Goal: Task Accomplishment & Management: Complete application form

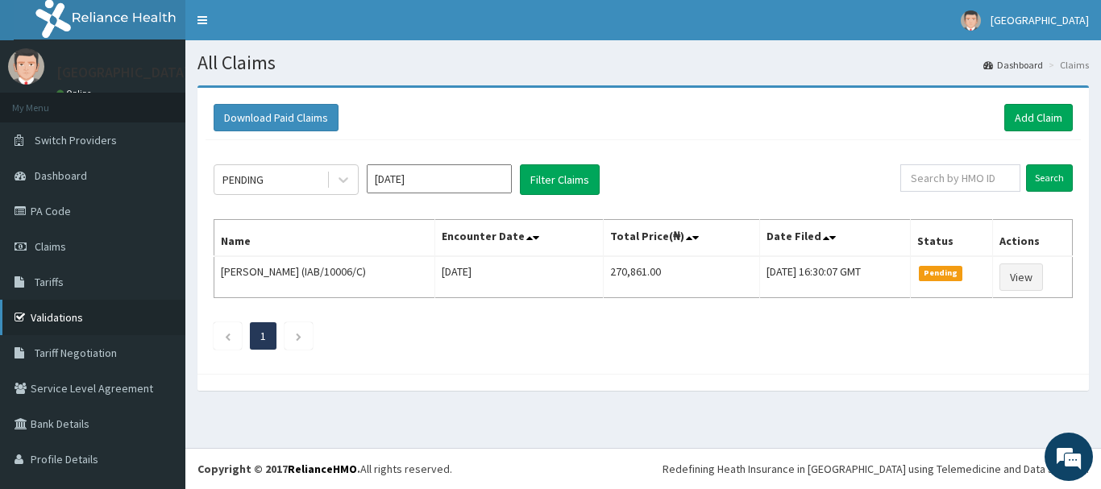
click at [100, 313] on link "Validations" at bounding box center [92, 317] width 185 height 35
click at [1029, 118] on link "Add Claim" at bounding box center [1038, 117] width 69 height 27
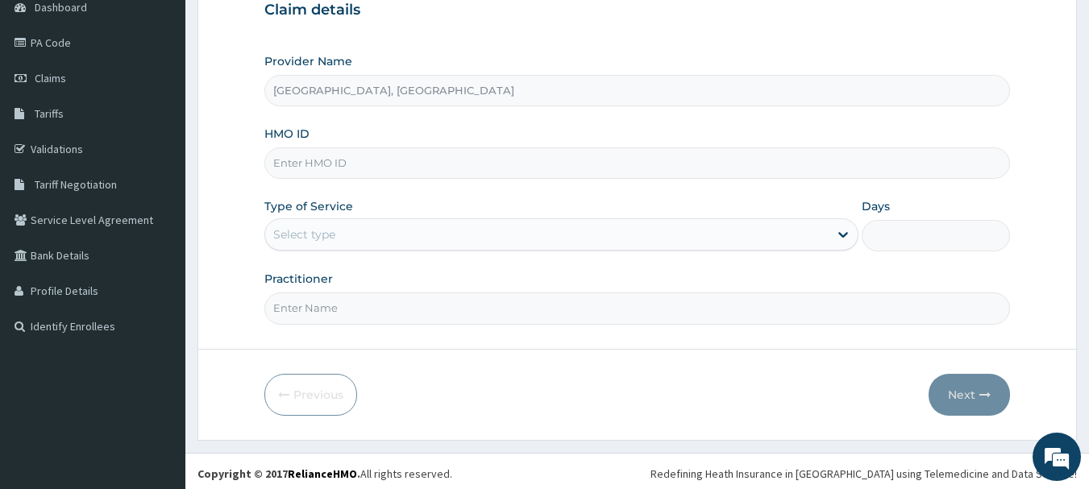
scroll to position [173, 0]
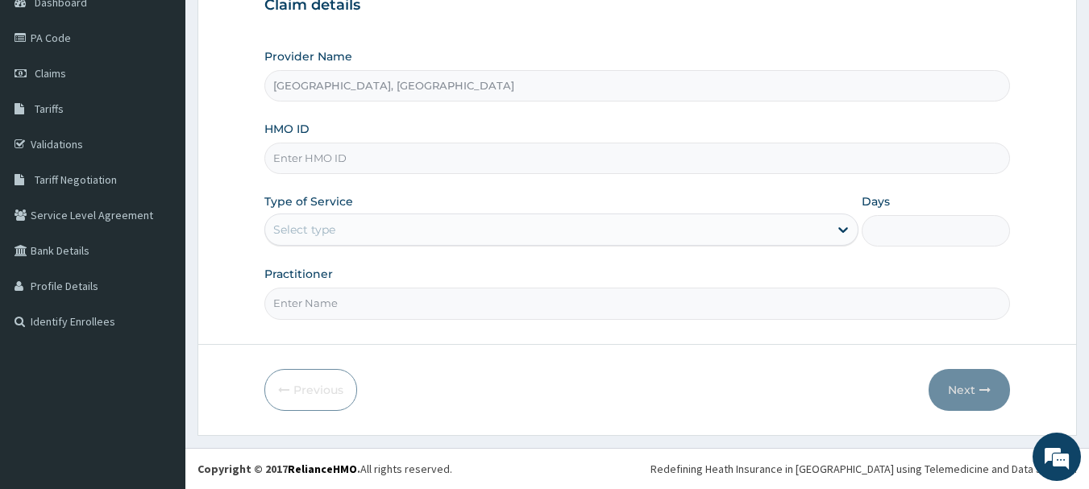
paste input "BOF/10065/A"
type input "BOF/10065/A"
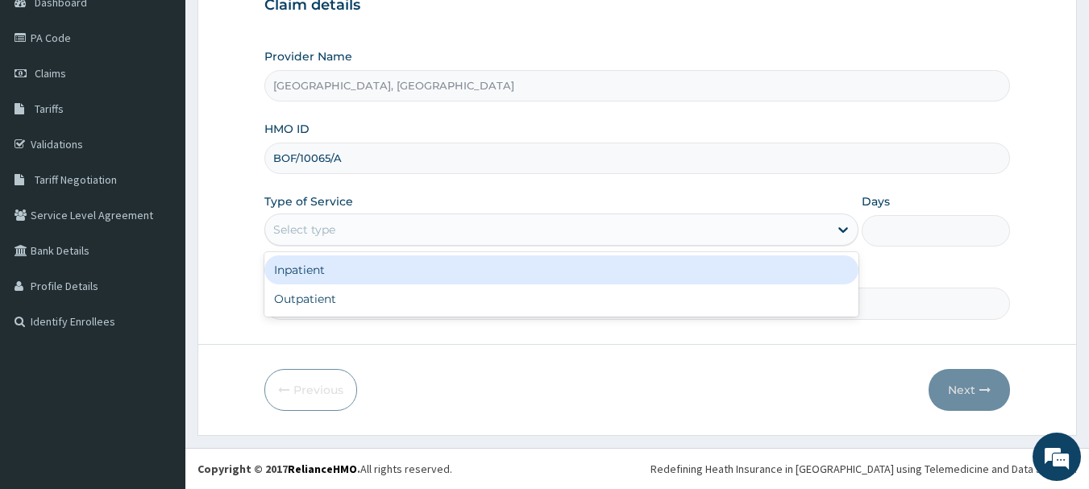
click at [360, 292] on div "Outpatient" at bounding box center [561, 299] width 594 height 29
type input "1"
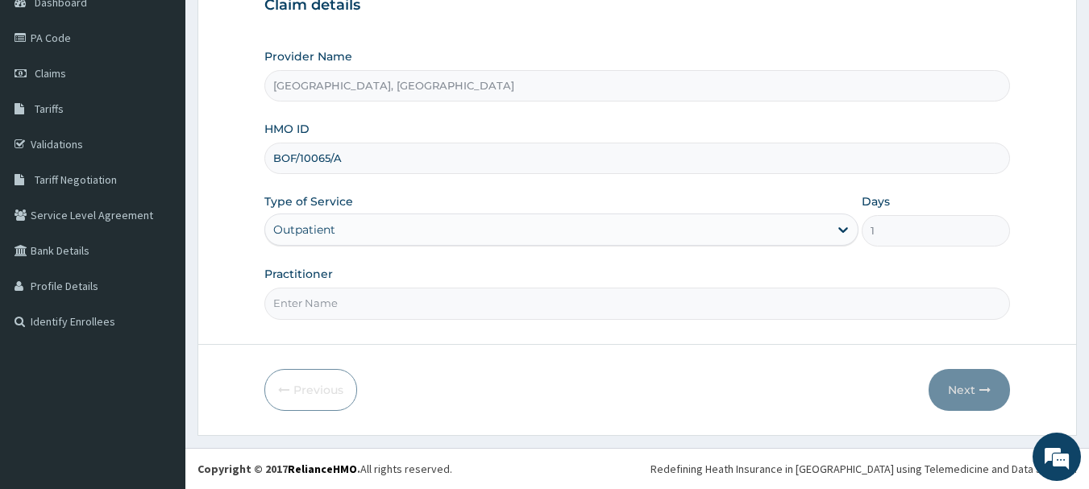
click at [374, 289] on input "Practitioner" at bounding box center [637, 303] width 746 height 31
type input "DR Adesipe"
click at [981, 376] on button "Next" at bounding box center [969, 390] width 81 height 42
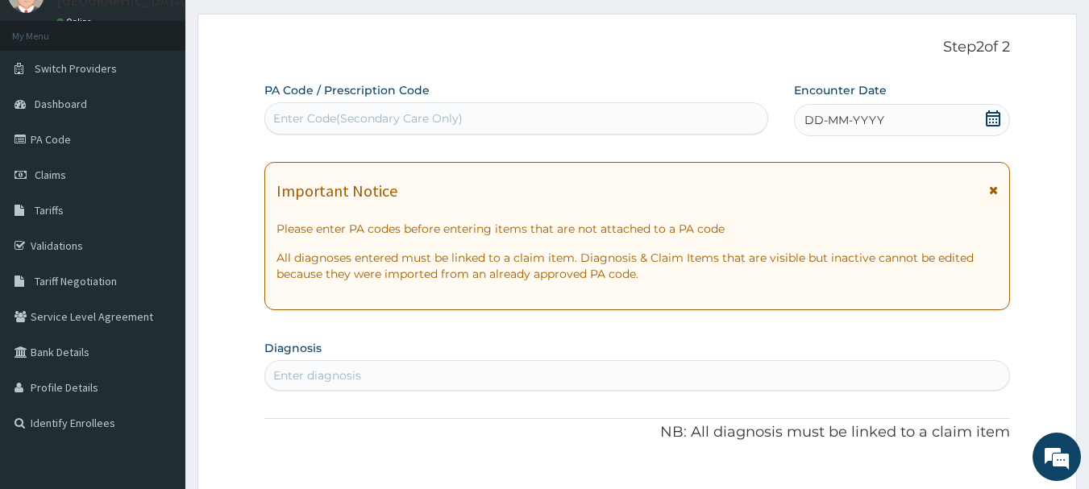
scroll to position [73, 0]
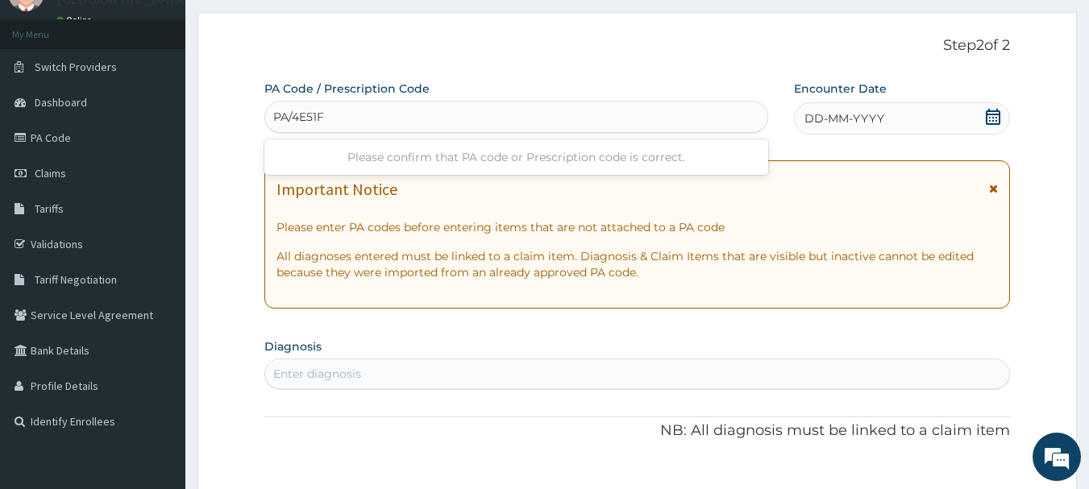
type input "PA/4E51F1"
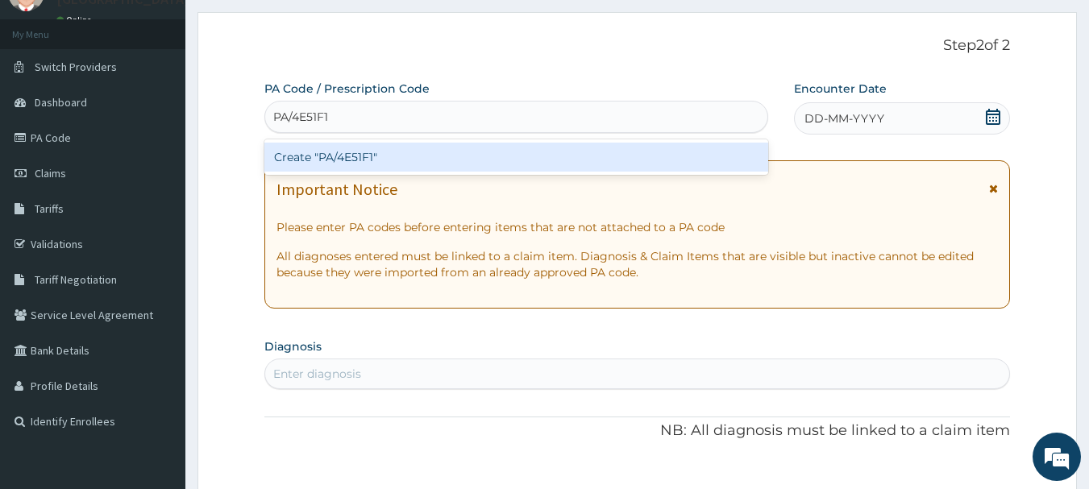
click at [482, 166] on div "Create "PA/4E51F1"" at bounding box center [516, 157] width 505 height 29
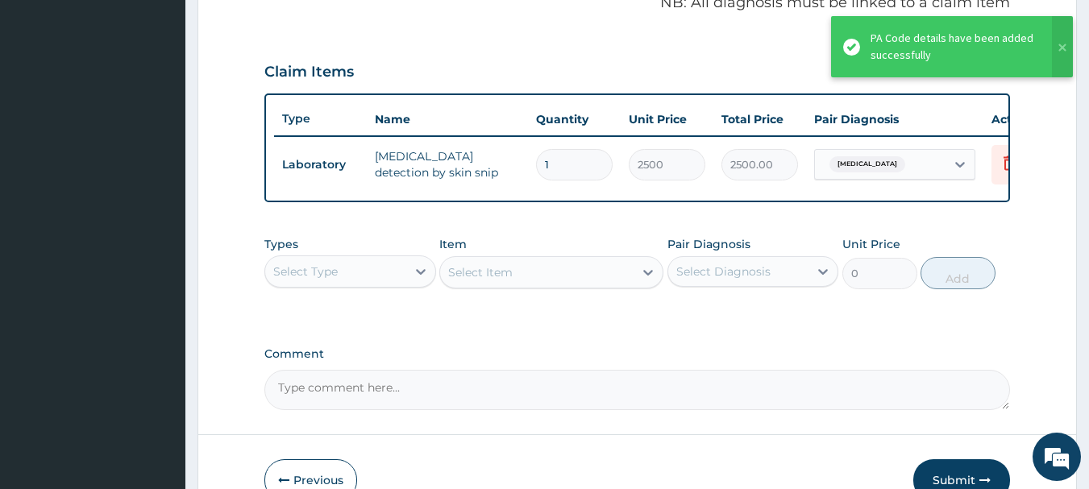
scroll to position [609, 0]
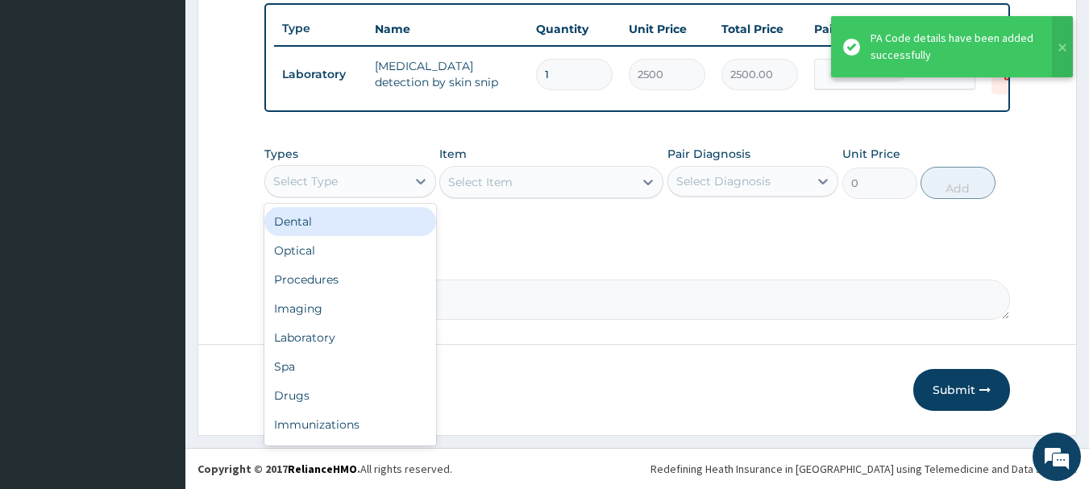
click at [370, 283] on div "Procedures" at bounding box center [350, 279] width 172 height 29
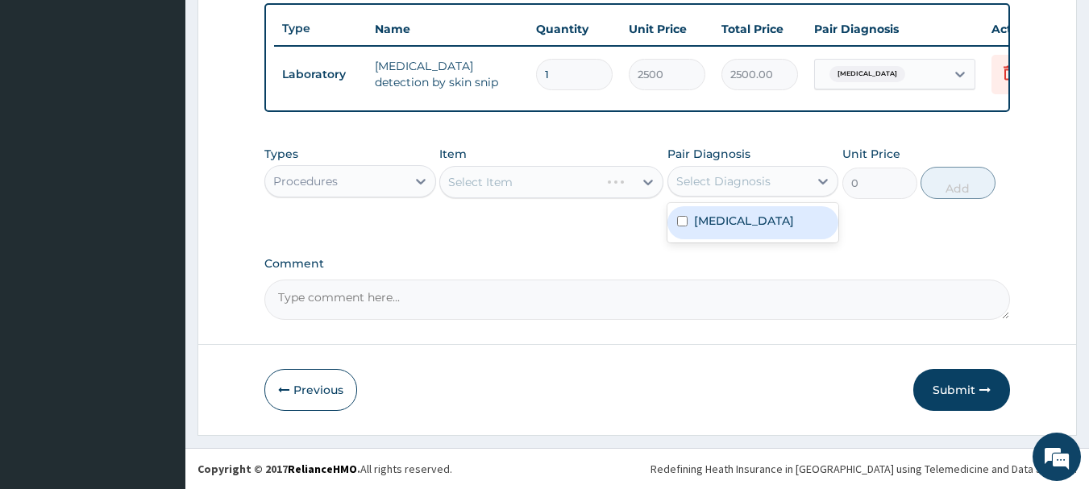
click at [772, 220] on label "Filariasis, unspecified" at bounding box center [744, 221] width 100 height 16
checkbox input "true"
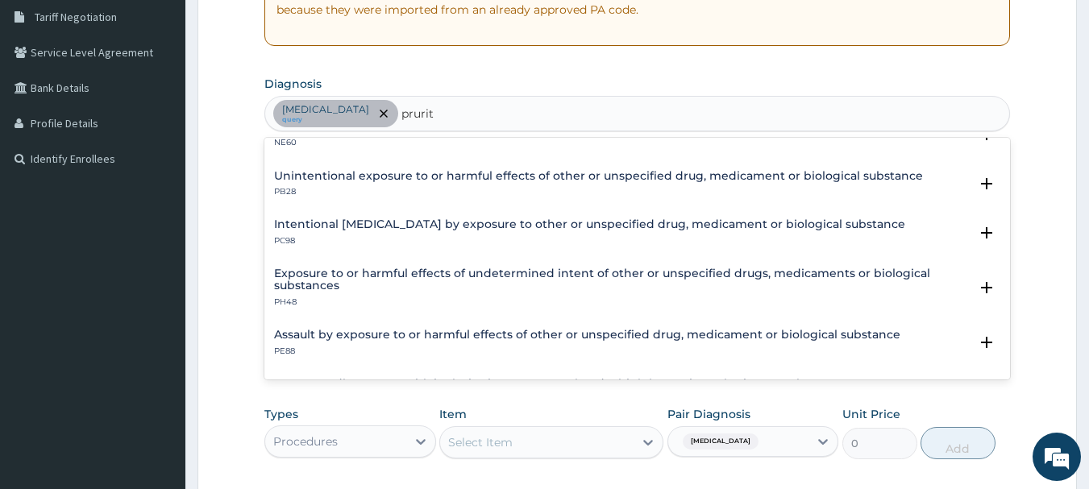
scroll to position [0, 0]
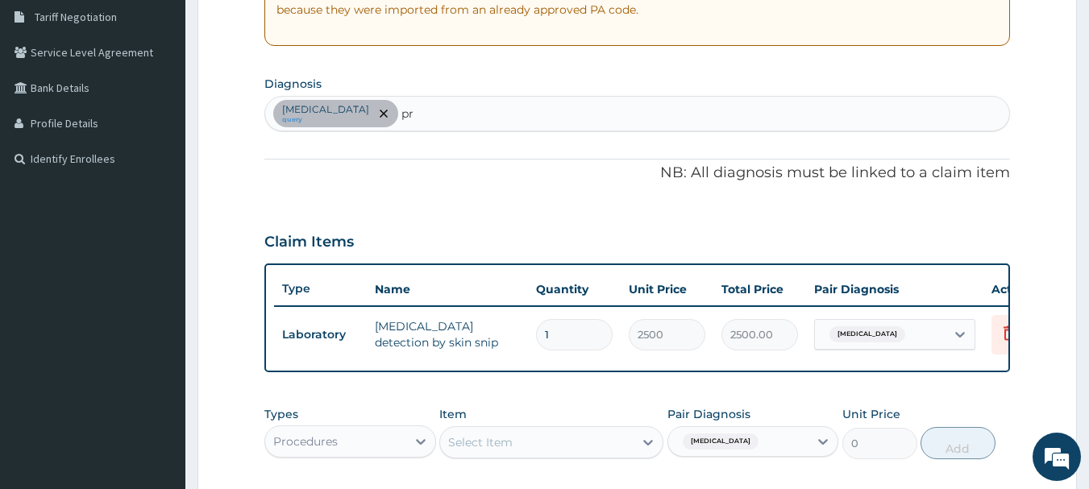
type input "p"
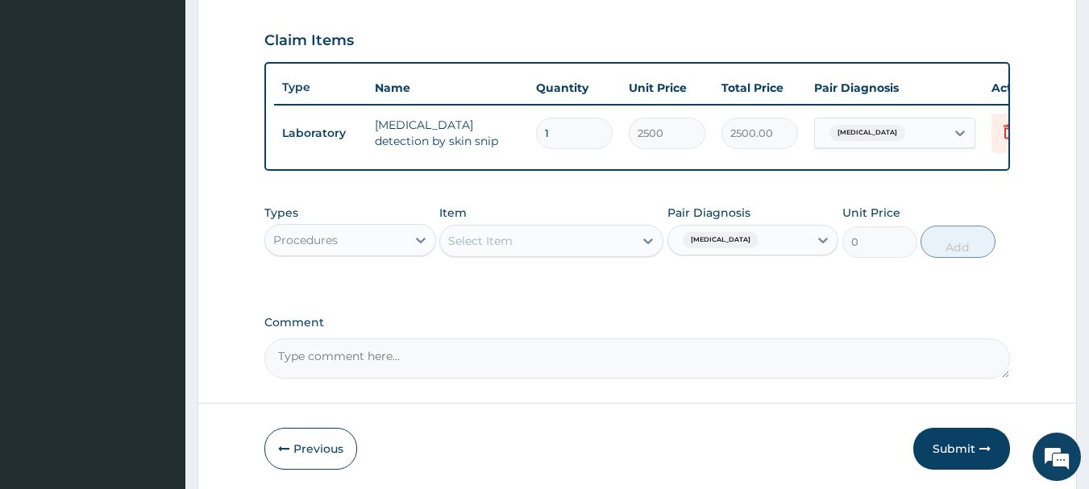
scroll to position [545, 0]
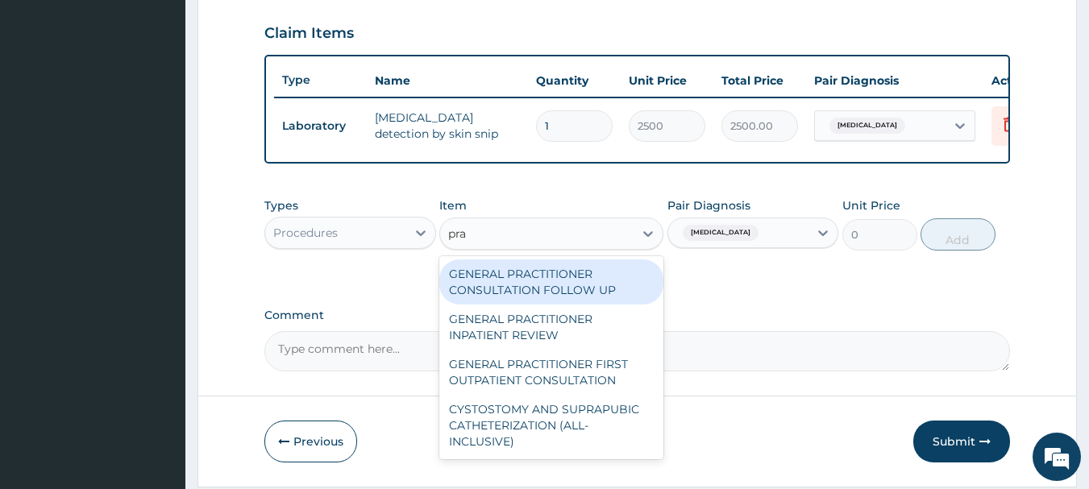
type input "prac"
click at [594, 385] on div "GENERAL PRACTITIONER FIRST OUTPATIENT CONSULTATION" at bounding box center [551, 372] width 224 height 45
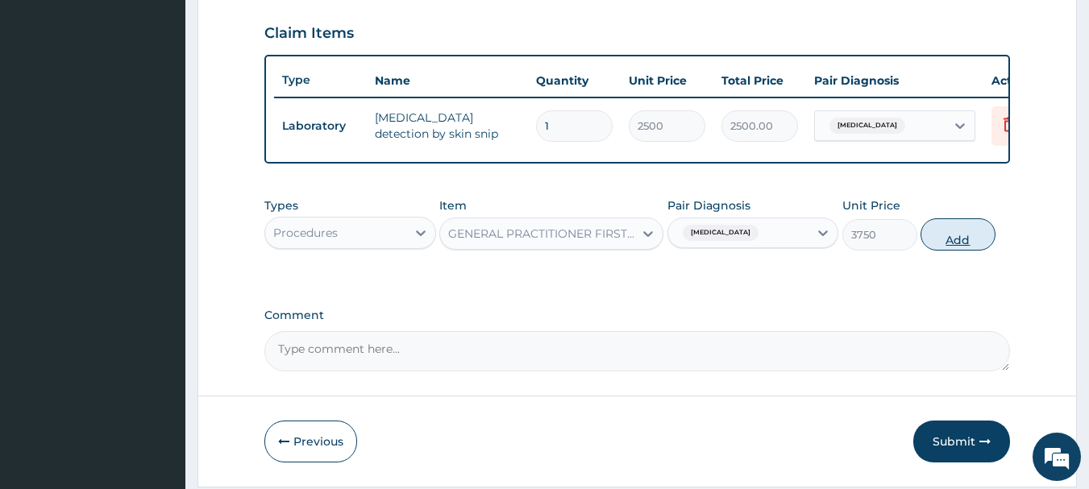
click at [977, 247] on button "Add" at bounding box center [957, 234] width 75 height 32
type input "0"
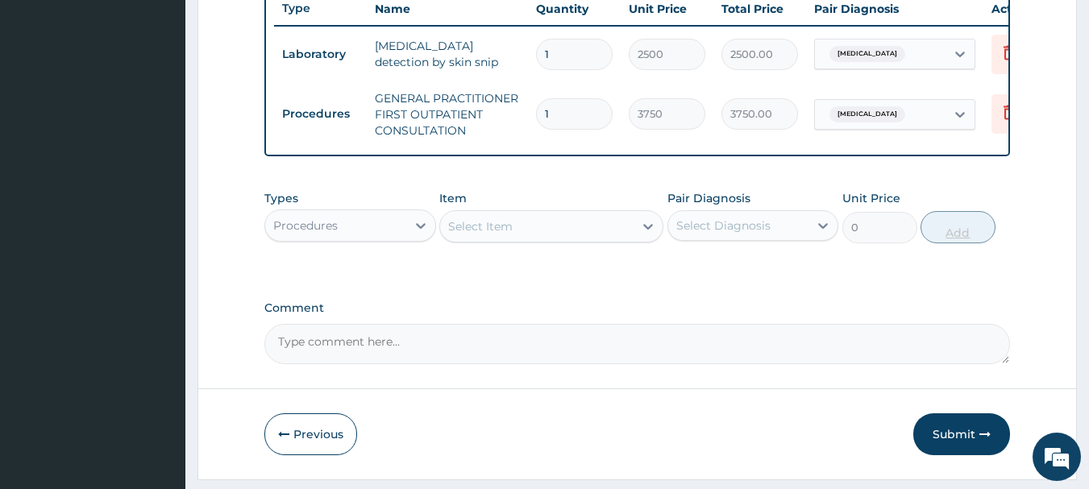
scroll to position [673, 0]
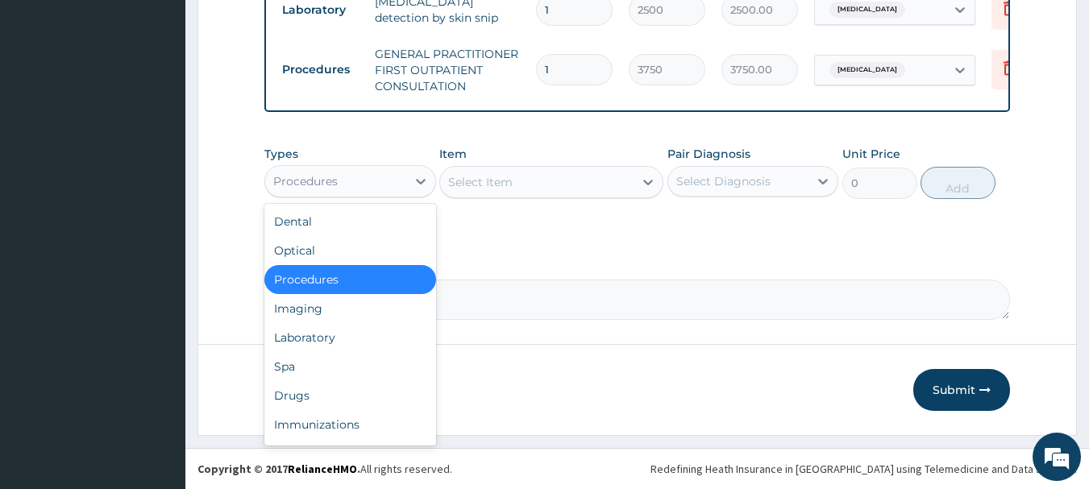
click at [347, 389] on div "Drugs" at bounding box center [350, 395] width 172 height 29
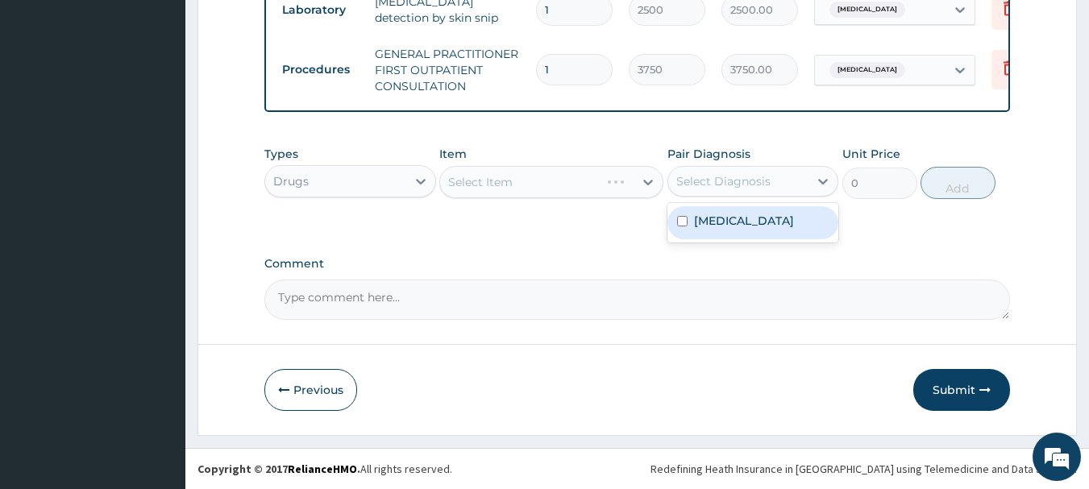
click at [767, 226] on label "Filariasis, unspecified" at bounding box center [744, 221] width 100 height 16
checkbox input "true"
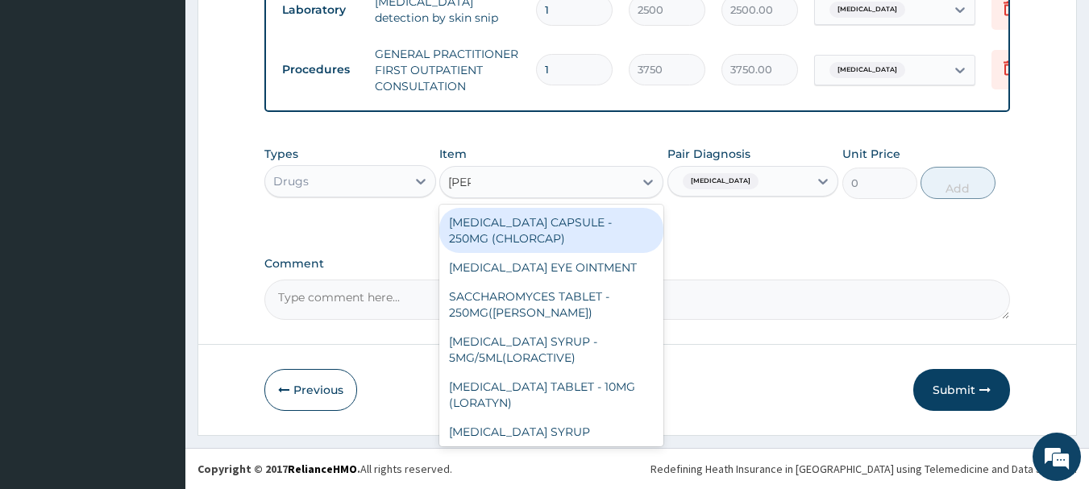
type input "lorat"
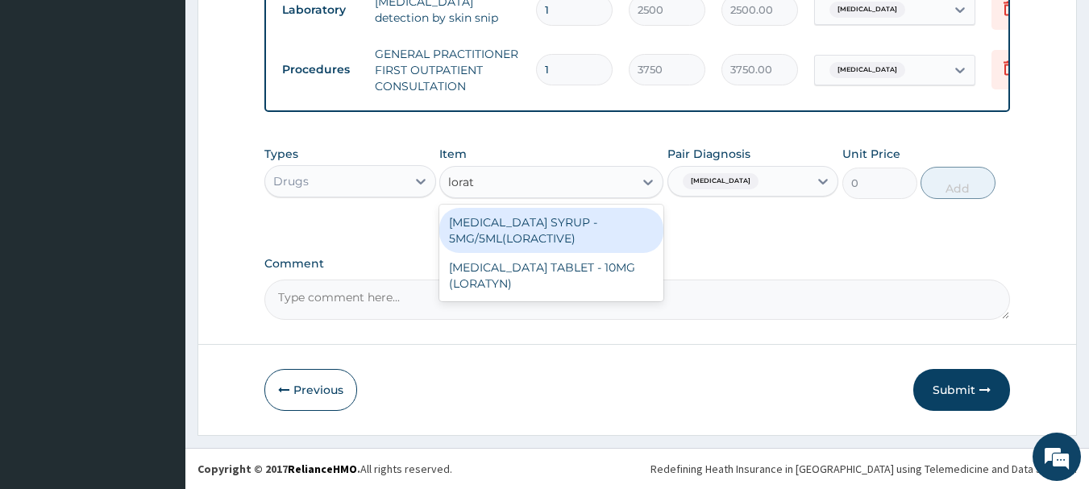
click at [598, 280] on div "[MEDICAL_DATA] TABLET - 10MG (LORATYN)" at bounding box center [551, 275] width 224 height 45
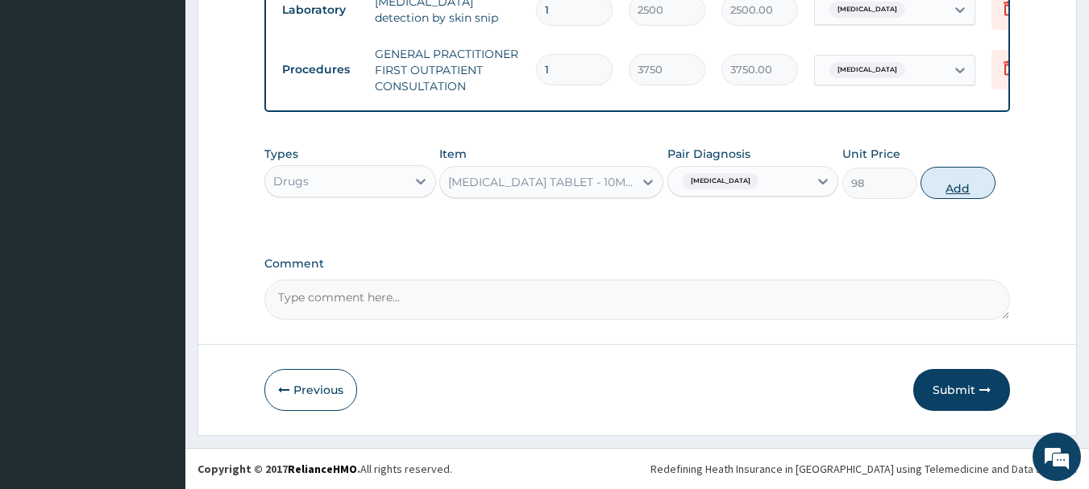
click at [962, 184] on button "Add" at bounding box center [957, 183] width 75 height 32
type input "0"
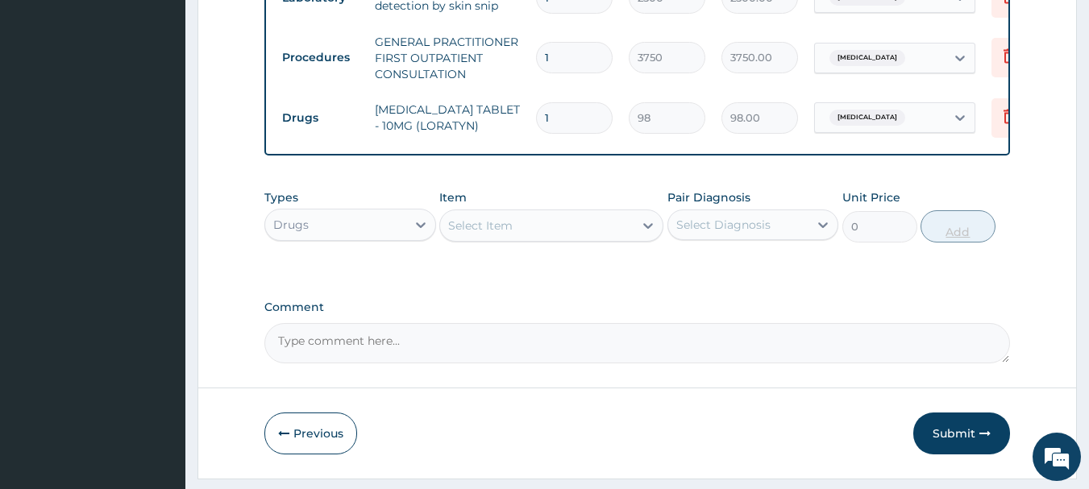
type input "0.00"
type input "5"
type input "490.00"
type input "5"
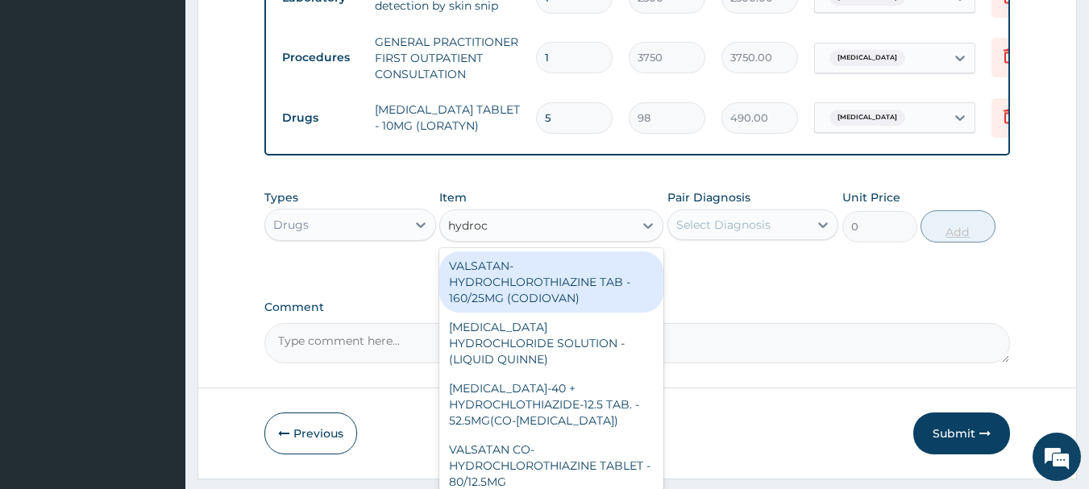
type input "hydroco"
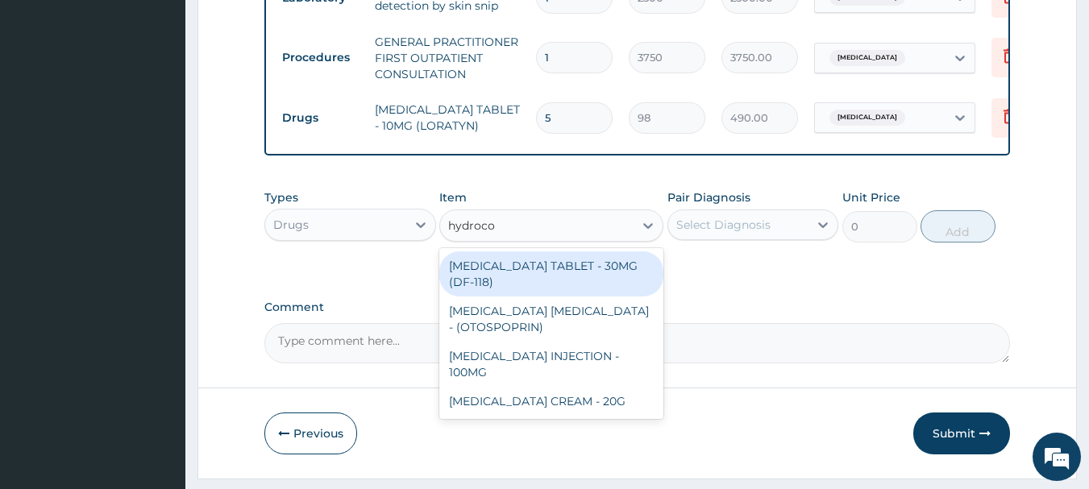
click at [608, 414] on div "[MEDICAL_DATA] CREAM - 20G" at bounding box center [551, 401] width 224 height 29
type input "1680"
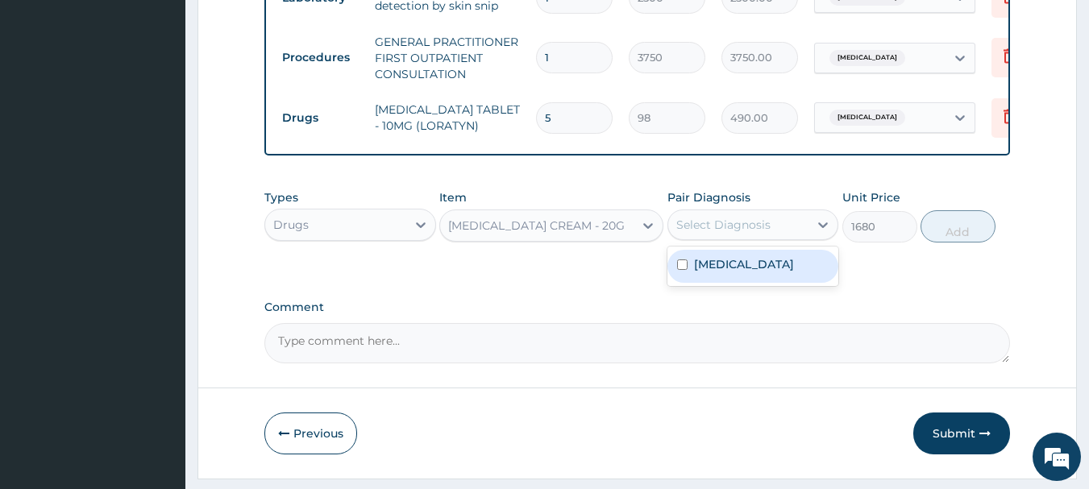
click at [780, 272] on label "Filariasis, unspecified" at bounding box center [744, 264] width 100 height 16
checkbox input "true"
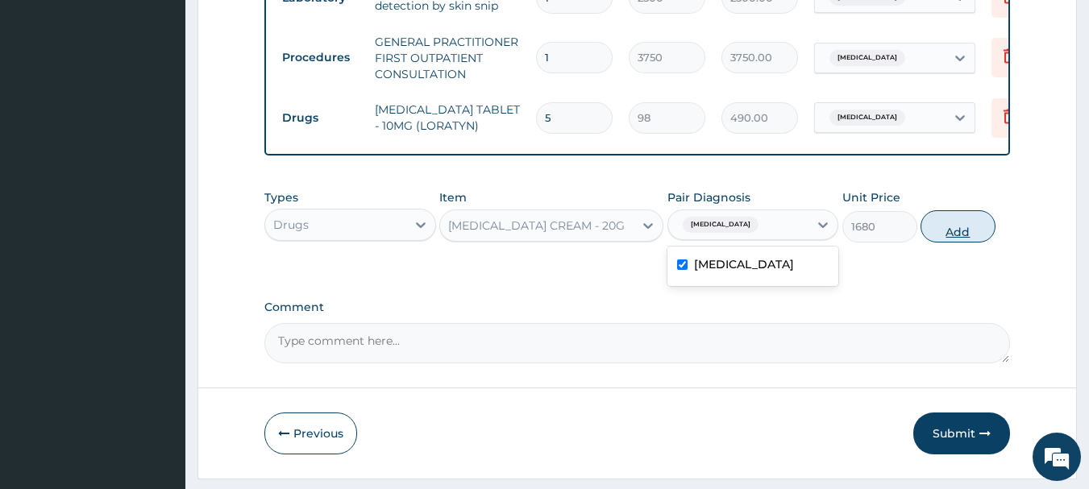
click at [964, 243] on button "Add" at bounding box center [957, 226] width 75 height 32
type input "0"
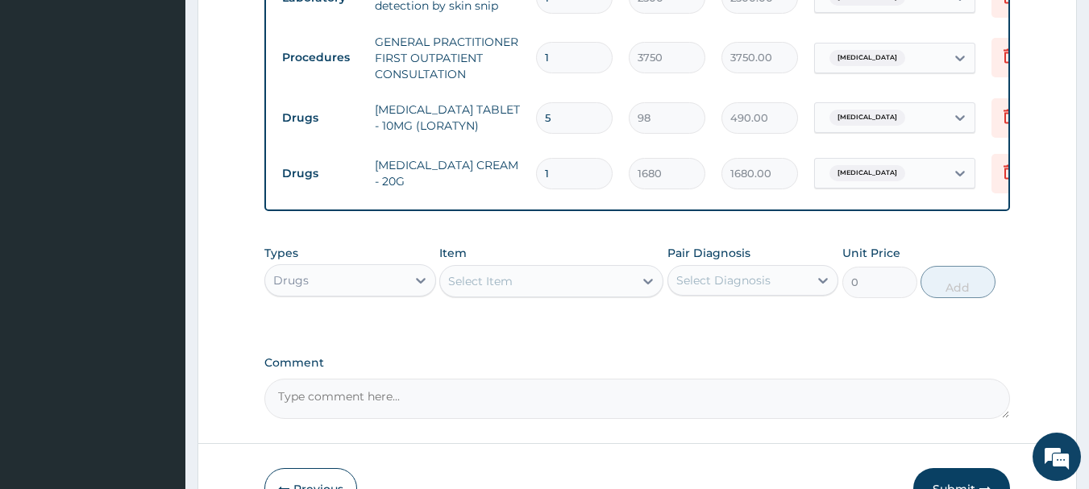
click at [588, 113] on input "5" at bounding box center [574, 117] width 77 height 31
type input "0.00"
type input "1"
type input "98.00"
type input "14"
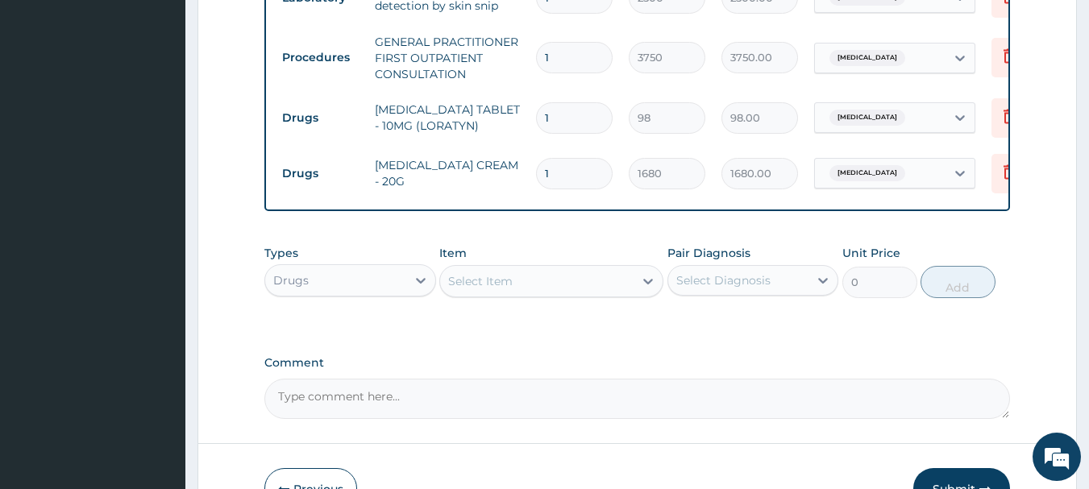
type input "1372.00"
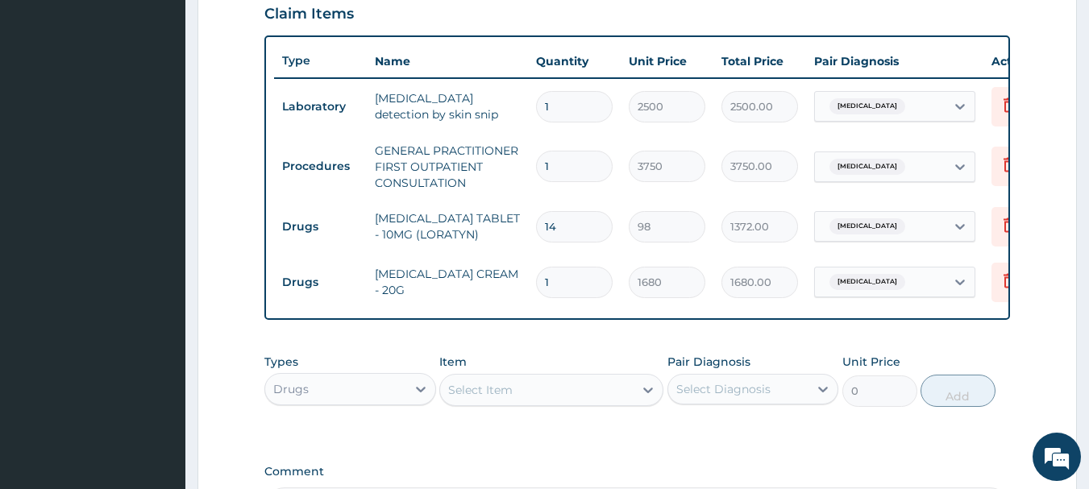
scroll to position [546, 0]
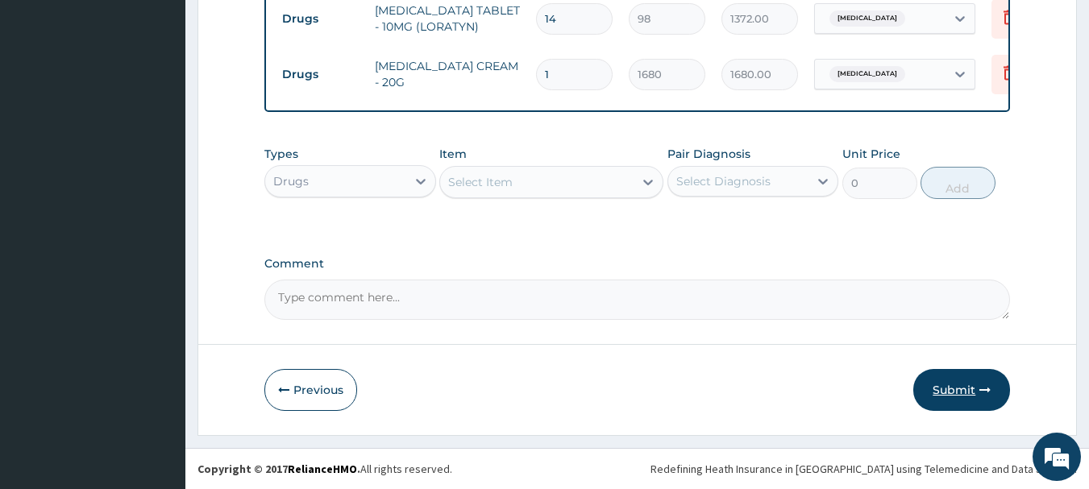
click at [966, 386] on button "Submit" at bounding box center [961, 390] width 97 height 42
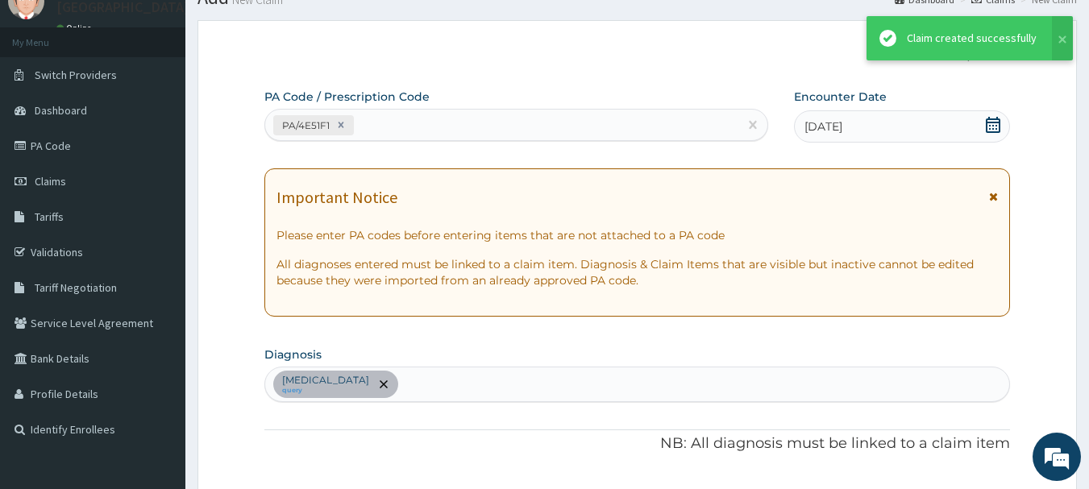
scroll to position [784, 0]
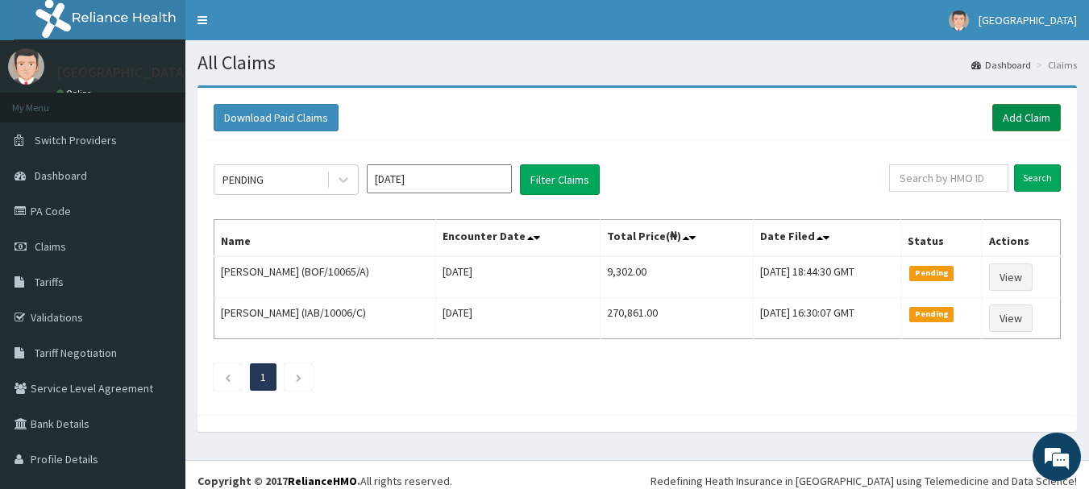
click at [1019, 124] on link "Add Claim" at bounding box center [1026, 117] width 69 height 27
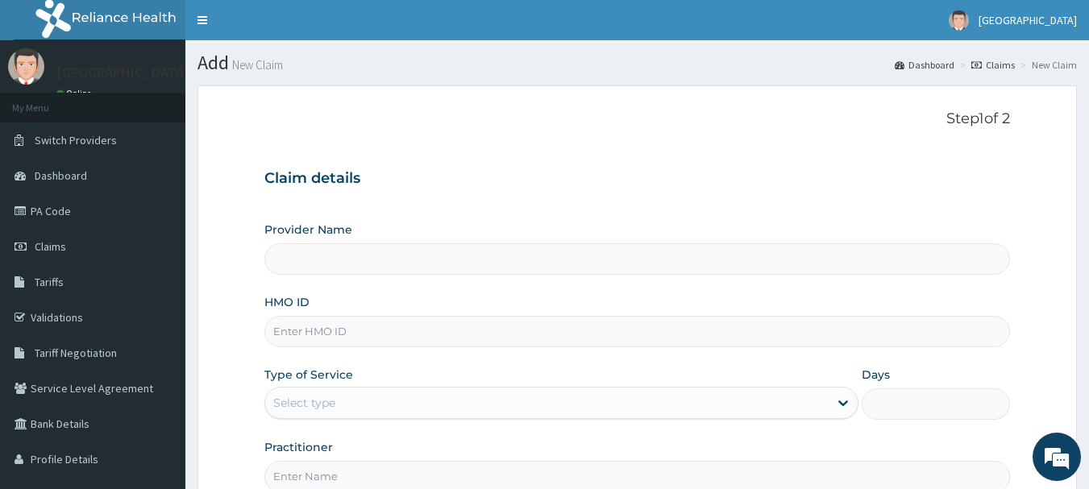
type input "[GEOGRAPHIC_DATA], [GEOGRAPHIC_DATA]"
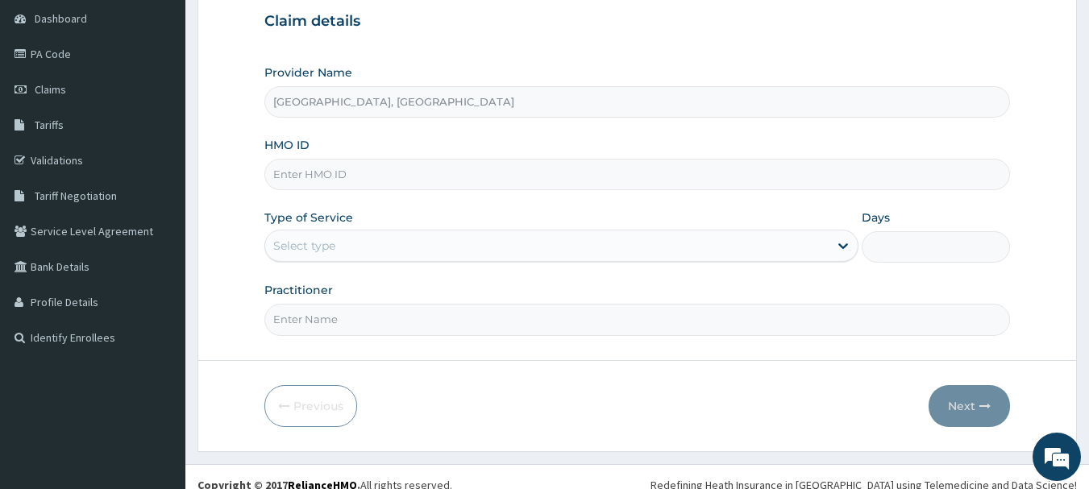
scroll to position [173, 0]
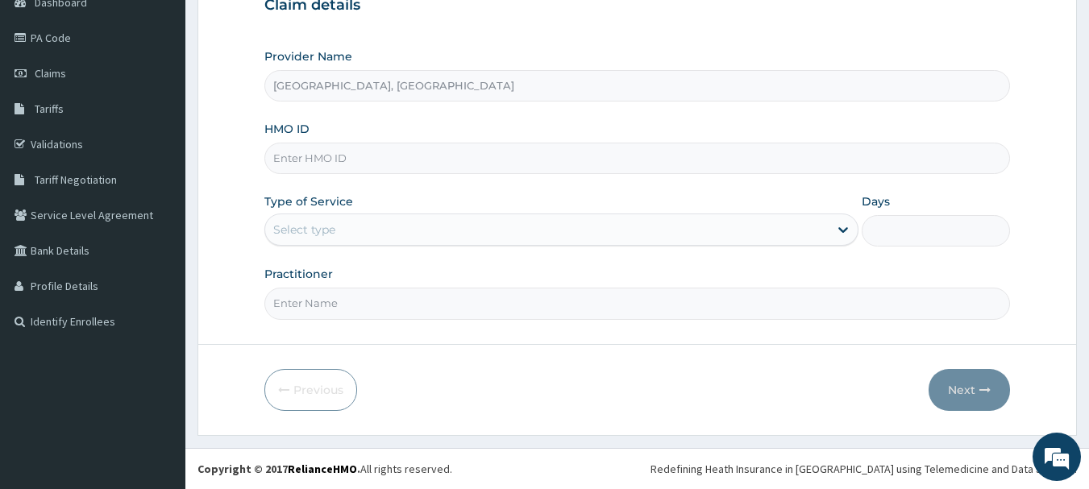
paste input "DGC/10040/A"
type input "DGC/10040/A"
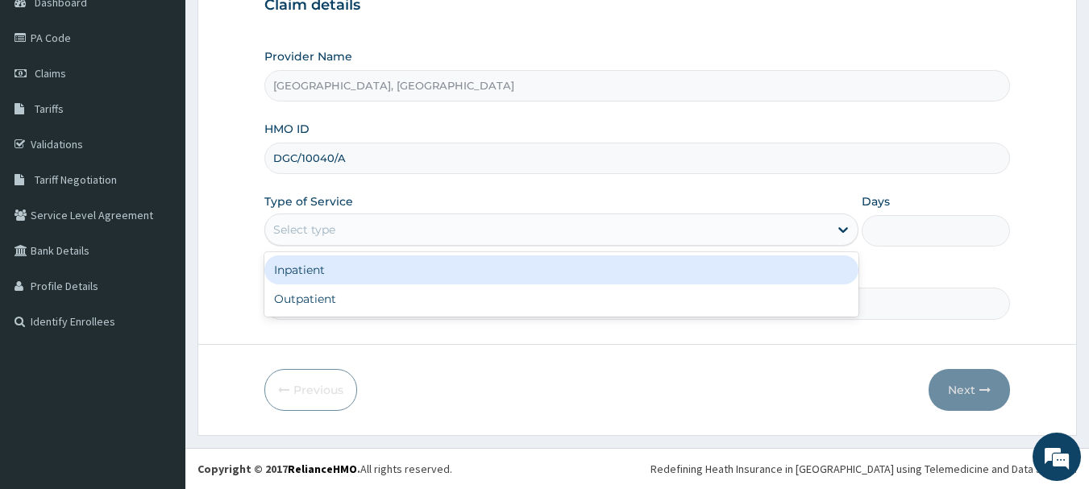
click at [349, 294] on div "Outpatient" at bounding box center [561, 299] width 594 height 29
type input "1"
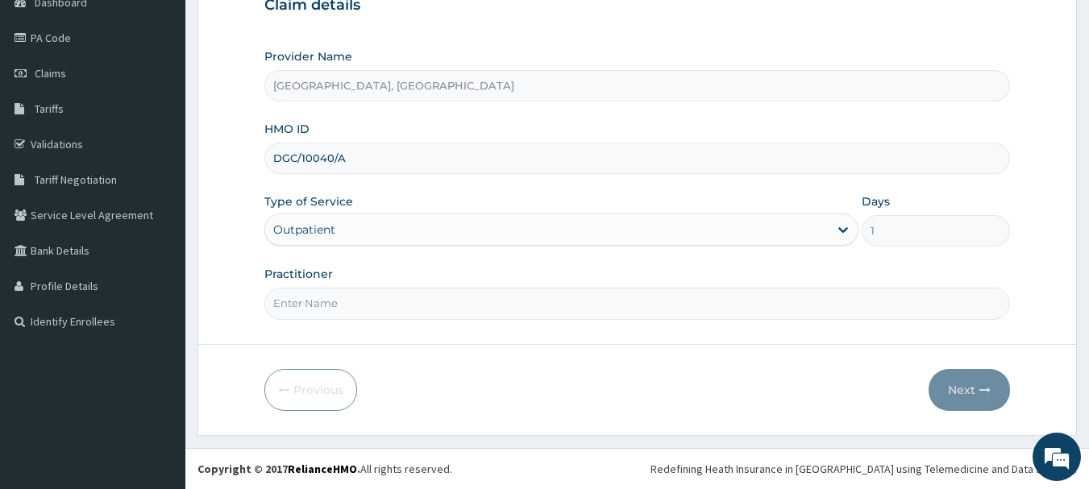
click at [384, 307] on input "Practitioner" at bounding box center [637, 303] width 746 height 31
type input "DR Adesipe"
click at [1020, 393] on form "Step 1 of 2 Claim details Provider Name Osuntuyi Medical Centre, Iju HMO ID DGC…" at bounding box center [636, 173] width 879 height 523
click at [982, 389] on icon "button" at bounding box center [984, 389] width 11 height 11
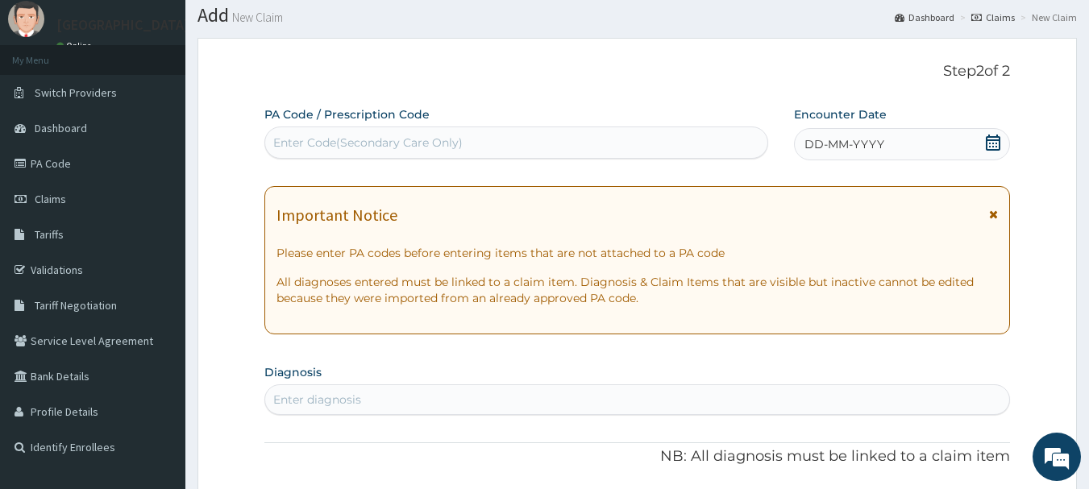
scroll to position [41, 0]
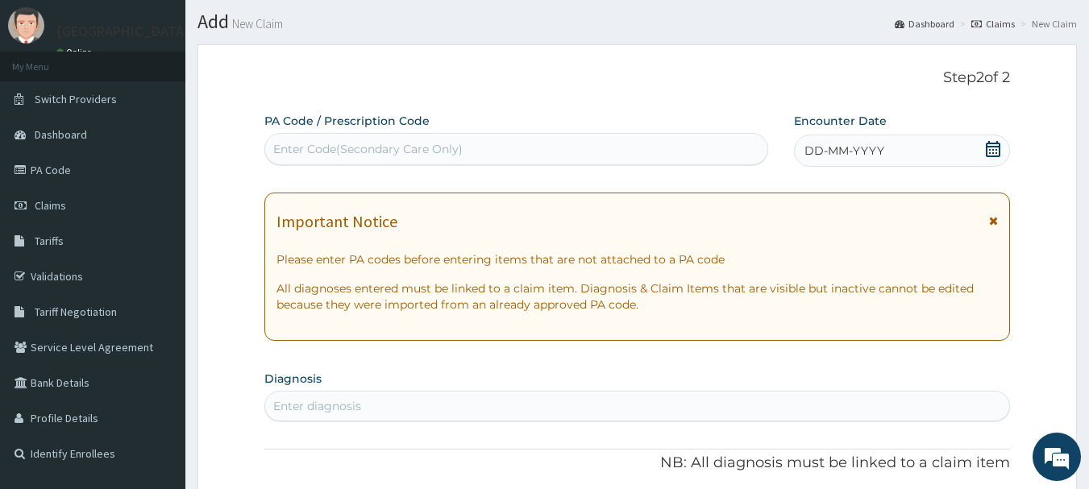
click at [997, 145] on icon at bounding box center [993, 149] width 16 height 16
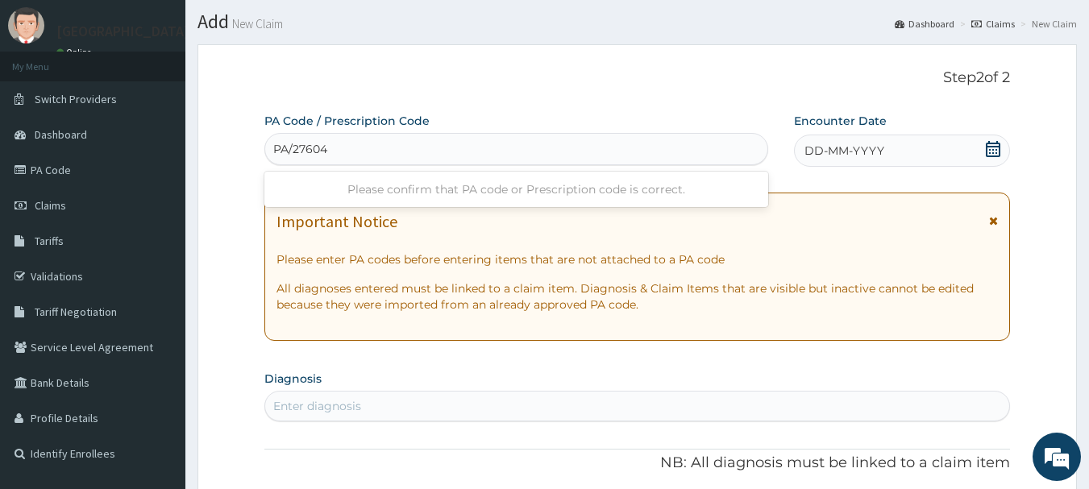
type input "PA/276045"
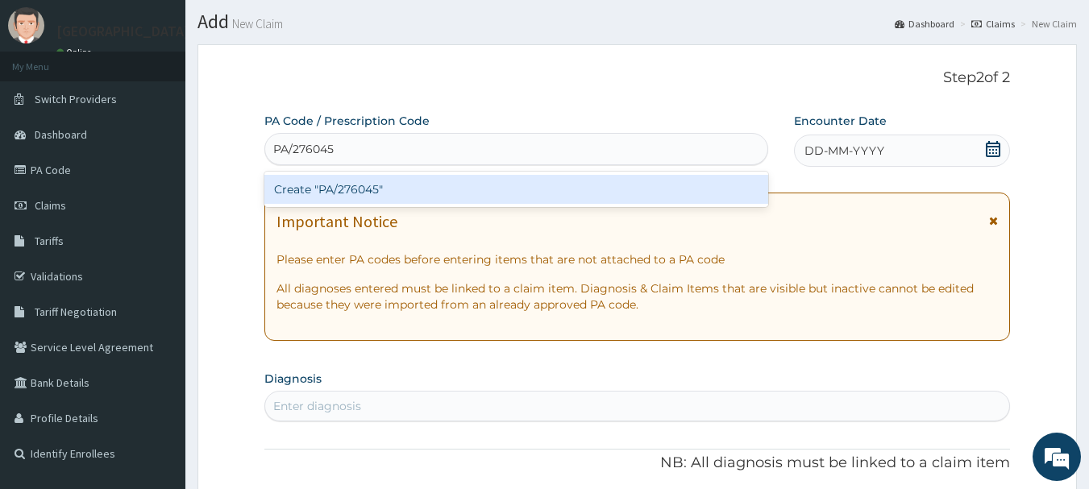
click at [592, 195] on div "Create "PA/276045"" at bounding box center [516, 189] width 505 height 29
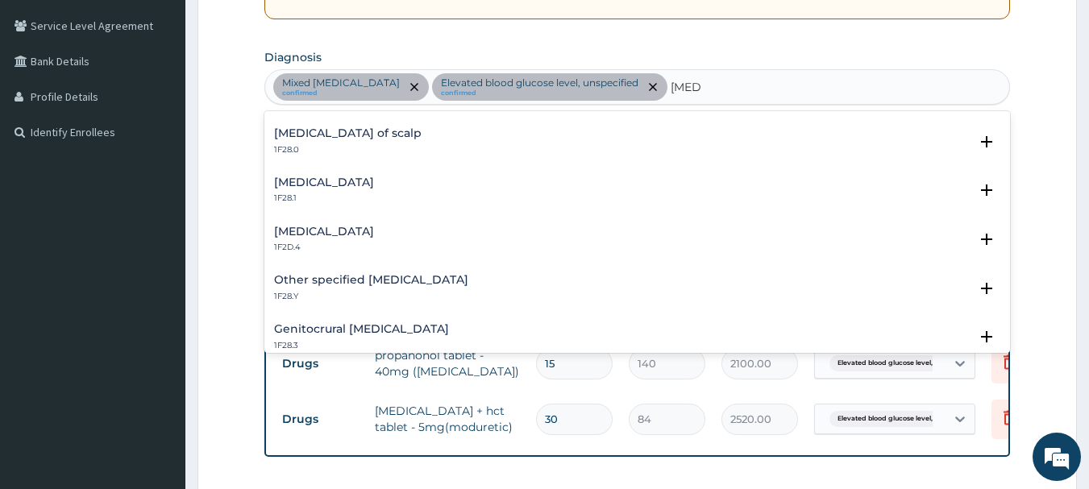
scroll to position [0, 0]
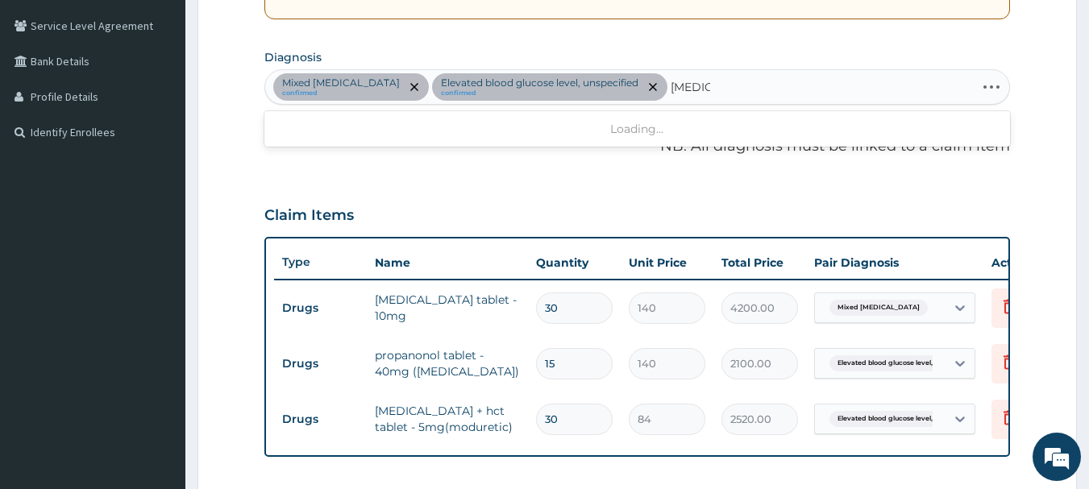
type input "tinea"
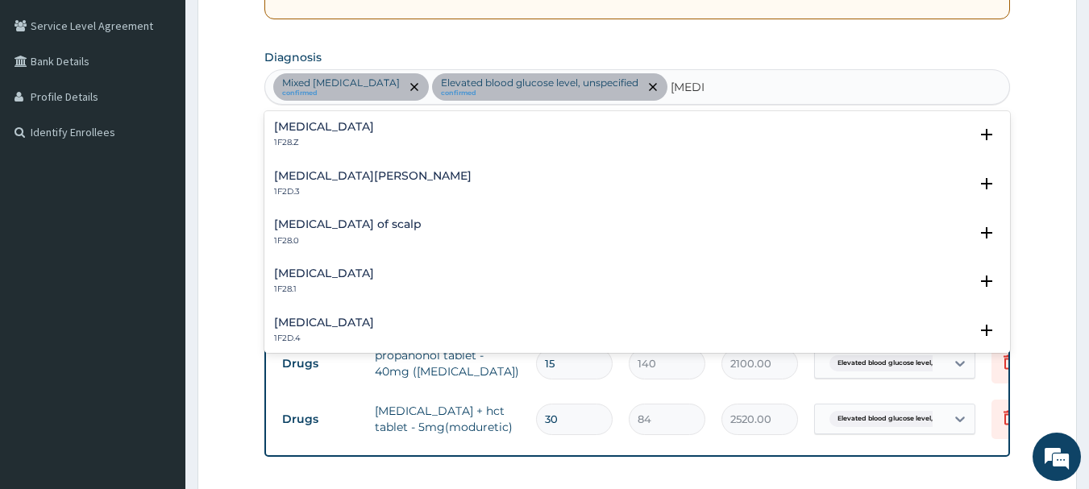
click at [374, 132] on h4 "Dermatophytosis, unspecified" at bounding box center [324, 127] width 100 height 12
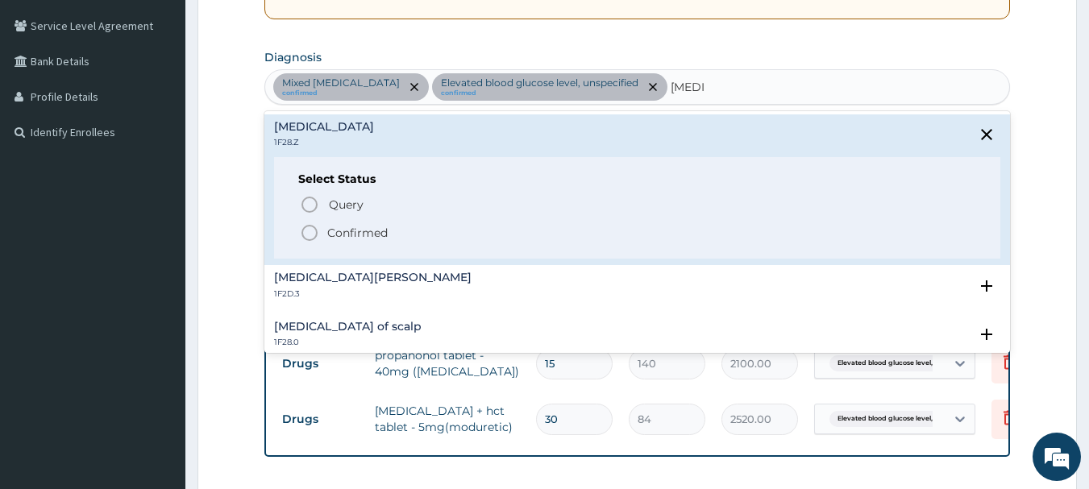
click at [416, 231] on span "Confirmed" at bounding box center [638, 232] width 677 height 19
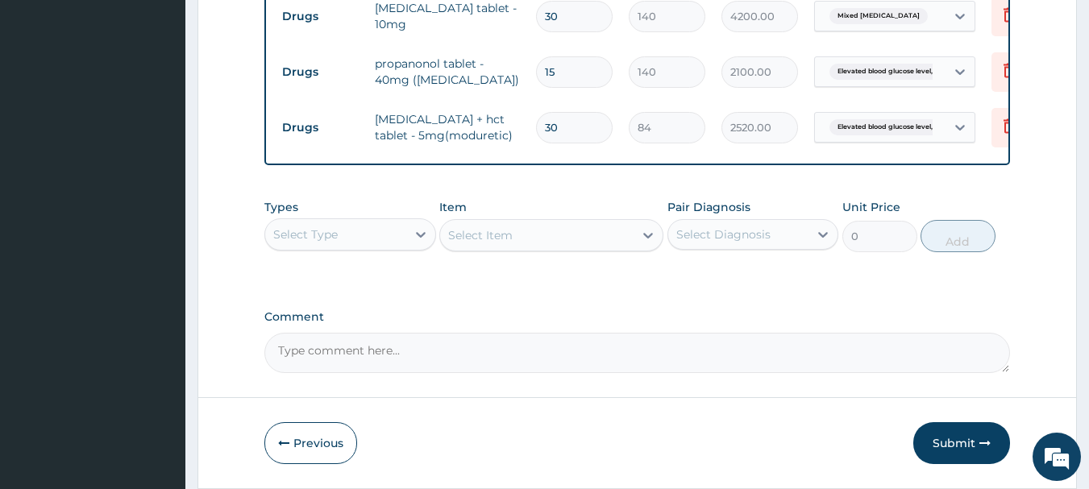
scroll to position [661, 0]
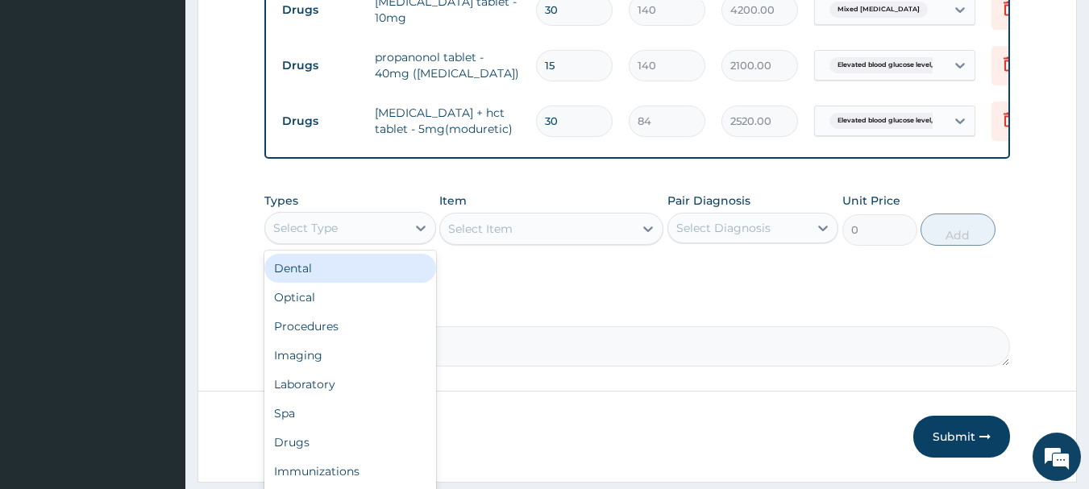
click at [372, 327] on div "Procedures" at bounding box center [350, 326] width 172 height 29
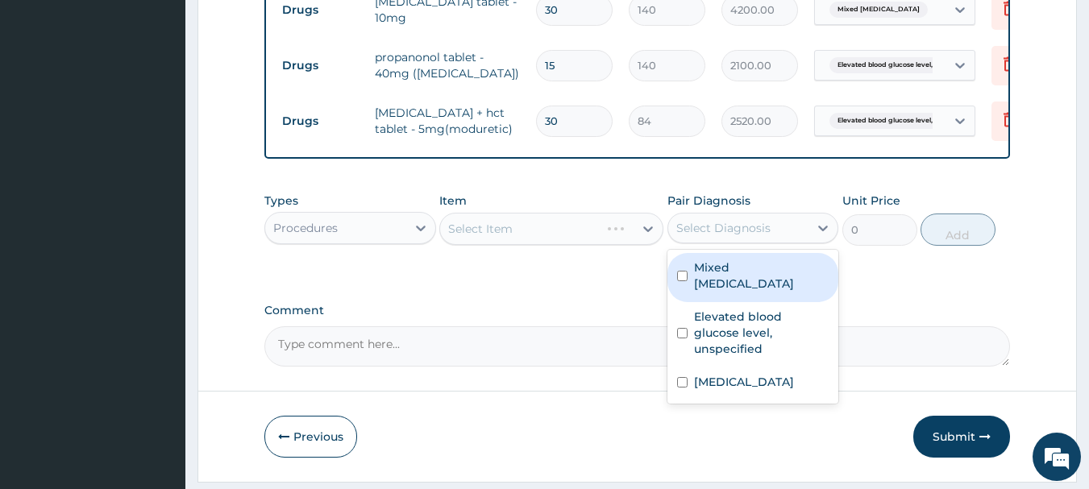
click at [765, 285] on label "Mixed hyperlipidaemia" at bounding box center [761, 276] width 135 height 32
checkbox input "true"
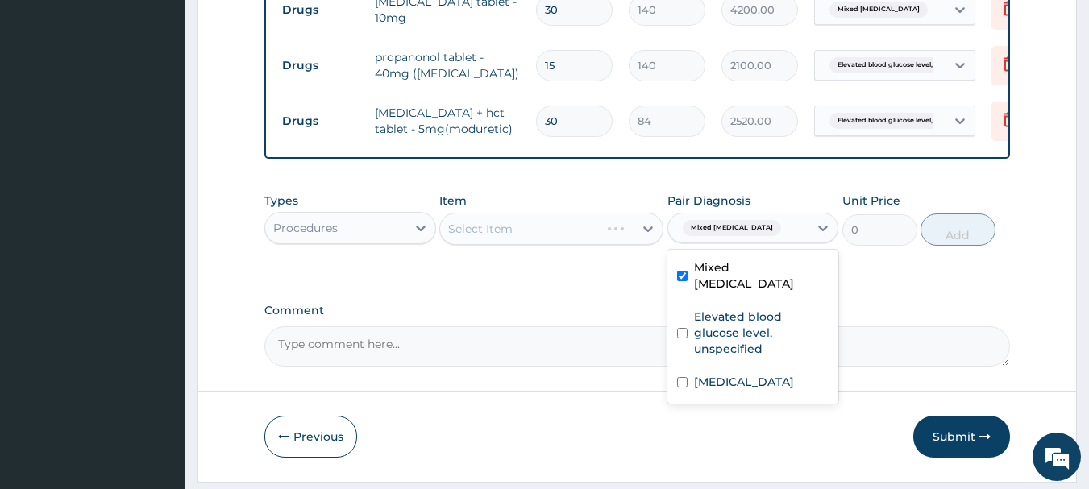
click at [772, 333] on label "Elevated blood glucose level, unspecified" at bounding box center [761, 333] width 135 height 48
checkbox input "true"
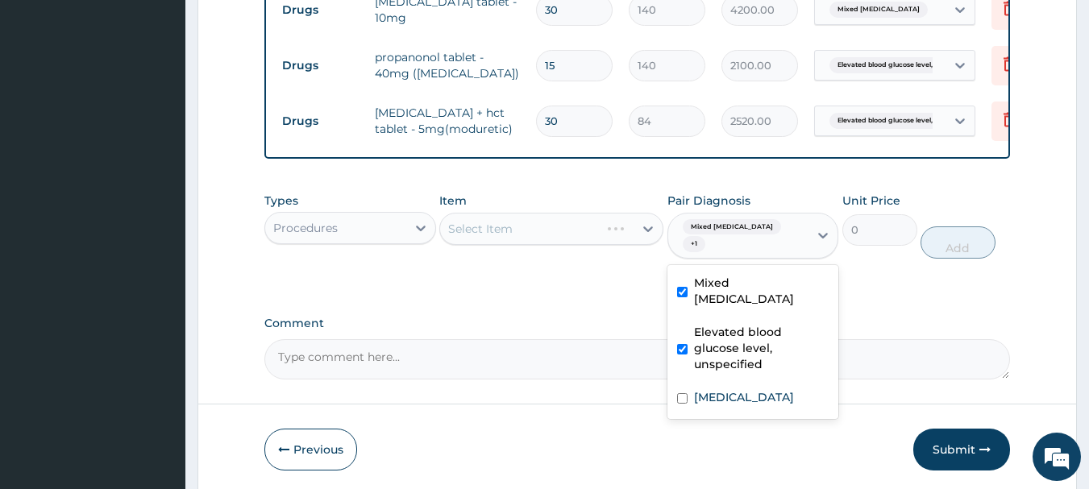
click at [777, 389] on label "Dermatophytosis, unspecified" at bounding box center [744, 397] width 100 height 16
checkbox input "true"
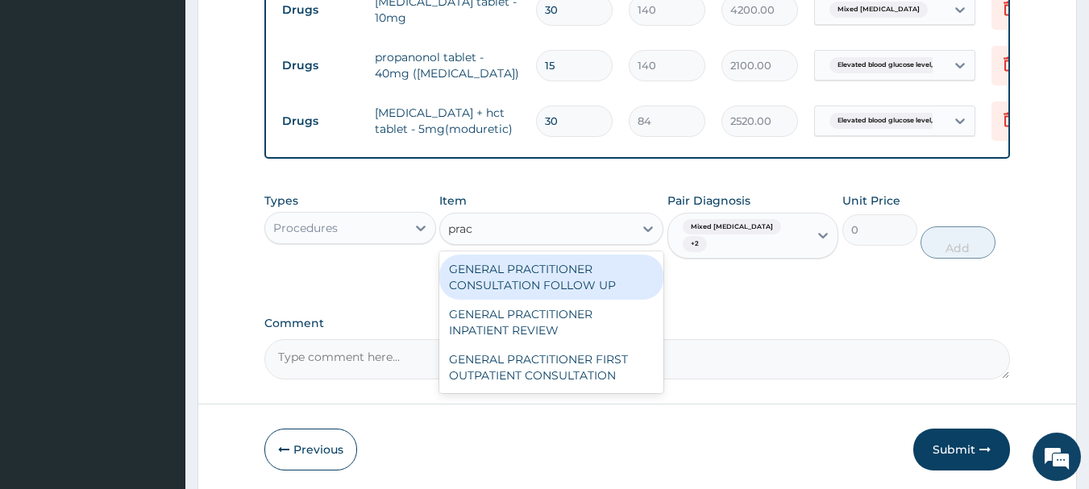
type input "pract"
click at [603, 383] on div "GENERAL PRACTITIONER FIRST OUTPATIENT CONSULTATION" at bounding box center [551, 367] width 224 height 45
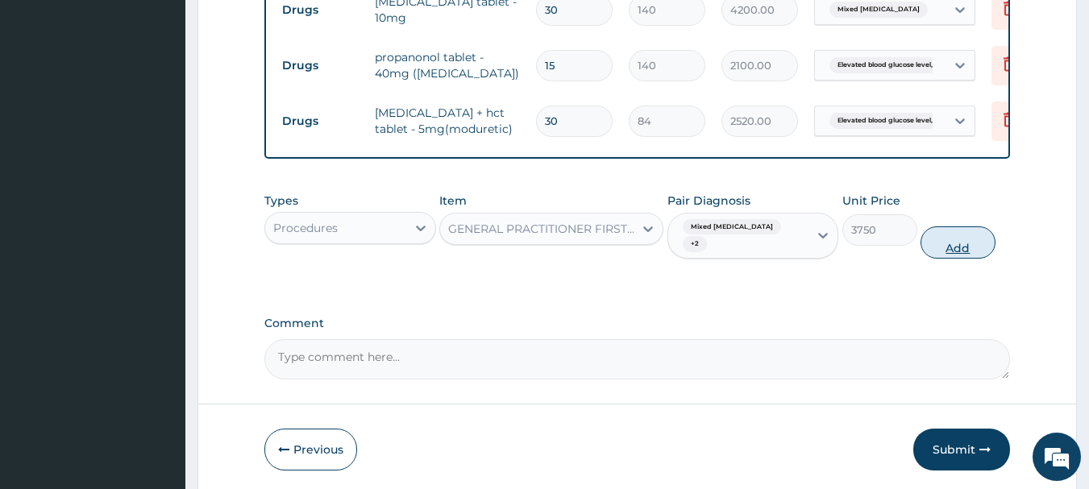
click at [970, 259] on button "Add" at bounding box center [957, 242] width 75 height 32
type input "0"
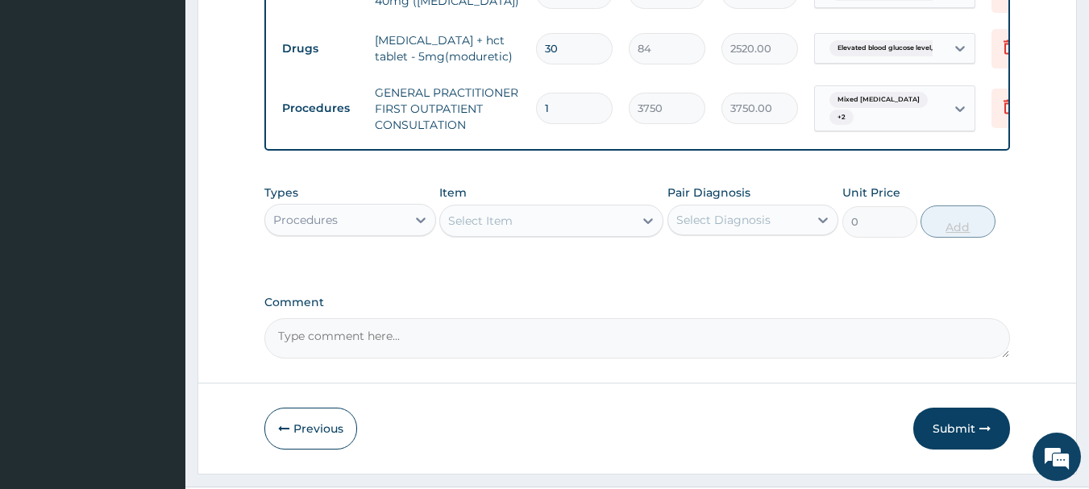
scroll to position [765, 0]
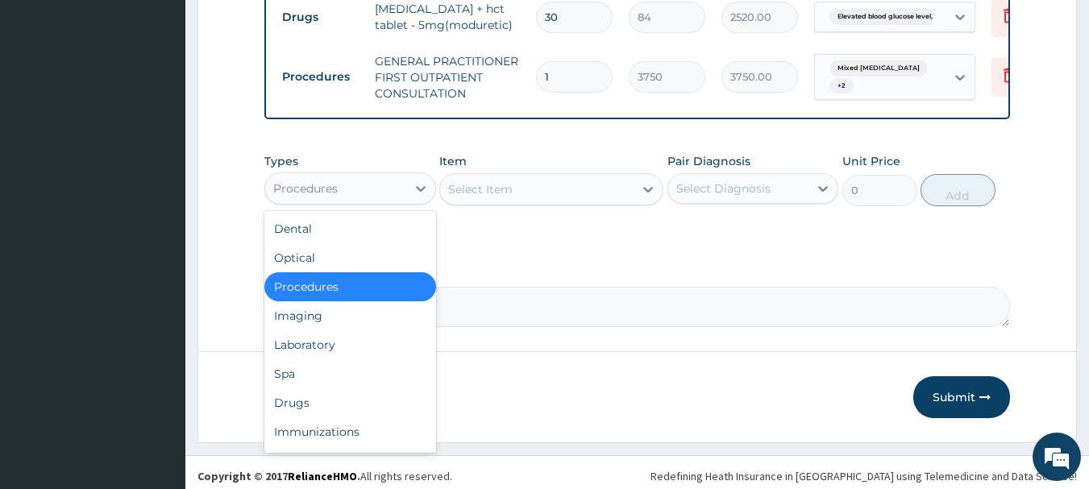
click at [337, 418] on div "Drugs" at bounding box center [350, 403] width 172 height 29
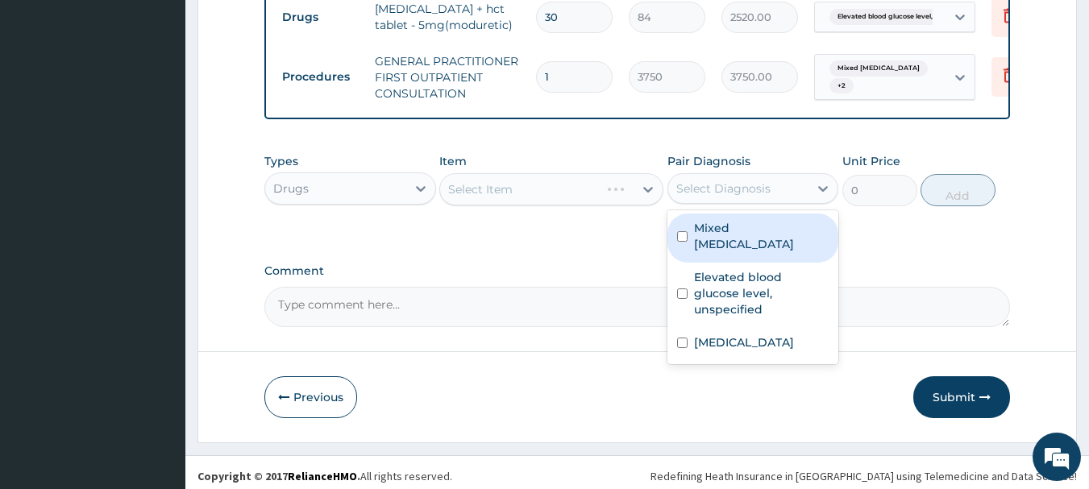
click at [758, 335] on label "Dermatophytosis, unspecified" at bounding box center [744, 343] width 100 height 16
checkbox input "true"
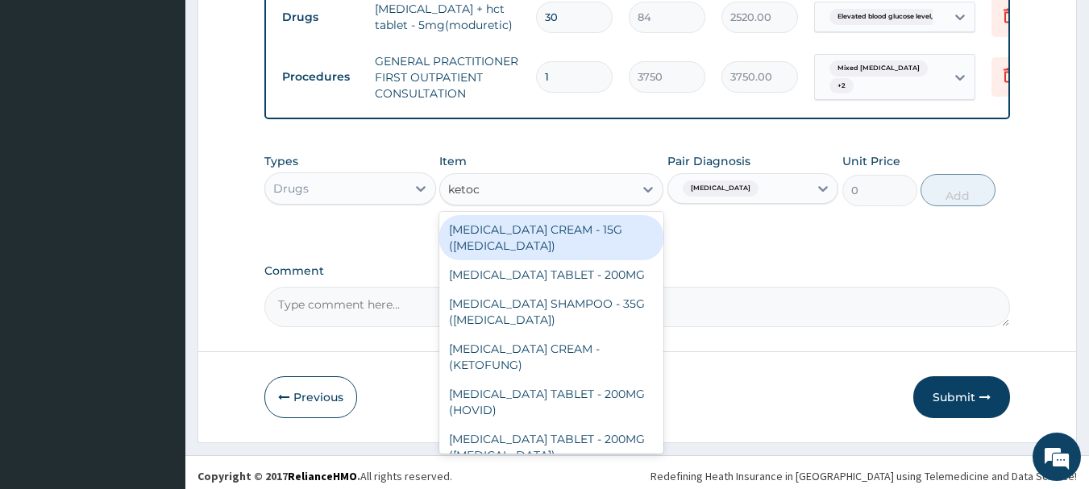
type input "ketoco"
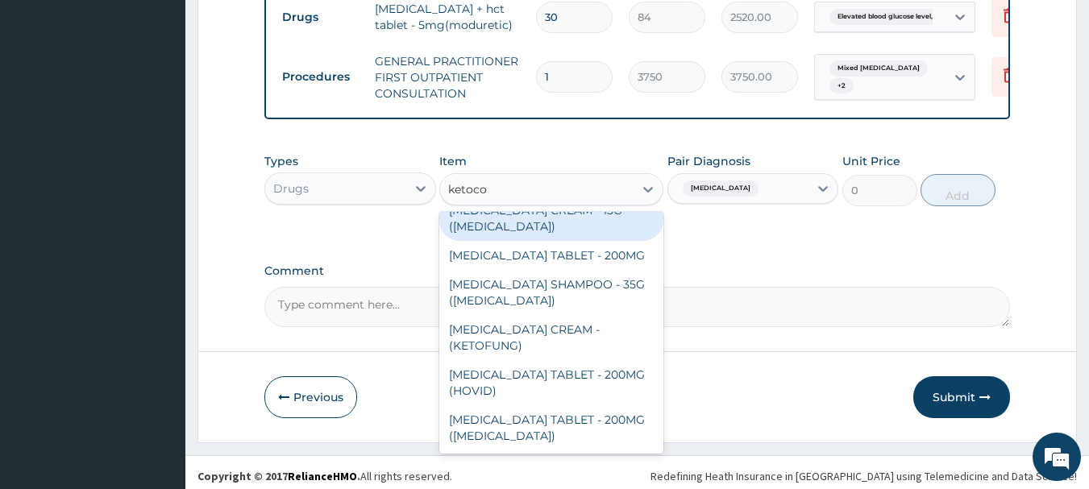
scroll to position [0, 0]
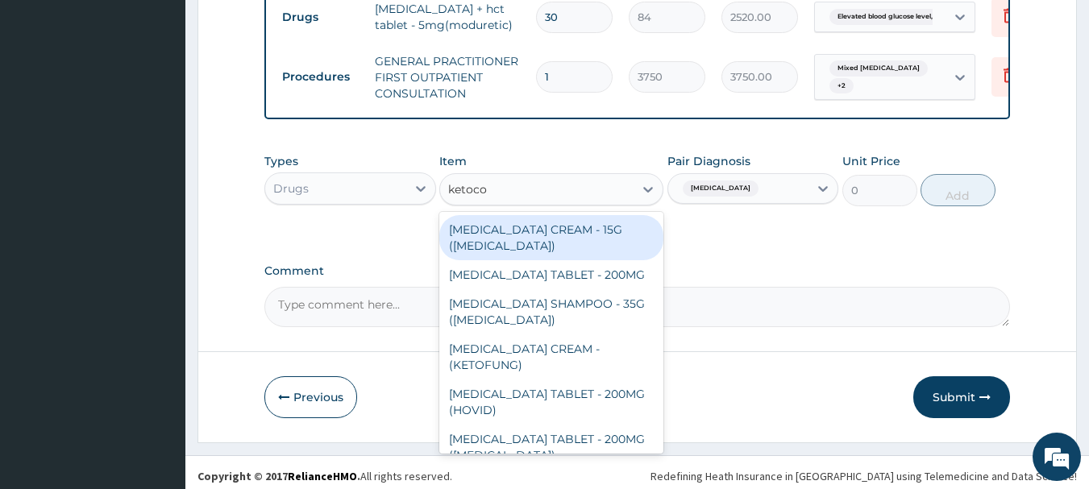
click at [570, 253] on div "[MEDICAL_DATA] CREAM - 15G ([MEDICAL_DATA])" at bounding box center [551, 237] width 224 height 45
type input "5600"
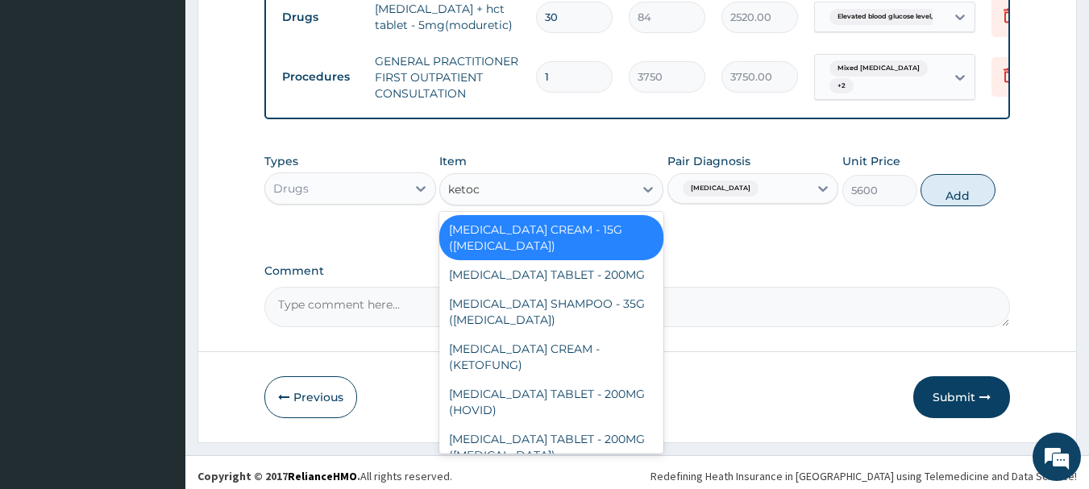
type input "ketoco"
click at [559, 380] on div "[MEDICAL_DATA] CREAM - (KETOFUNG)" at bounding box center [551, 357] width 224 height 45
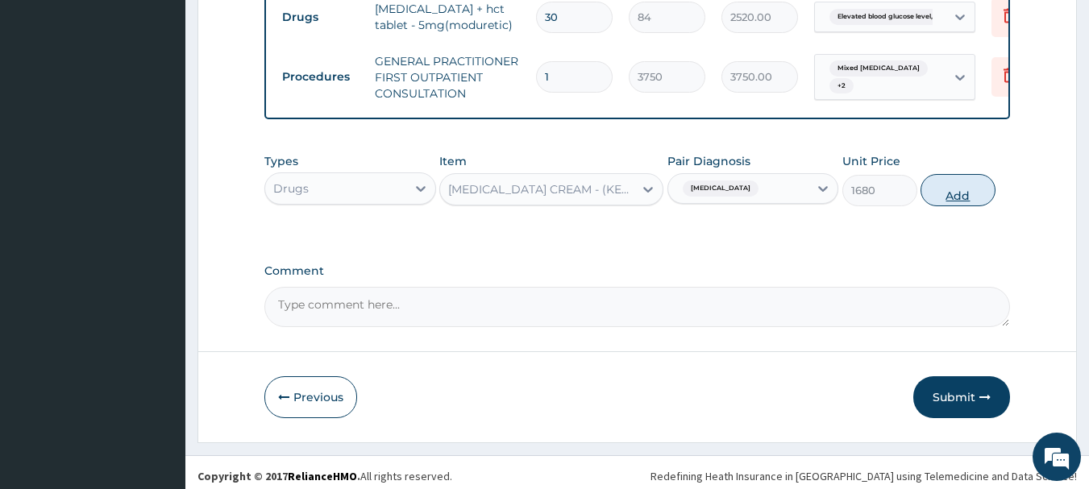
click at [962, 205] on button "Add" at bounding box center [957, 190] width 75 height 32
type input "0"
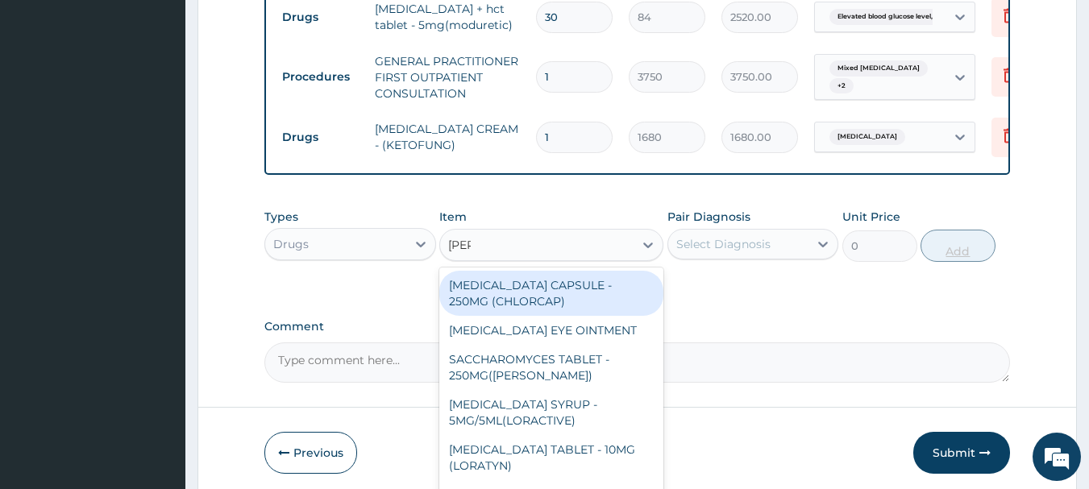
type input "lorat"
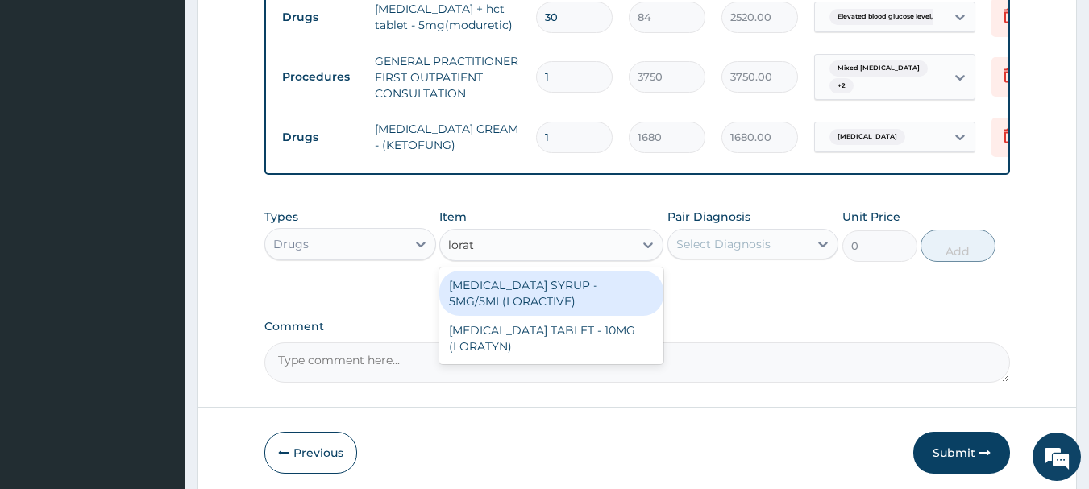
click at [581, 355] on div "[MEDICAL_DATA] TABLET - 10MG (LORATYN)" at bounding box center [551, 338] width 224 height 45
type input "98"
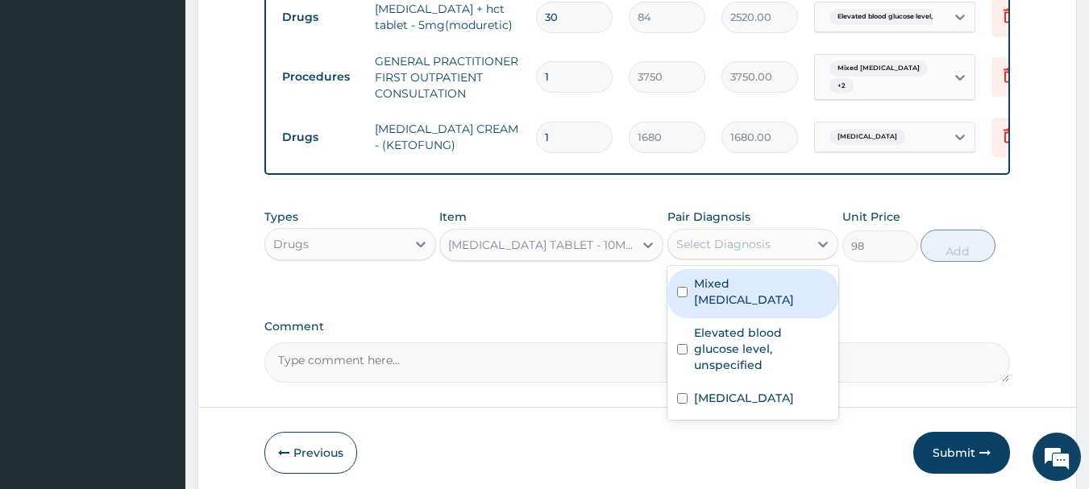
click at [940, 334] on label "Comment" at bounding box center [637, 327] width 746 height 14
click at [940, 343] on textarea "Comment" at bounding box center [637, 363] width 746 height 40
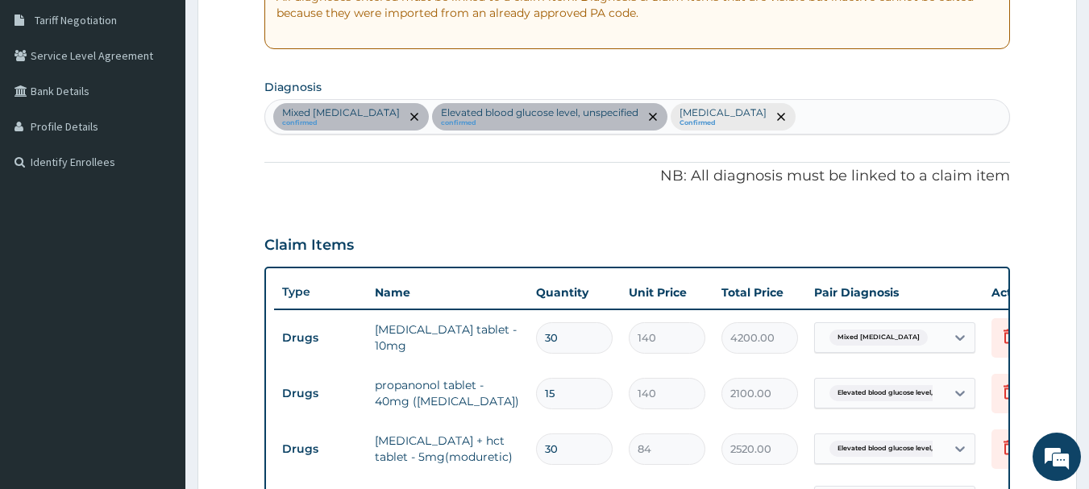
scroll to position [327, 0]
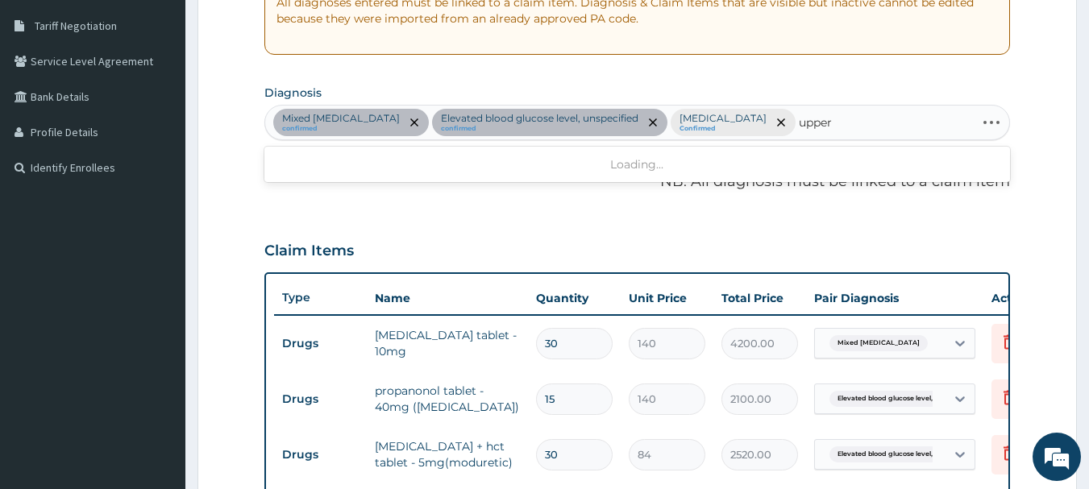
type input "upper"
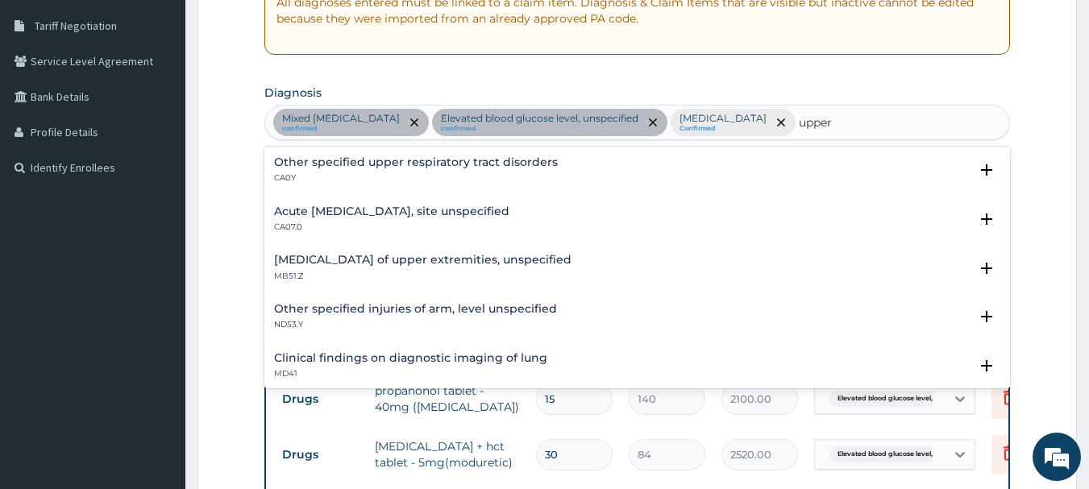
click at [381, 221] on div "Acute upper respiratory infection, site unspecified CA07.0" at bounding box center [391, 220] width 235 height 28
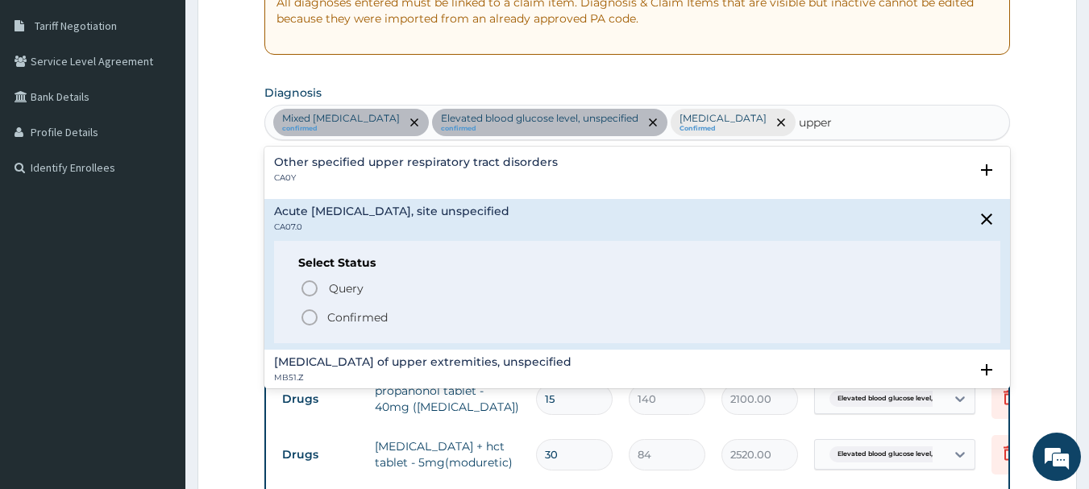
click at [415, 315] on span "Confirmed" at bounding box center [638, 317] width 677 height 19
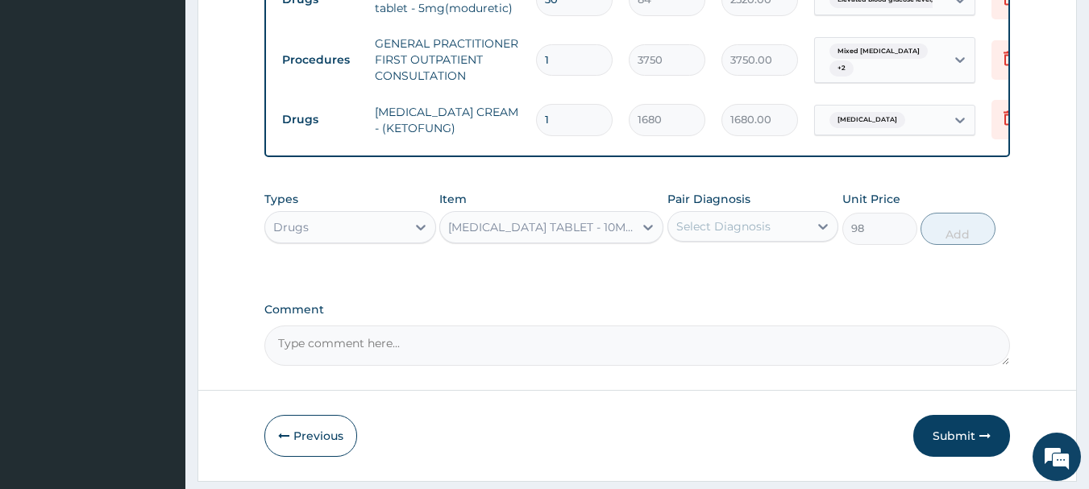
scroll to position [816, 0]
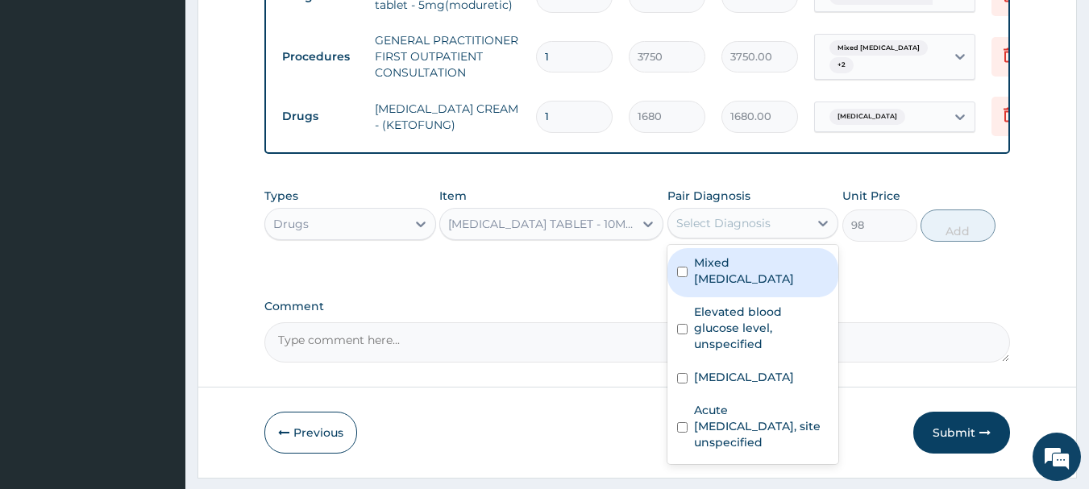
click at [754, 424] on label "Acute upper respiratory infection, site unspecified" at bounding box center [761, 426] width 135 height 48
checkbox input "true"
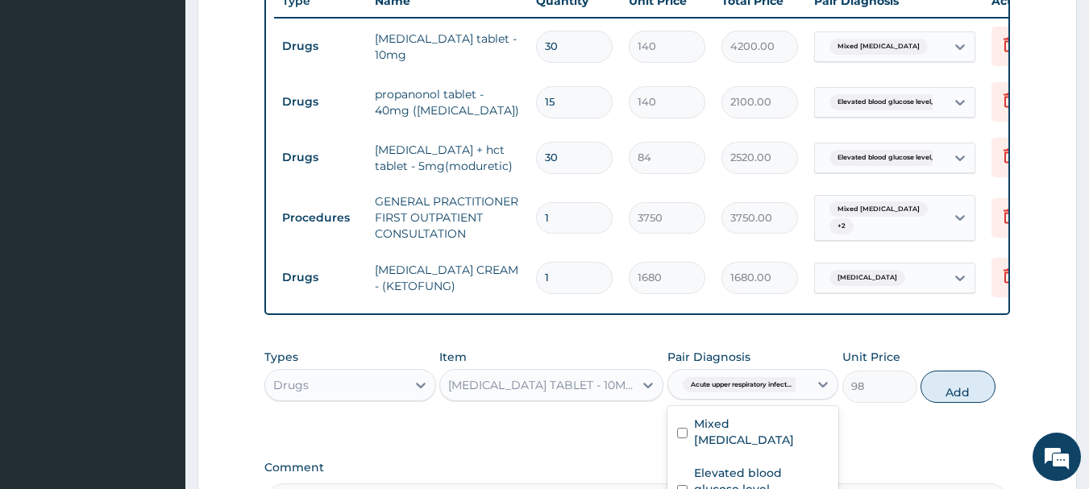
scroll to position [653, 0]
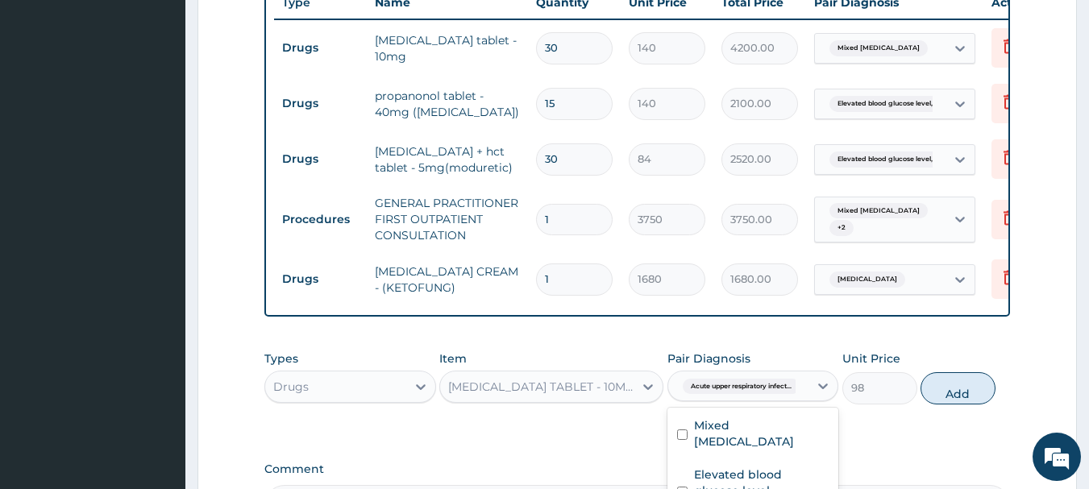
click at [933, 46] on input "text" at bounding box center [934, 48] width 2 height 16
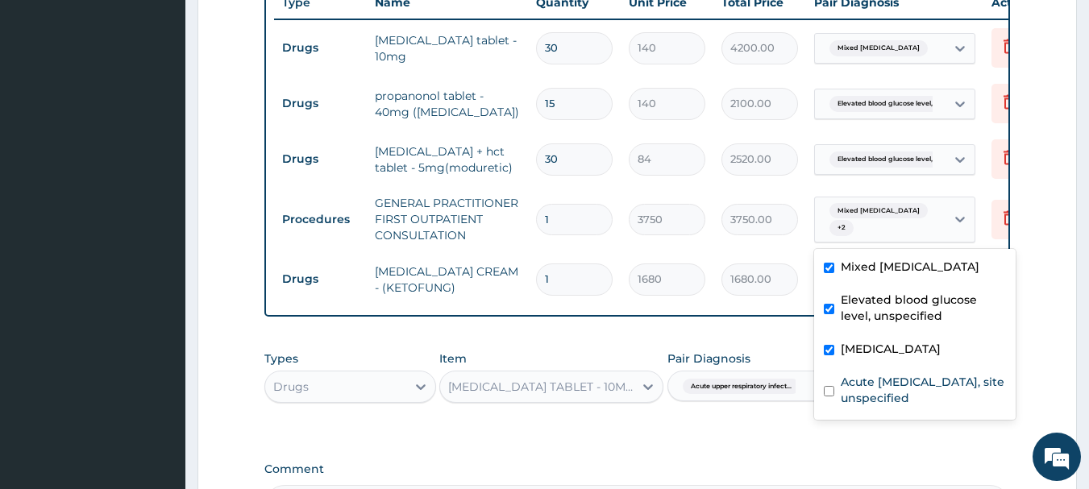
click at [887, 405] on label "Acute upper respiratory infection, site unspecified" at bounding box center [923, 390] width 165 height 32
checkbox input "true"
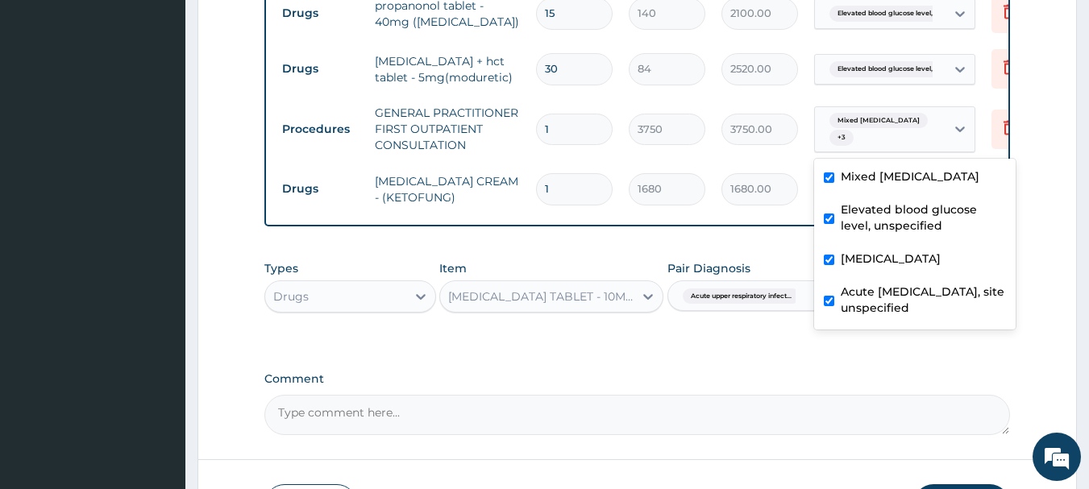
scroll to position [871, 0]
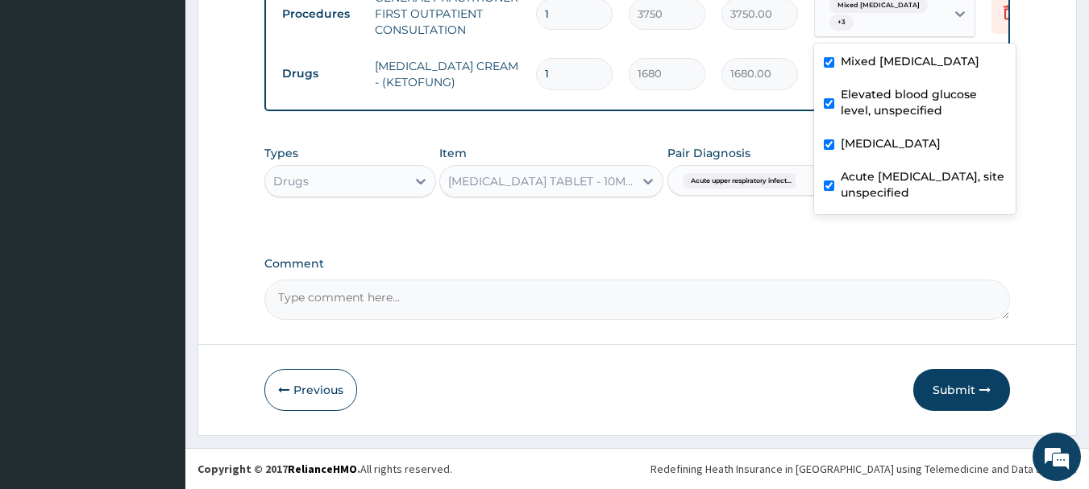
click at [742, 218] on div "Types Drugs Item LORATADINE TABLET - 10MG (LORATYN) Pair Diagnosis Acute upper …" at bounding box center [637, 184] width 746 height 94
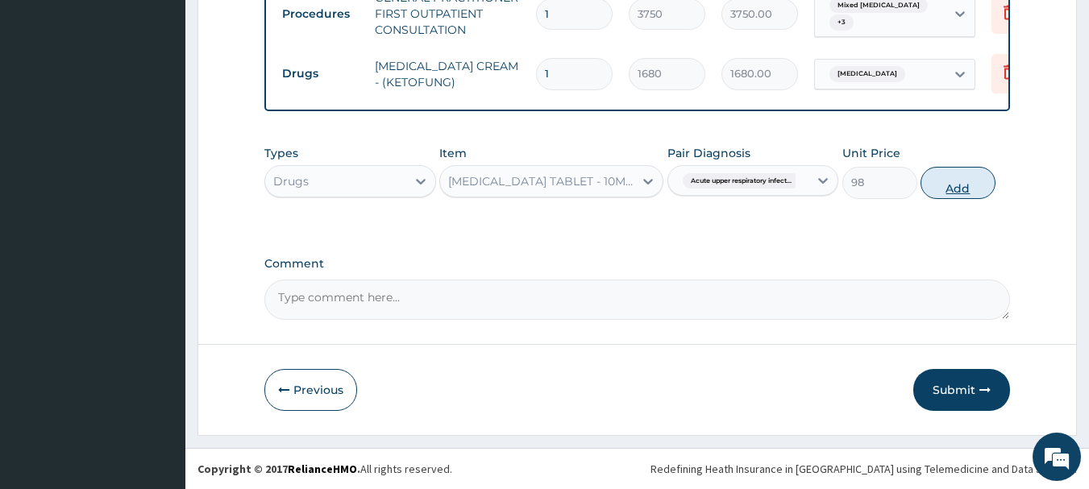
click at [962, 194] on button "Add" at bounding box center [957, 183] width 75 height 32
type input "0"
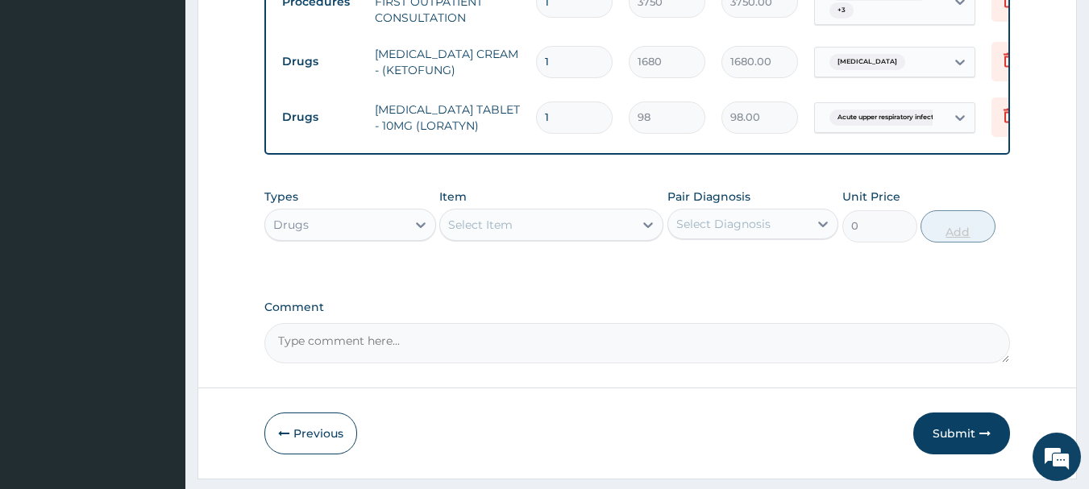
type input "0.00"
type input "5"
type input "490.00"
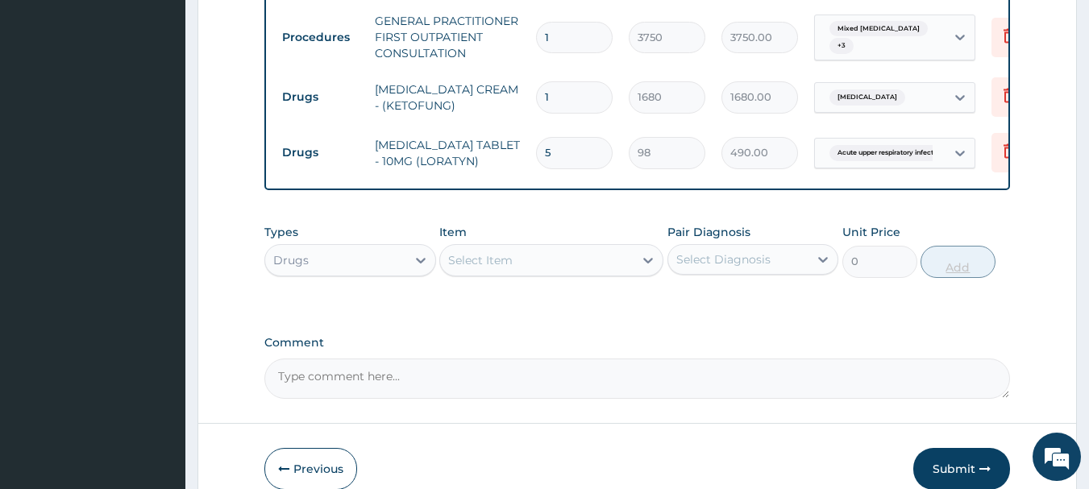
scroll to position [926, 0]
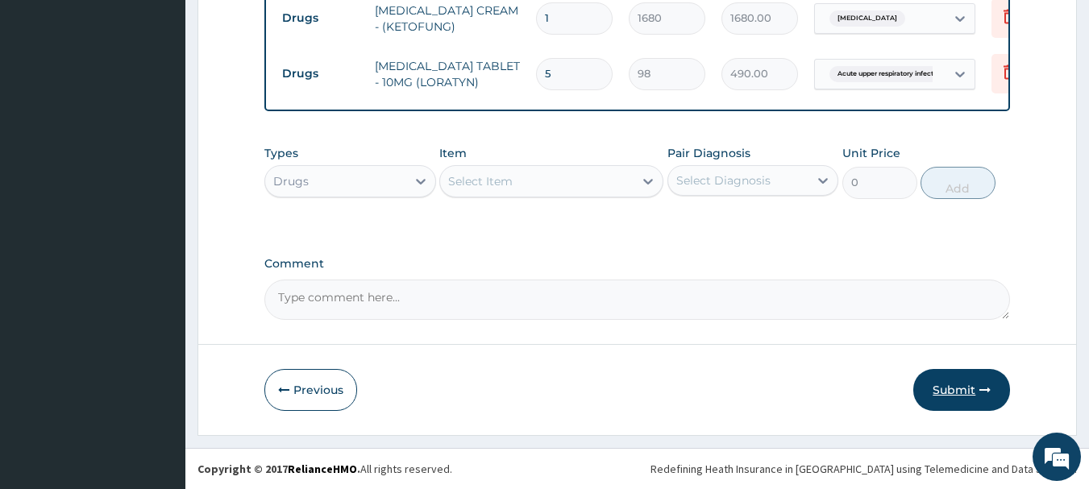
click at [972, 395] on button "Submit" at bounding box center [961, 390] width 97 height 42
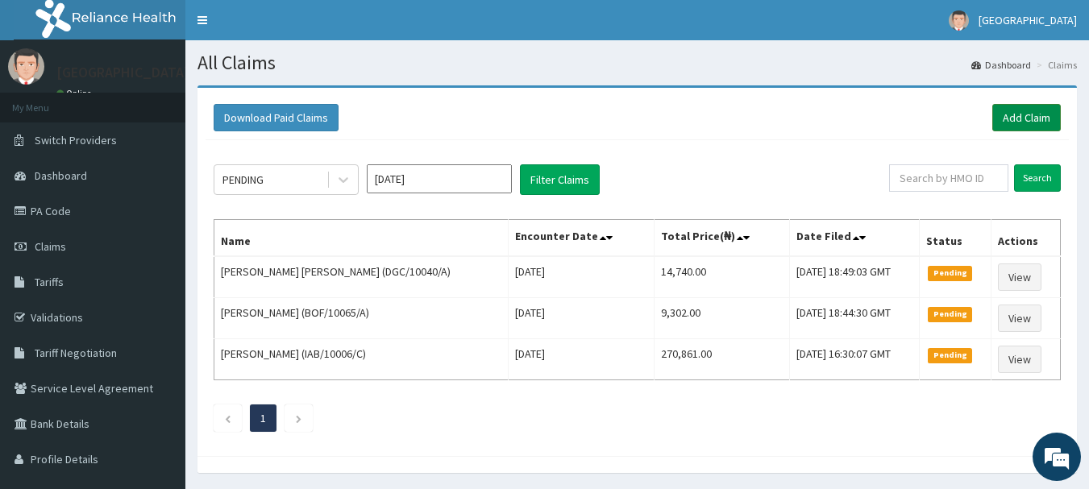
click at [1044, 116] on link "Add Claim" at bounding box center [1026, 117] width 69 height 27
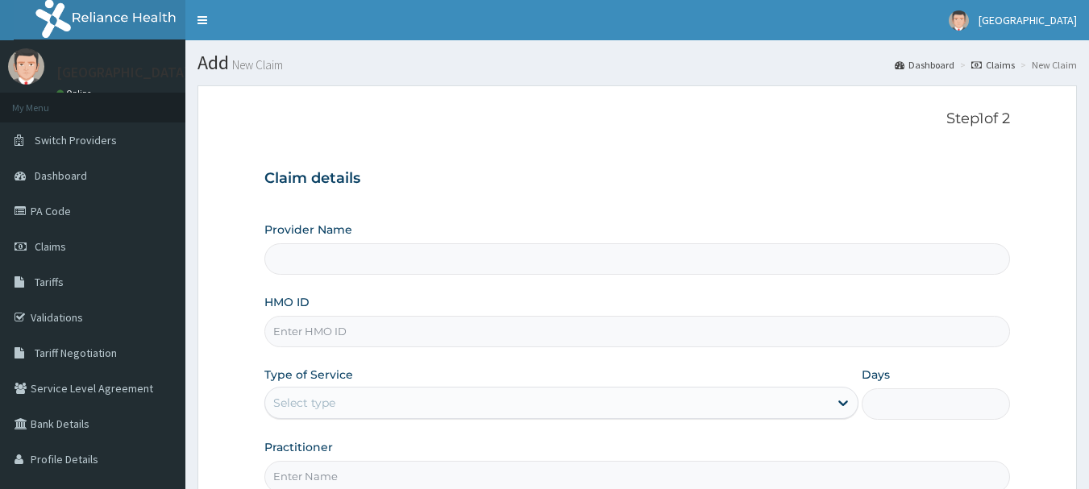
type input "[GEOGRAPHIC_DATA], [GEOGRAPHIC_DATA]"
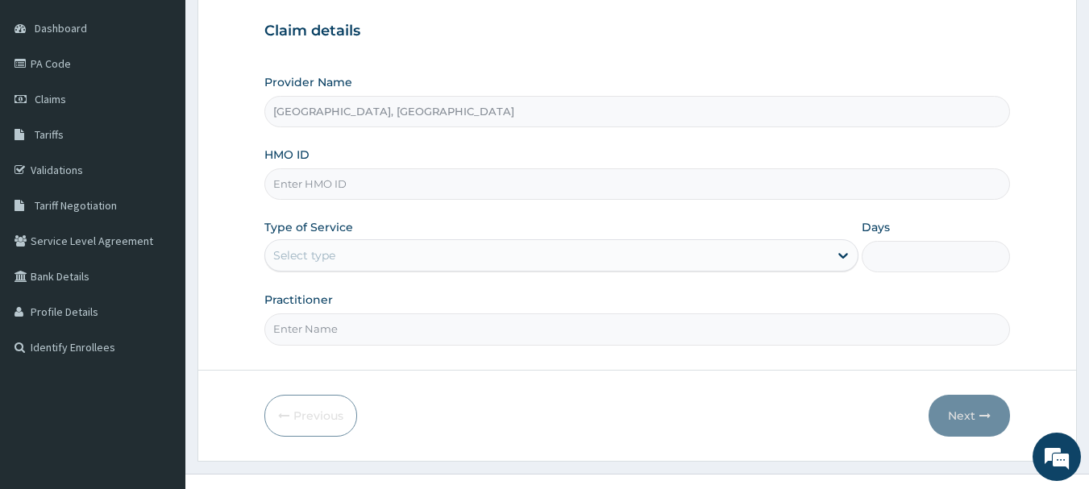
scroll to position [173, 0]
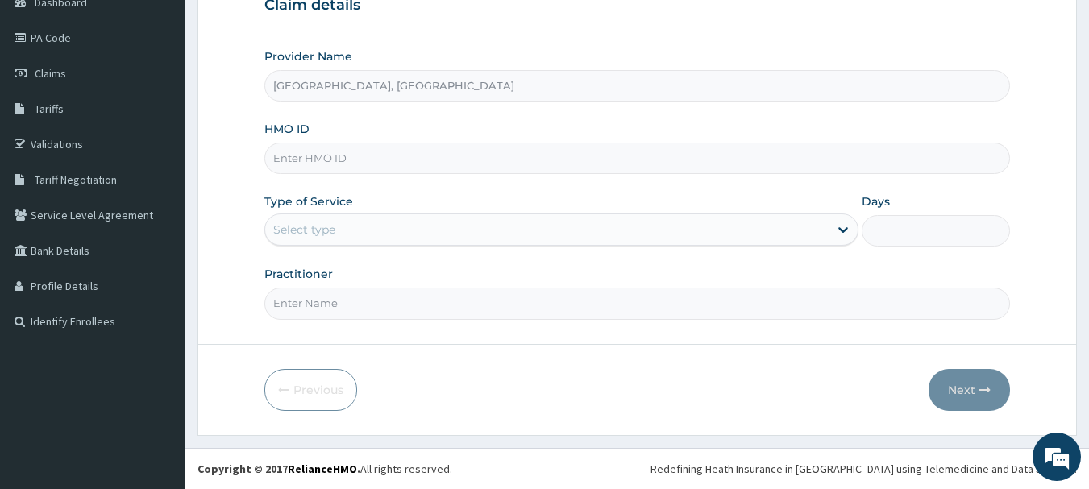
click at [360, 164] on input "HMO ID" at bounding box center [637, 158] width 746 height 31
type input "bvc/10032/d"
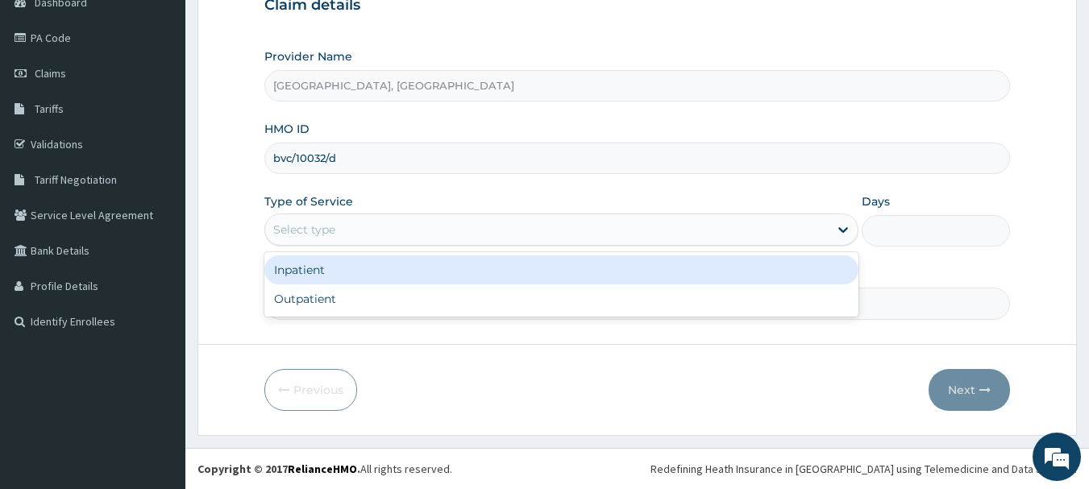
click at [383, 270] on div "Inpatient" at bounding box center [561, 270] width 594 height 29
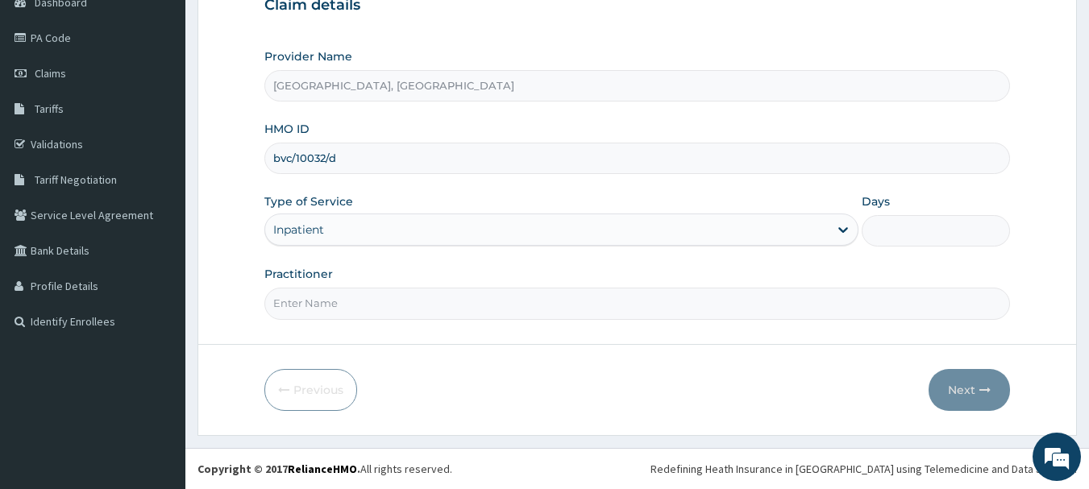
click at [394, 301] on input "Practitioner" at bounding box center [637, 303] width 746 height 31
type input "Dr [PERSON_NAME]"
click at [936, 237] on input "Days" at bounding box center [936, 230] width 148 height 31
type input "2"
click at [979, 393] on button "Next" at bounding box center [969, 390] width 81 height 42
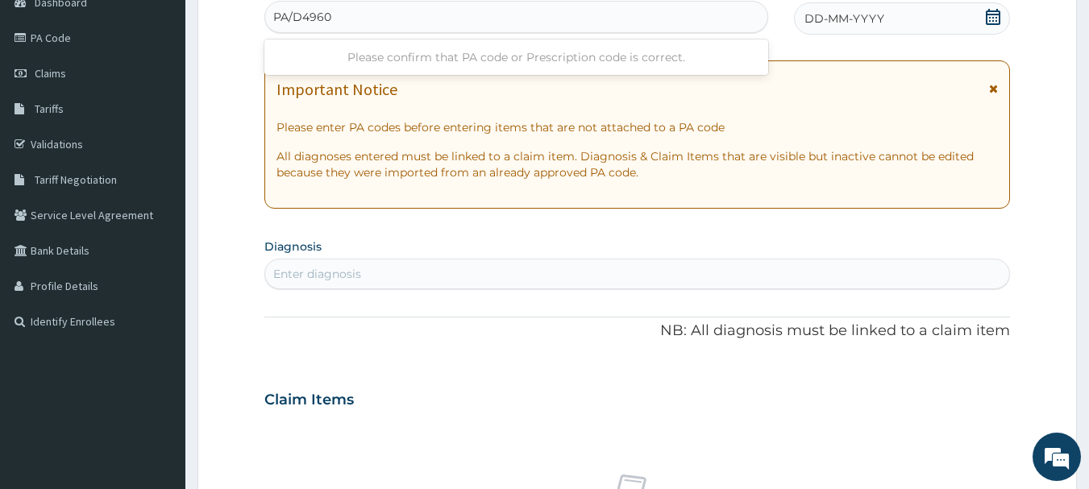
type input "PA/D49606"
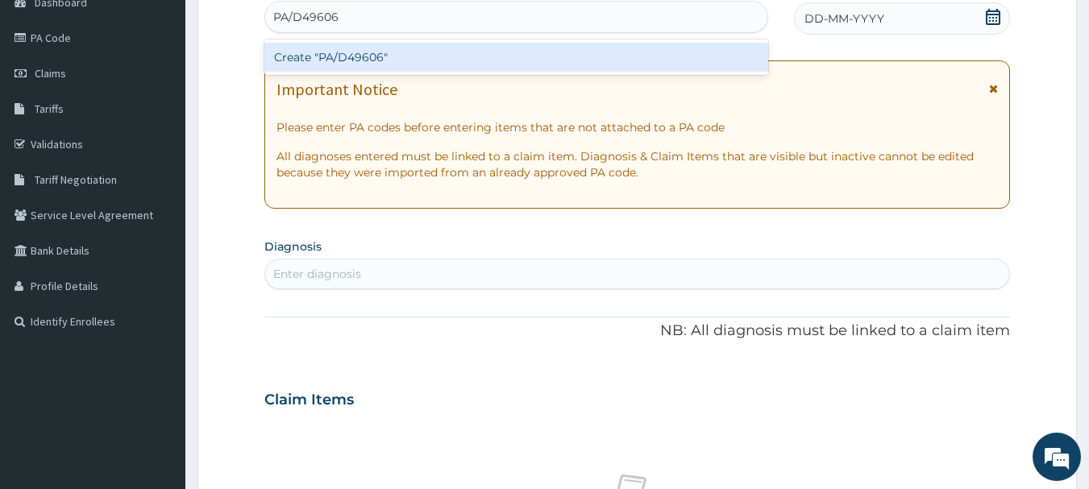
click at [459, 51] on div "Create "PA/D49606"" at bounding box center [516, 57] width 505 height 29
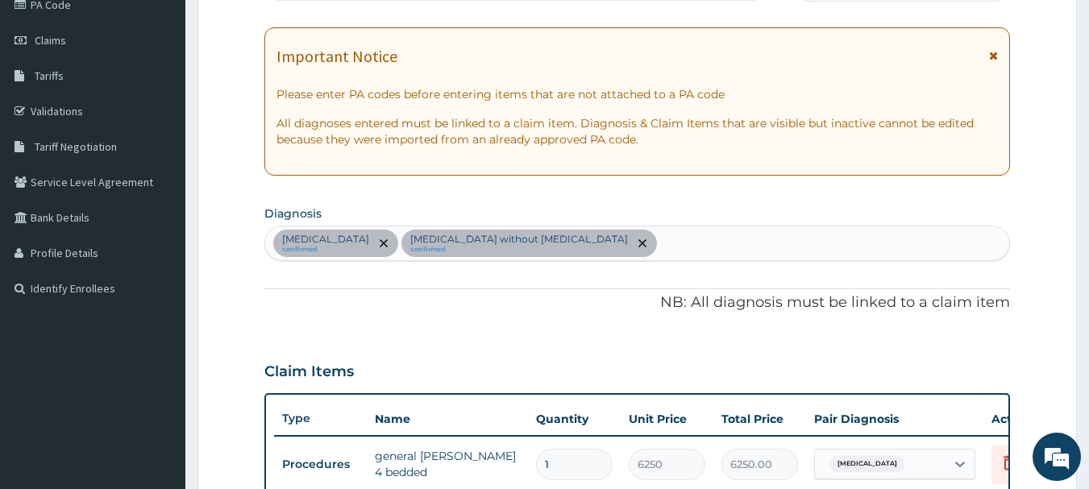
scroll to position [141, 0]
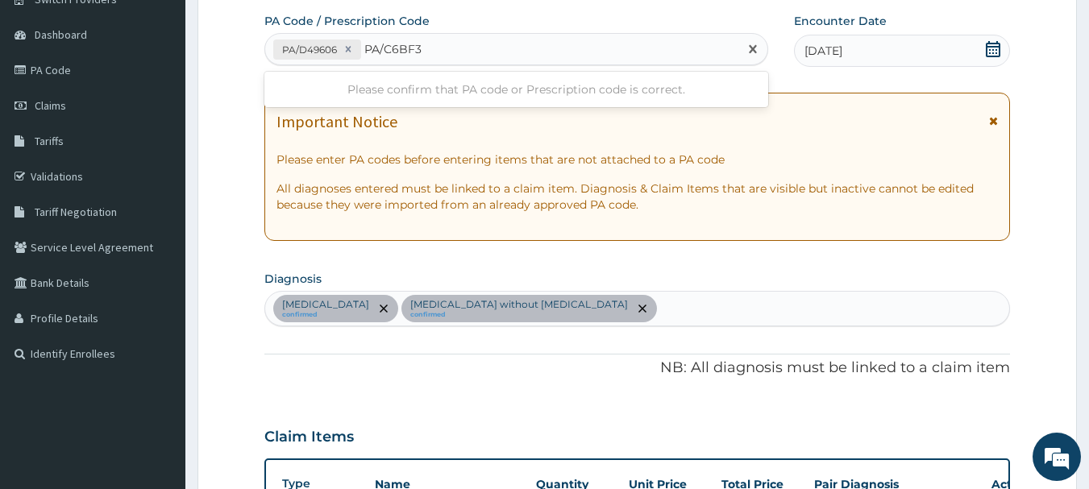
type input "PA/C6BF31"
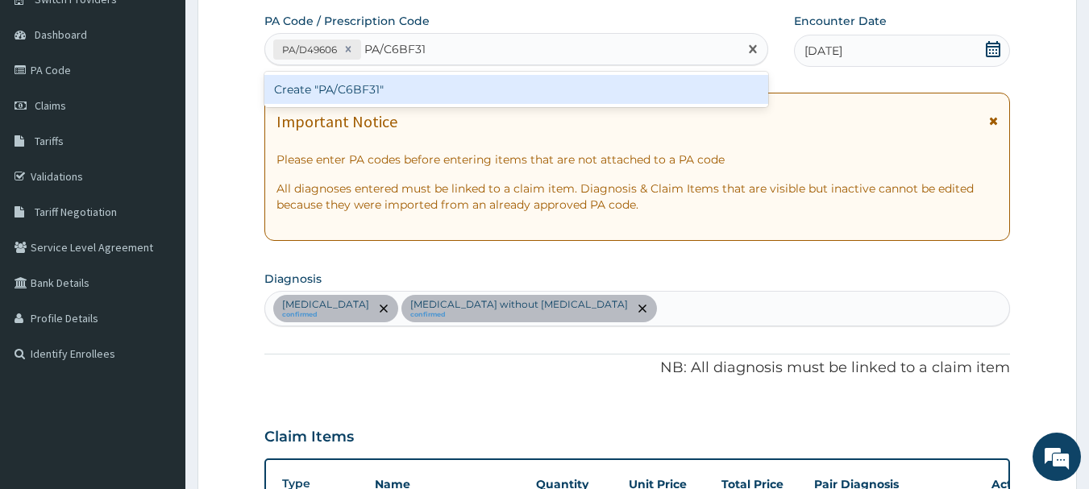
click at [416, 88] on div "Create "PA/C6BF31"" at bounding box center [516, 89] width 505 height 29
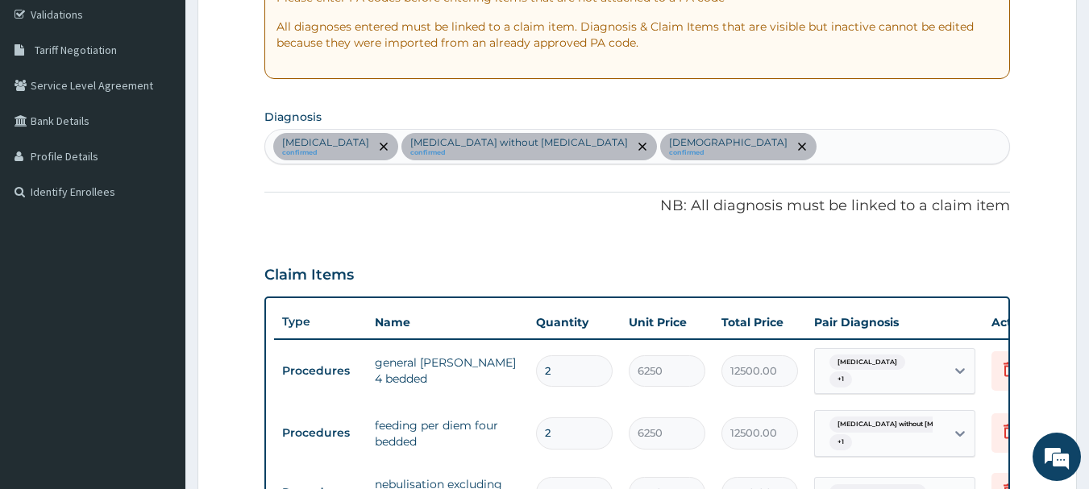
scroll to position [0, 0]
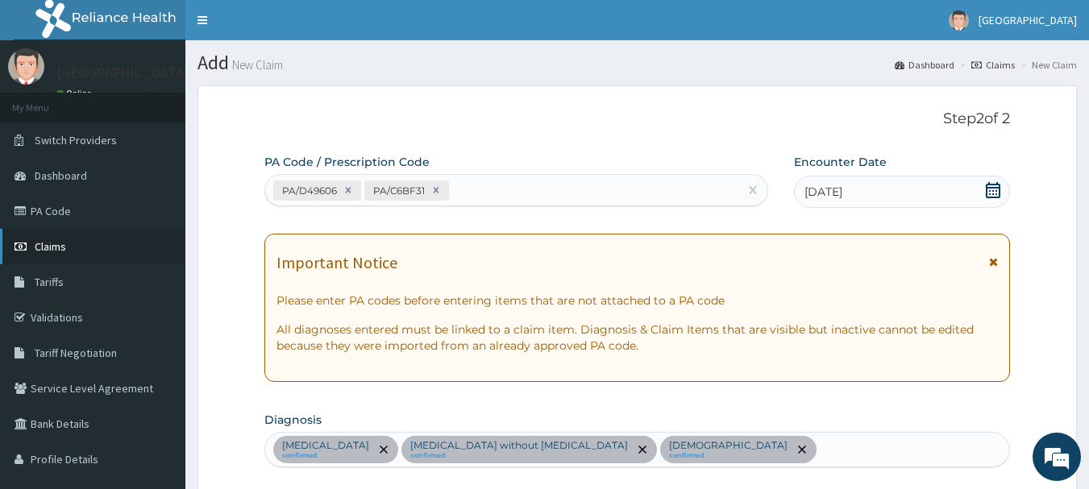
click at [87, 251] on link "Claims" at bounding box center [92, 246] width 185 height 35
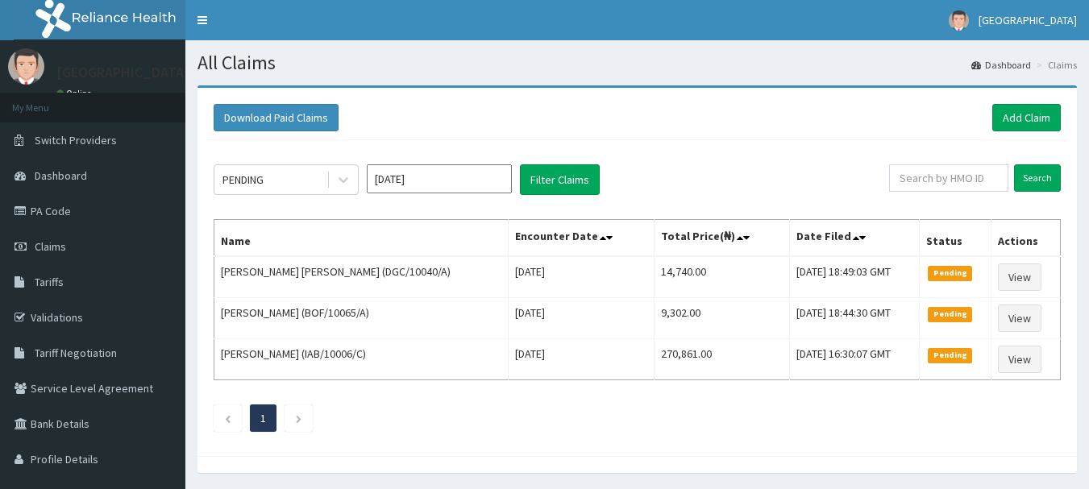
click at [716, 110] on div "Download Paid Claims Add Claim" at bounding box center [637, 117] width 847 height 27
click at [1037, 127] on link "Add Claim" at bounding box center [1026, 117] width 69 height 27
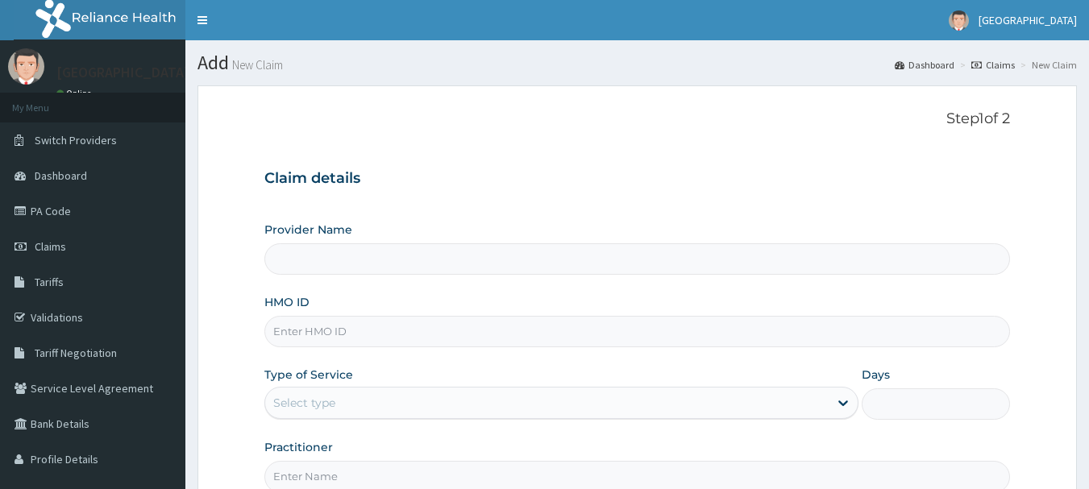
type input "[GEOGRAPHIC_DATA], [GEOGRAPHIC_DATA]"
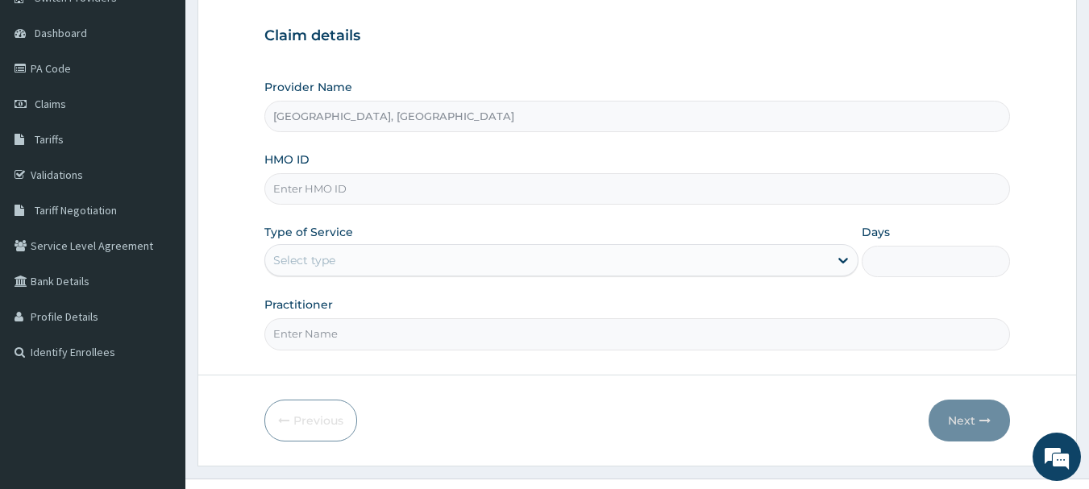
scroll to position [173, 0]
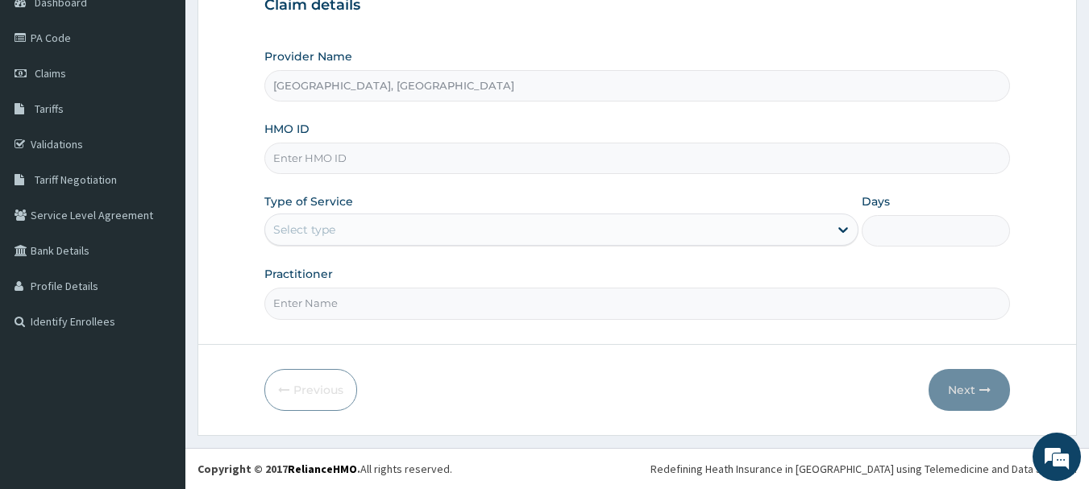
click at [391, 163] on input "HMO ID" at bounding box center [637, 158] width 746 height 31
paste input "bpn/10153/c"
type input "bpn/10153/c"
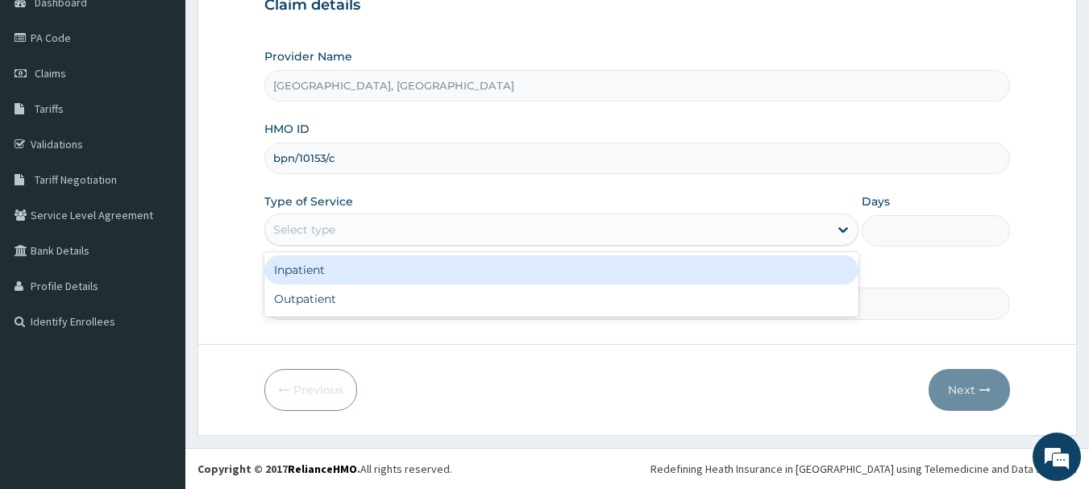
click at [369, 297] on div "Outpatient" at bounding box center [561, 299] width 594 height 29
type input "1"
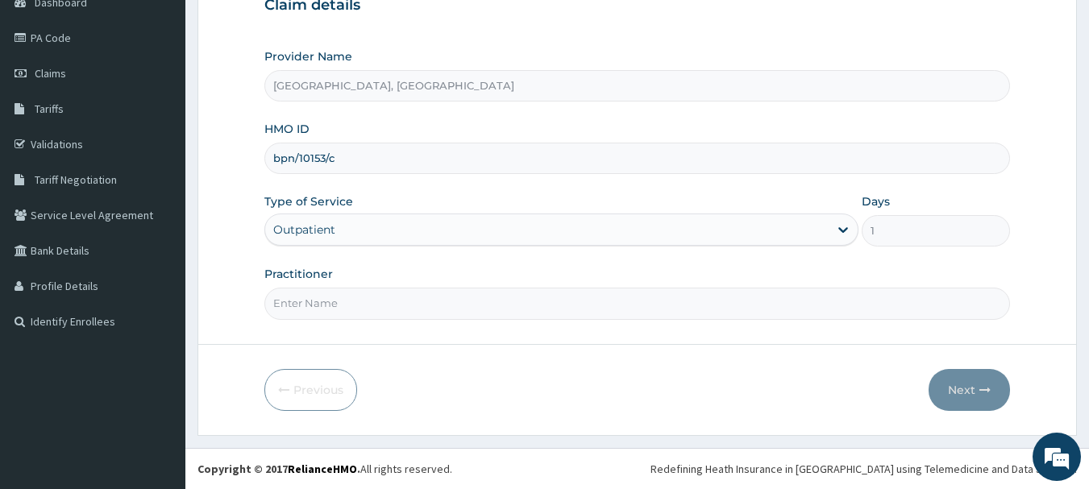
click at [390, 303] on input "Practitioner" at bounding box center [637, 303] width 746 height 31
type input "DR Adesipe"
click at [974, 388] on button "Next" at bounding box center [969, 390] width 81 height 42
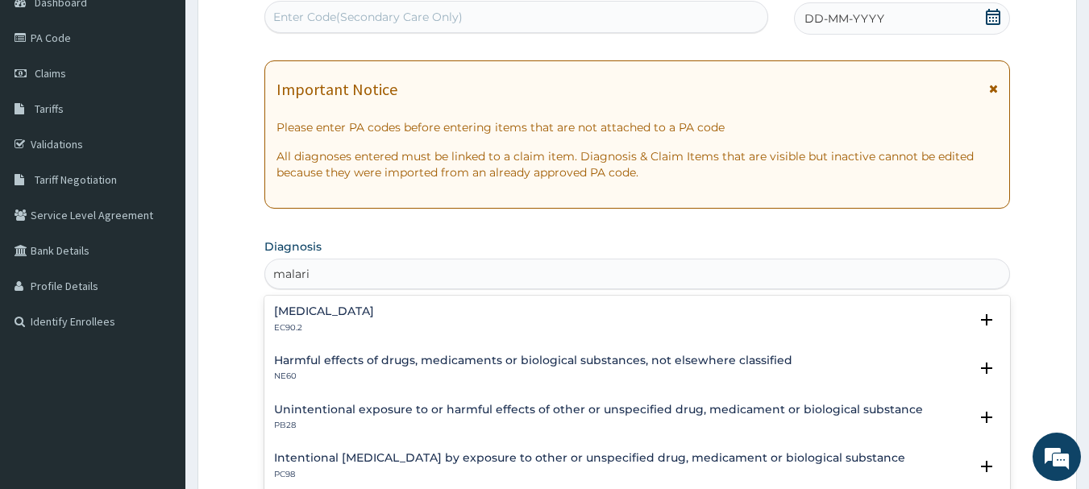
type input "malaria"
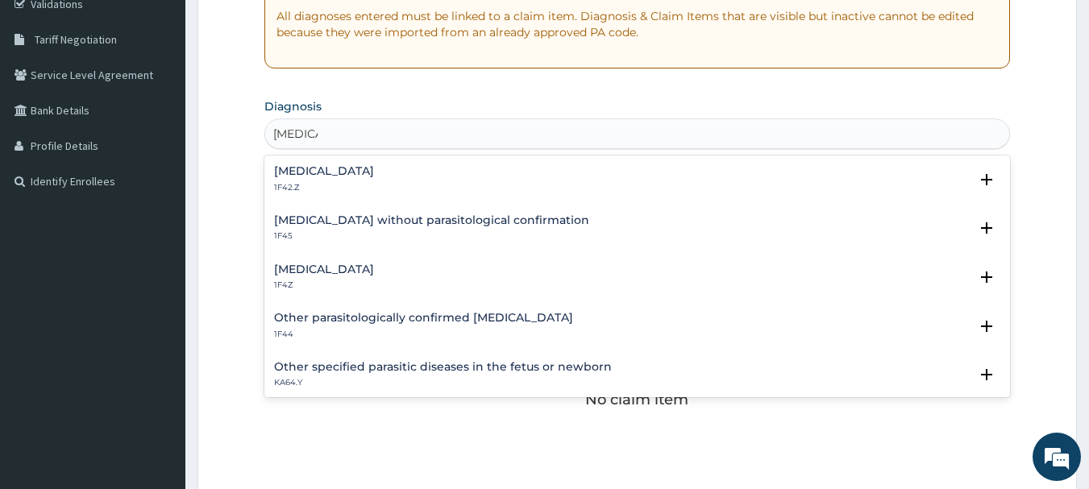
scroll to position [356, 0]
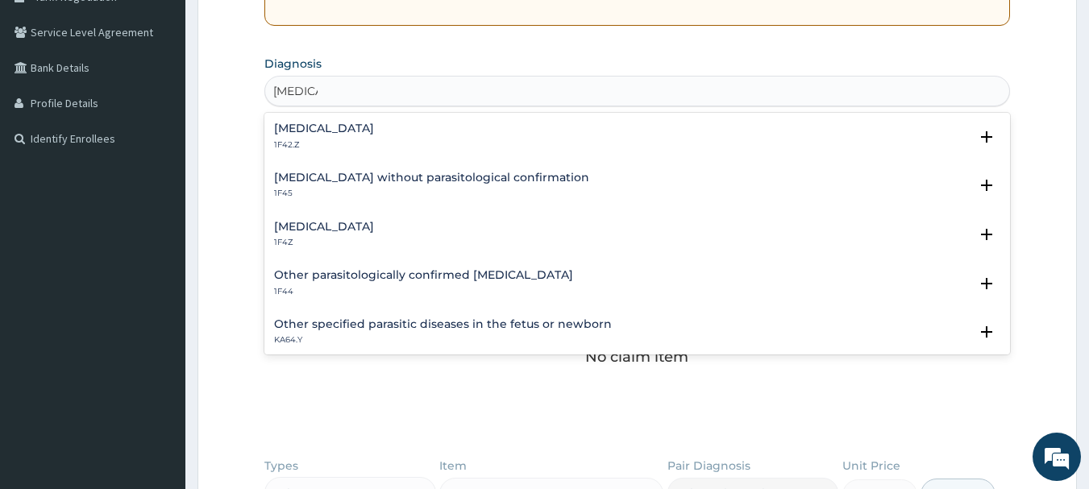
click at [418, 238] on div "Malaria, unspecified 1F4Z" at bounding box center [637, 235] width 727 height 28
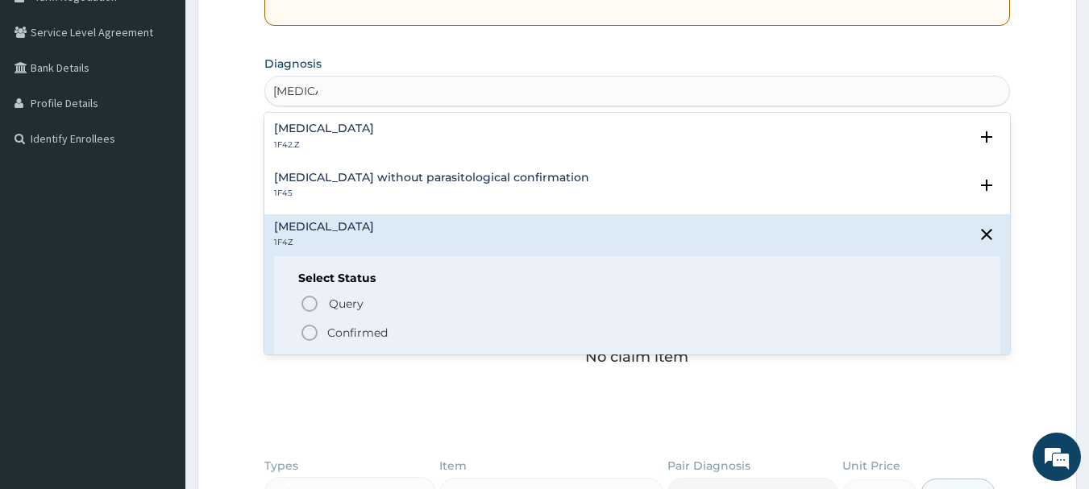
click at [389, 335] on span "Confirmed" at bounding box center [638, 332] width 677 height 19
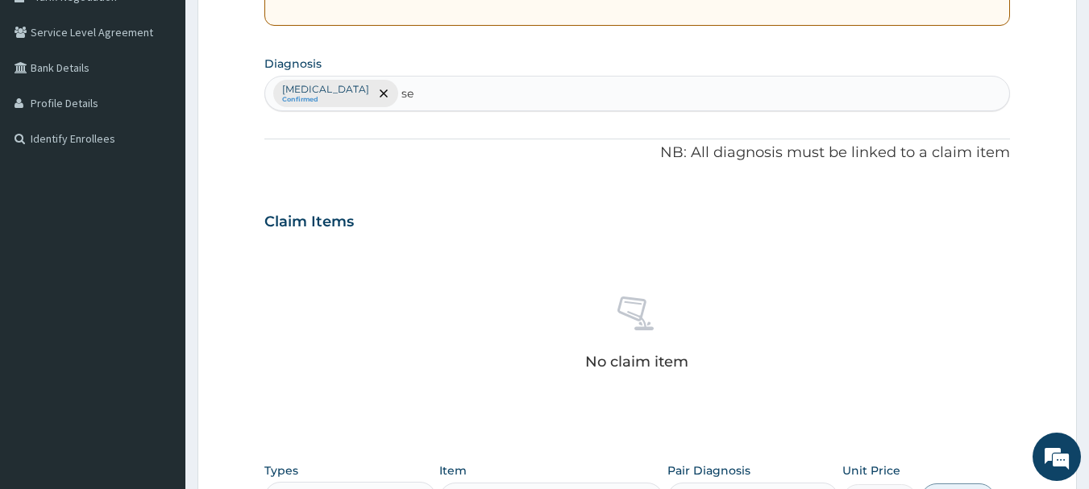
type input "s"
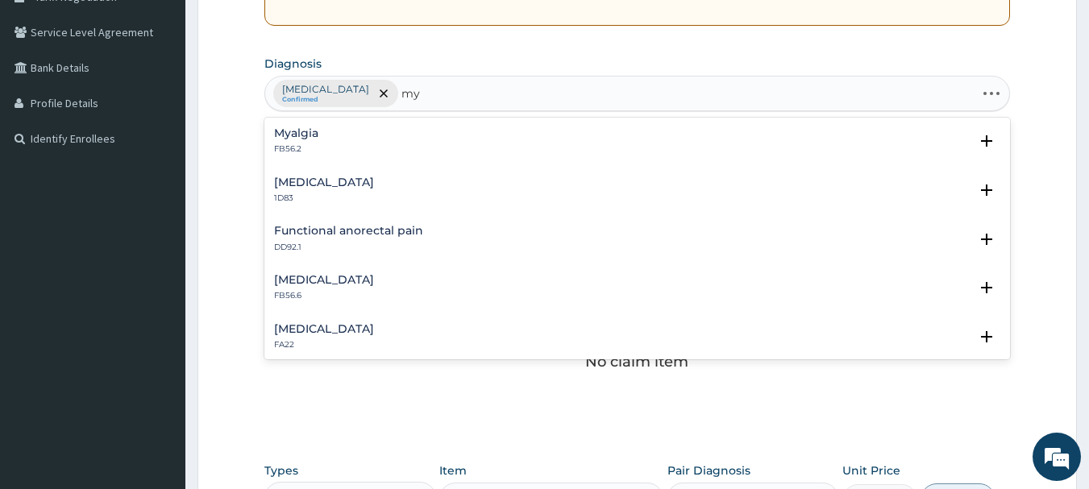
type input "m"
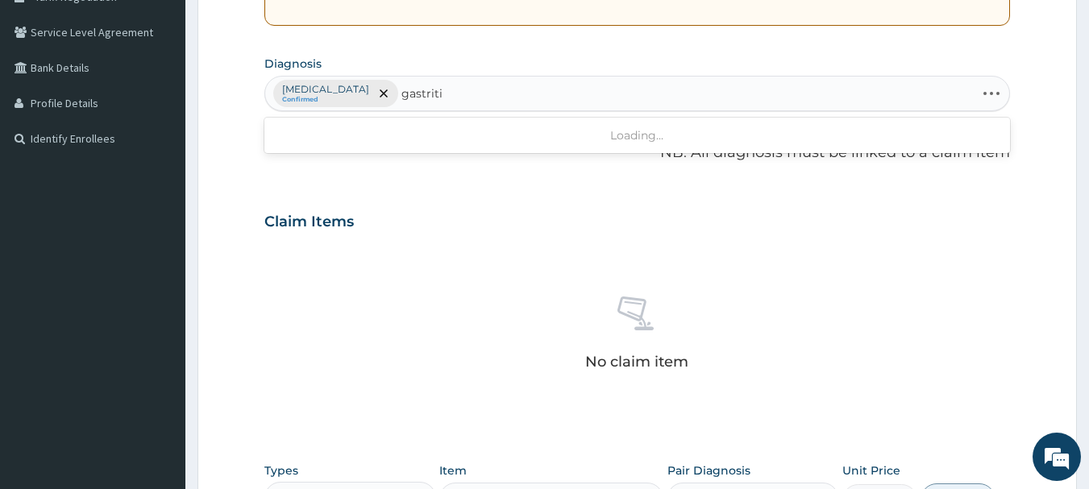
type input "gastritis"
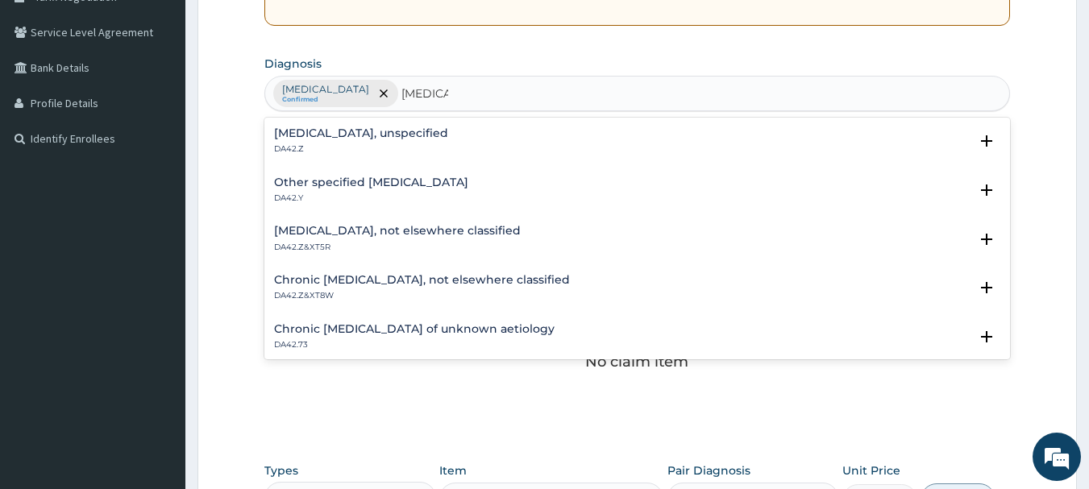
click at [382, 146] on p "DA42.Z" at bounding box center [361, 148] width 174 height 11
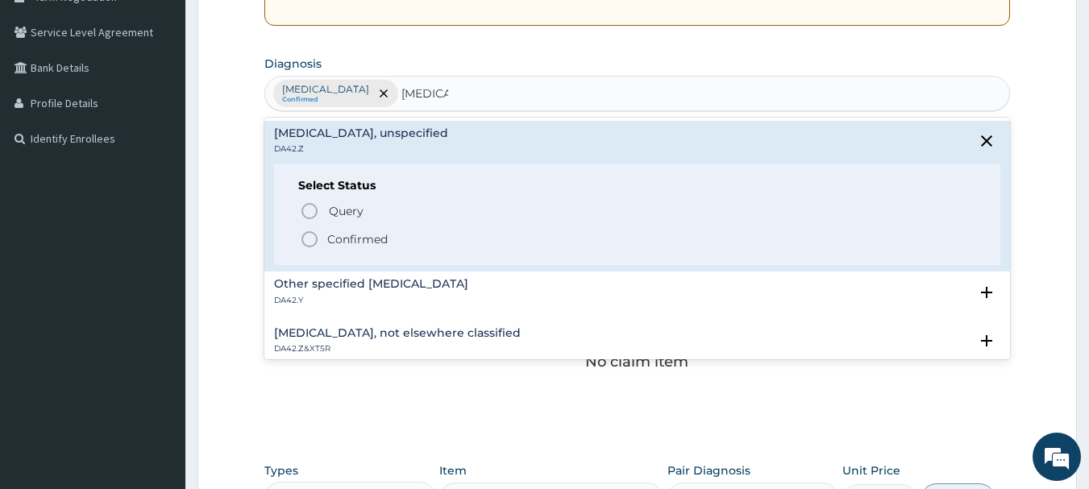
click at [418, 249] on span "Confirmed" at bounding box center [638, 239] width 677 height 19
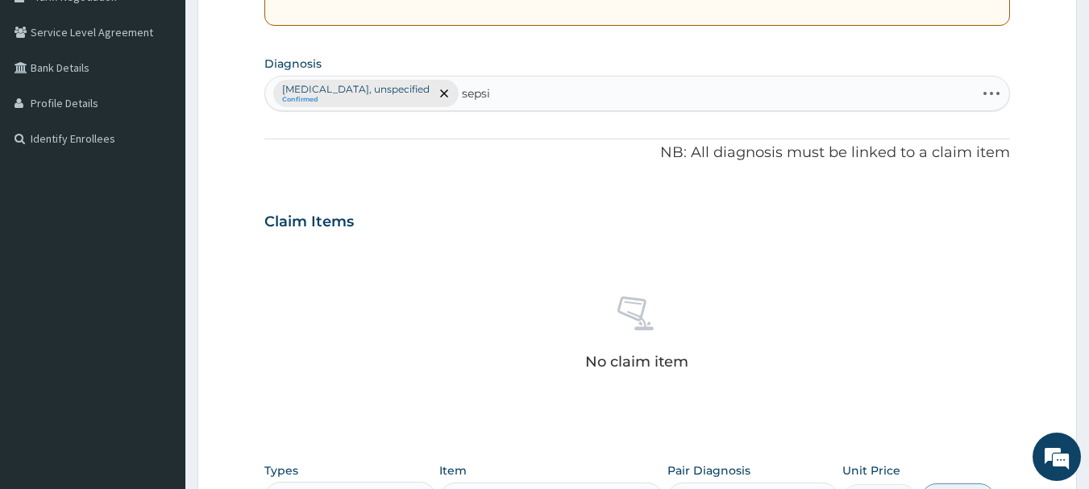
type input "[MEDICAL_DATA]"
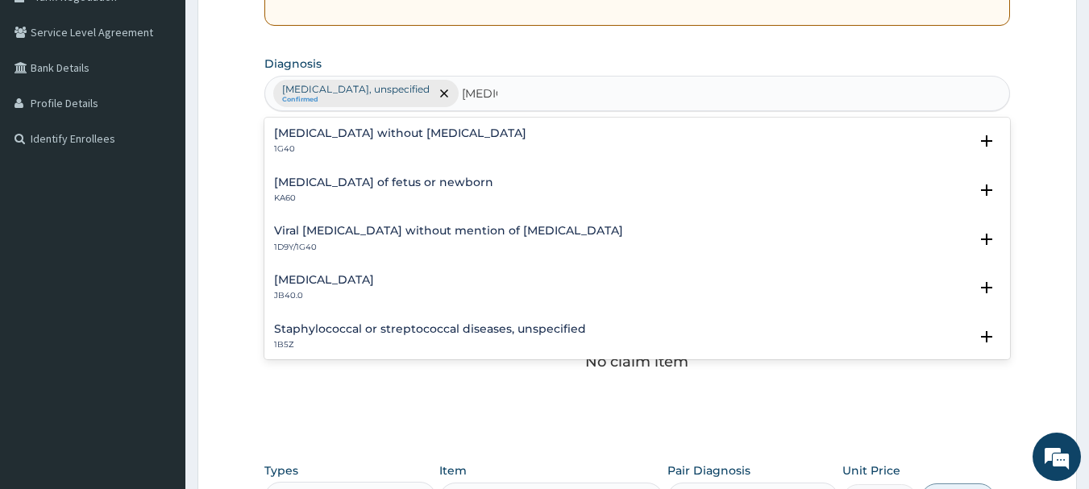
click at [420, 138] on h4 "[MEDICAL_DATA] without [MEDICAL_DATA]" at bounding box center [400, 133] width 252 height 12
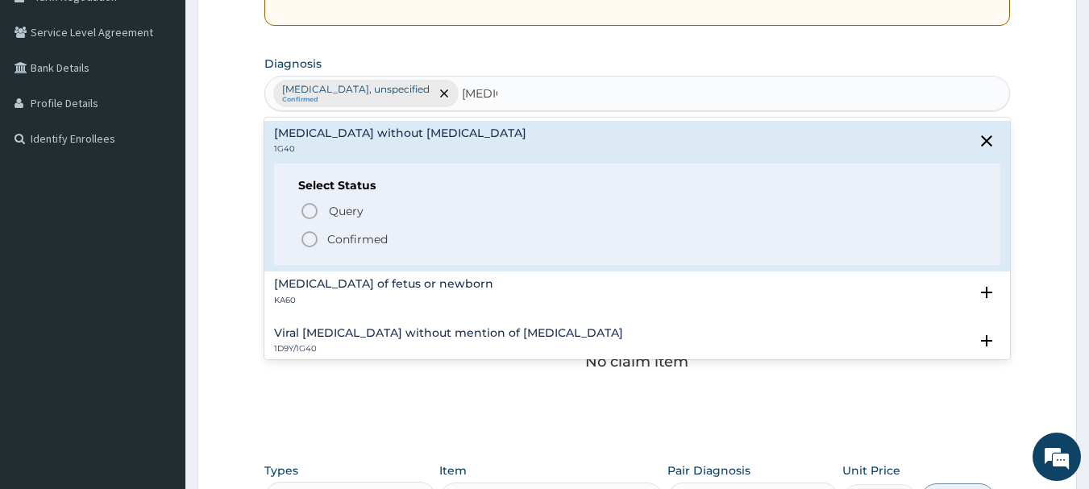
click at [378, 234] on p "Confirmed" at bounding box center [357, 239] width 60 height 16
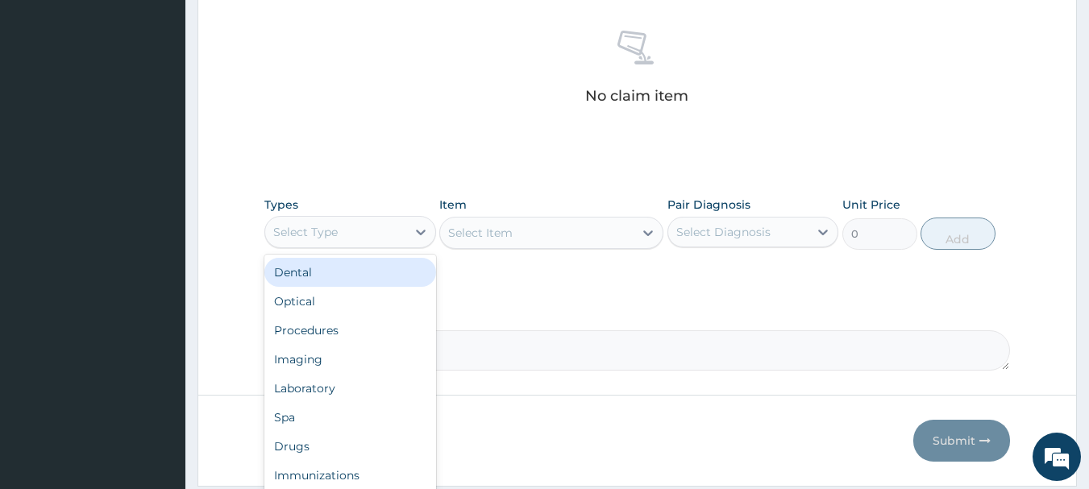
scroll to position [55, 0]
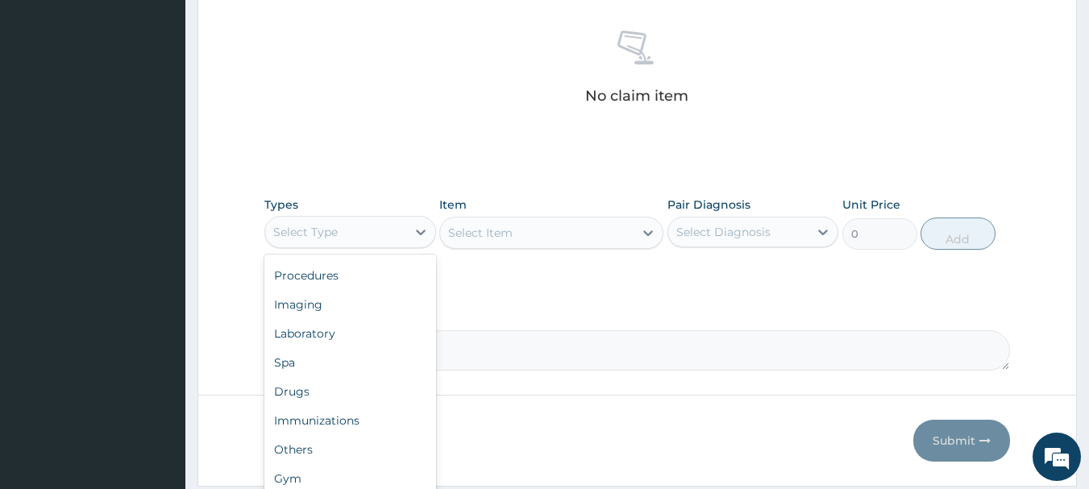
click at [370, 273] on div "Procedures" at bounding box center [350, 275] width 172 height 29
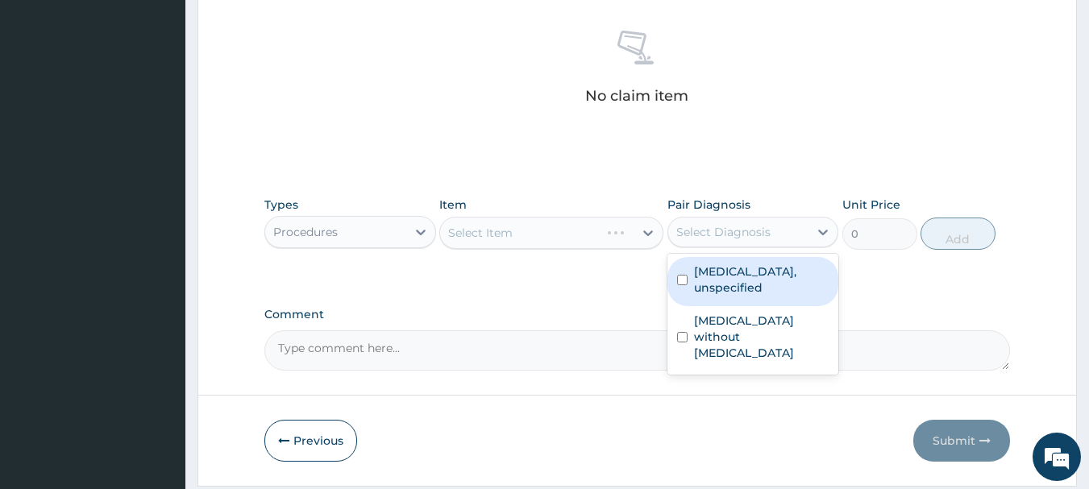
click at [767, 284] on div "[MEDICAL_DATA], unspecified" at bounding box center [753, 281] width 172 height 49
checkbox input "true"
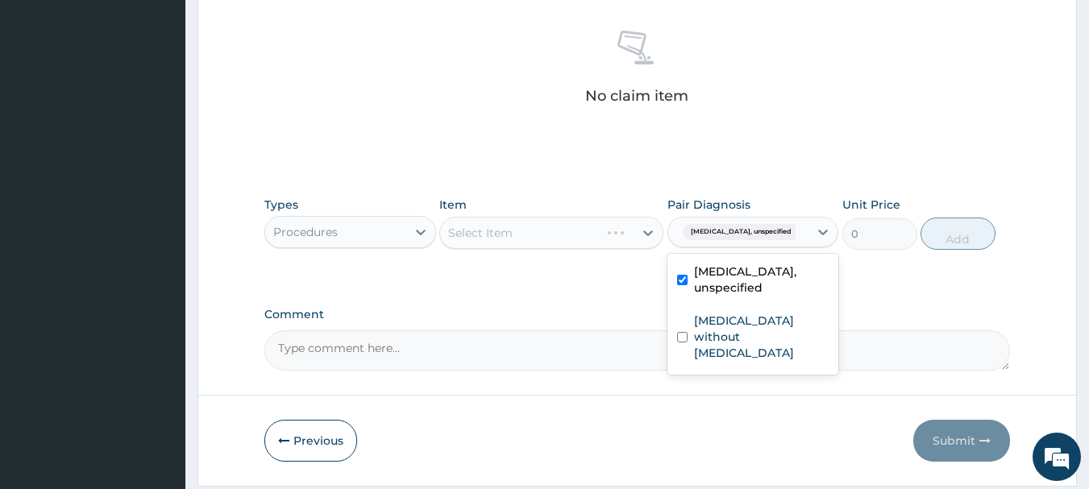
click at [756, 322] on label "[MEDICAL_DATA] without [MEDICAL_DATA]" at bounding box center [761, 337] width 135 height 48
checkbox input "true"
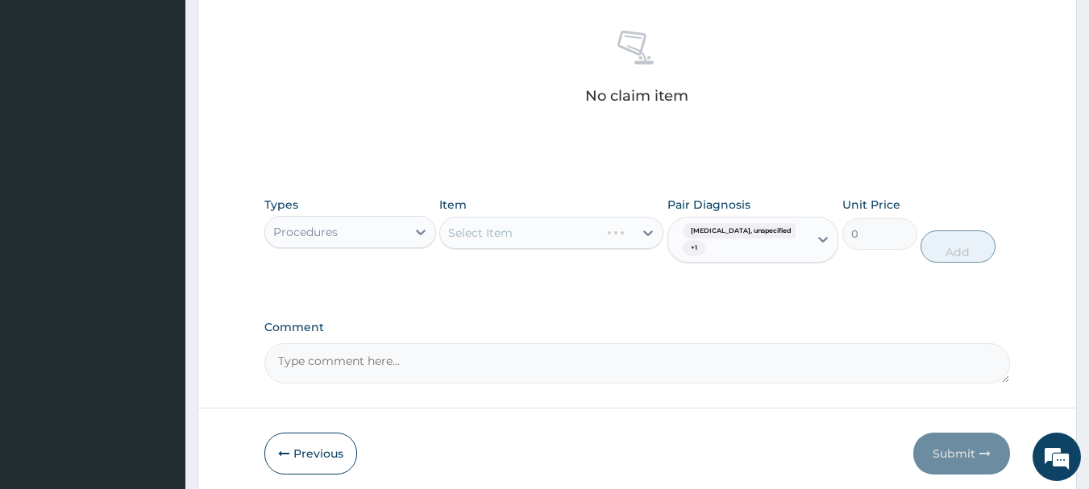
click at [721, 380] on textarea "Comment" at bounding box center [637, 363] width 746 height 40
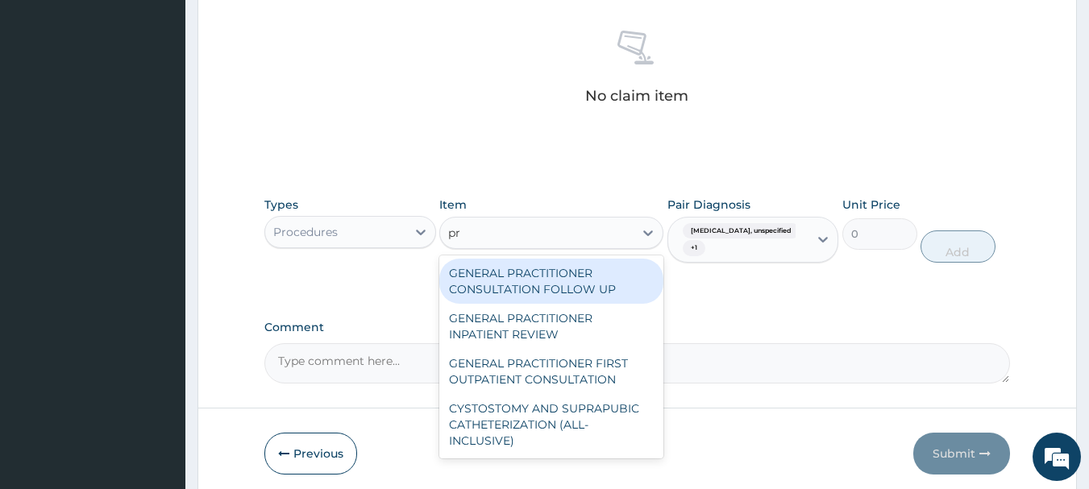
type input "pra"
click at [590, 375] on div "GENERAL PRACTITIONER FIRST OUTPATIENT CONSULTATION" at bounding box center [551, 371] width 224 height 45
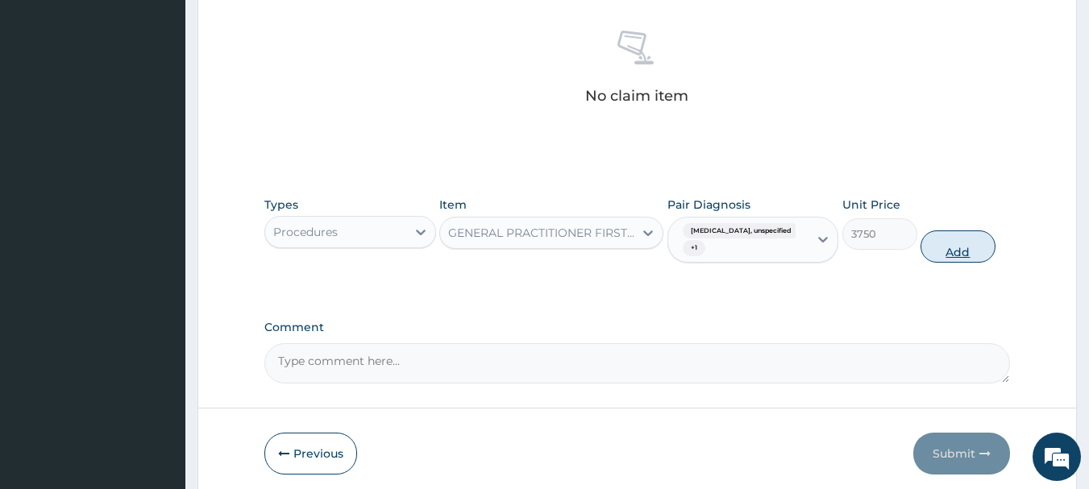
click at [972, 241] on button "Add" at bounding box center [957, 247] width 75 height 32
type input "0"
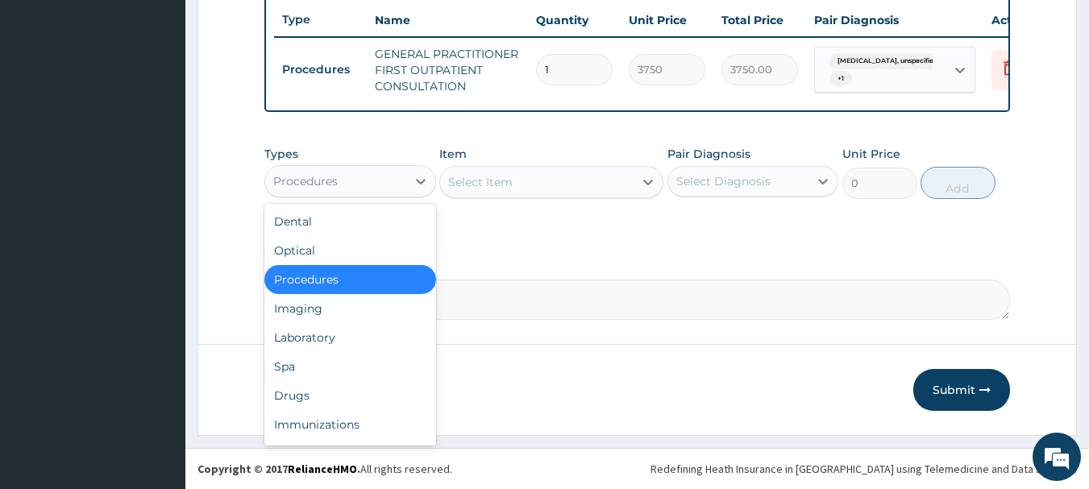
click at [330, 399] on div "Drugs" at bounding box center [350, 395] width 172 height 29
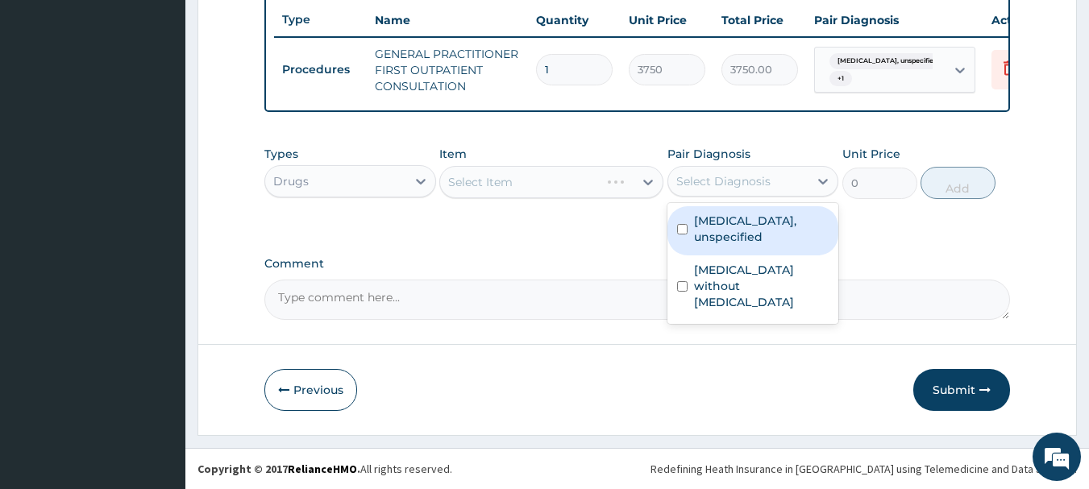
click at [764, 230] on div "[MEDICAL_DATA], unspecified" at bounding box center [753, 230] width 172 height 49
checkbox input "true"
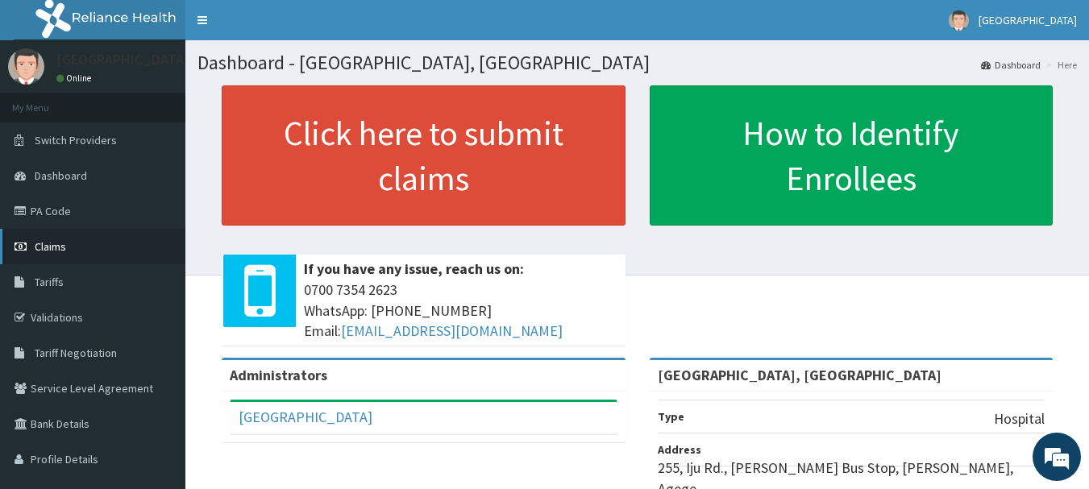
click at [112, 253] on link "Claims" at bounding box center [92, 246] width 185 height 35
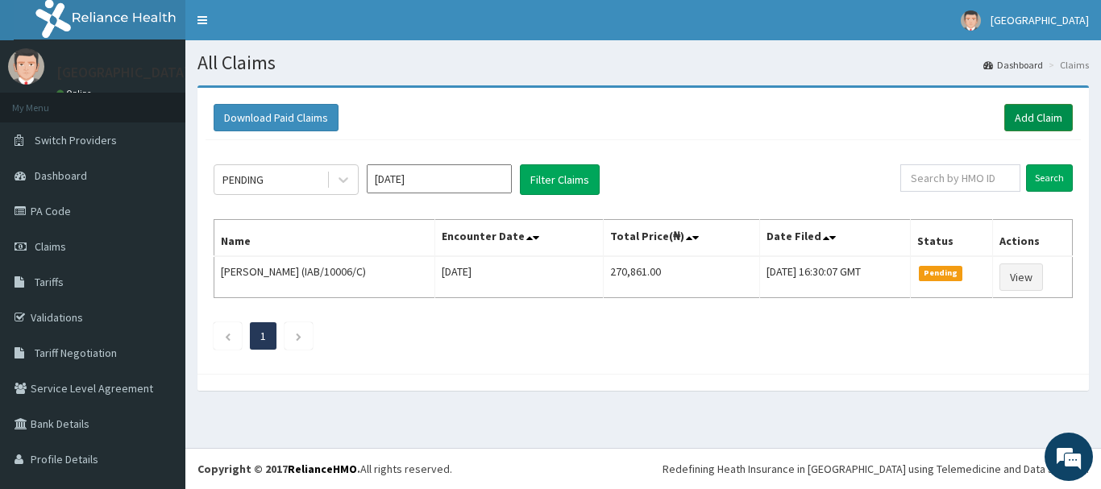
click at [1023, 124] on link "Add Claim" at bounding box center [1038, 117] width 69 height 27
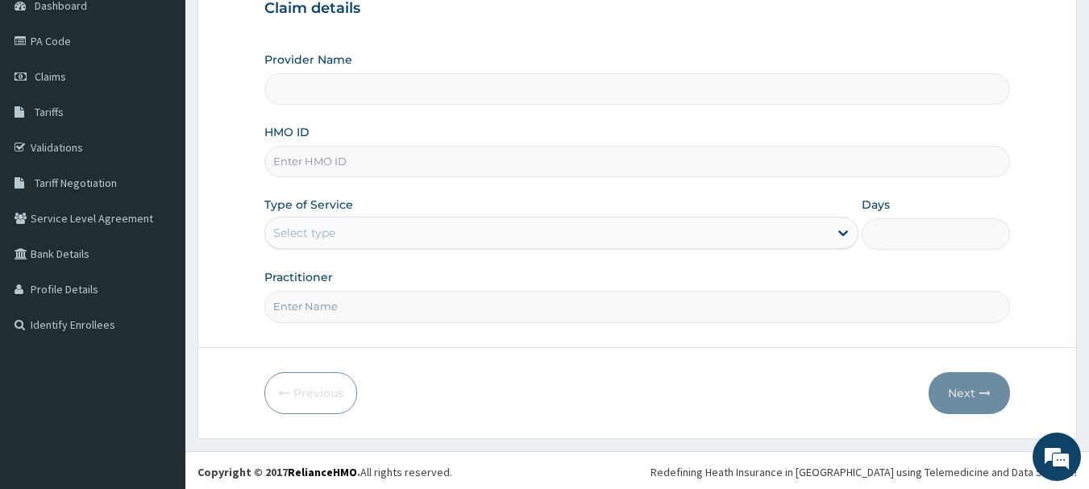
scroll to position [173, 0]
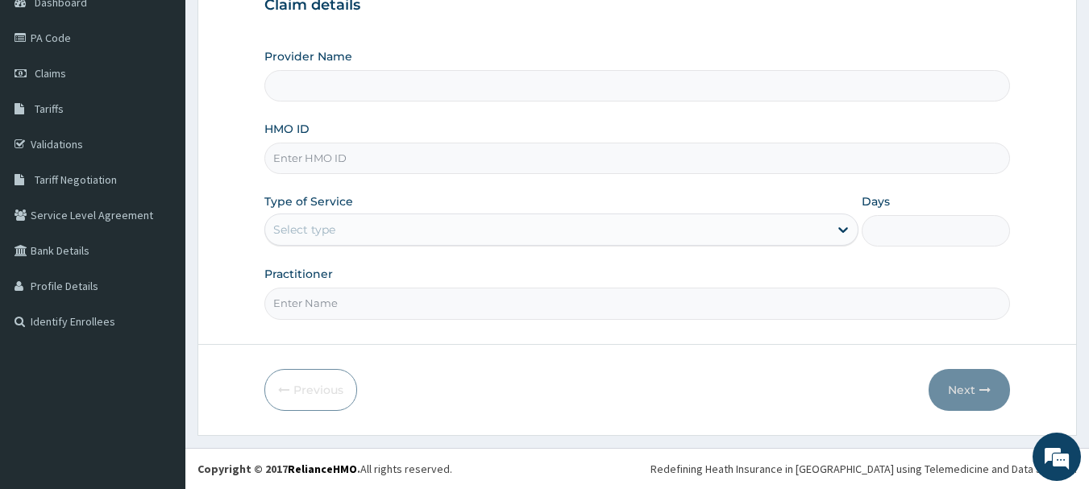
type input "[GEOGRAPHIC_DATA], [GEOGRAPHIC_DATA]"
paste input "bpn/10153/c"
type input "bpn/10153/c"
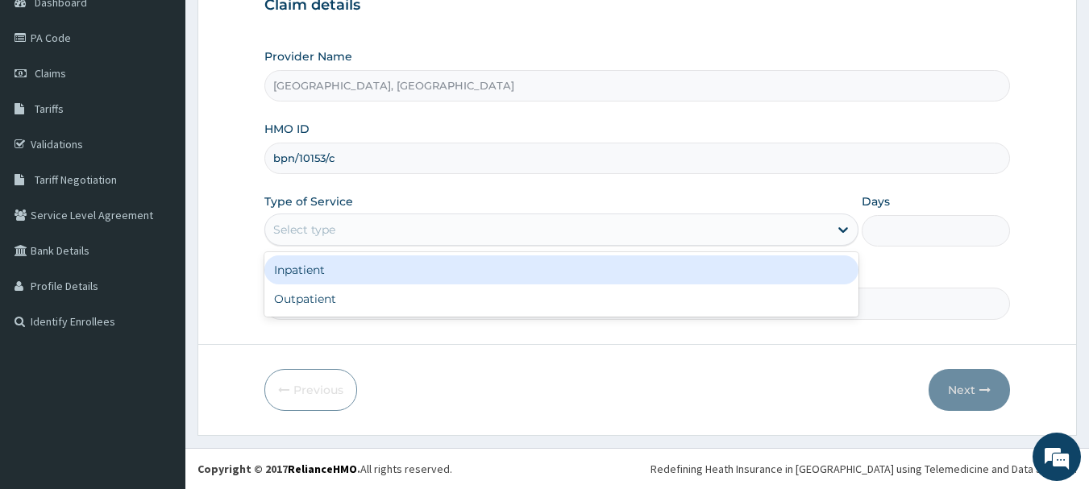
click at [355, 298] on div "Outpatient" at bounding box center [561, 299] width 594 height 29
type input "1"
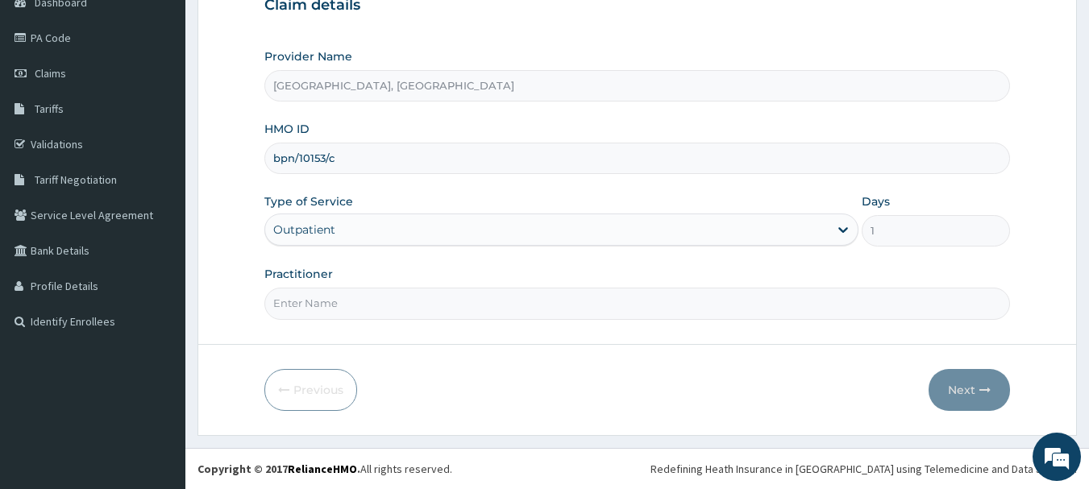
click at [384, 300] on input "Practitioner" at bounding box center [637, 303] width 746 height 31
type input "DR Adesipe"
click at [970, 384] on button "Next" at bounding box center [969, 390] width 81 height 42
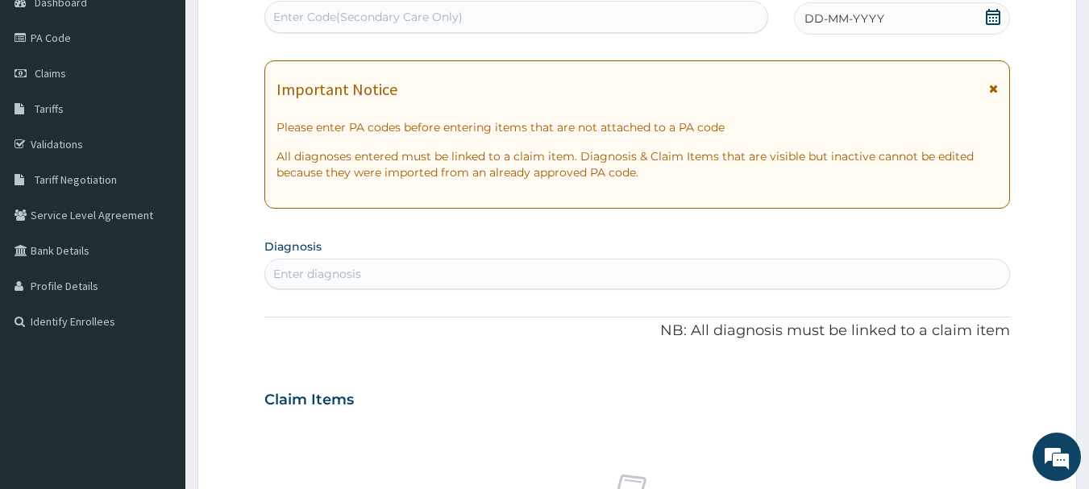
scroll to position [0, 0]
click at [996, 22] on icon at bounding box center [993, 17] width 16 height 16
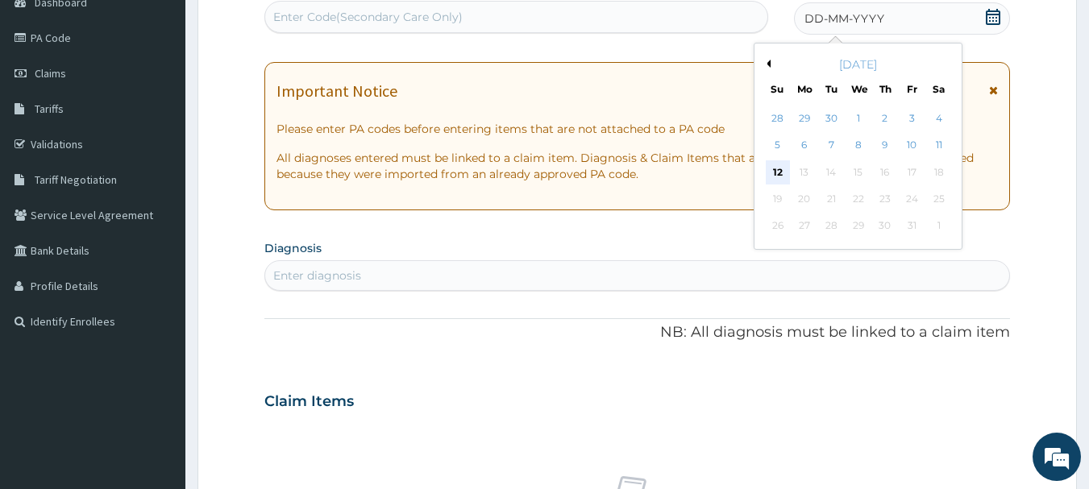
click at [777, 173] on div "12" at bounding box center [778, 172] width 24 height 24
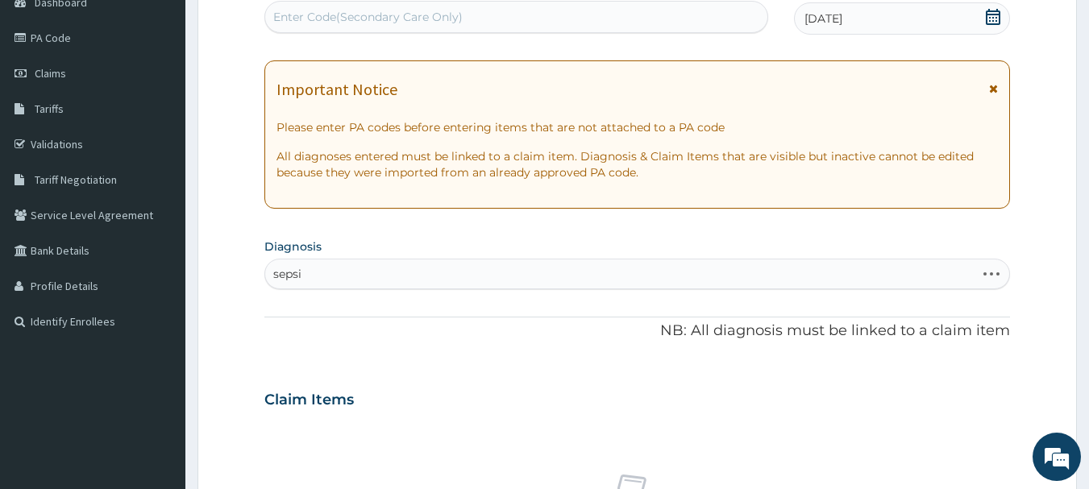
type input "sepsis"
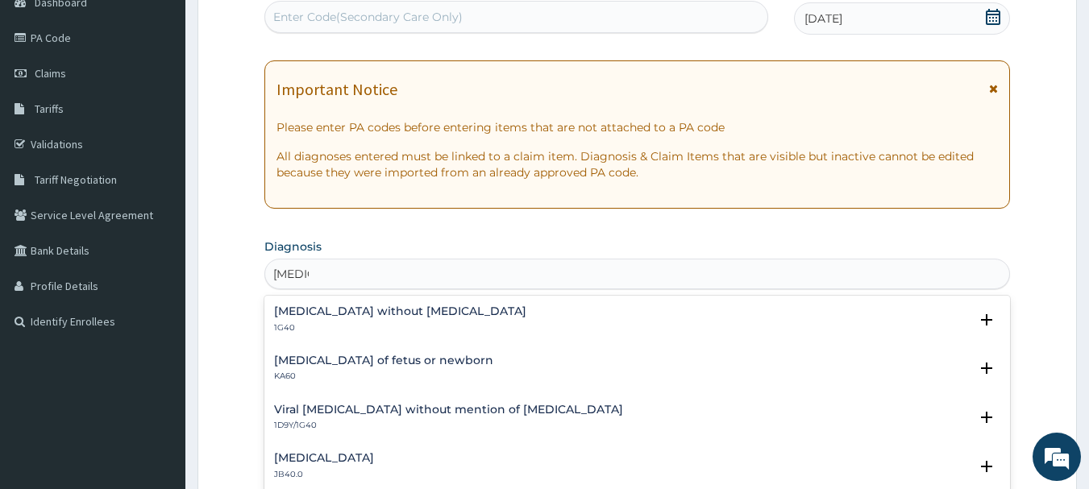
click at [428, 319] on div "Sepsis without septic shock 1G40" at bounding box center [400, 319] width 252 height 28
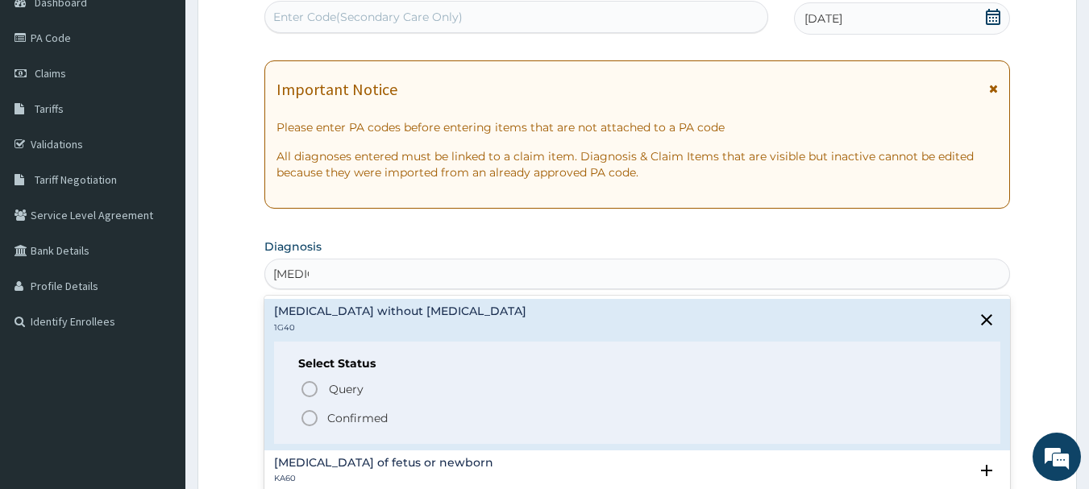
click at [373, 412] on p "Confirmed" at bounding box center [357, 418] width 60 height 16
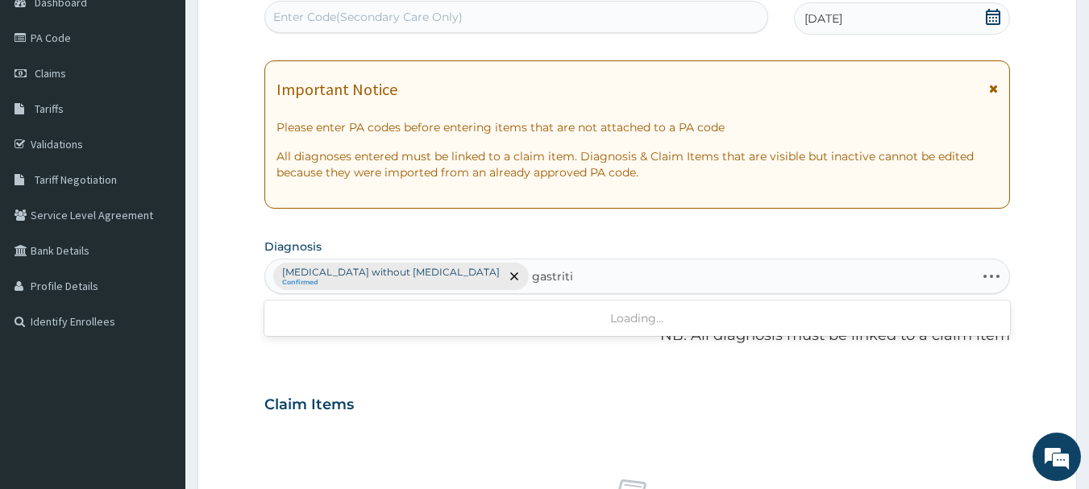
type input "gastritis"
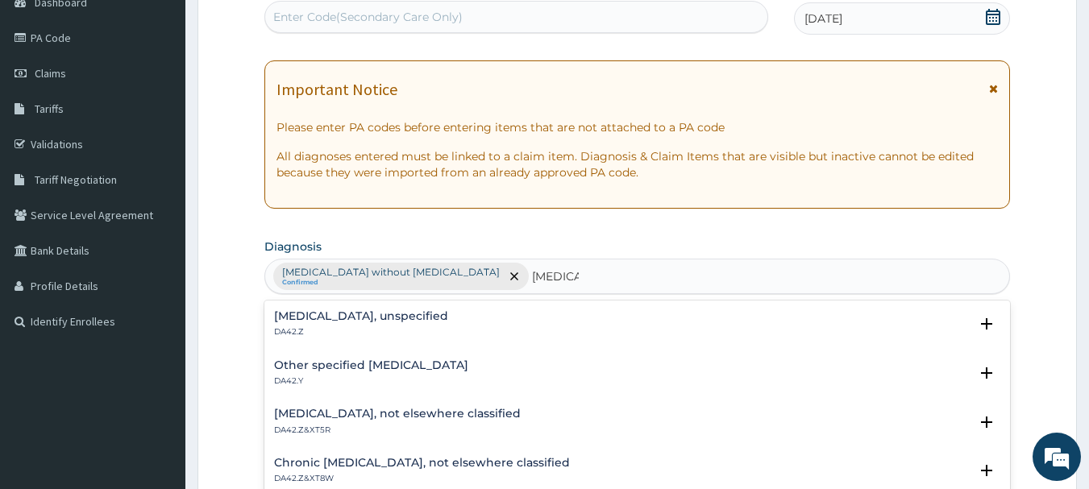
click at [403, 333] on div "Gastritis, unspecified DA42.Z" at bounding box center [637, 324] width 727 height 28
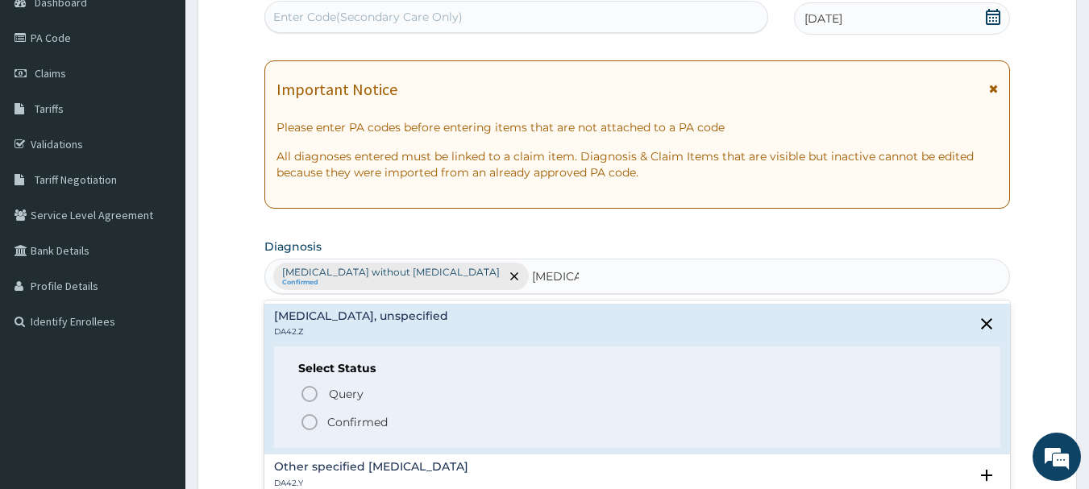
click at [368, 424] on p "Confirmed" at bounding box center [357, 422] width 60 height 16
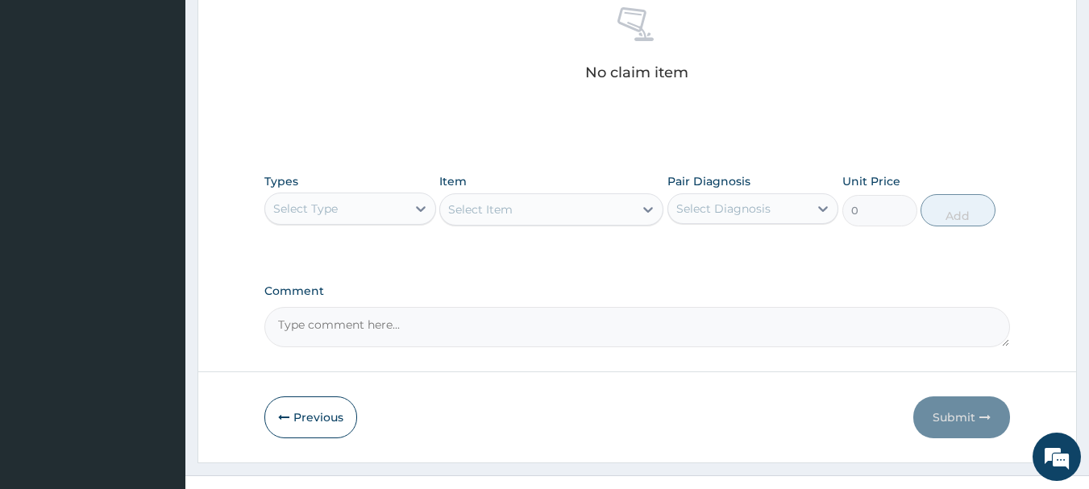
scroll to position [673, 0]
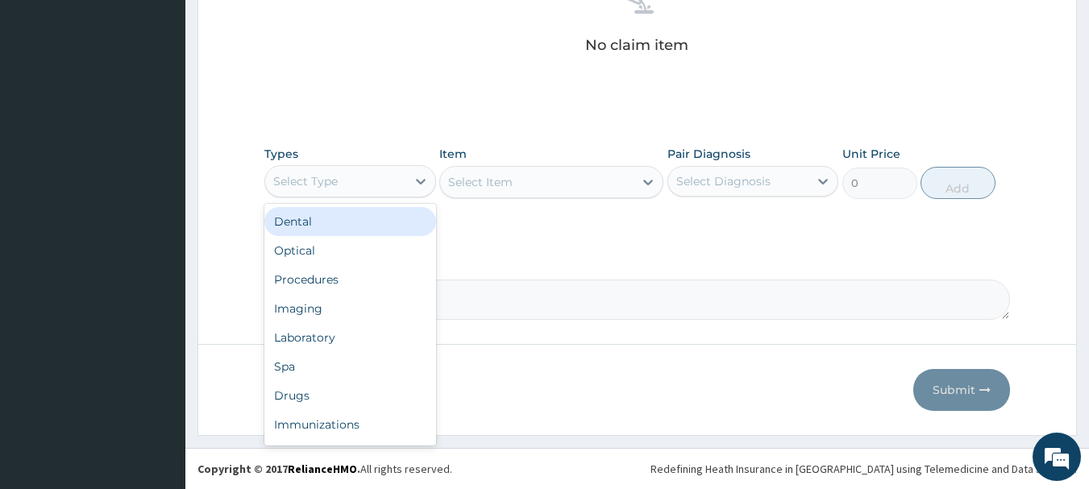
click at [364, 289] on div "Procedures" at bounding box center [350, 279] width 172 height 29
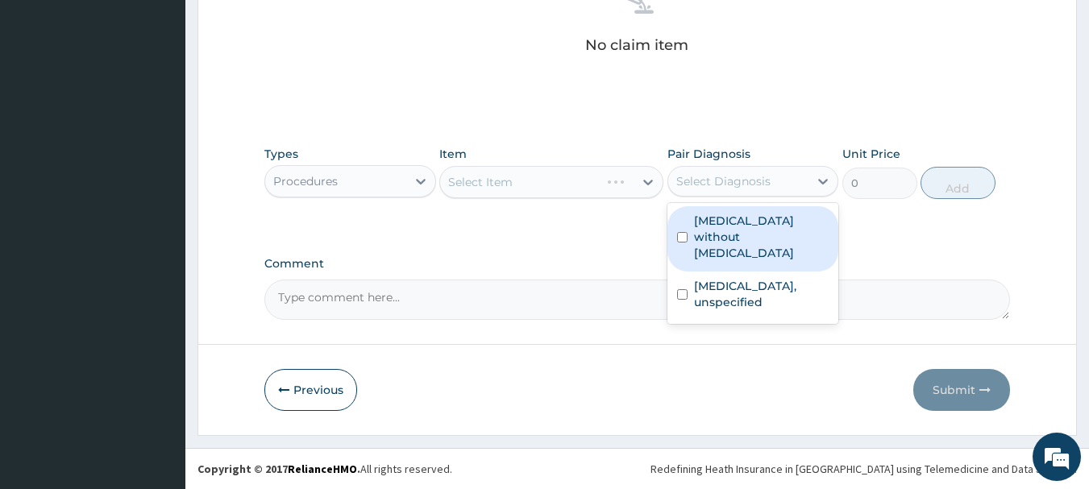
click at [767, 231] on label "Sepsis without septic shock" at bounding box center [761, 237] width 135 height 48
checkbox input "true"
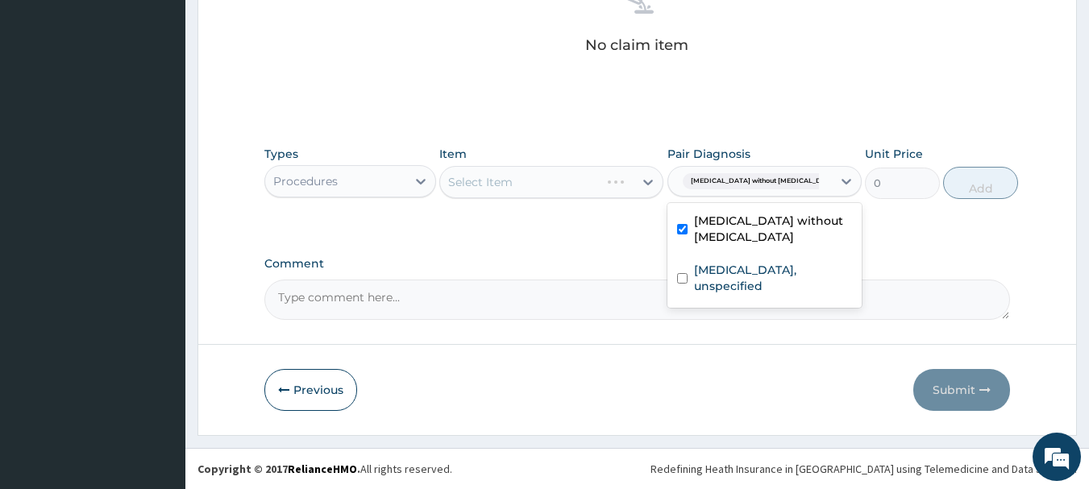
click at [763, 283] on div "Gastritis, unspecified" at bounding box center [764, 280] width 194 height 49
checkbox input "true"
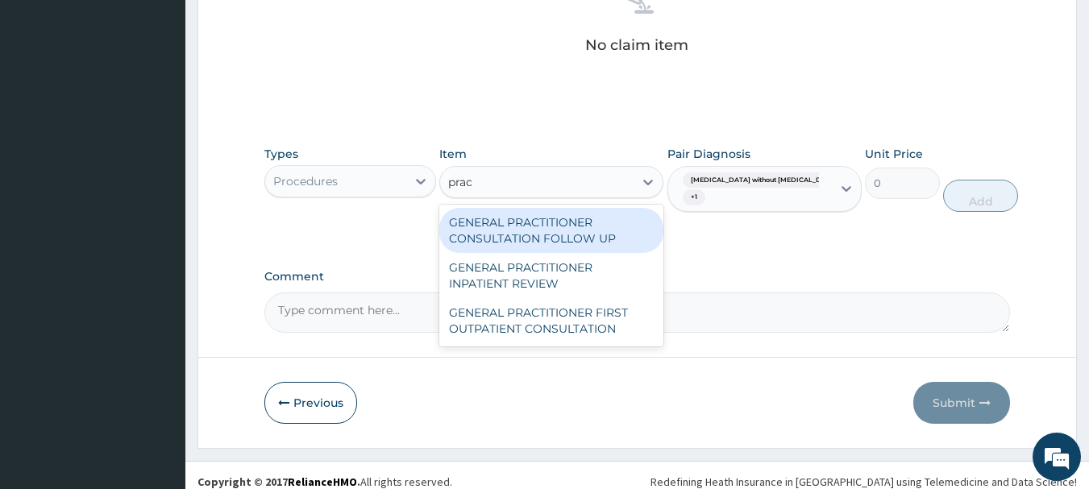
type input "pract"
click at [601, 316] on div "GENERAL PRACTITIONER FIRST OUTPATIENT CONSULTATION" at bounding box center [551, 320] width 224 height 45
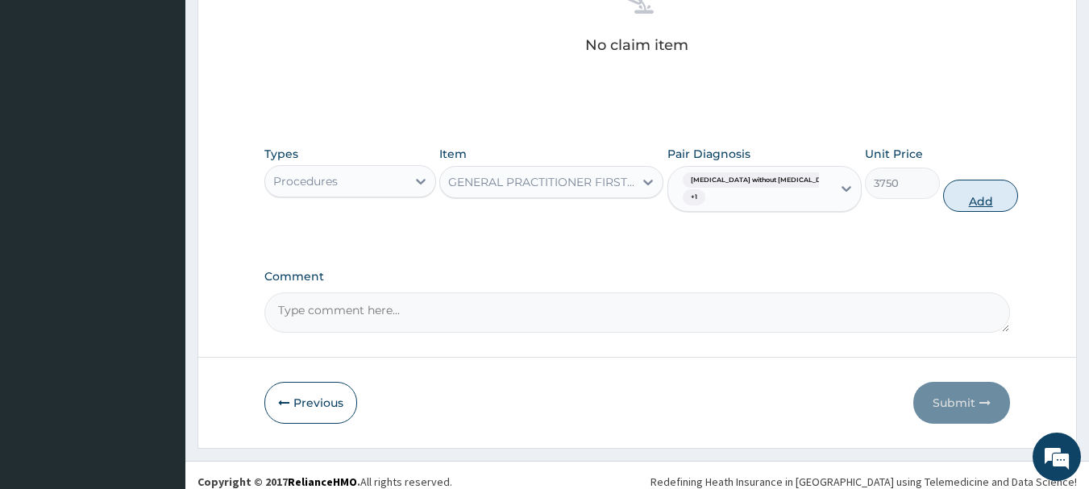
click at [955, 201] on button "Add" at bounding box center [980, 196] width 75 height 32
type input "0"
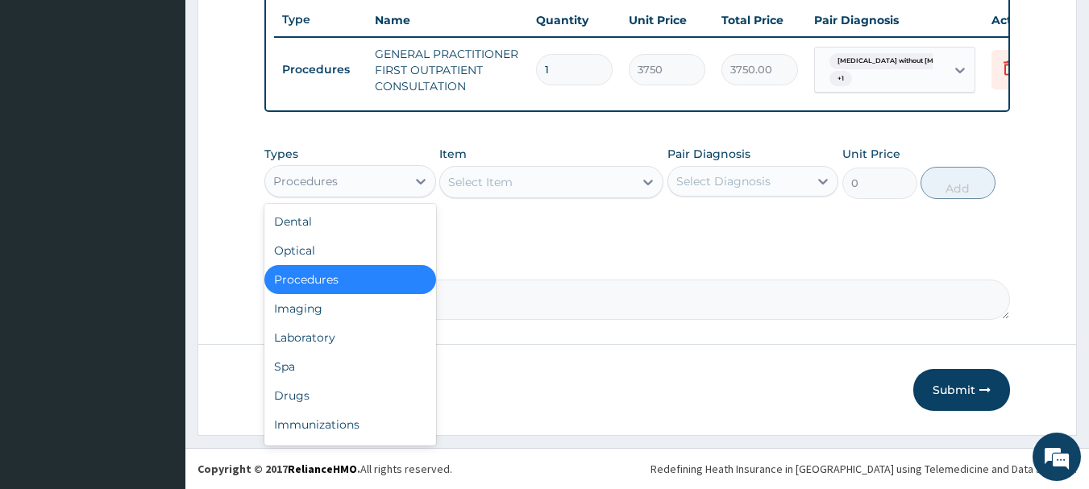
click at [354, 397] on div "Drugs" at bounding box center [350, 395] width 172 height 29
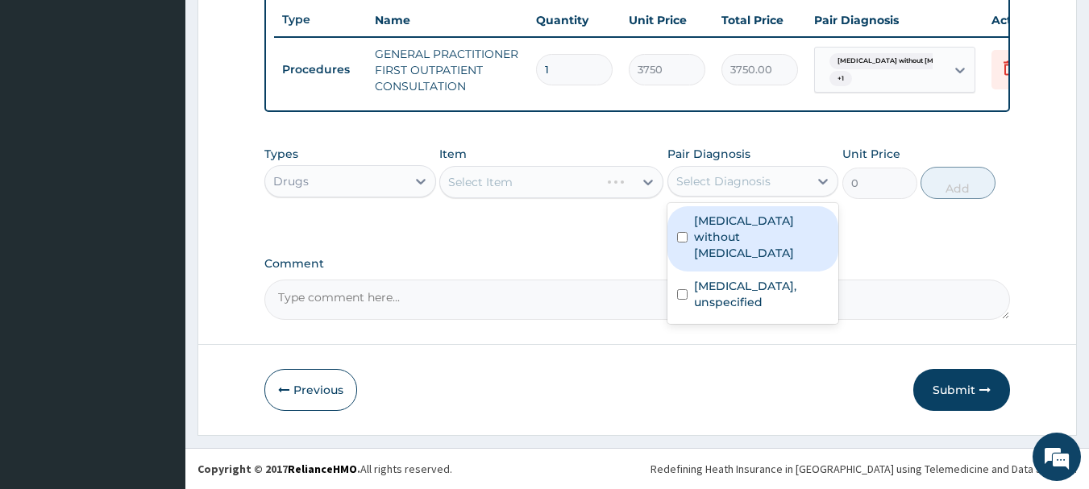
click at [757, 239] on label "Sepsis without septic shock" at bounding box center [761, 237] width 135 height 48
checkbox input "true"
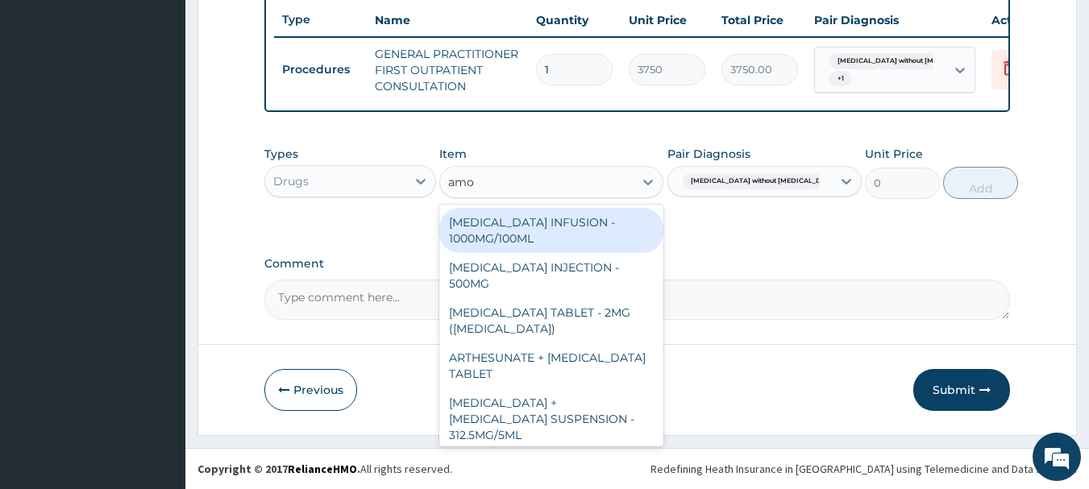
type input "amox"
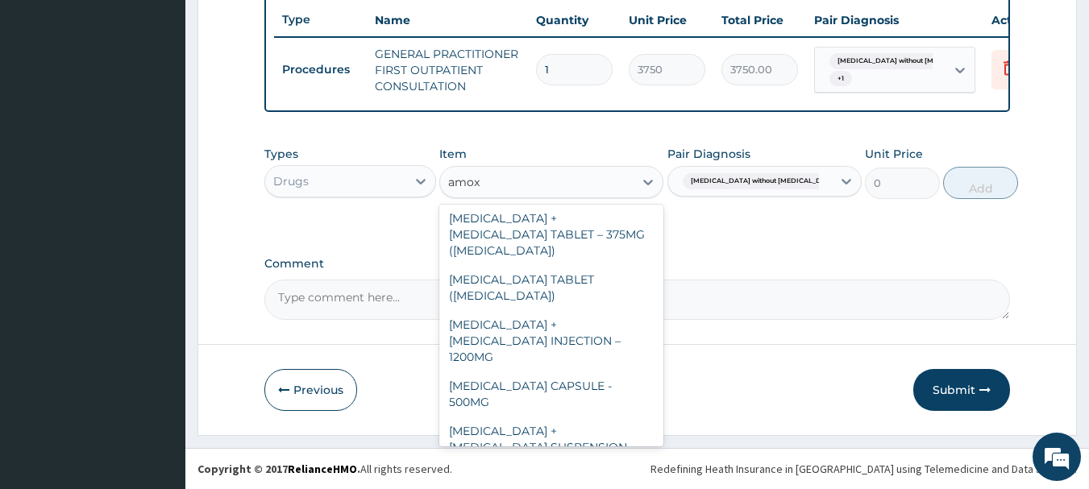
scroll to position [141, 0]
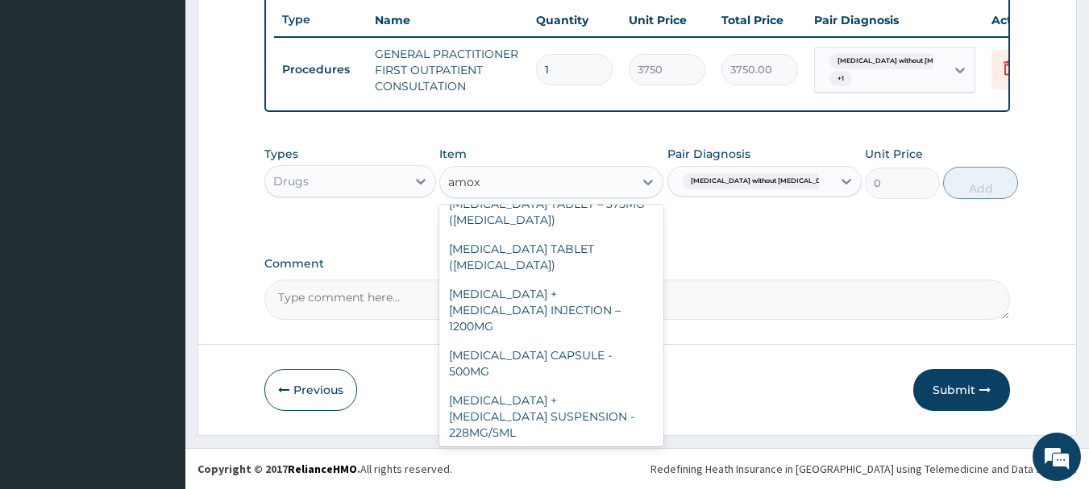
click at [614, 341] on div "AMOXICILLIN CAPSULE - 500MG" at bounding box center [551, 363] width 224 height 45
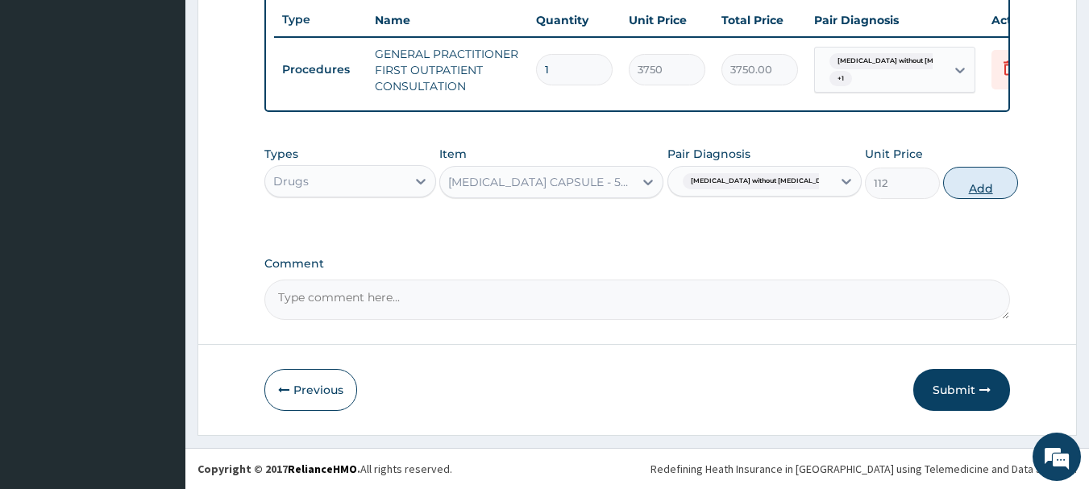
click at [970, 198] on button "Add" at bounding box center [980, 183] width 75 height 32
type input "0"
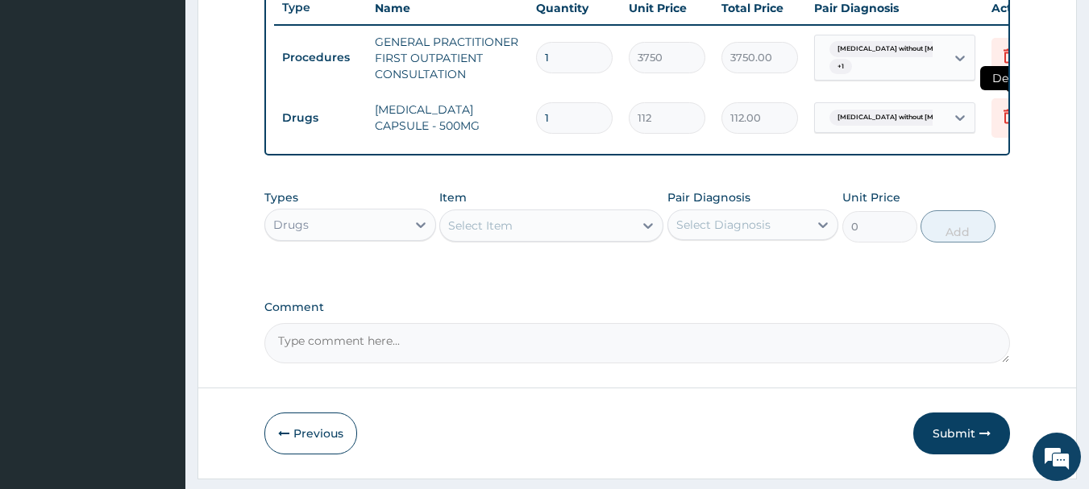
click at [991, 115] on icon at bounding box center [1008, 117] width 35 height 39
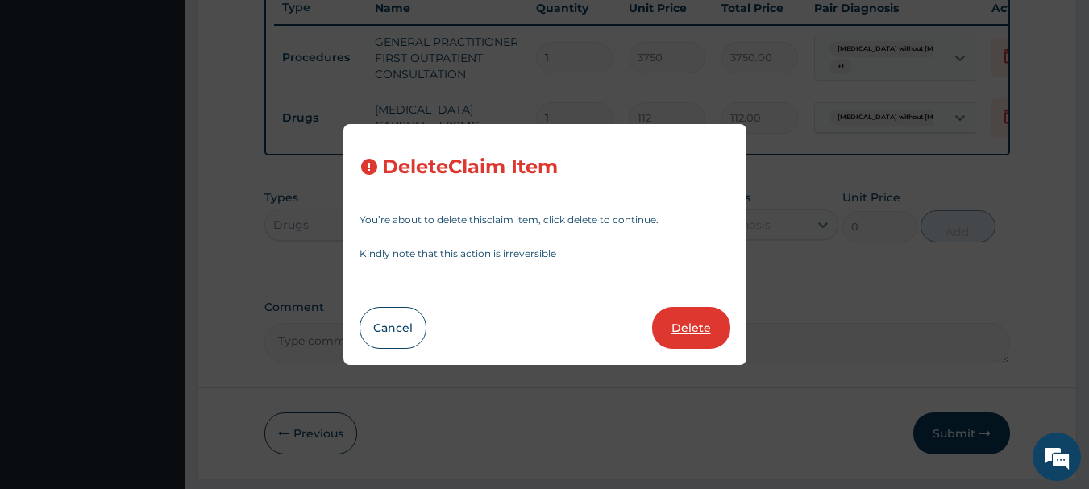
click at [710, 344] on button "Delete" at bounding box center [691, 328] width 78 height 42
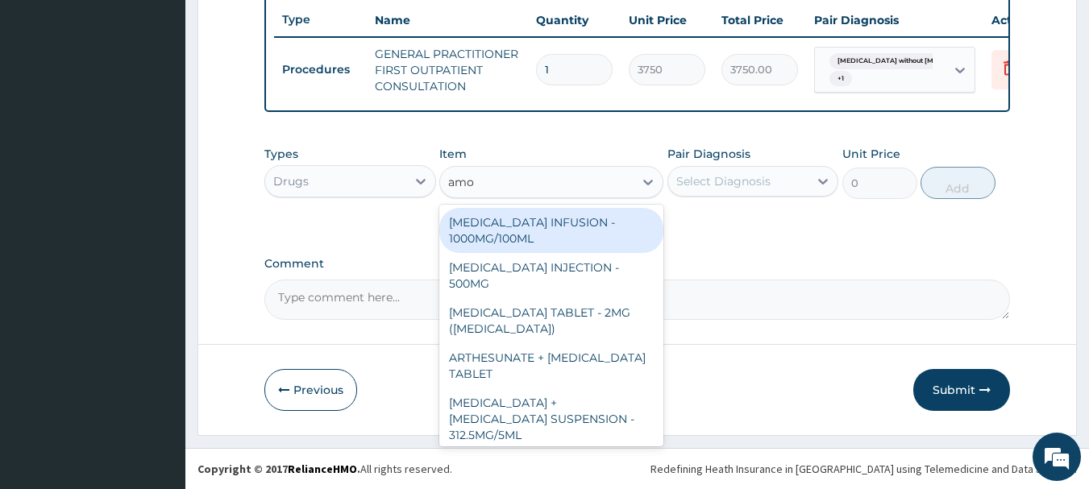
type input "amox"
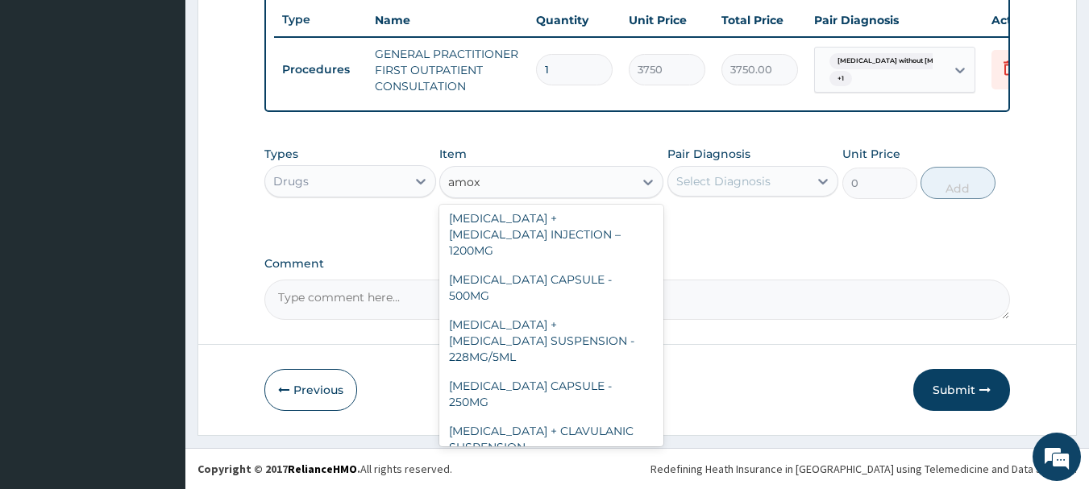
scroll to position [223, 0]
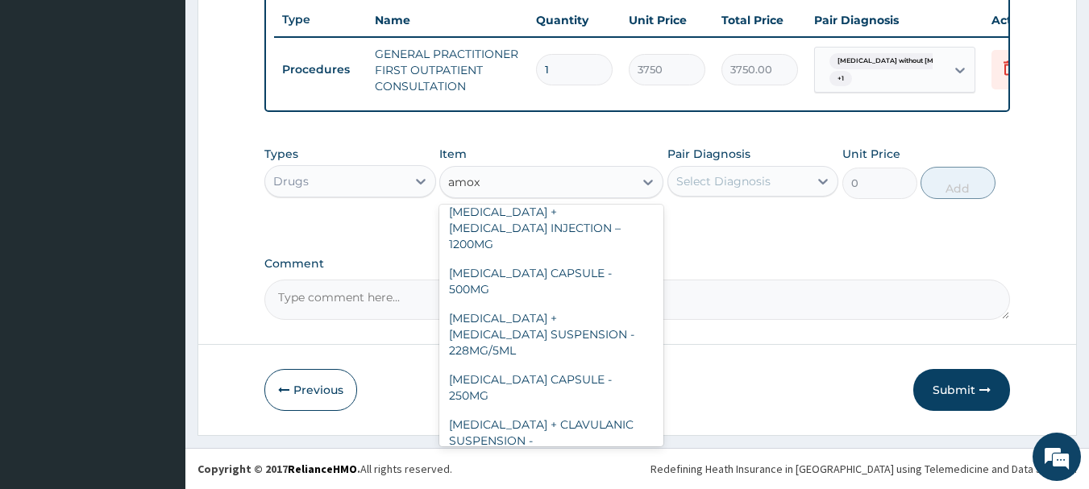
click at [592, 472] on div "AMOXICILLIN + CLAVULANIC ACID CAPLET - 1000MG" at bounding box center [551, 494] width 224 height 45
type input "280"
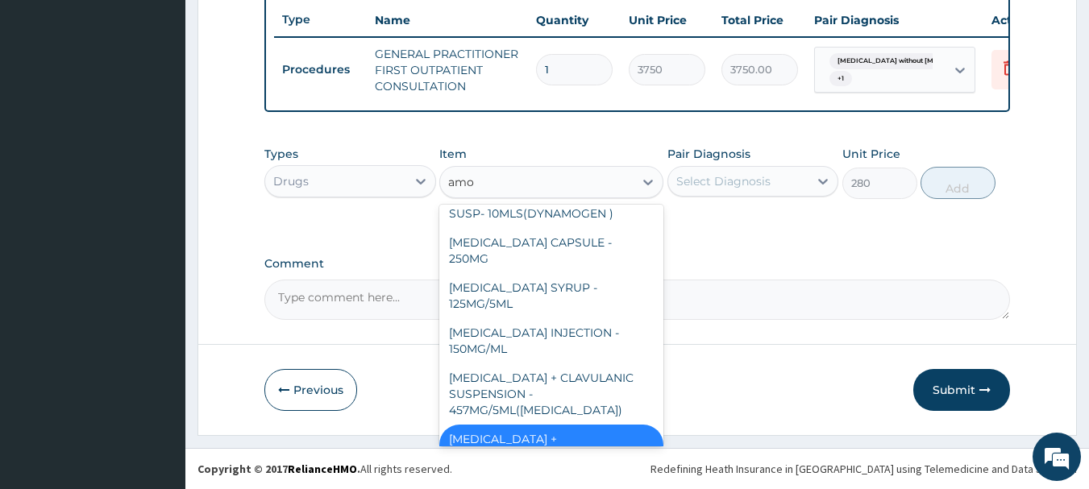
type input "amox"
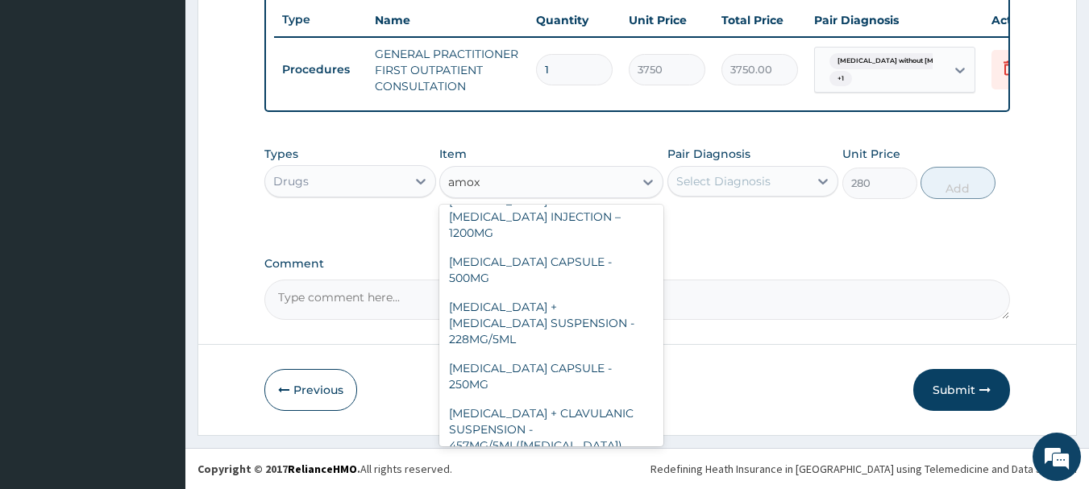
scroll to position [235, 0]
click at [593, 353] on div "AMOXICILLIN CAPSULE - 250MG" at bounding box center [551, 375] width 224 height 45
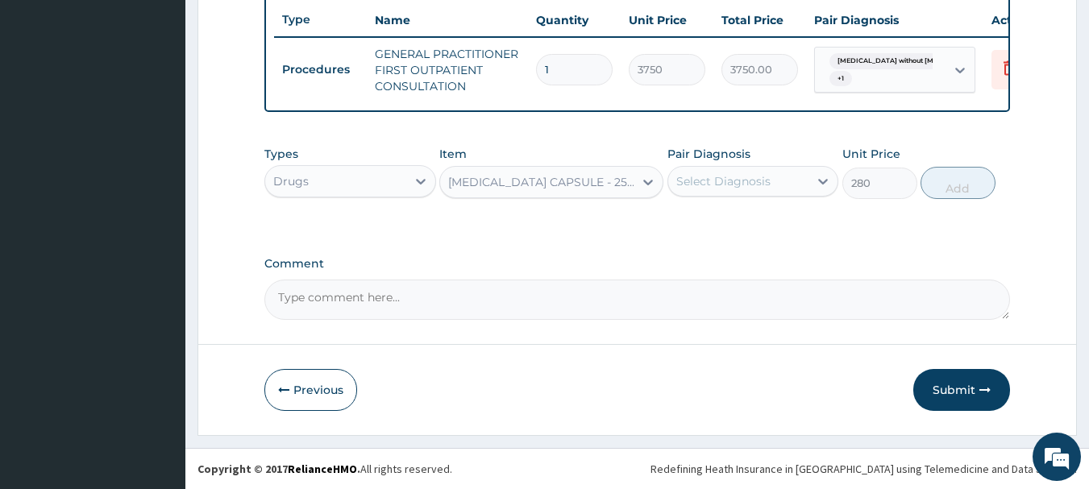
type input "56"
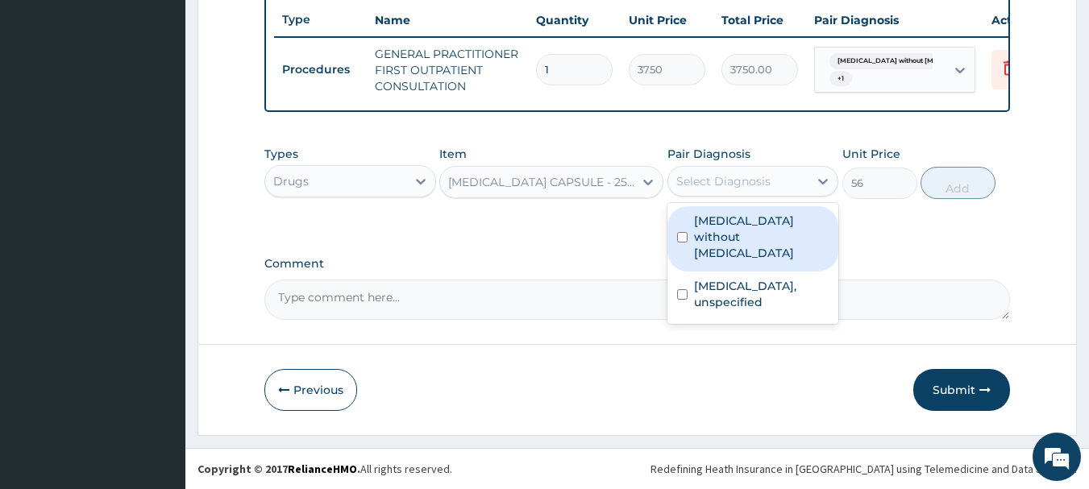
click at [781, 240] on label "Sepsis without septic shock" at bounding box center [761, 237] width 135 height 48
checkbox input "true"
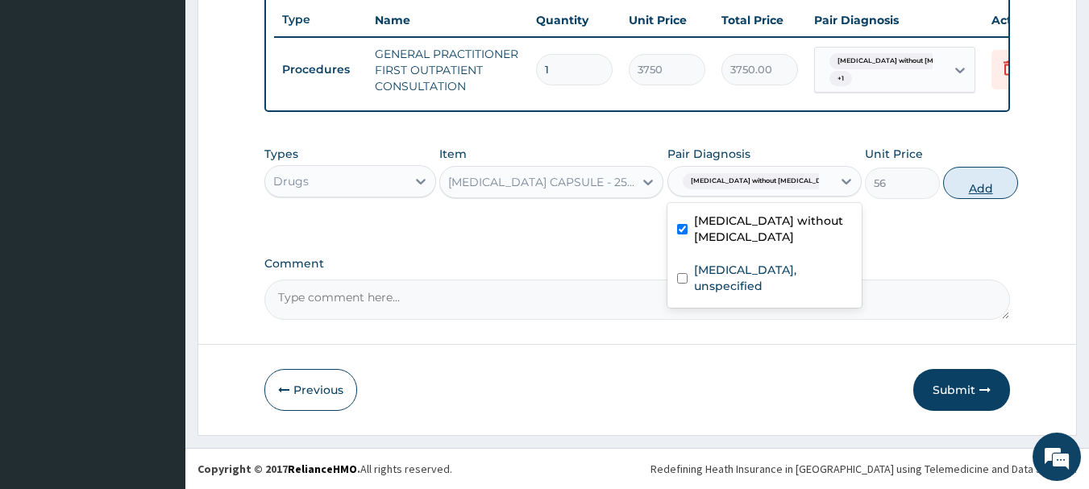
click at [987, 179] on button "Add" at bounding box center [980, 183] width 75 height 32
type input "0"
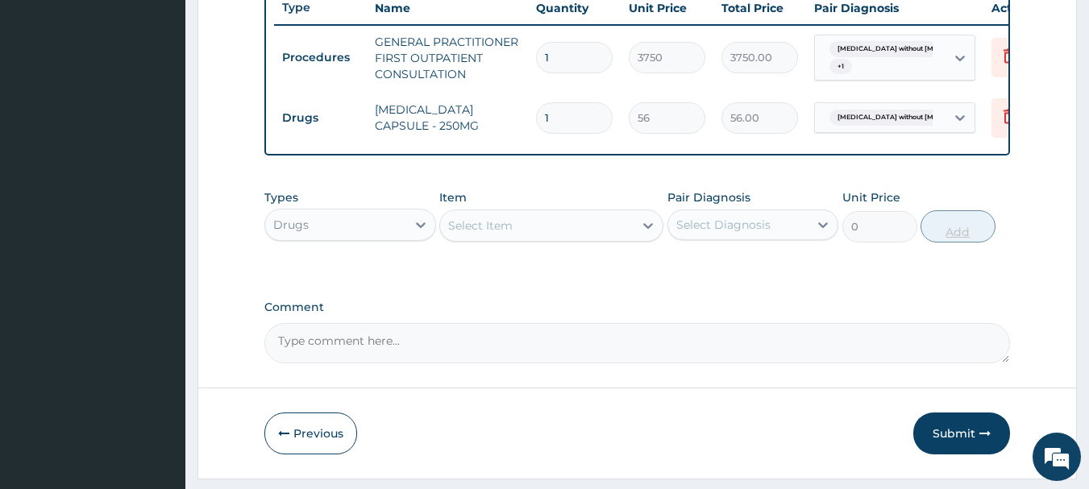
type input "15"
type input "840.00"
type input "15"
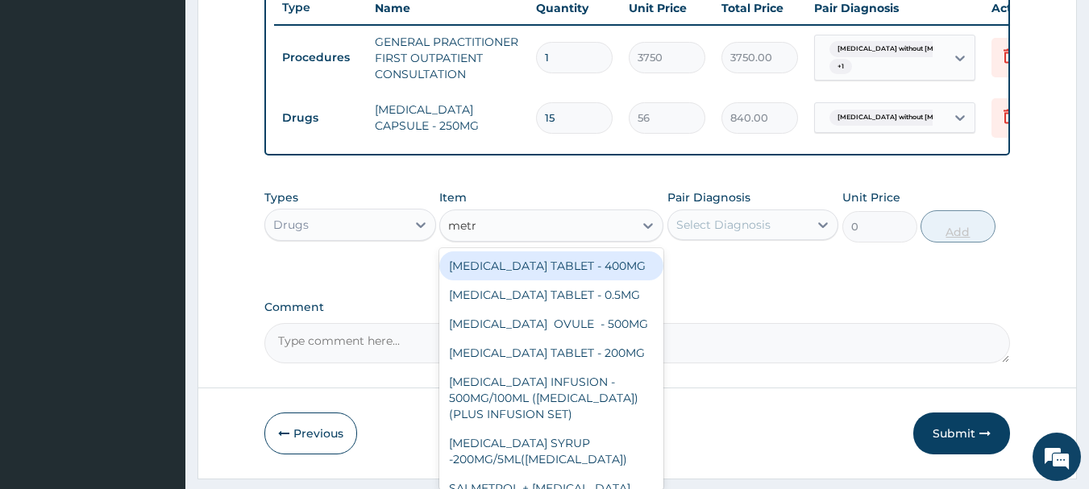
type input "metro"
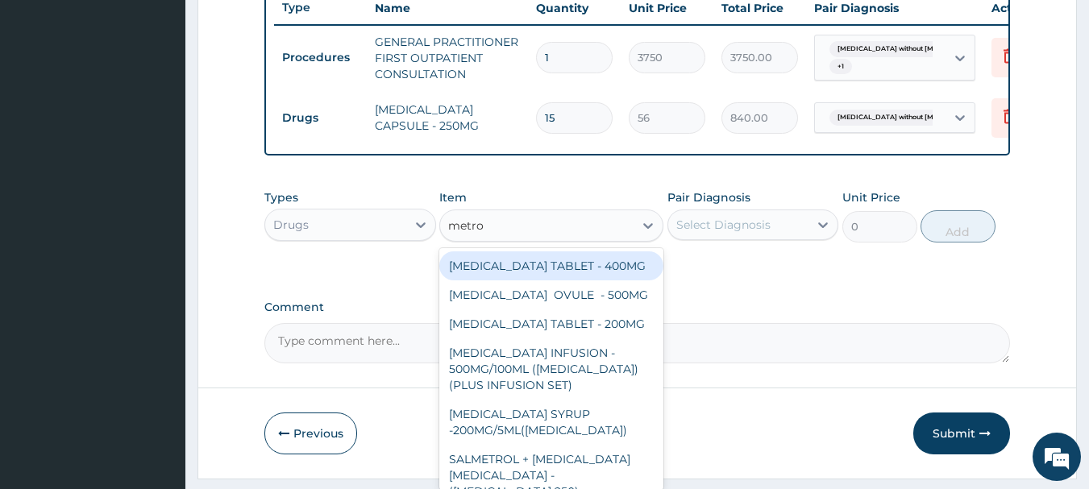
click at [568, 339] on div "METRONIDAZOLE TABLET - 200MG" at bounding box center [551, 324] width 224 height 29
type input "28"
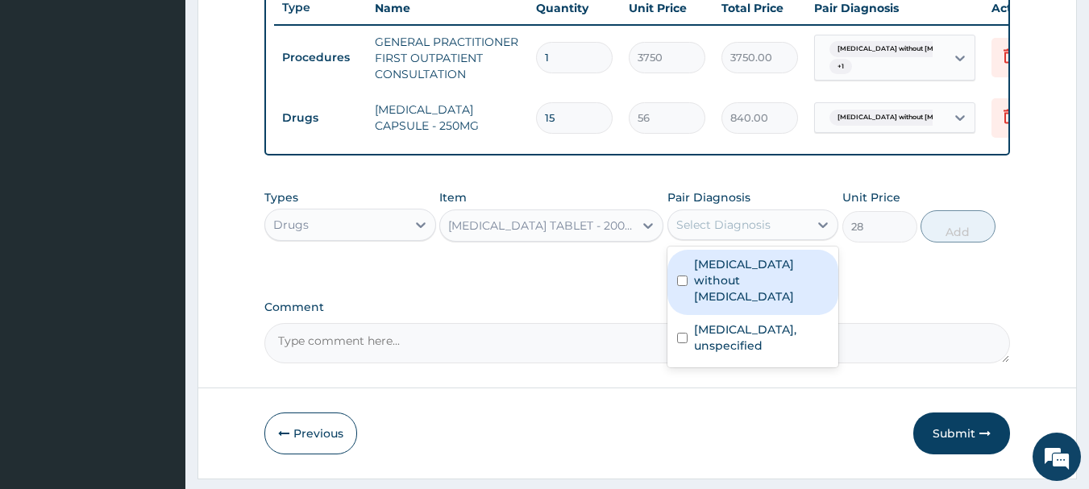
click at [779, 335] on div "Gastritis, unspecified" at bounding box center [753, 339] width 172 height 49
checkbox input "true"
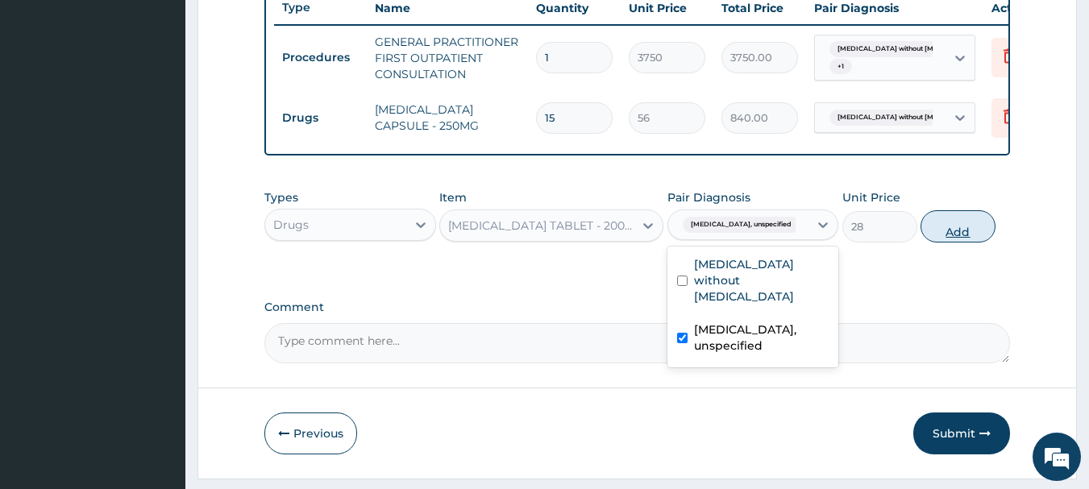
click at [977, 243] on button "Add" at bounding box center [957, 226] width 75 height 32
type input "0"
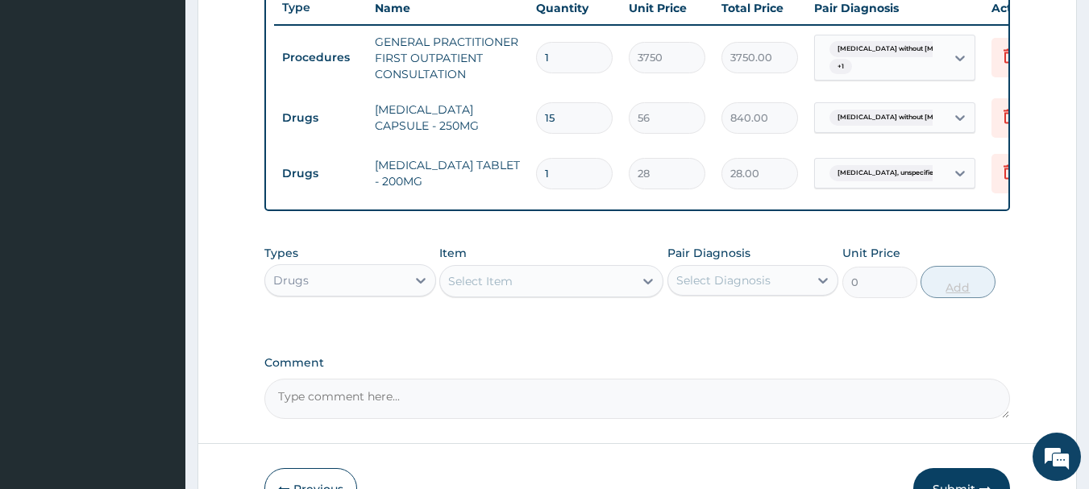
type input "15"
type input "420.00"
type input "15"
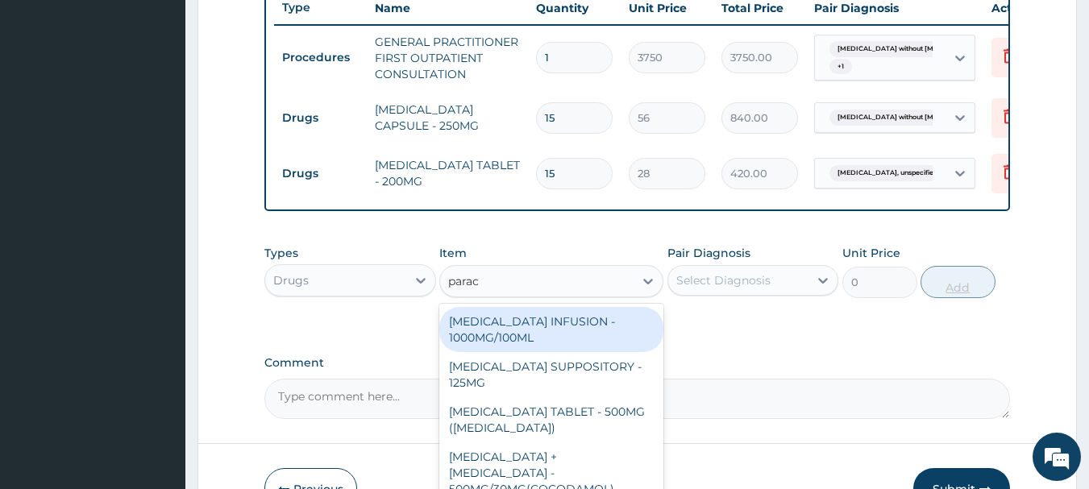
type input "parace"
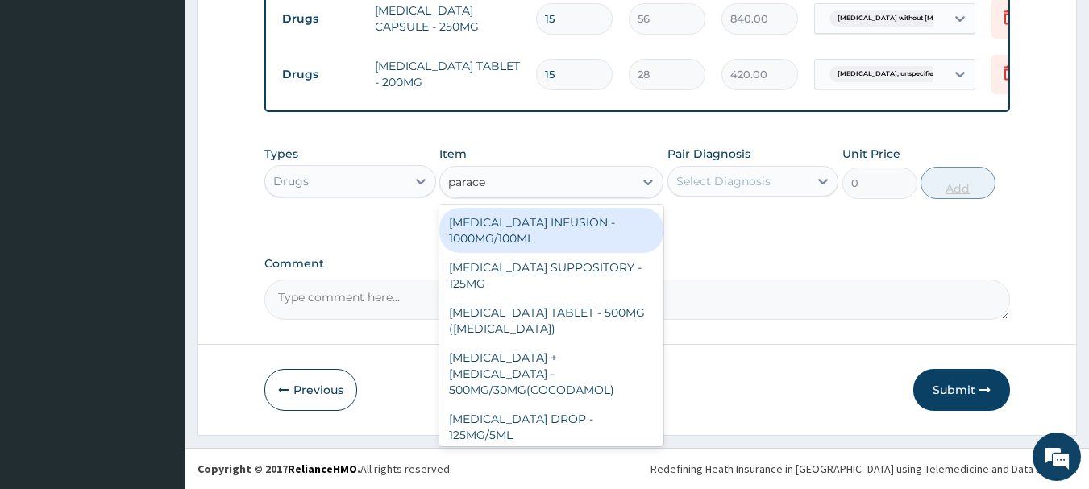
scroll to position [171, 0]
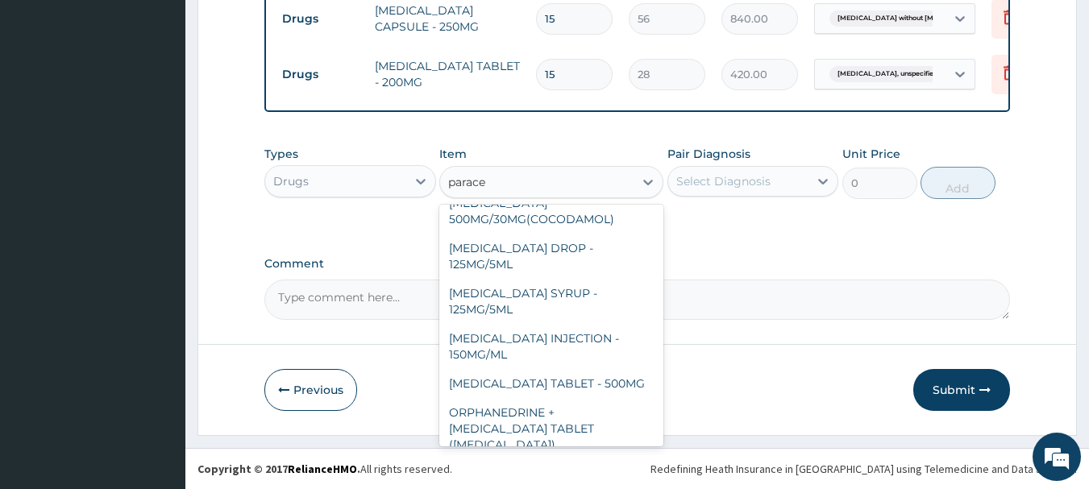
click at [613, 372] on div "PARACETAMOL TABLET - 500MG" at bounding box center [551, 383] width 224 height 29
type input "33.599999999999994"
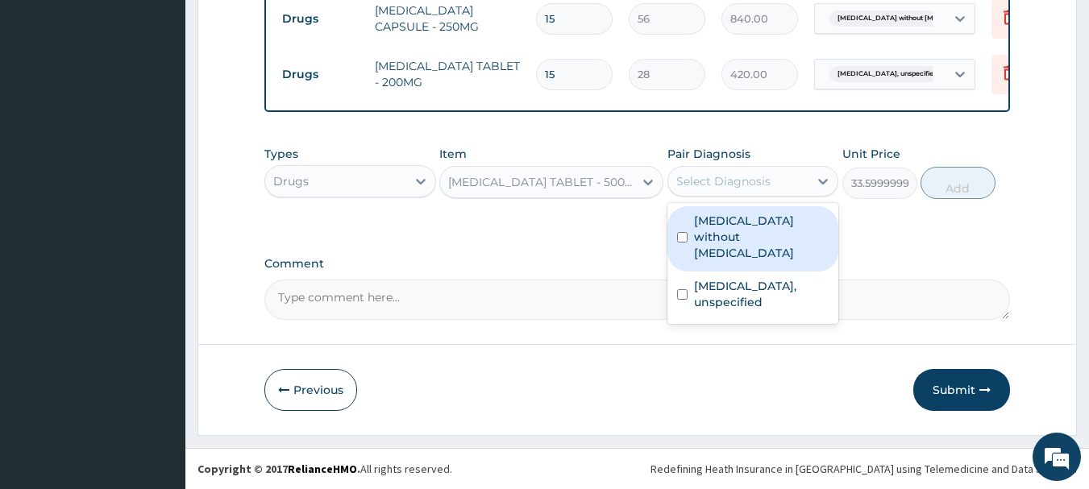
click at [770, 278] on label "Gastritis, unspecified" at bounding box center [761, 294] width 135 height 32
checkbox input "true"
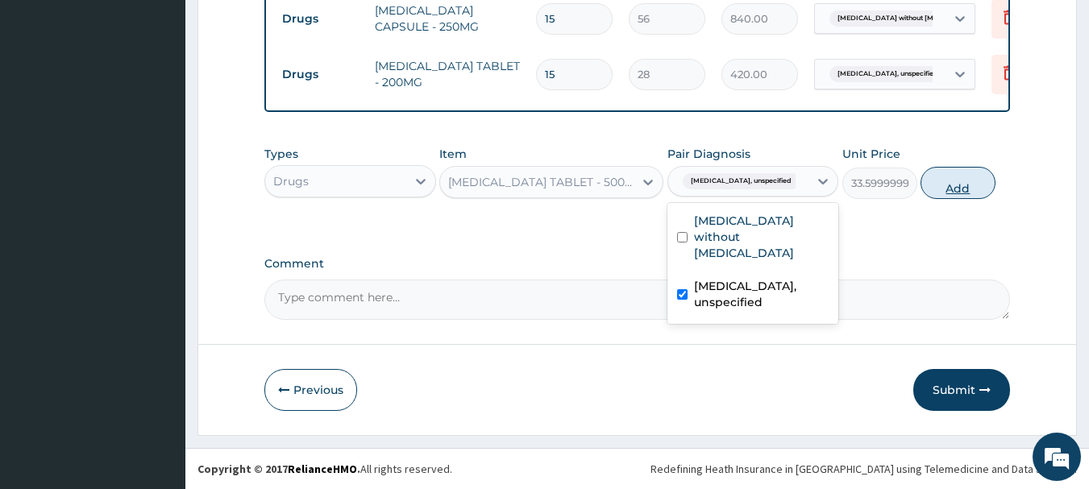
click at [979, 184] on button "Add" at bounding box center [957, 183] width 75 height 32
type input "0"
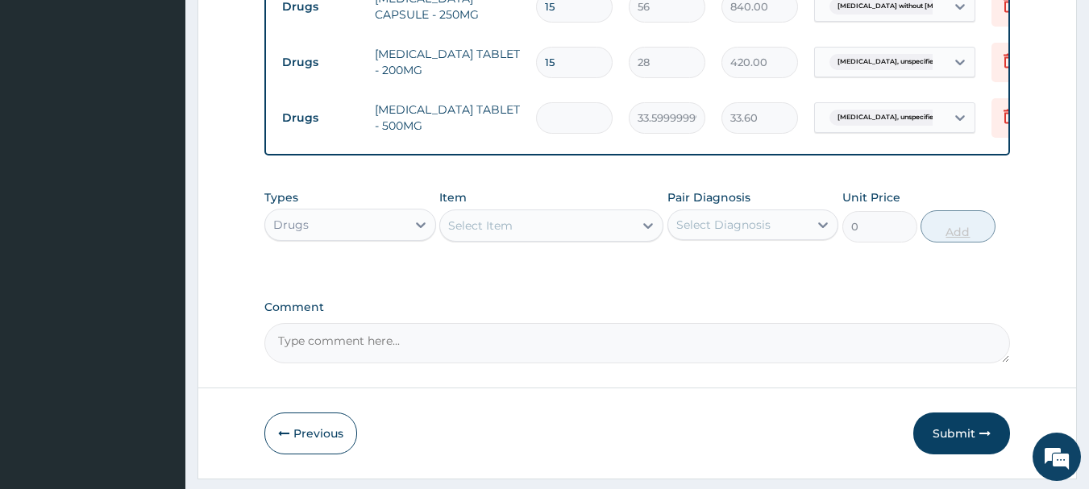
type input "0.00"
type input "9"
type input "302.40"
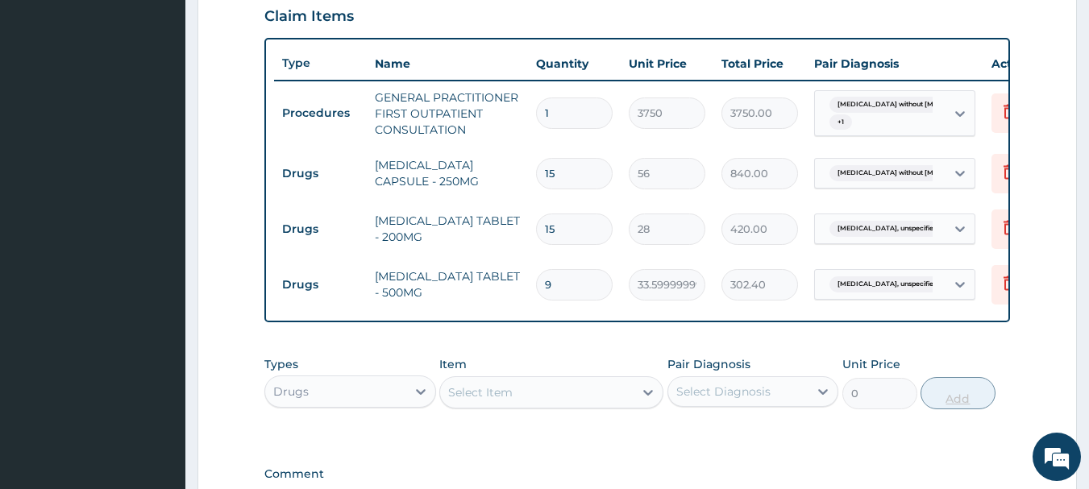
scroll to position [784, 0]
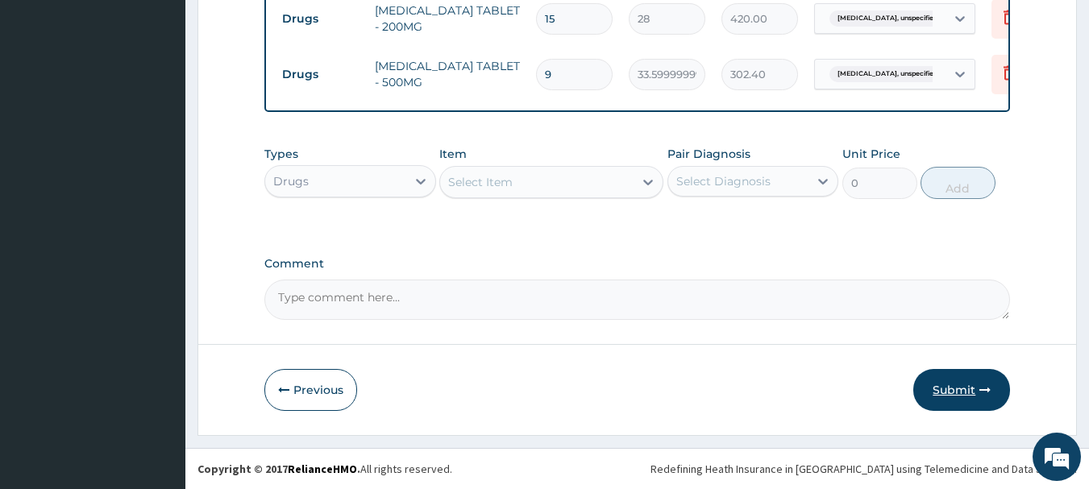
click at [966, 385] on button "Submit" at bounding box center [961, 390] width 97 height 42
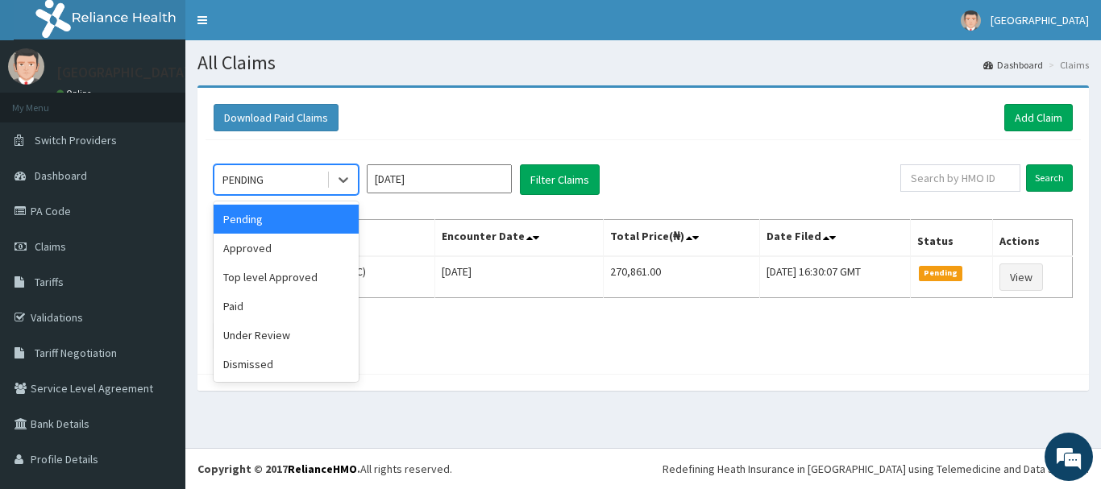
click at [299, 249] on div "Approved" at bounding box center [286, 248] width 145 height 29
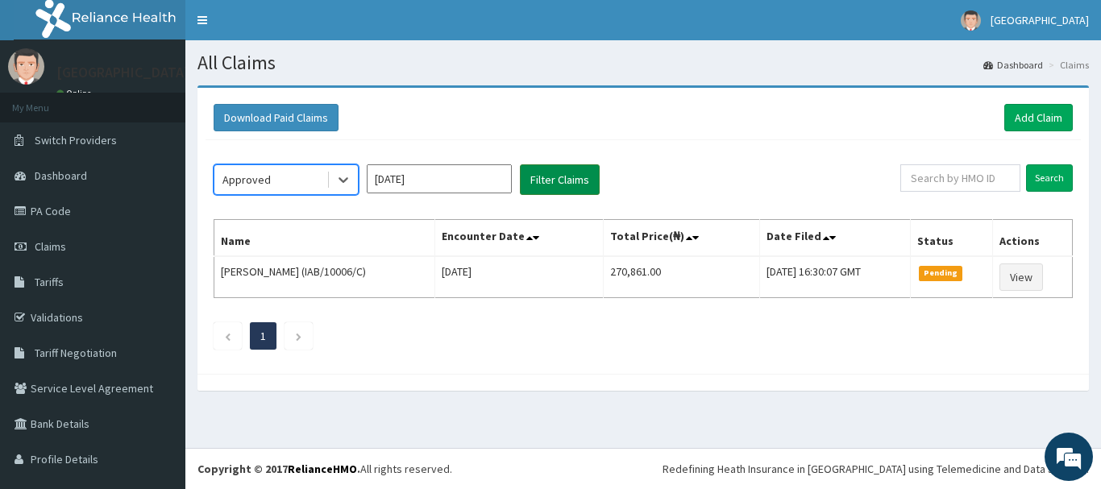
click at [576, 183] on button "Filter Claims" at bounding box center [560, 179] width 80 height 31
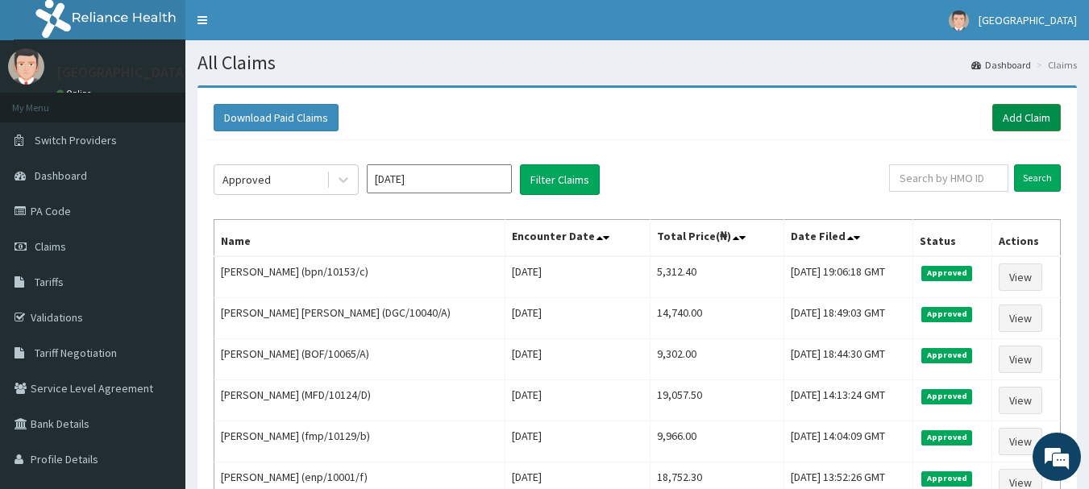
click at [1053, 110] on link "Add Claim" at bounding box center [1026, 117] width 69 height 27
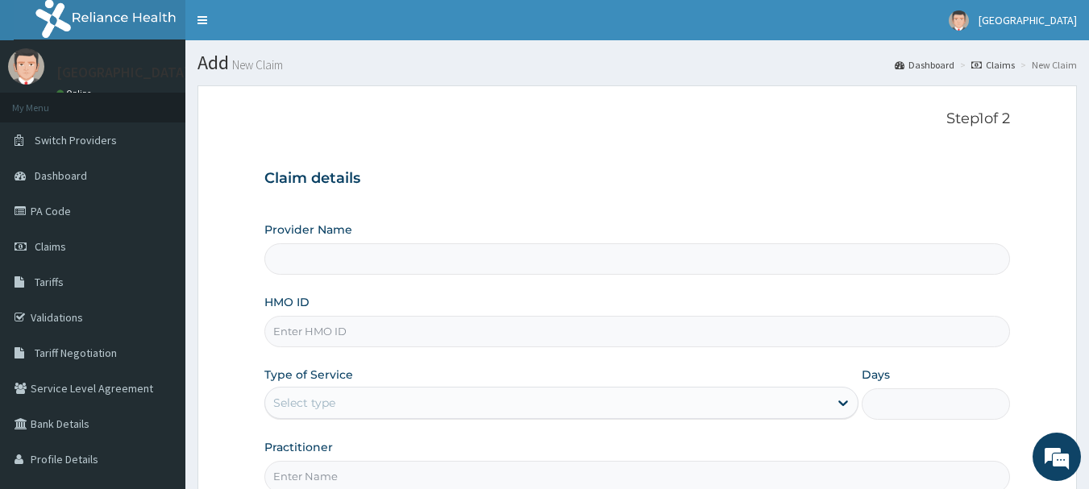
type input "[GEOGRAPHIC_DATA], [GEOGRAPHIC_DATA]"
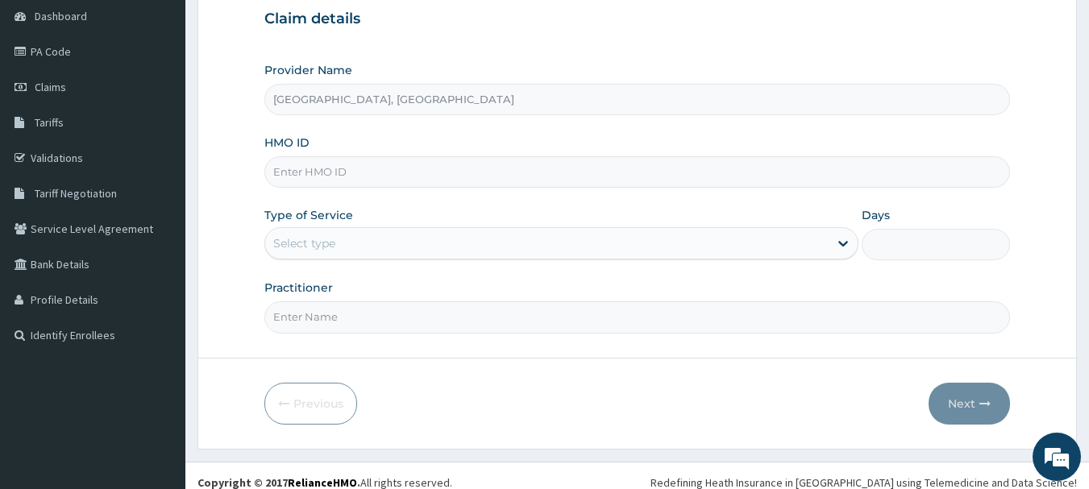
scroll to position [173, 0]
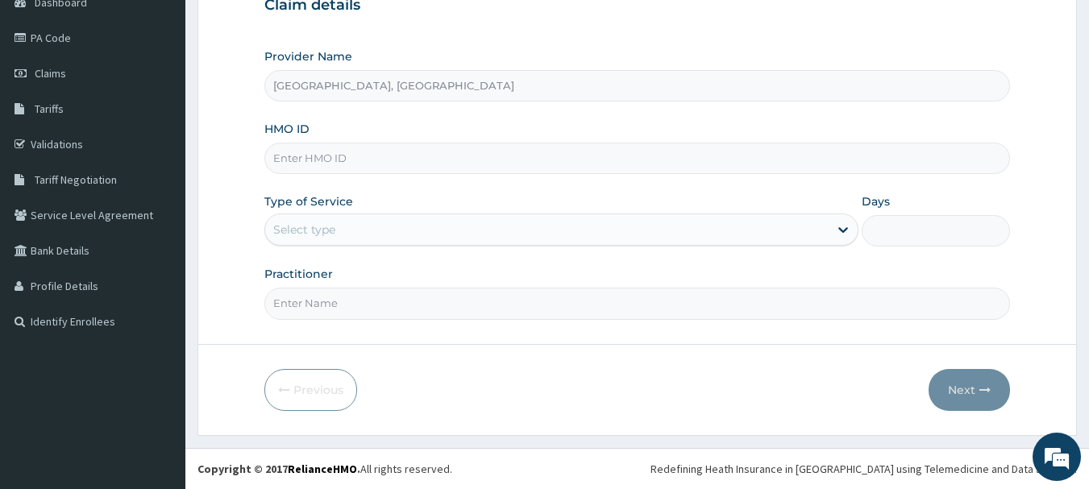
paste input "bpn/10153/b"
type input "bpn/10153/b"
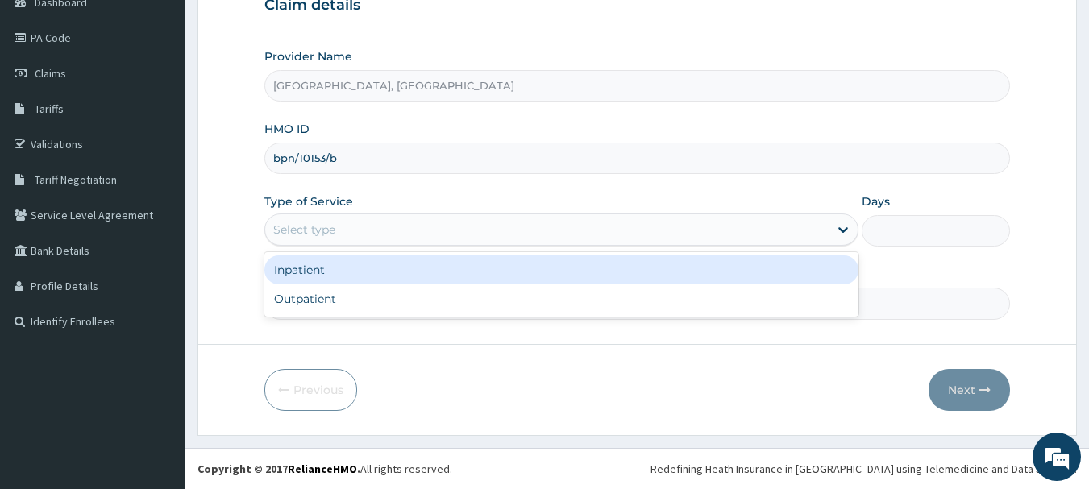
click at [364, 297] on div "Outpatient" at bounding box center [561, 299] width 594 height 29
type input "1"
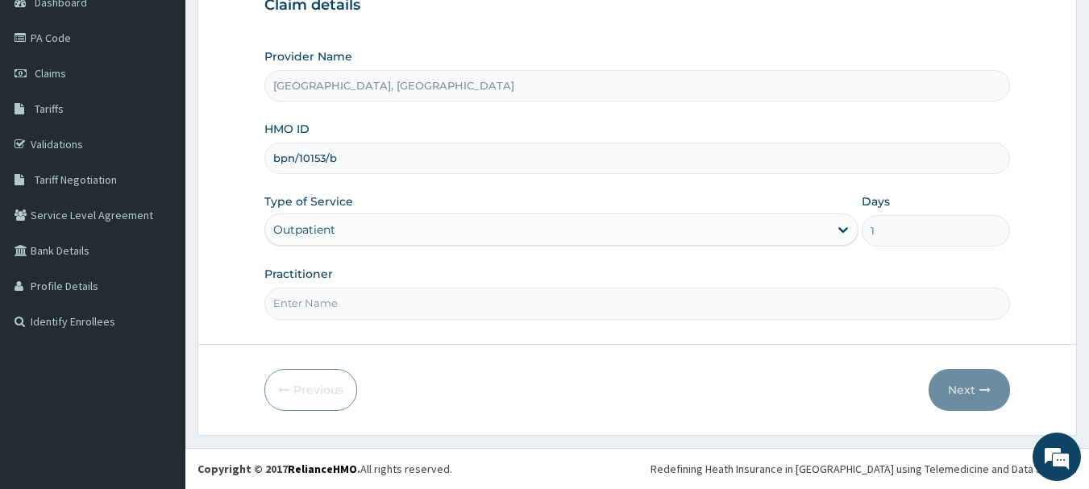
click at [369, 304] on input "Practitioner" at bounding box center [637, 303] width 746 height 31
type input "[PERSON_NAME]"
click at [975, 390] on button "Next" at bounding box center [969, 390] width 81 height 42
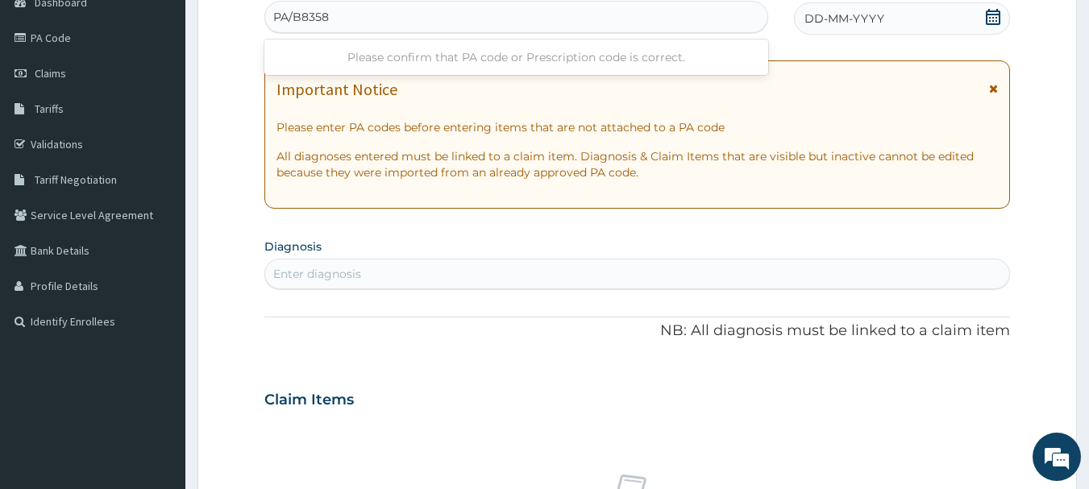
type input "PA/B8358D"
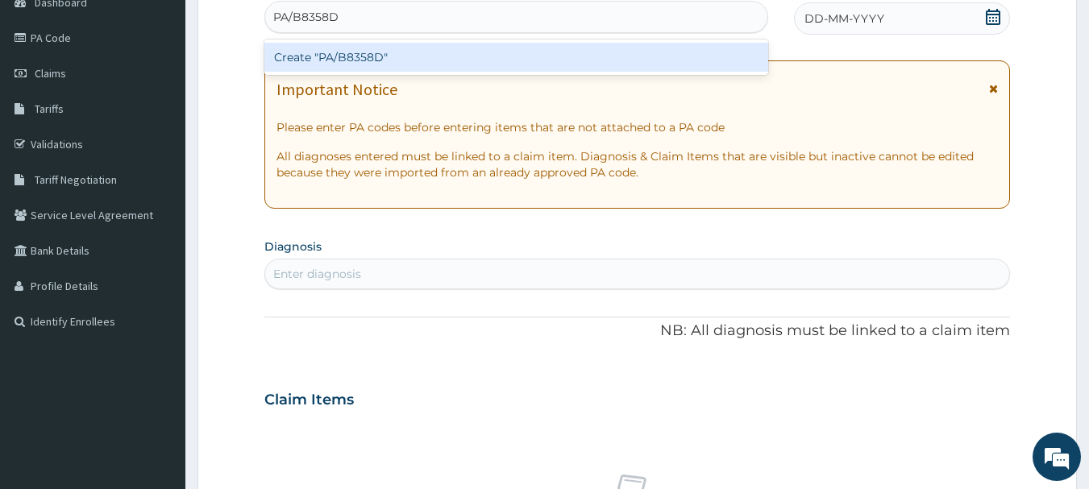
click at [393, 54] on div "Create "PA/B8358D"" at bounding box center [516, 57] width 505 height 29
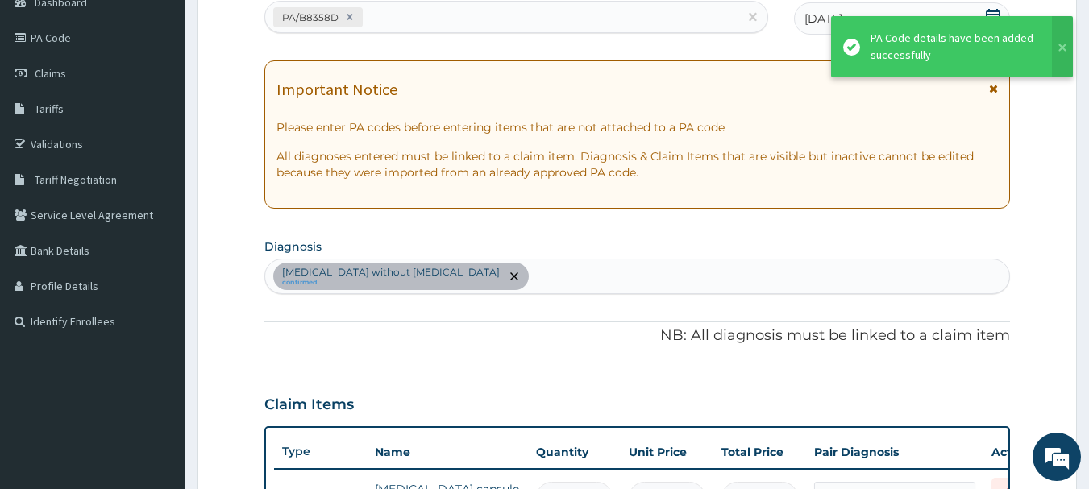
scroll to position [197, 0]
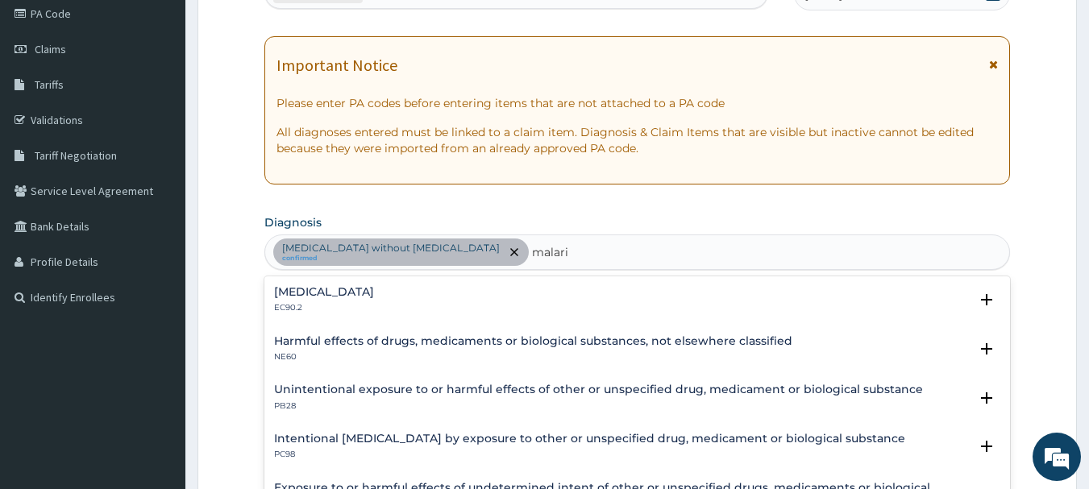
type input "[MEDICAL_DATA]"
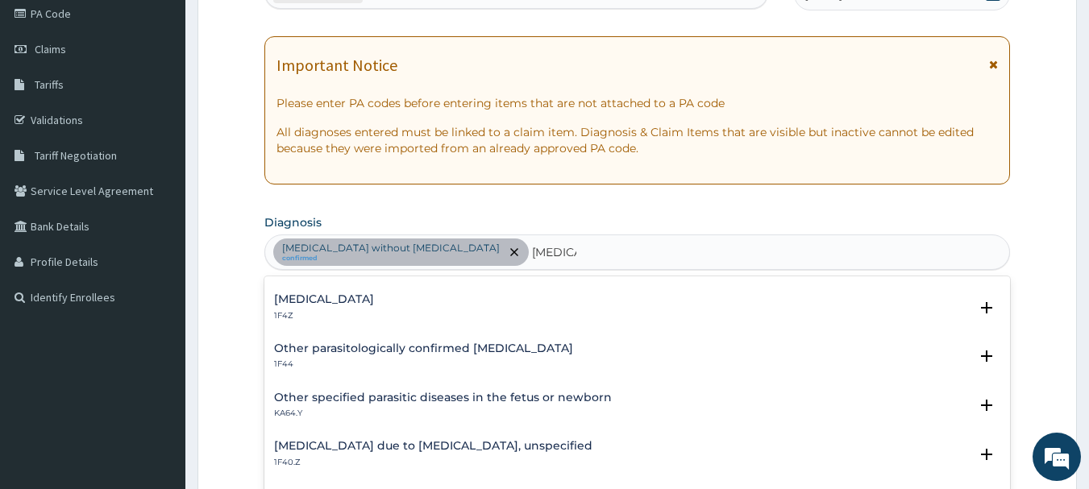
scroll to position [86, 0]
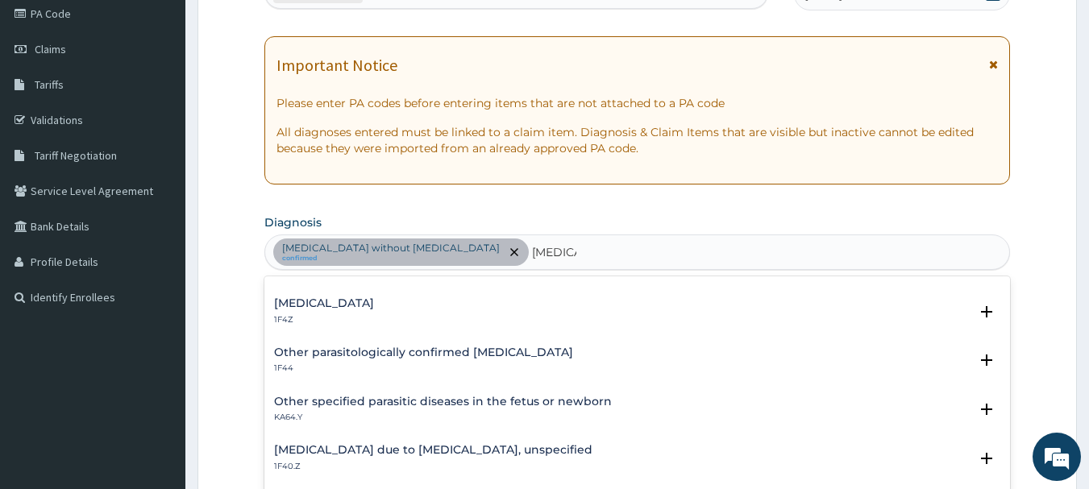
click at [401, 301] on div "[MEDICAL_DATA] 1F4Z" at bounding box center [637, 311] width 727 height 28
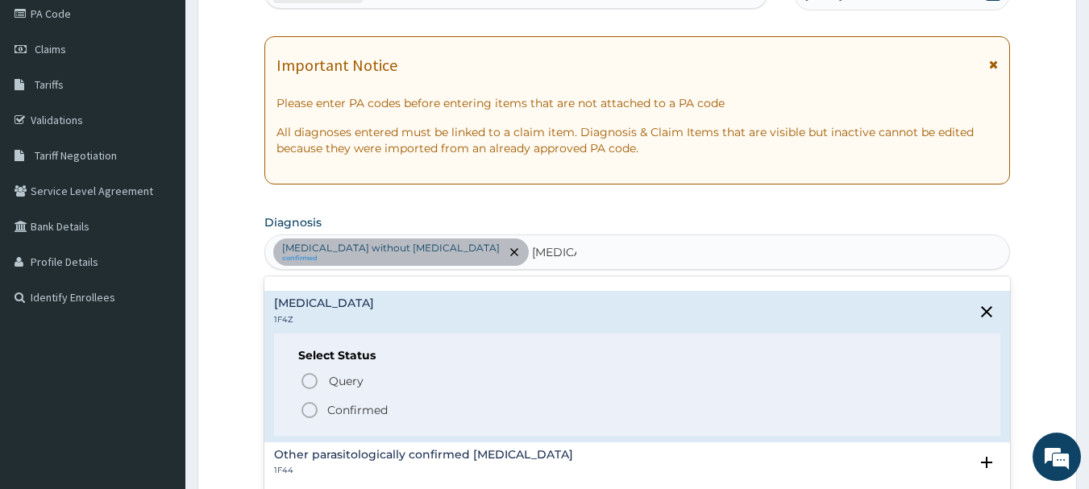
click at [386, 418] on span "Confirmed" at bounding box center [638, 410] width 677 height 19
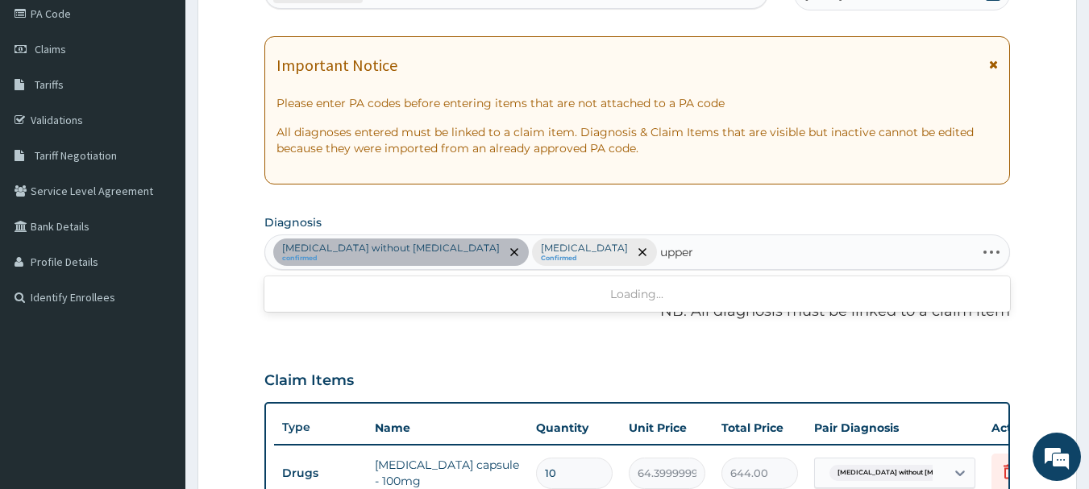
type input "upper"
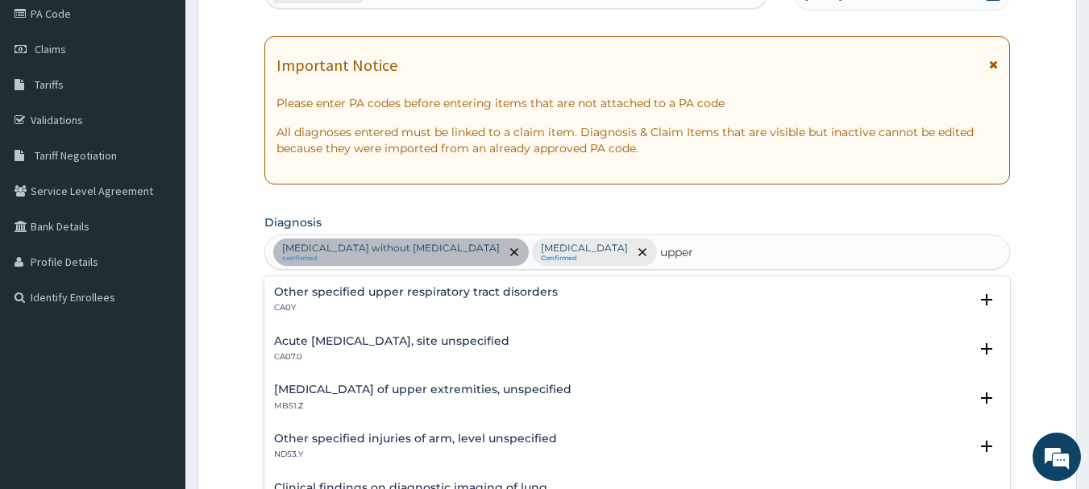
click at [432, 353] on p "CA07.0" at bounding box center [391, 356] width 235 height 11
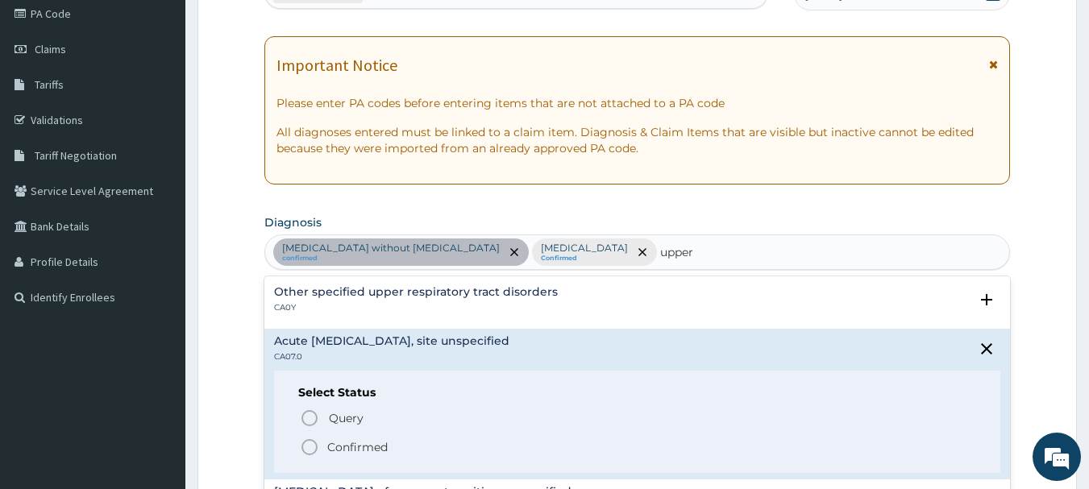
click at [426, 446] on span "Confirmed" at bounding box center [638, 447] width 677 height 19
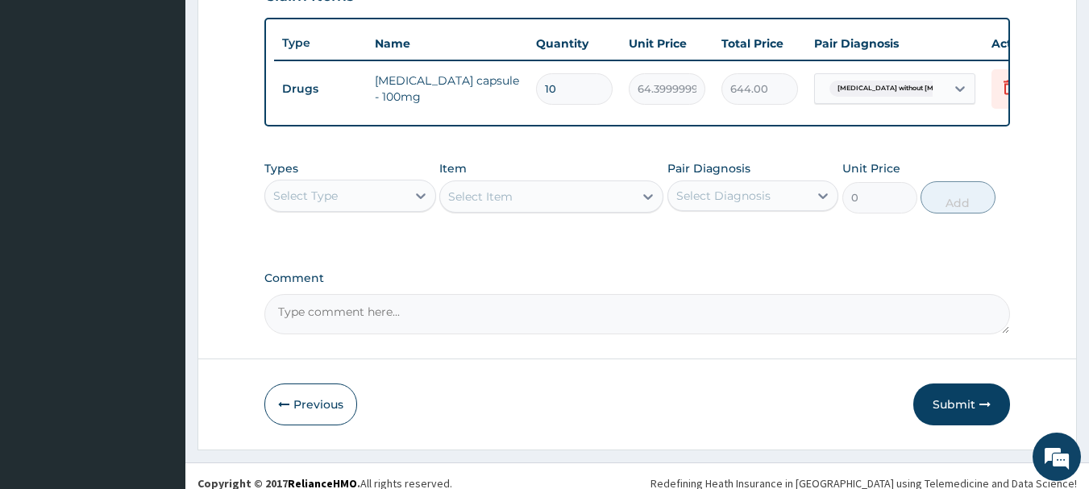
scroll to position [583, 0]
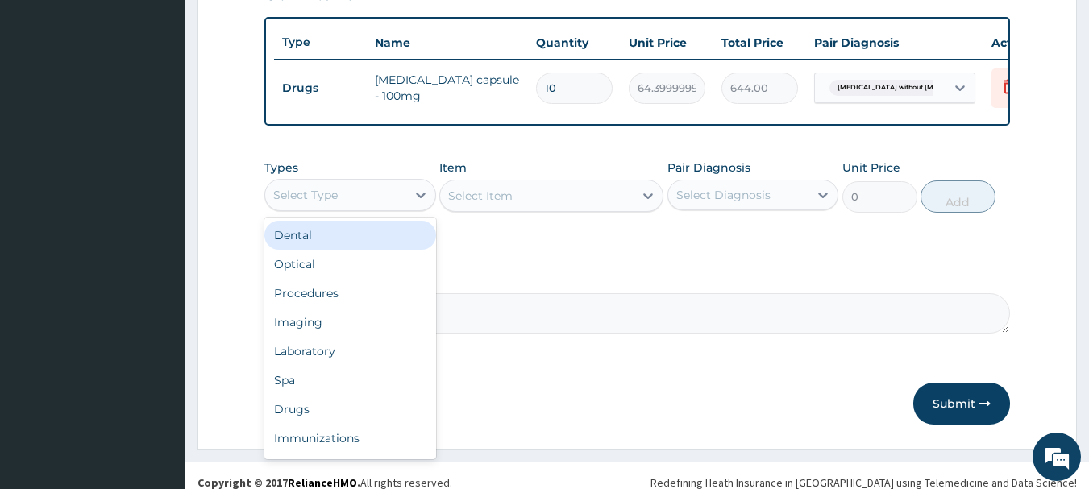
click at [365, 301] on div "Procedures" at bounding box center [350, 293] width 172 height 29
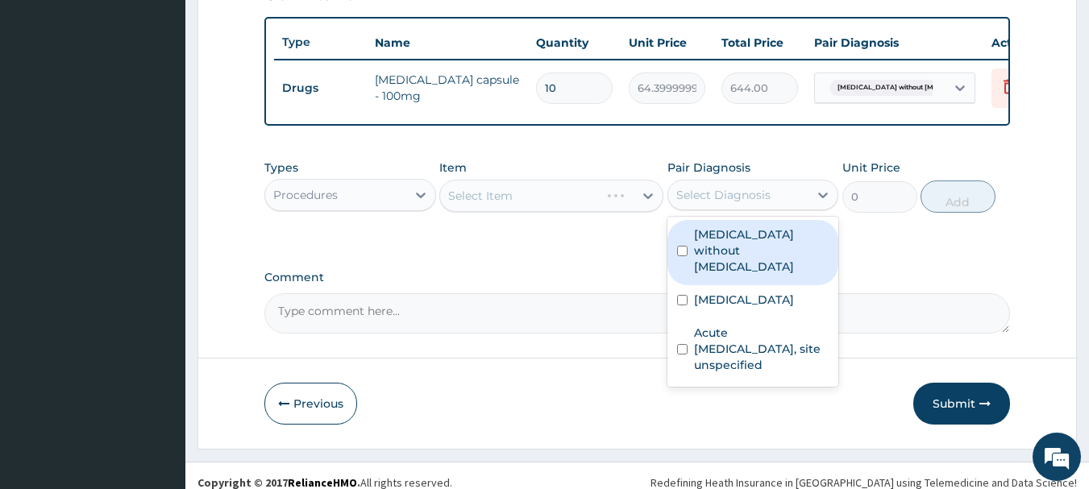
click at [739, 259] on label "[MEDICAL_DATA] without [MEDICAL_DATA]" at bounding box center [761, 250] width 135 height 48
checkbox input "true"
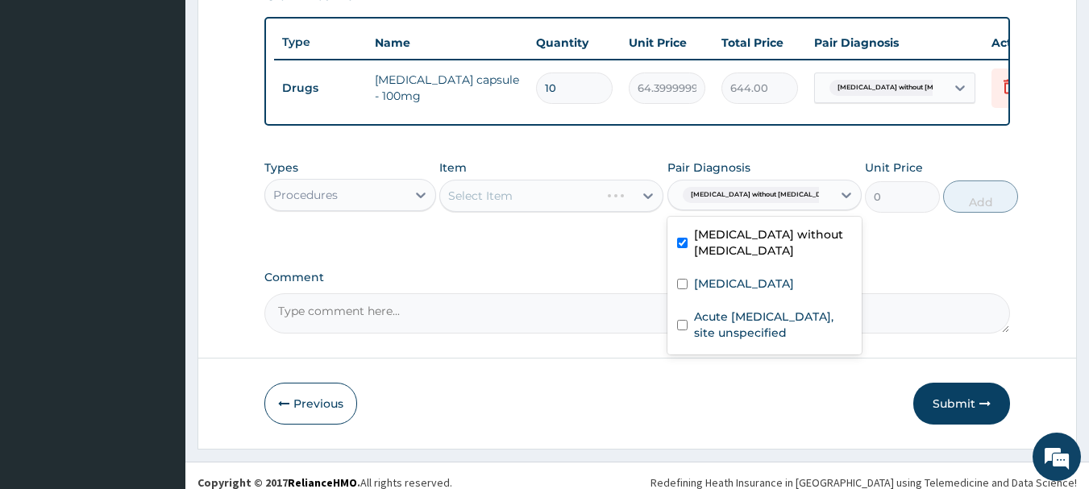
click at [748, 302] on div "[MEDICAL_DATA]" at bounding box center [764, 285] width 194 height 33
checkbox input "true"
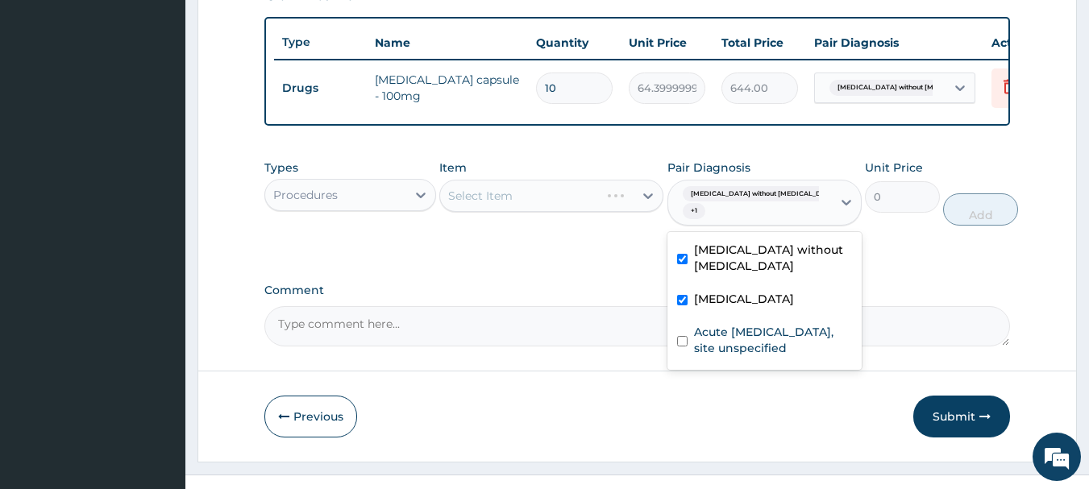
click at [763, 356] on label "Acute [MEDICAL_DATA], site unspecified" at bounding box center [773, 340] width 158 height 32
checkbox input "true"
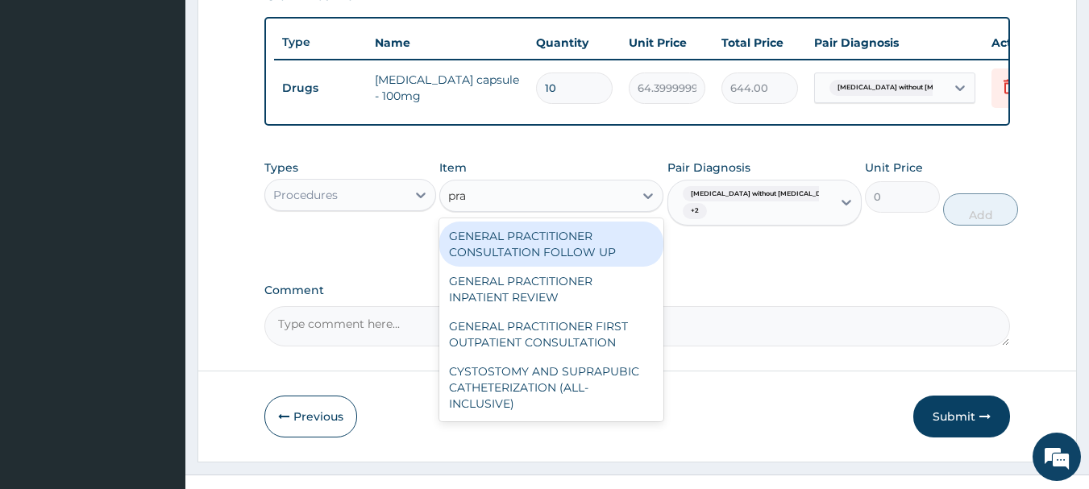
type input "prac"
click at [603, 355] on div "GENERAL PRACTITIONER FIRST OUTPATIENT CONSULTATION" at bounding box center [551, 334] width 224 height 45
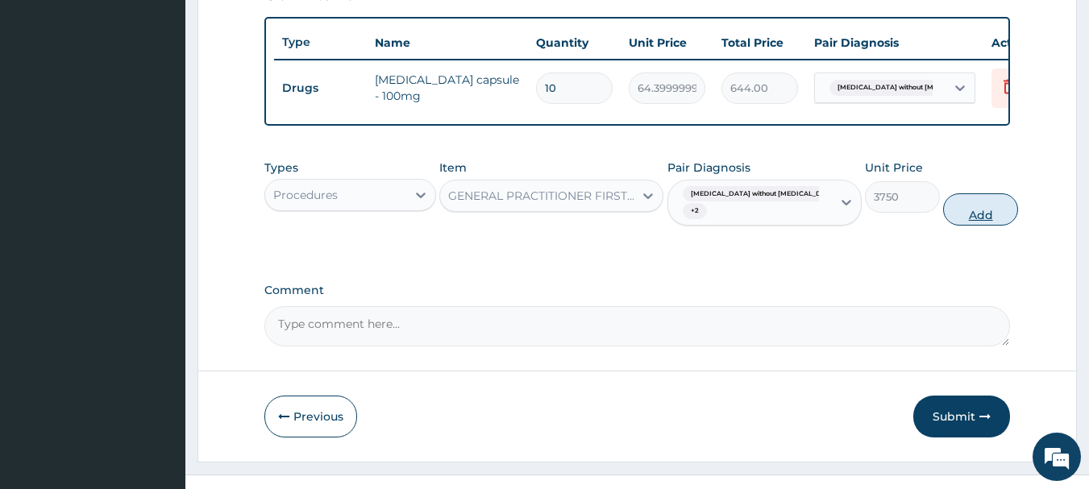
click at [968, 226] on button "Add" at bounding box center [980, 209] width 75 height 32
type input "0"
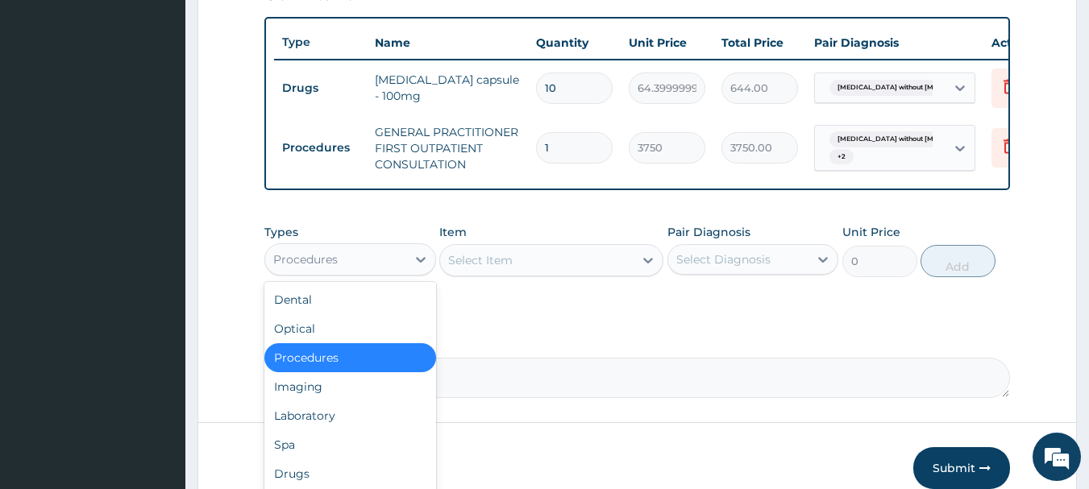
click at [359, 422] on div "Laboratory" at bounding box center [350, 415] width 172 height 29
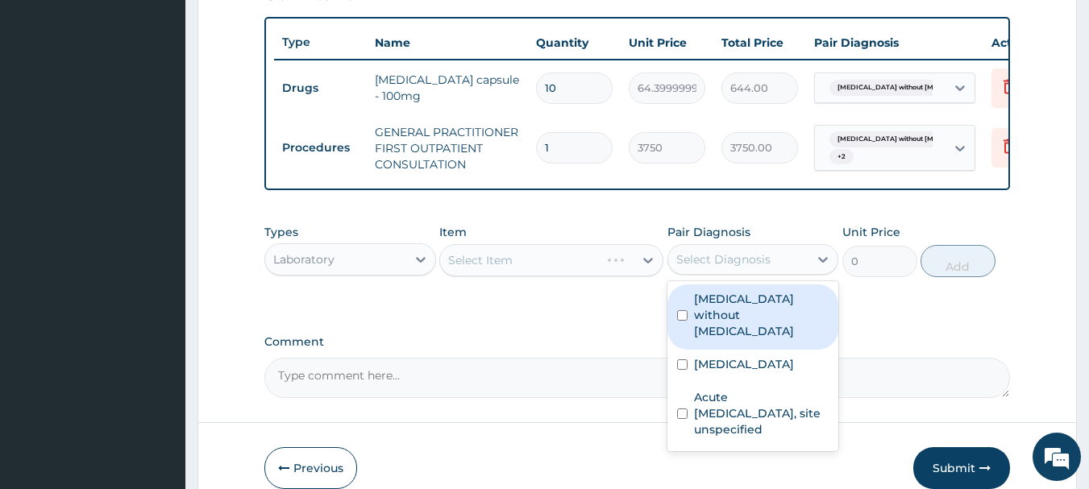
click at [767, 370] on div "[MEDICAL_DATA]" at bounding box center [753, 366] width 172 height 33
checkbox input "true"
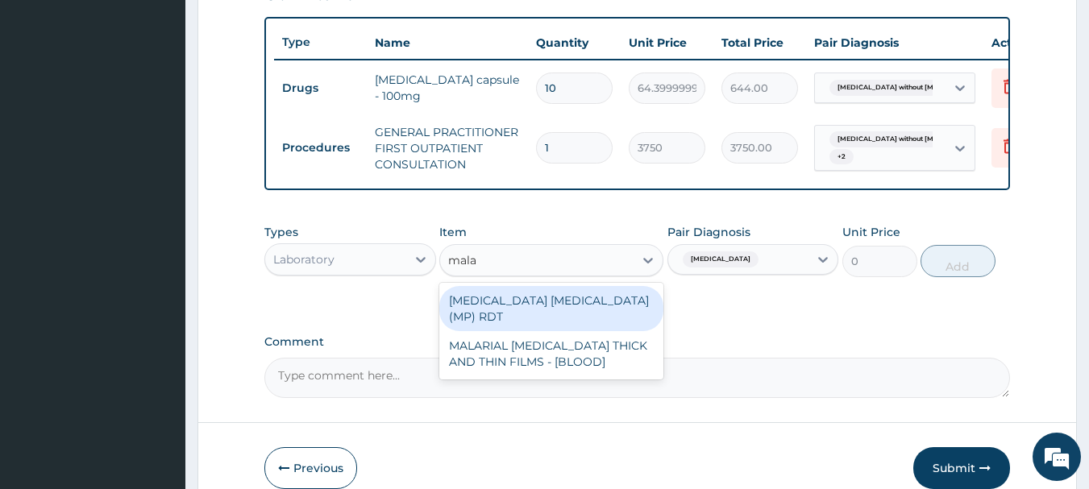
type input "malar"
click at [603, 343] on div "MALARIAL [MEDICAL_DATA] THICK AND THIN FILMS - [BLOOD]" at bounding box center [551, 353] width 224 height 45
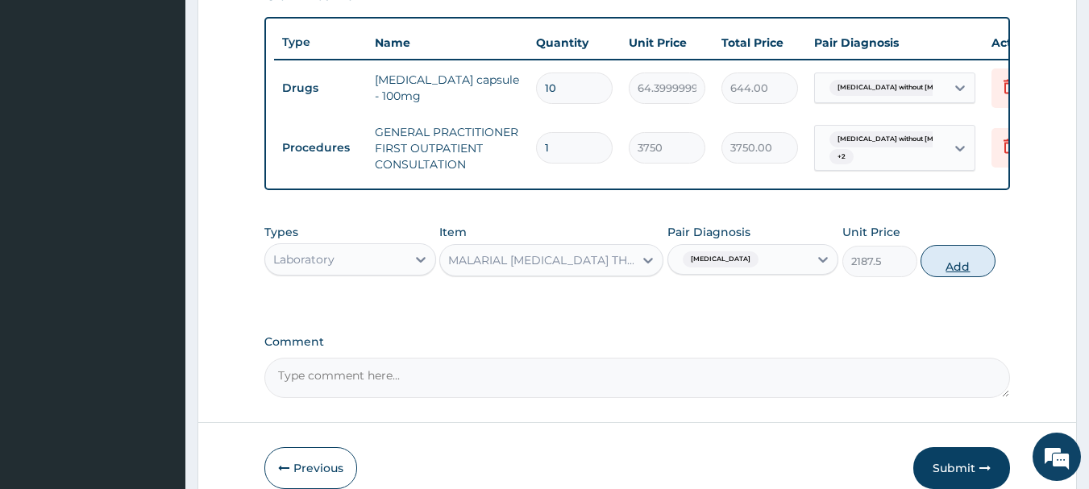
click at [966, 267] on button "Add" at bounding box center [957, 261] width 75 height 32
type input "0"
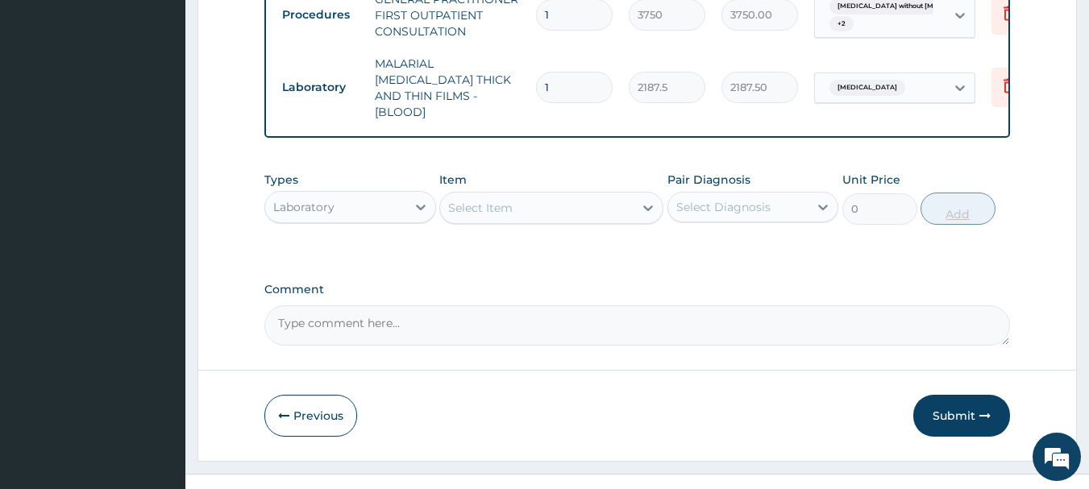
scroll to position [738, 0]
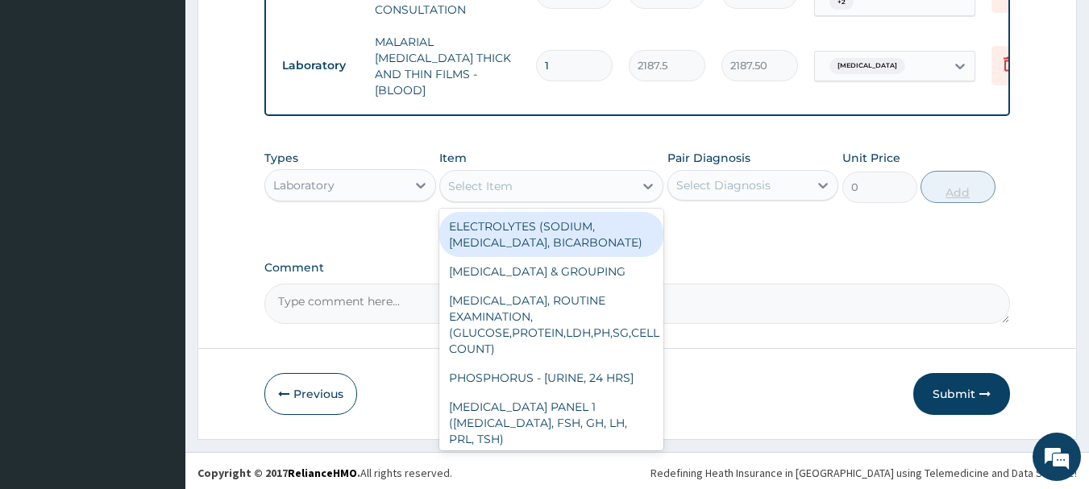
type input "g"
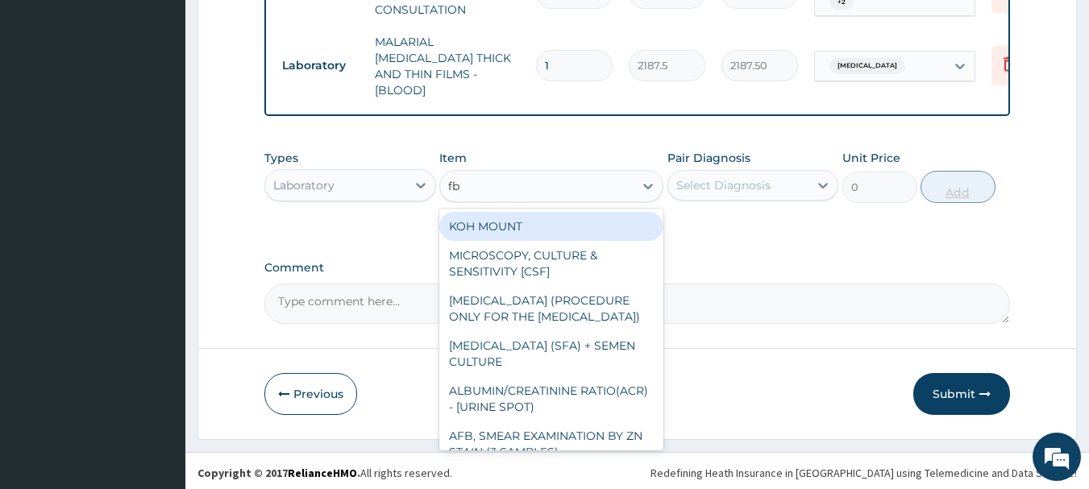
type input "fbc"
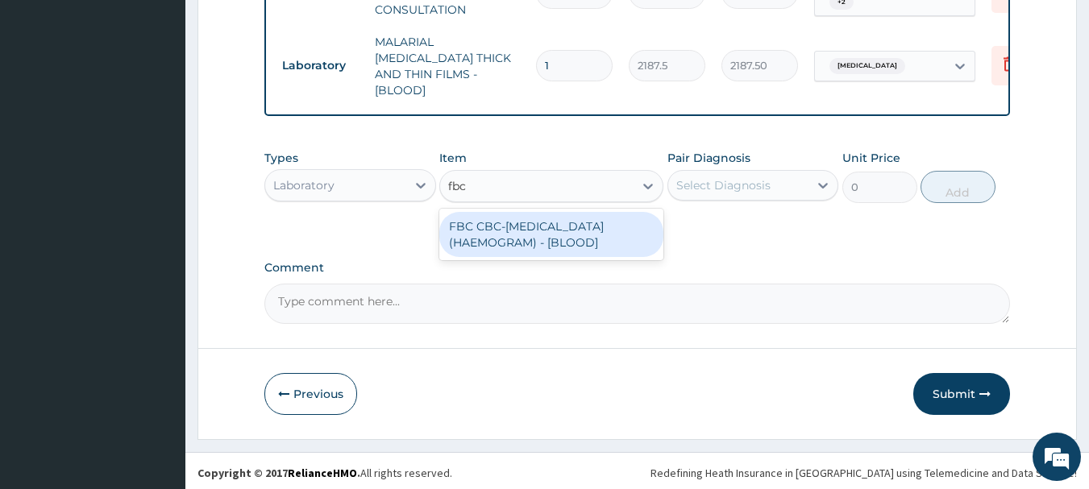
click at [604, 232] on div "FBC CBC-[MEDICAL_DATA] (HAEMOGRAM) - [BLOOD]" at bounding box center [551, 234] width 224 height 45
type input "5000"
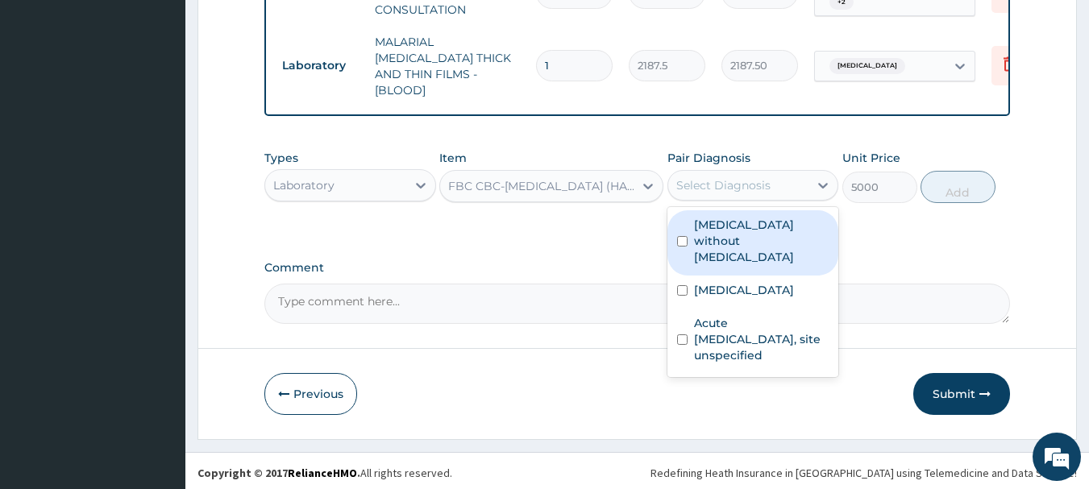
click at [759, 232] on label "[MEDICAL_DATA] without [MEDICAL_DATA]" at bounding box center [761, 241] width 135 height 48
checkbox input "true"
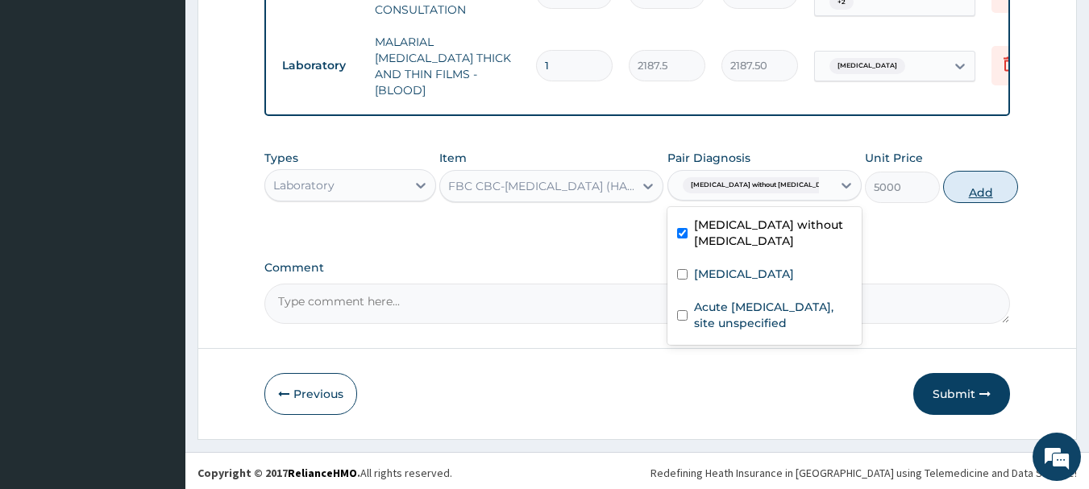
click at [980, 184] on button "Add" at bounding box center [980, 187] width 75 height 32
type input "0"
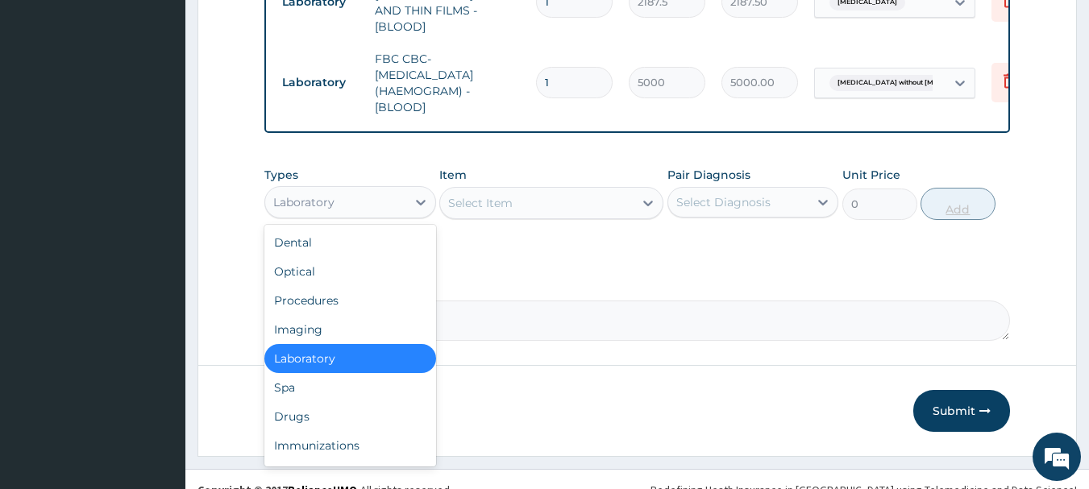
scroll to position [818, 0]
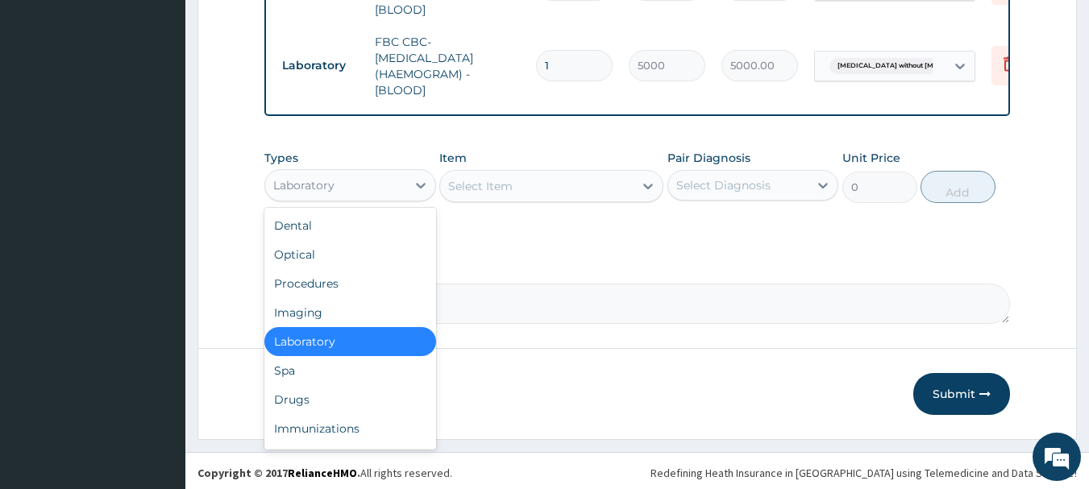
click at [333, 396] on div "Drugs" at bounding box center [350, 399] width 172 height 29
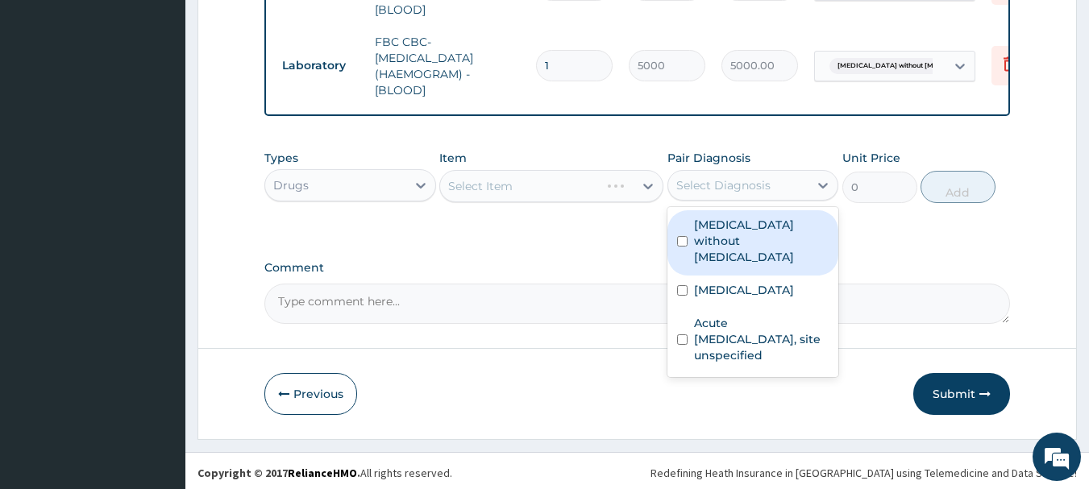
click at [764, 282] on label "[MEDICAL_DATA]" at bounding box center [744, 290] width 100 height 16
checkbox input "true"
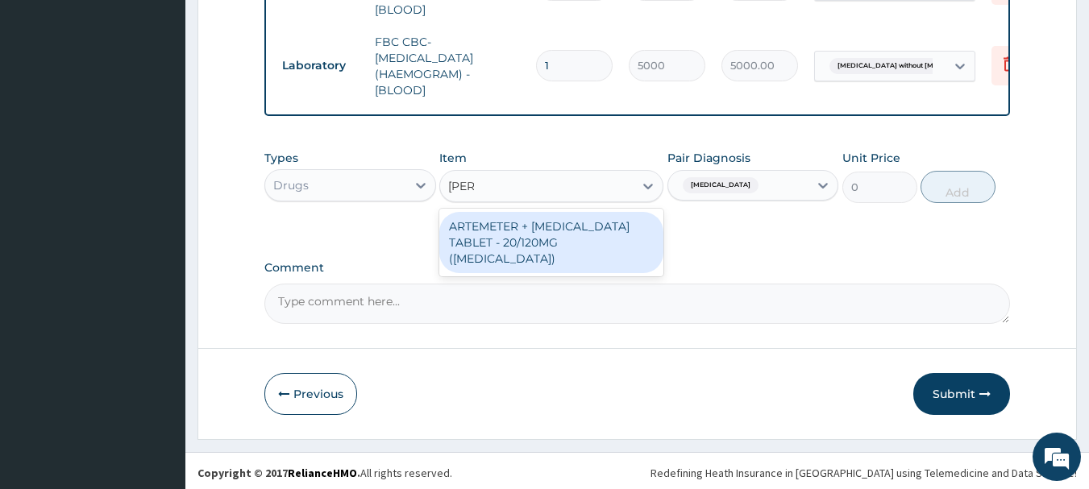
type input "coart"
click at [553, 251] on div "ARTEMETER + [MEDICAL_DATA] TABLET - 20/120MG ([MEDICAL_DATA])" at bounding box center [551, 242] width 224 height 61
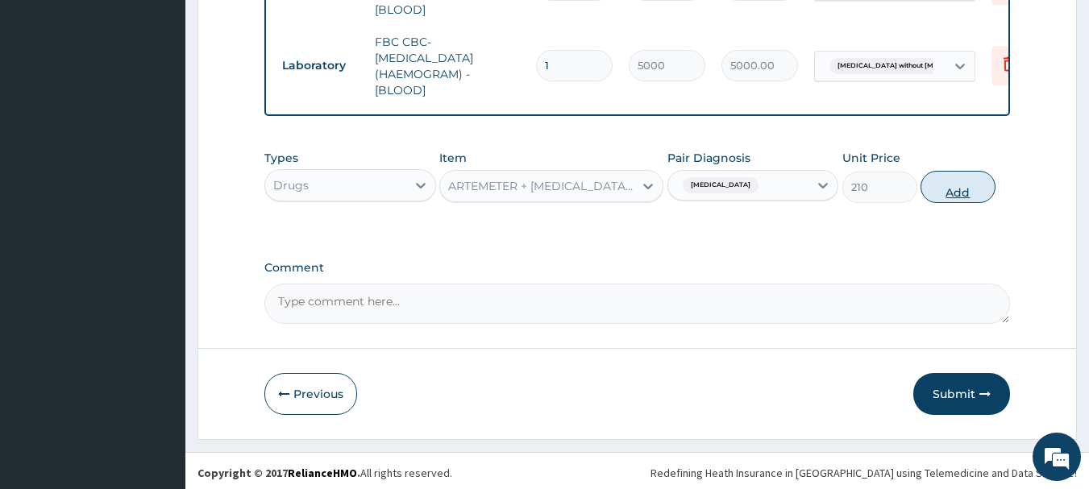
click at [966, 184] on button "Add" at bounding box center [957, 187] width 75 height 32
type input "0"
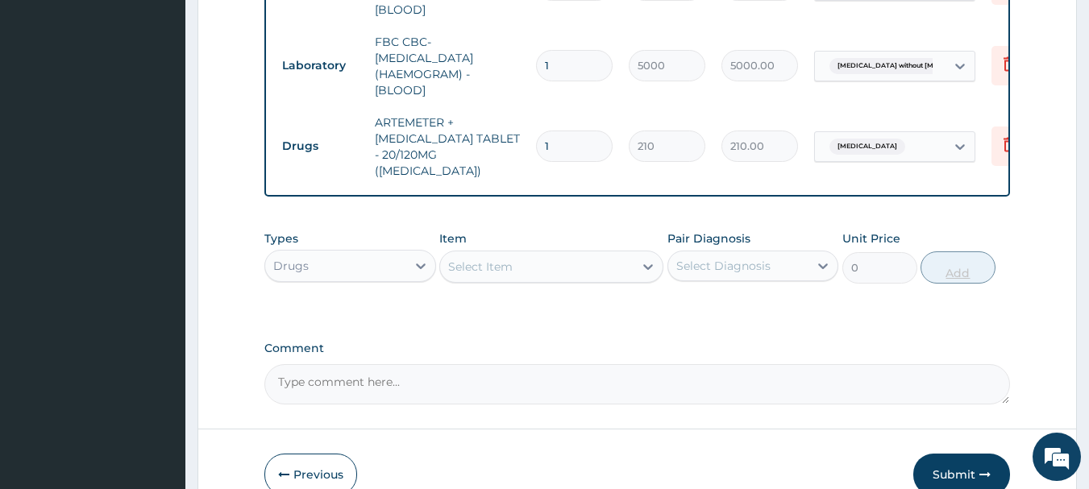
type input "0.00"
type input "2"
type input "420.00"
type input "24"
type input "5040.00"
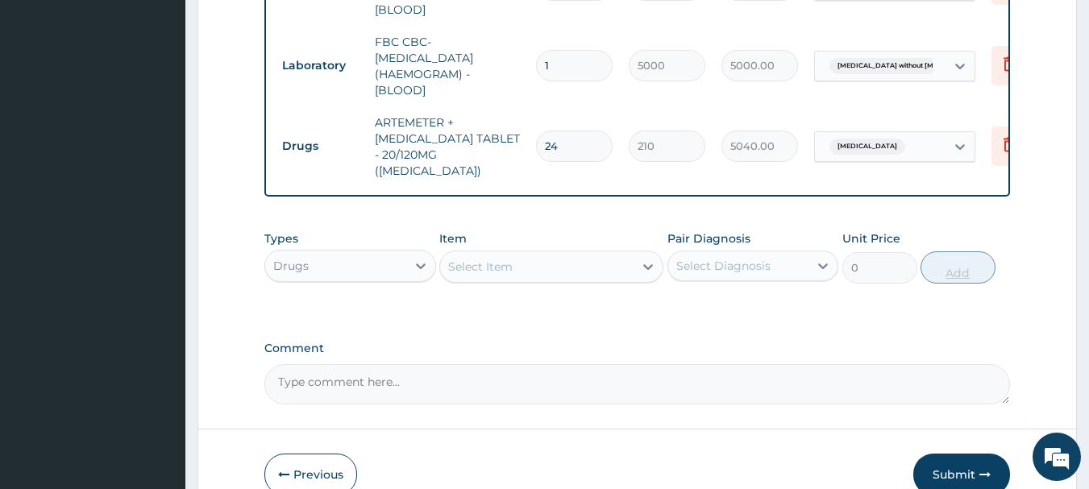
type input "24"
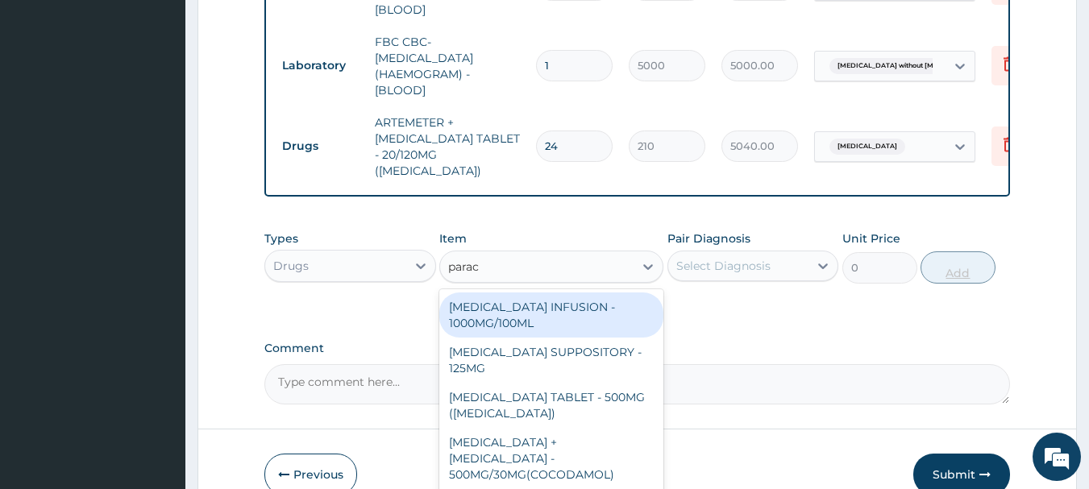
type input "parace"
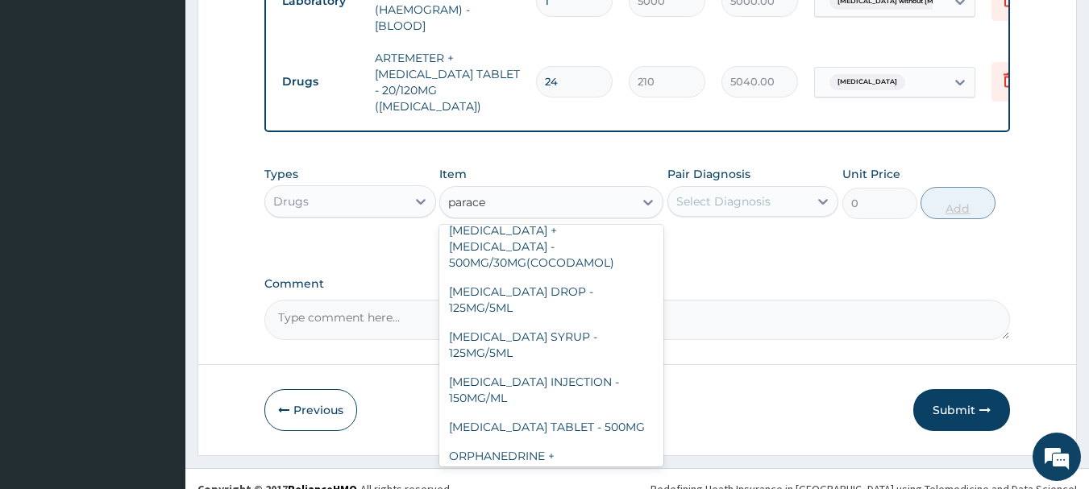
scroll to position [171, 0]
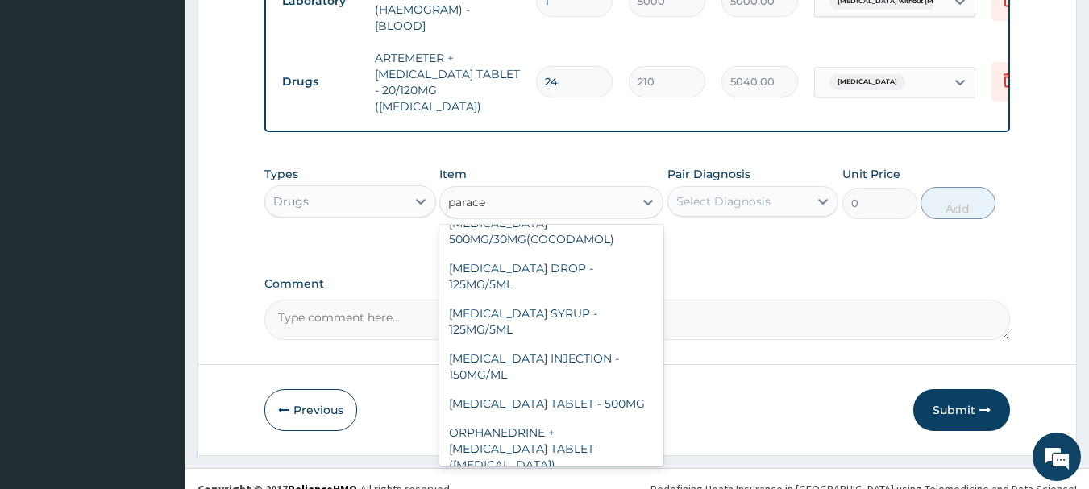
click at [609, 389] on div "[MEDICAL_DATA] TABLET - 500MG" at bounding box center [551, 403] width 224 height 29
type input "33.599999999999994"
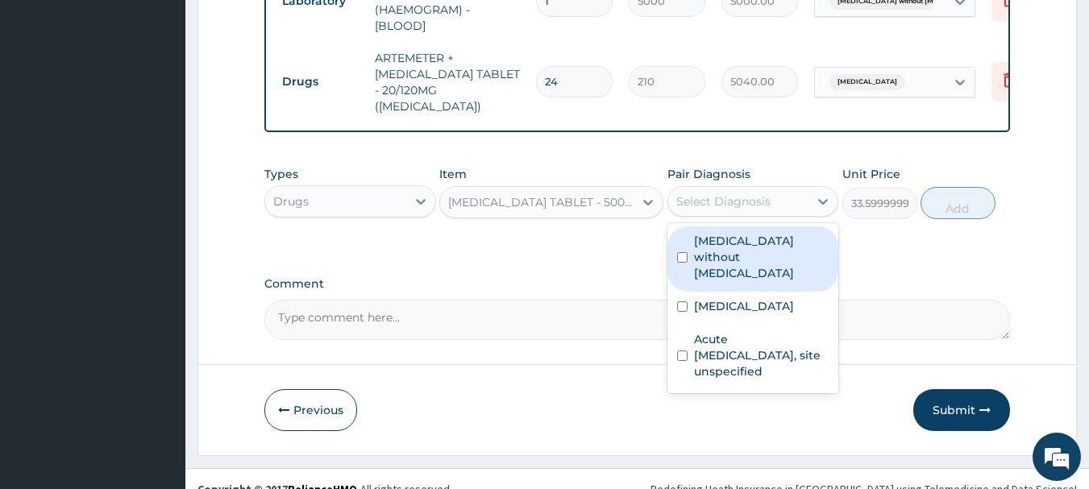
click at [767, 298] on label "[MEDICAL_DATA]" at bounding box center [744, 306] width 100 height 16
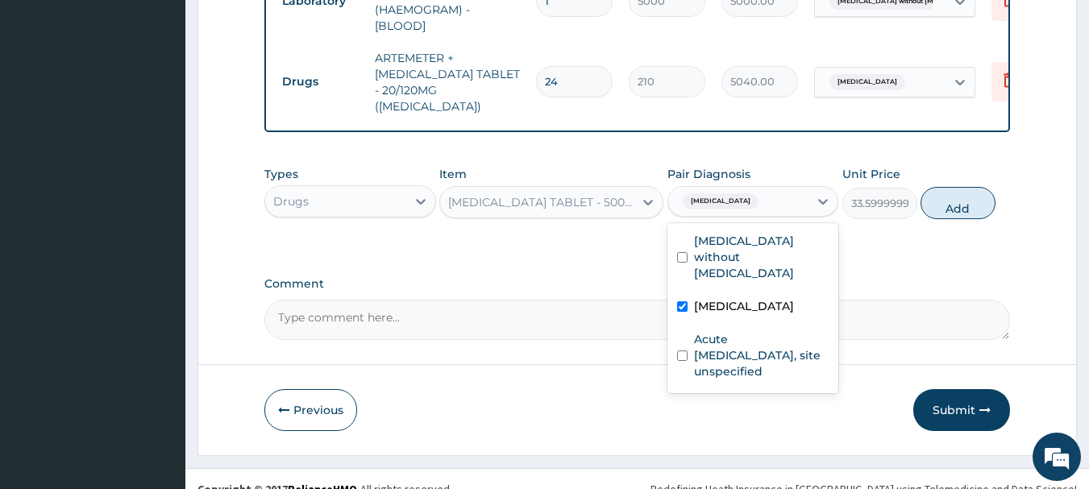
checkbox input "true"
click at [965, 187] on button "Add" at bounding box center [957, 203] width 75 height 32
type input "0"
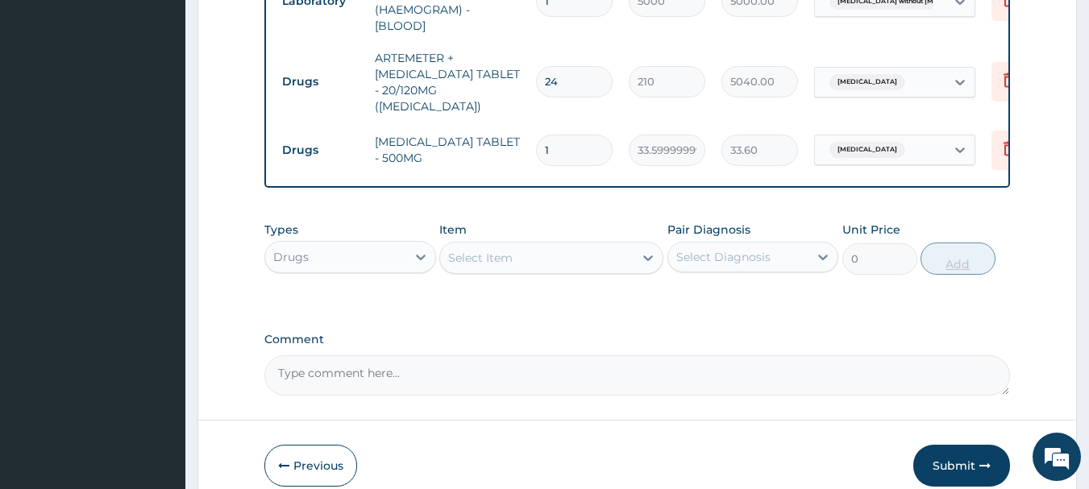
type input "18"
type input "604.80"
type input "18"
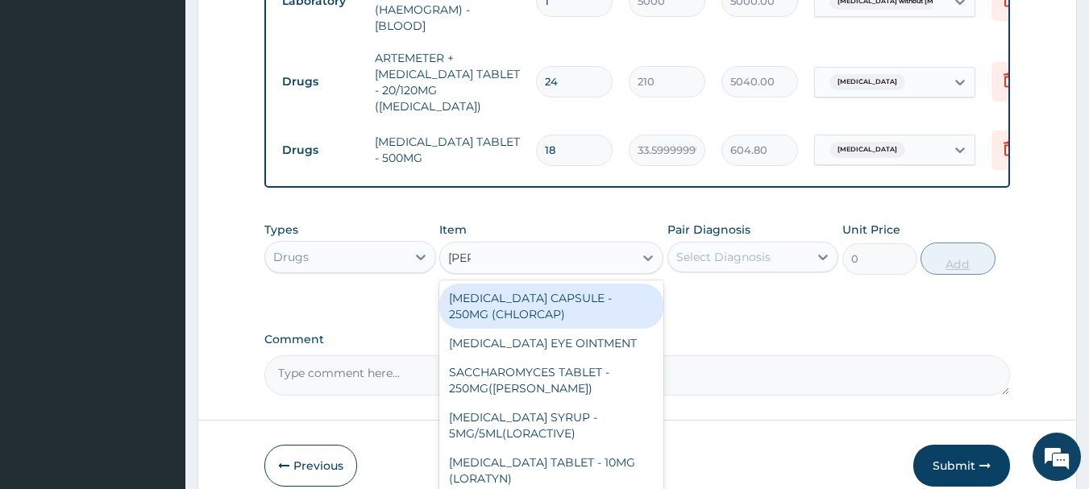
type input "lorat"
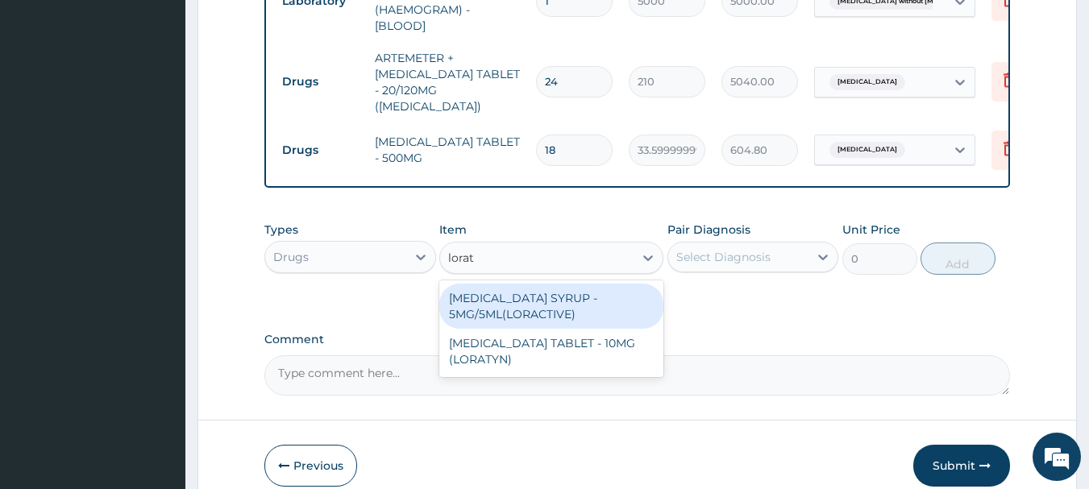
click at [597, 335] on div "[MEDICAL_DATA] TABLET - 10MG (LORATYN)" at bounding box center [551, 351] width 224 height 45
type input "98"
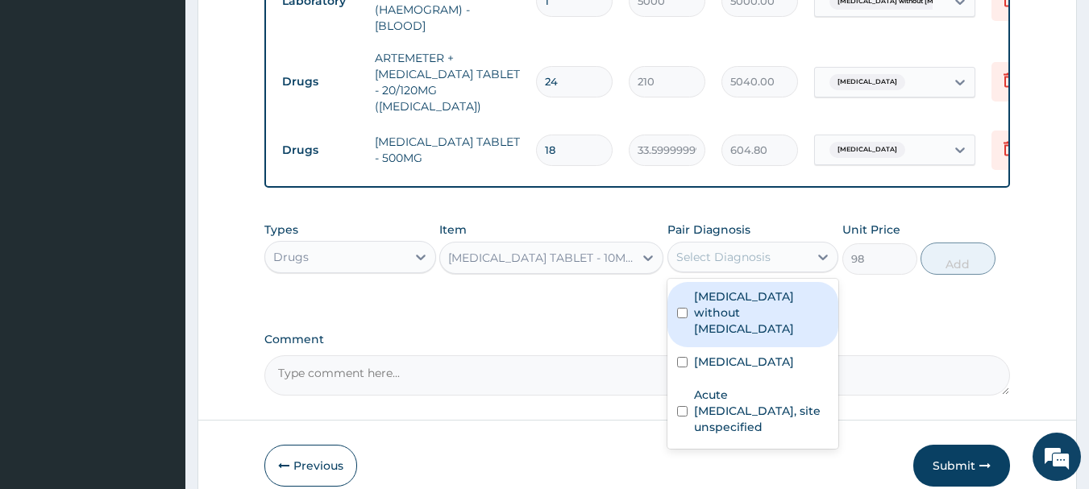
click at [775, 387] on label "Acute [MEDICAL_DATA], site unspecified" at bounding box center [761, 411] width 135 height 48
checkbox input "true"
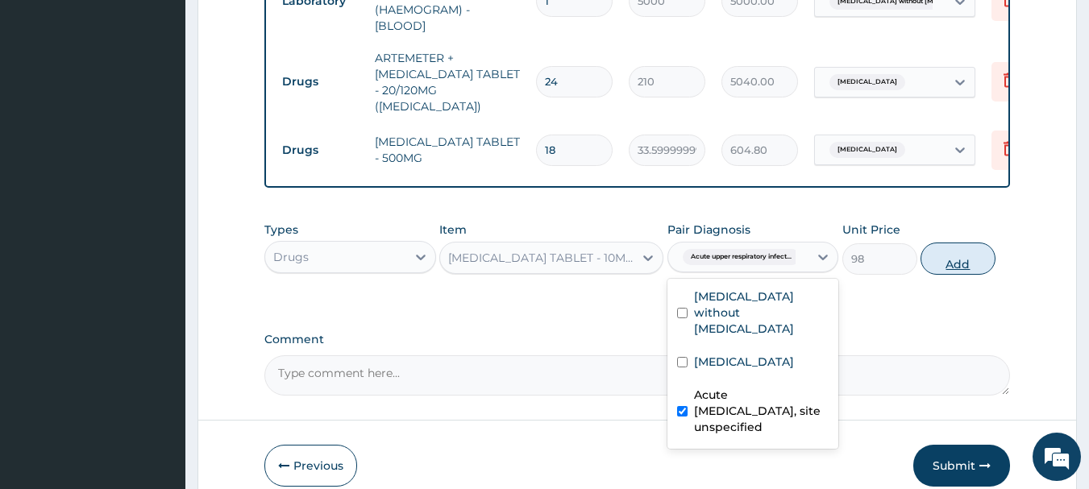
click at [974, 243] on button "Add" at bounding box center [957, 259] width 75 height 32
type input "0"
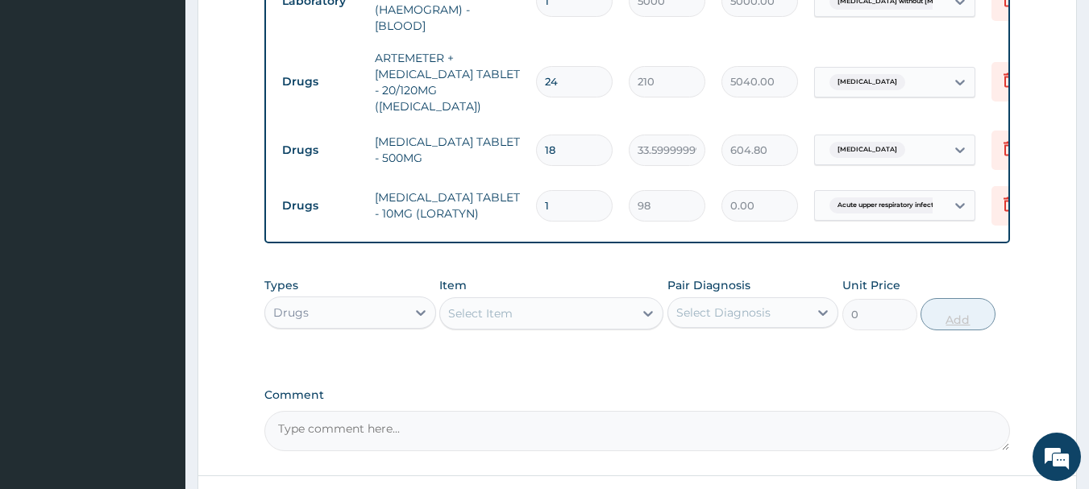
type input "0.00"
type input "5"
type input "490.00"
type input "5"
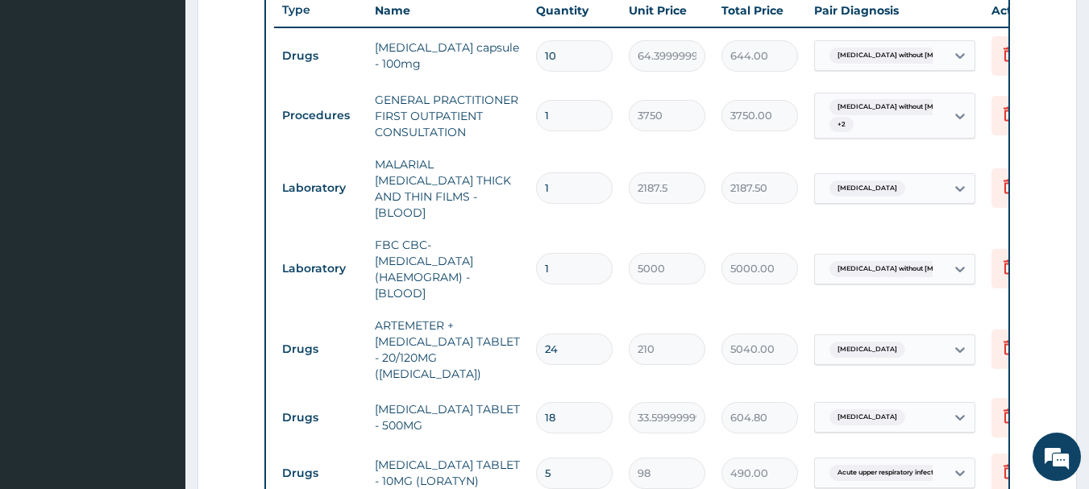
scroll to position [618, 0]
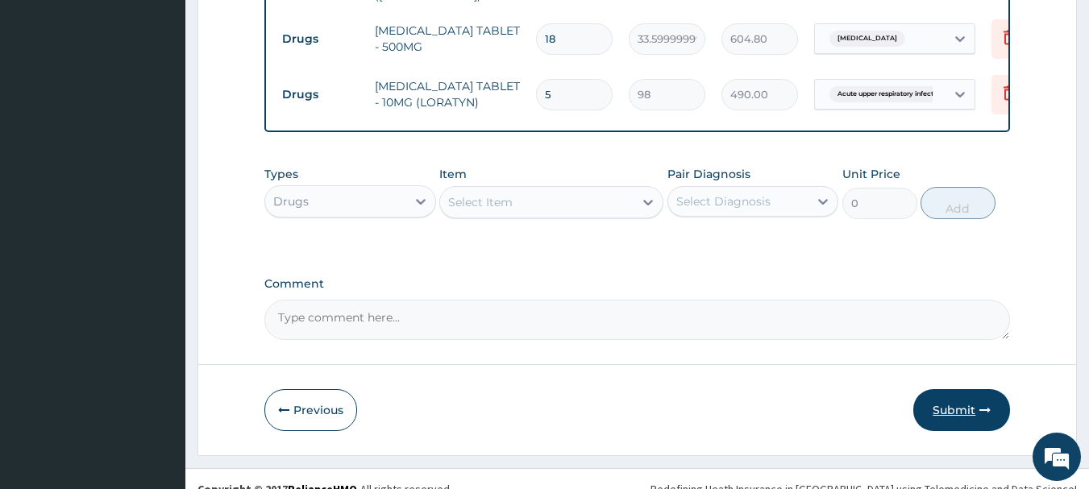
click at [980, 396] on button "Submit" at bounding box center [961, 410] width 97 height 42
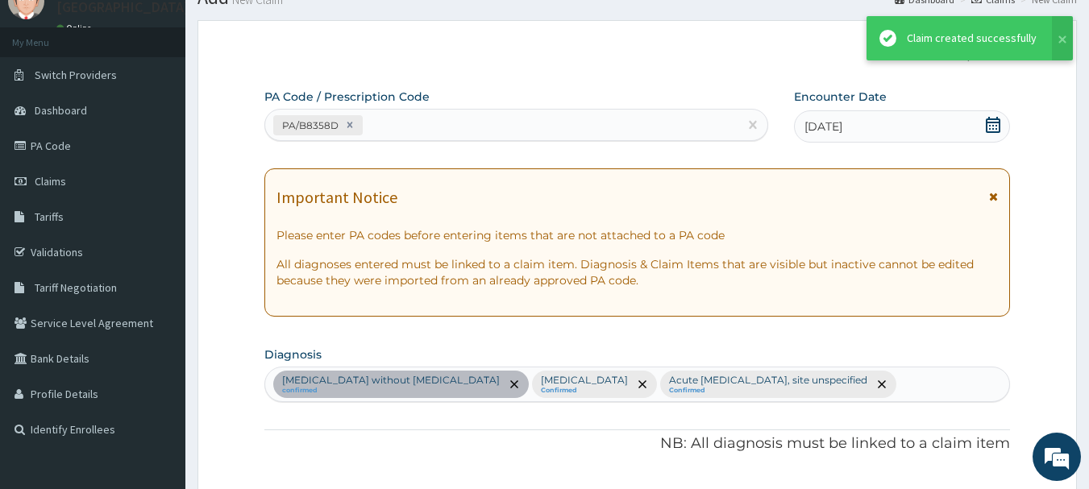
scroll to position [994, 0]
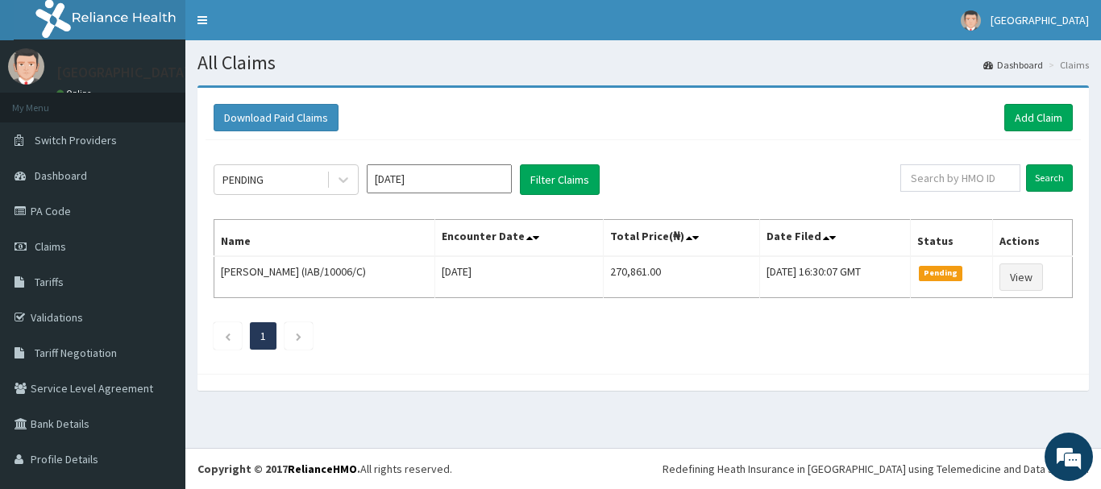
click at [370, 172] on input "[DATE]" at bounding box center [439, 178] width 145 height 29
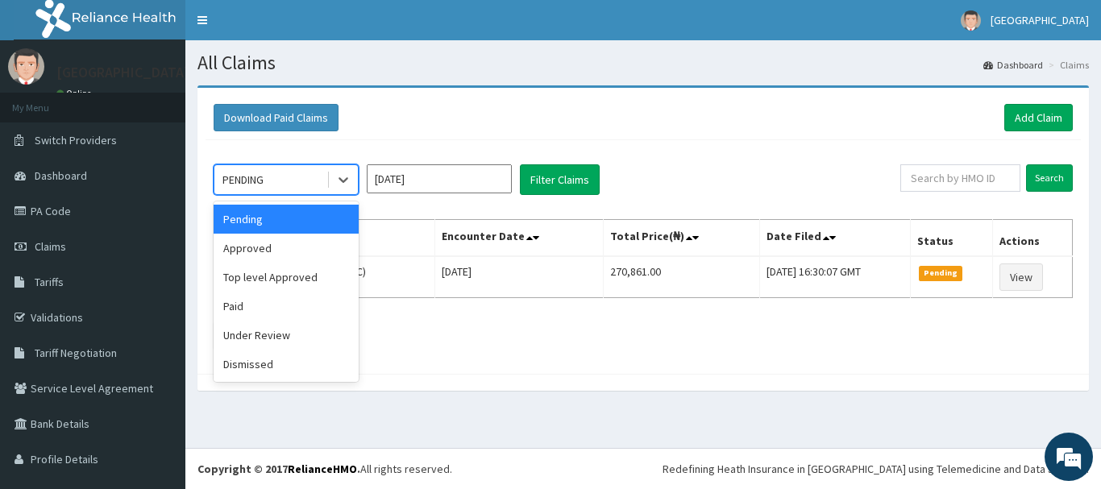
click at [304, 252] on div "Approved" at bounding box center [286, 248] width 145 height 29
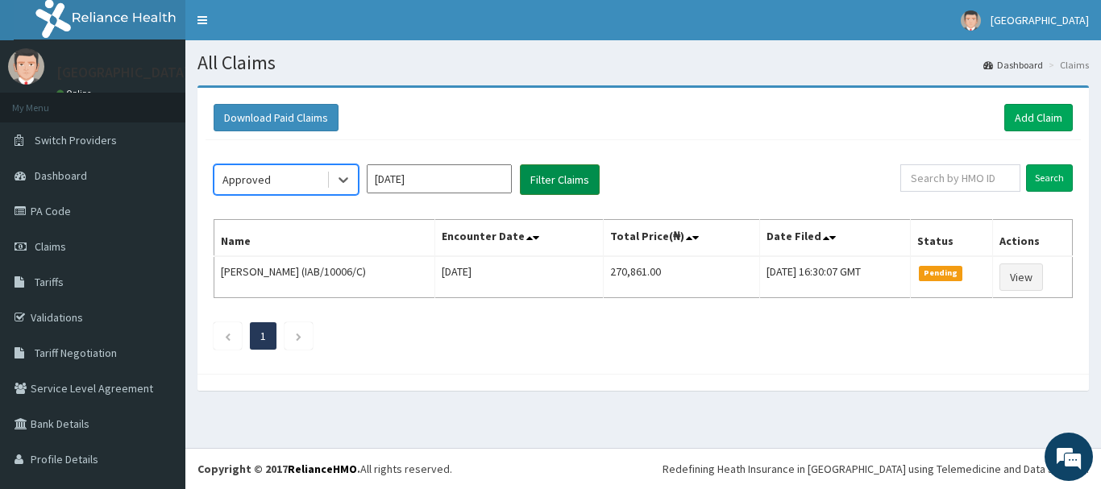
click at [571, 166] on button "Filter Claims" at bounding box center [560, 179] width 80 height 31
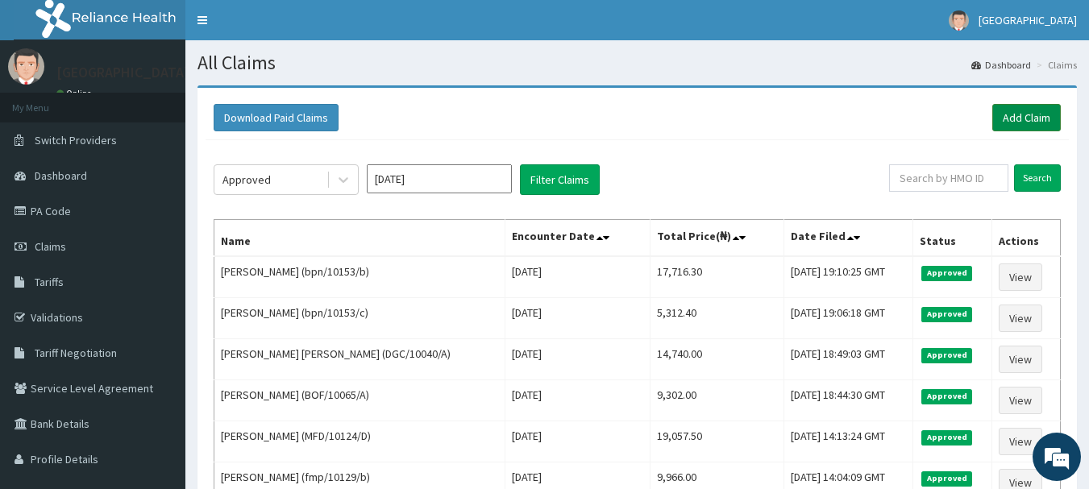
click at [1024, 125] on link "Add Claim" at bounding box center [1026, 117] width 69 height 27
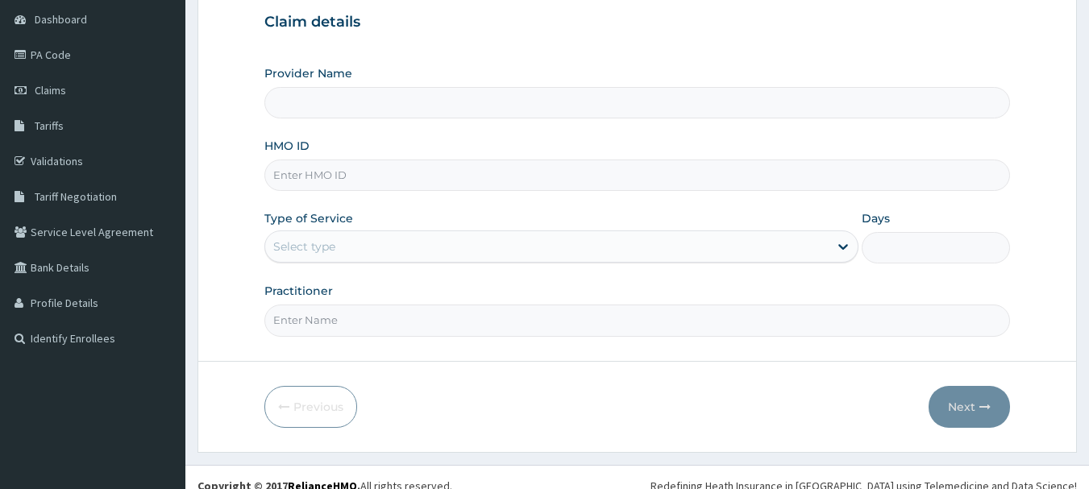
scroll to position [173, 0]
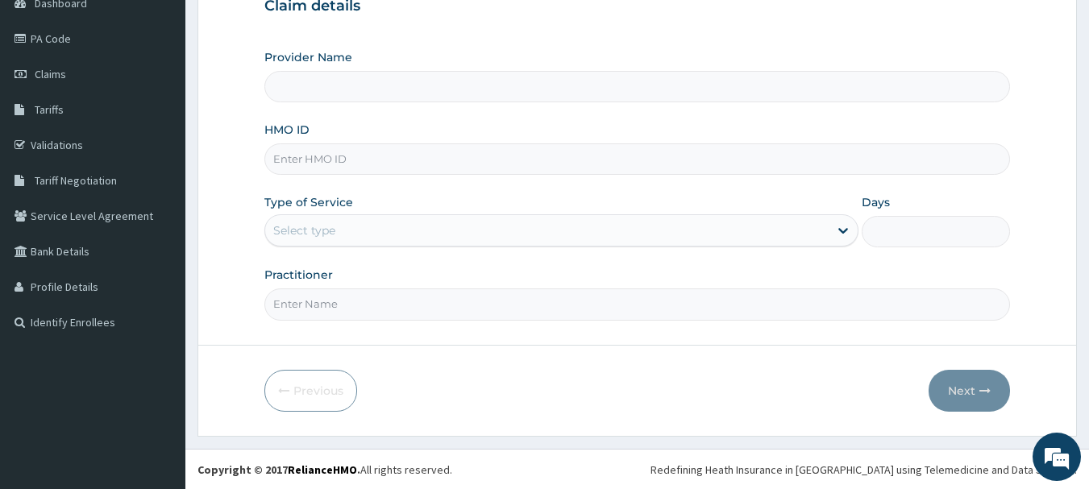
type input "[GEOGRAPHIC_DATA], [GEOGRAPHIC_DATA]"
paste input "owb/10012/a"
type input "owb/10012/a"
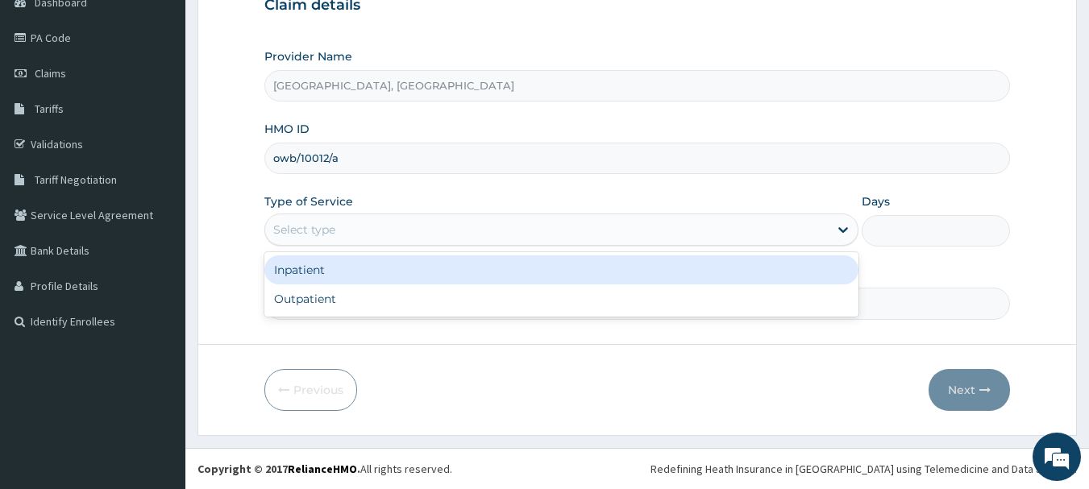
click at [362, 285] on div "Outpatient" at bounding box center [561, 299] width 594 height 29
type input "1"
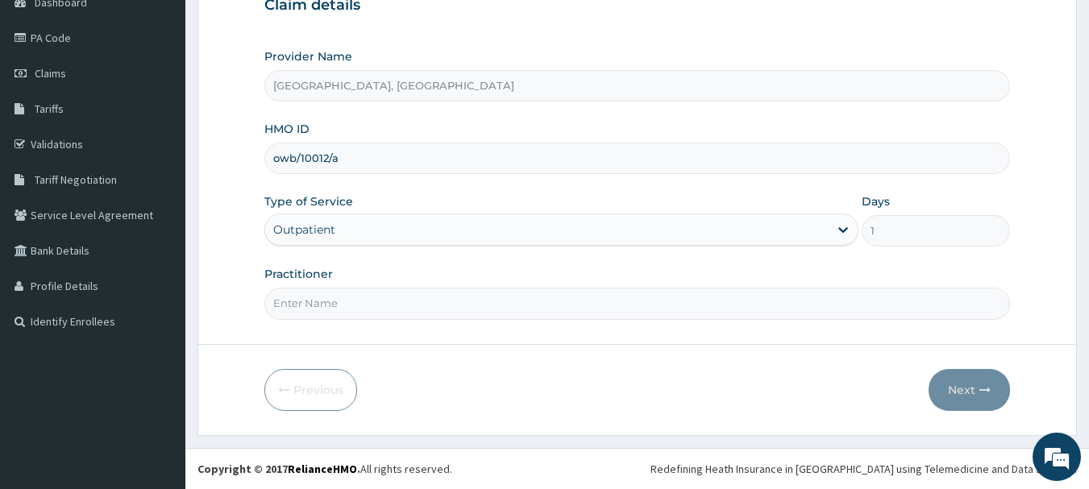
click at [357, 308] on input "Practitioner" at bounding box center [637, 303] width 746 height 31
type input "[PERSON_NAME]"
click at [970, 394] on button "Next" at bounding box center [969, 390] width 81 height 42
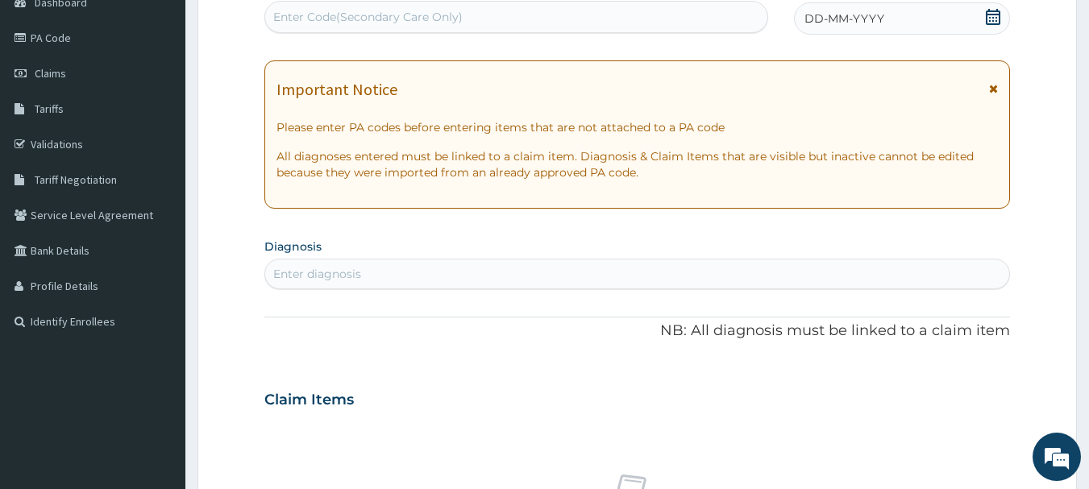
scroll to position [0, 0]
click at [991, 22] on icon at bounding box center [993, 17] width 16 height 16
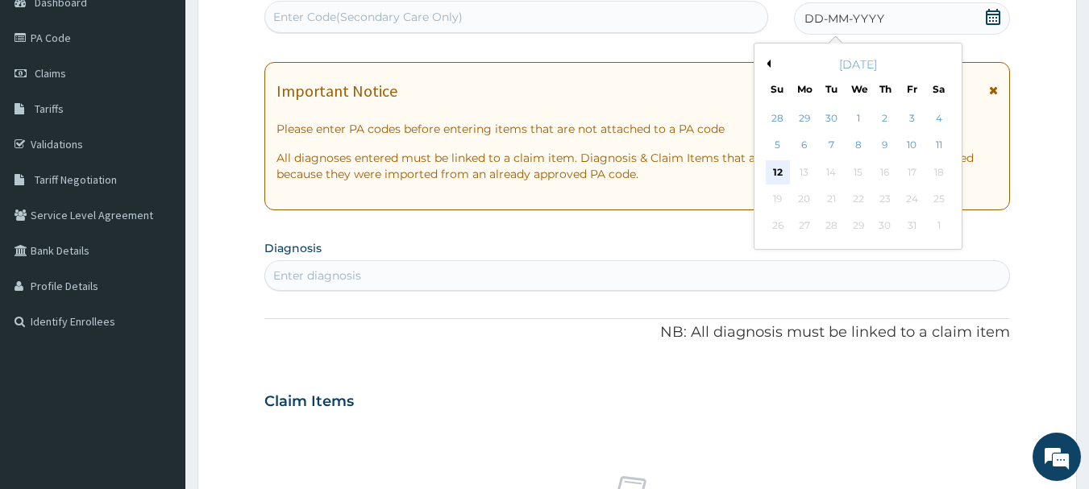
click at [772, 164] on div "12" at bounding box center [778, 172] width 24 height 24
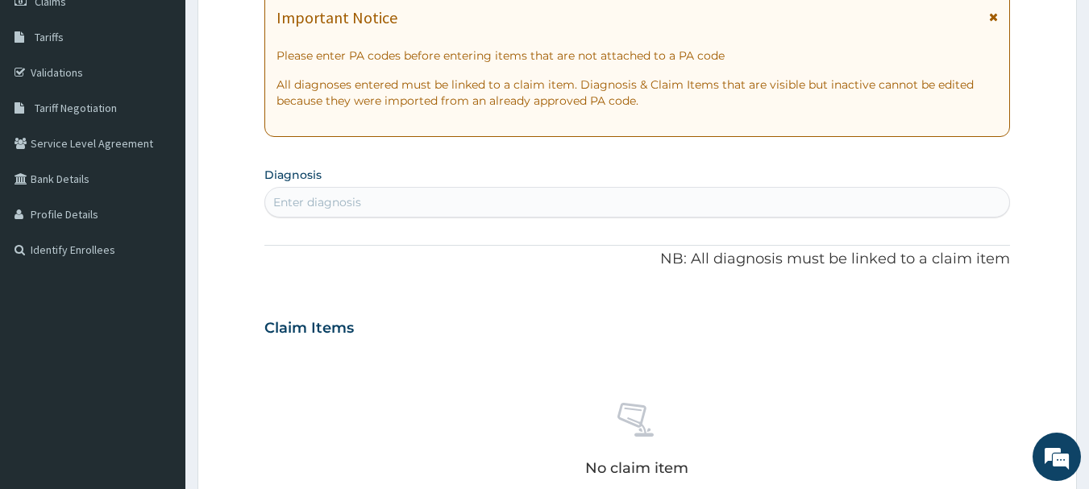
scroll to position [281, 0]
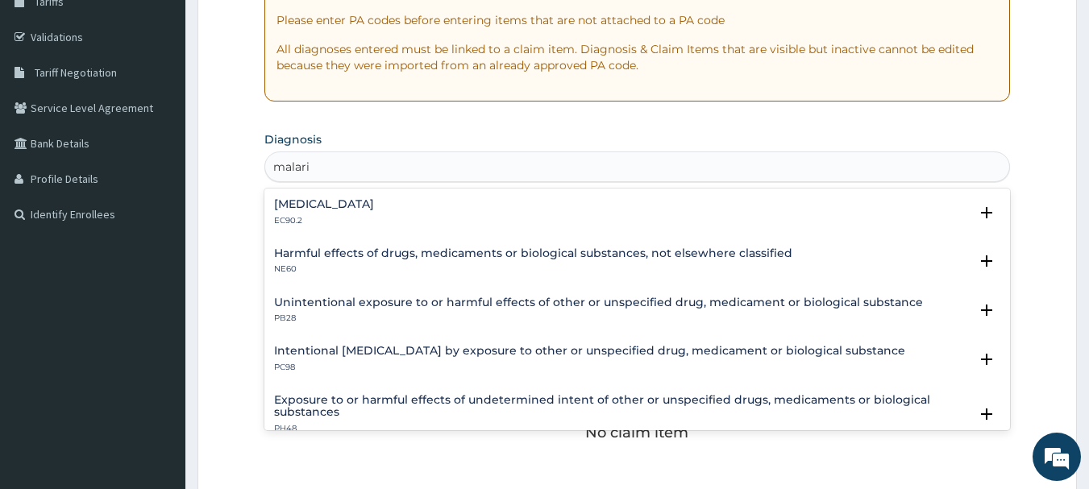
type input "[MEDICAL_DATA]"
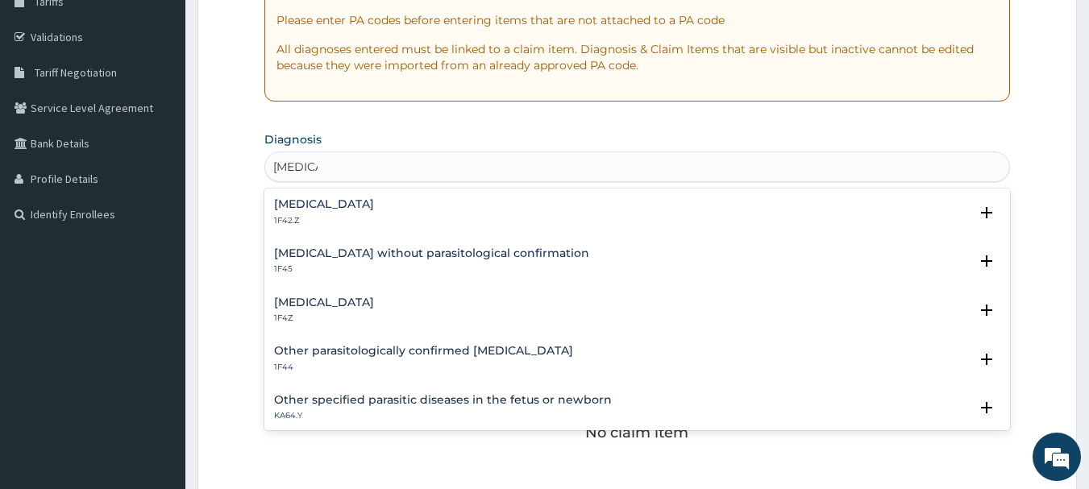
click at [401, 299] on div "[MEDICAL_DATA] 1F4Z" at bounding box center [637, 311] width 727 height 28
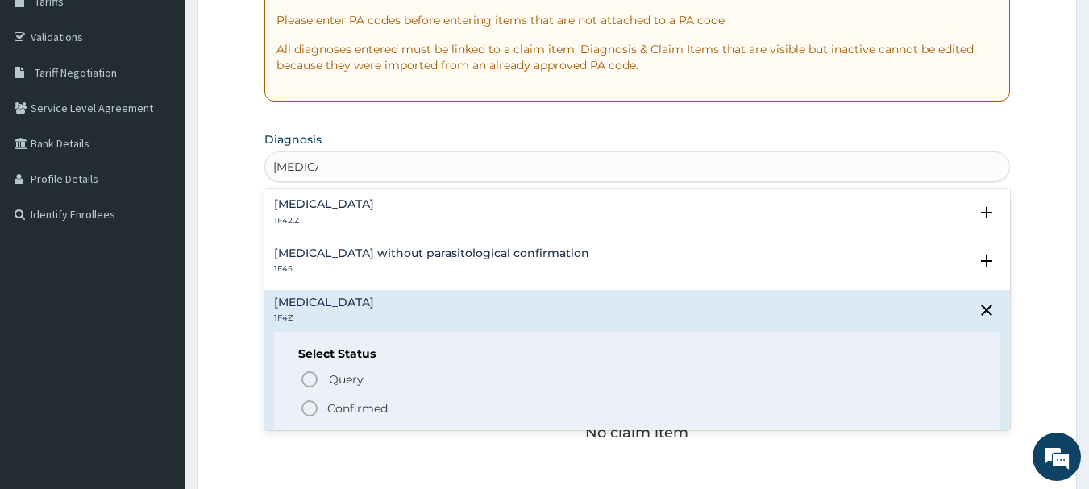
click at [402, 411] on span "Confirmed" at bounding box center [638, 408] width 677 height 19
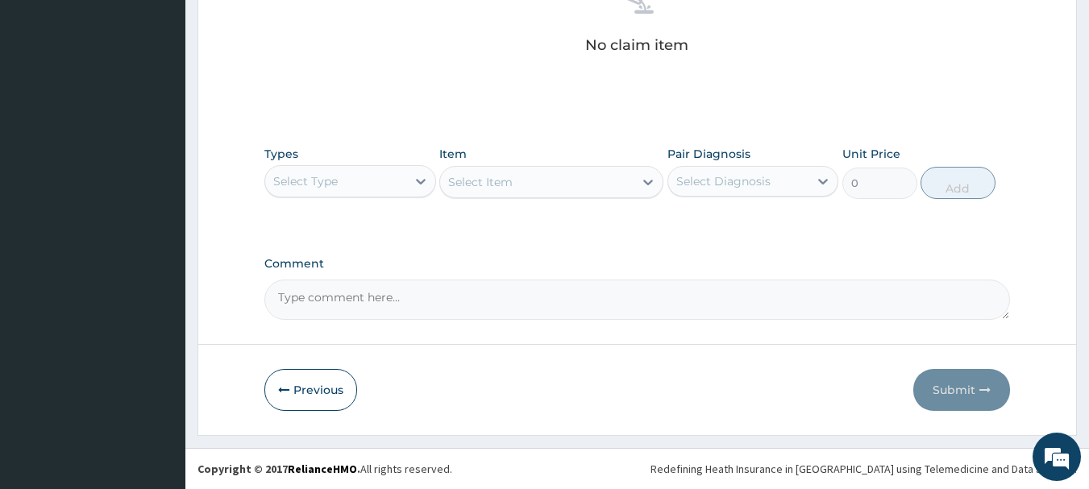
scroll to position [669, 0]
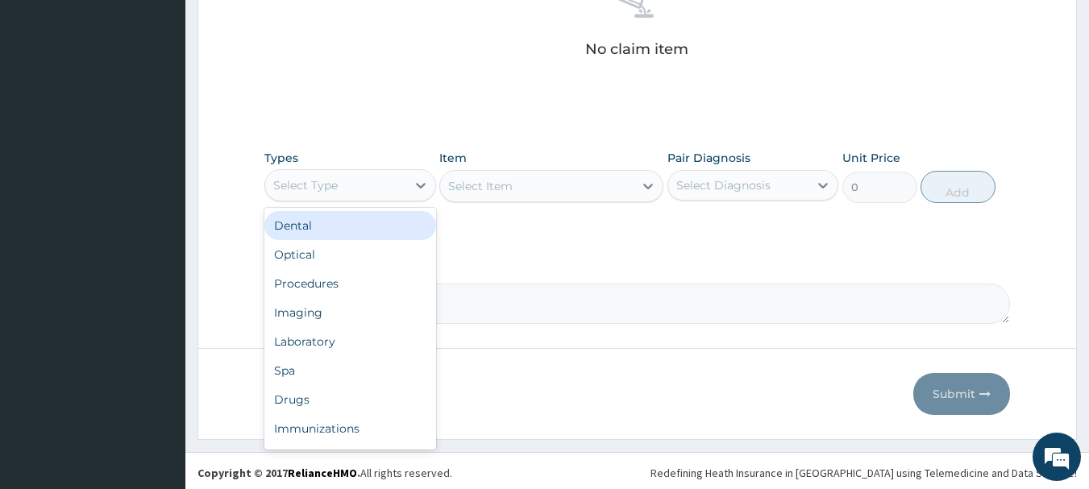
click at [356, 276] on div "Procedures" at bounding box center [350, 283] width 172 height 29
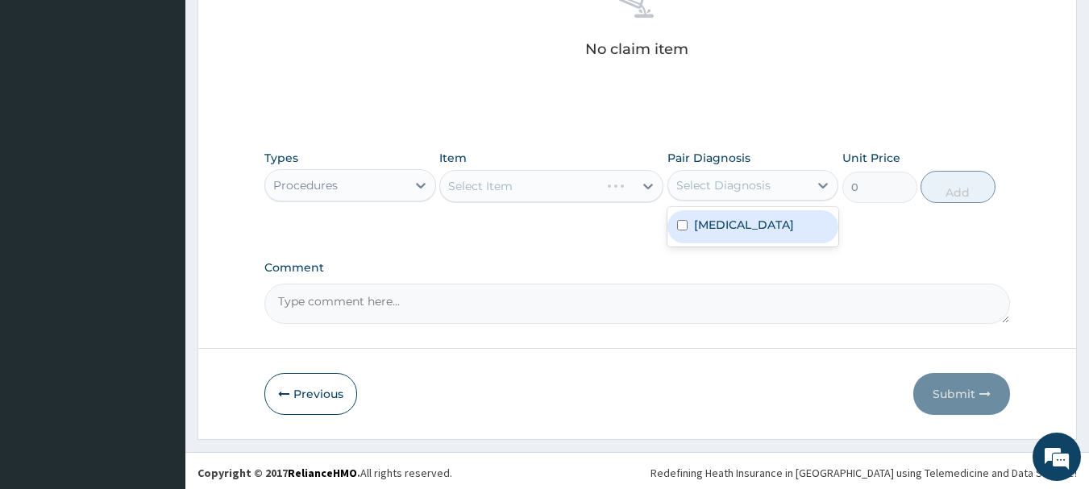
click at [767, 231] on label "Malaria, unspecified" at bounding box center [744, 225] width 100 height 16
checkbox input "true"
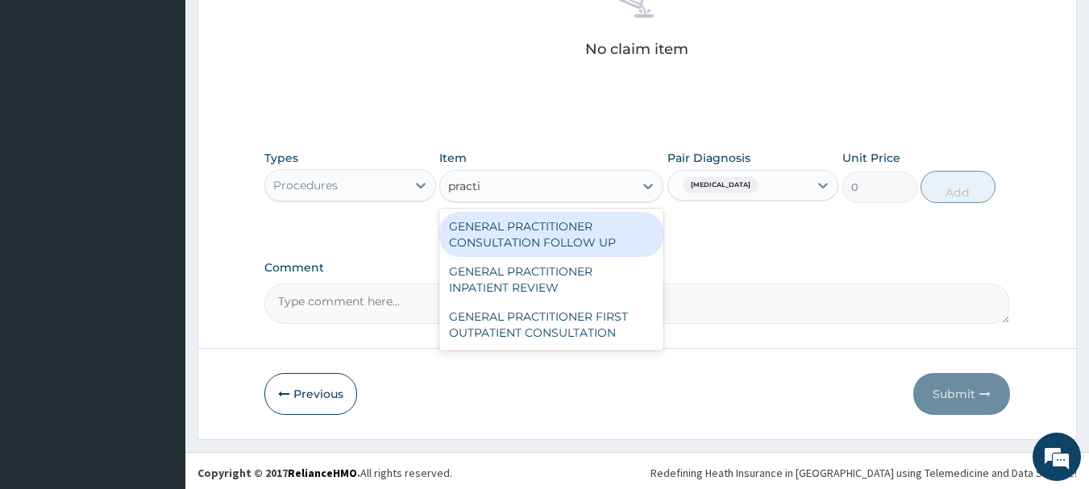
type input "pract"
click at [583, 339] on div "GENERAL PRACTITIONER FIRST OUTPATIENT CONSULTATION" at bounding box center [551, 324] width 224 height 45
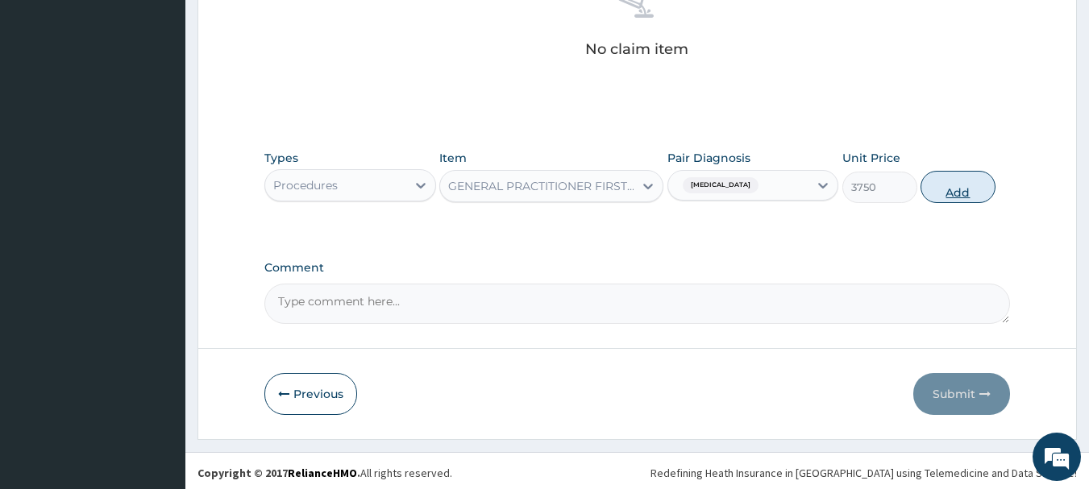
click at [961, 200] on button "Add" at bounding box center [957, 187] width 75 height 32
type input "0"
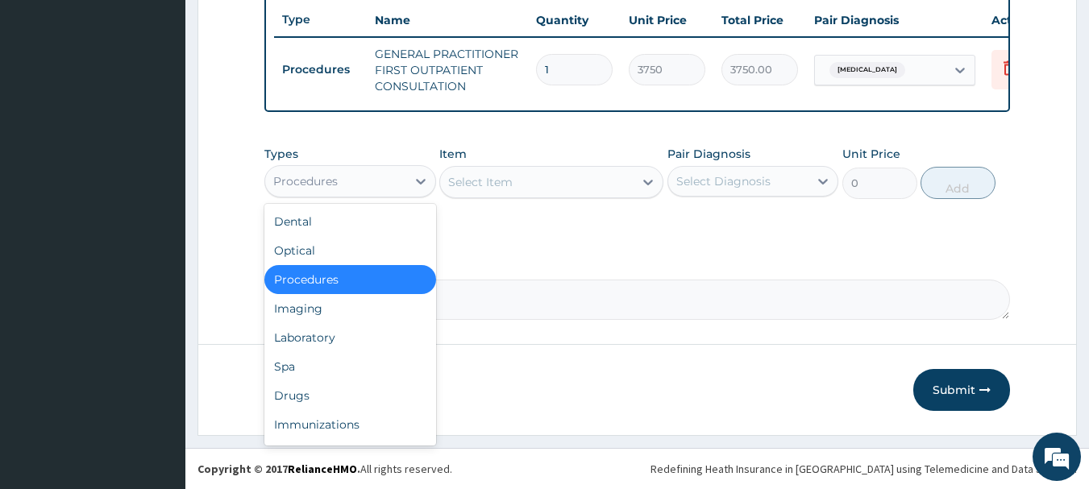
click at [345, 339] on div "Laboratory" at bounding box center [350, 337] width 172 height 29
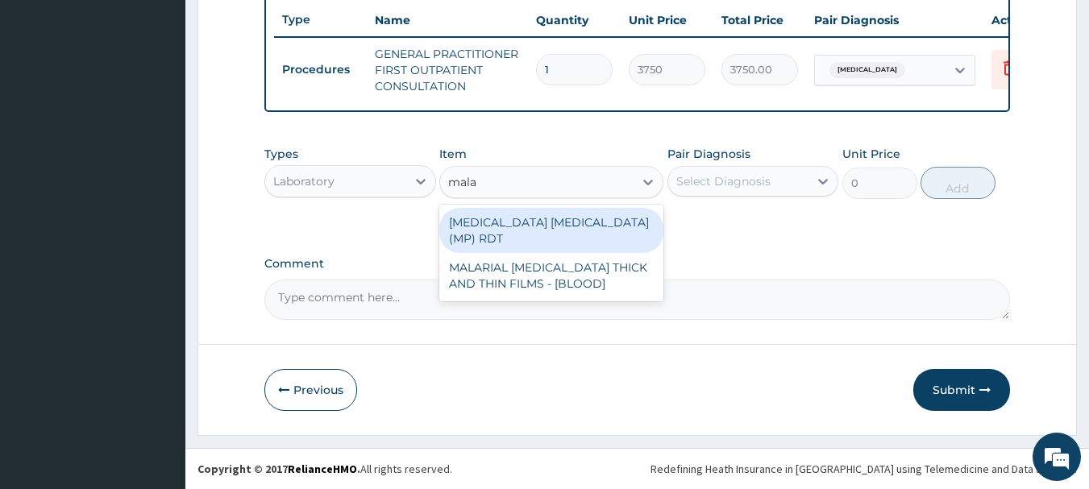
type input "malar"
click at [613, 281] on div "MALARIAL [MEDICAL_DATA] THICK AND THIN FILMS - [BLOOD]" at bounding box center [551, 275] width 224 height 45
type input "2187.5"
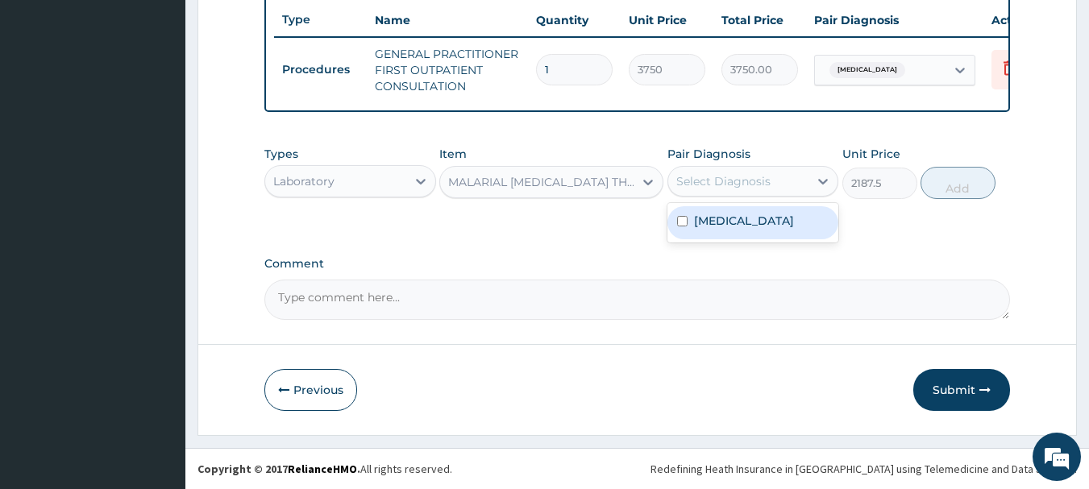
click at [783, 232] on div "[MEDICAL_DATA]" at bounding box center [753, 222] width 172 height 33
checkbox input "true"
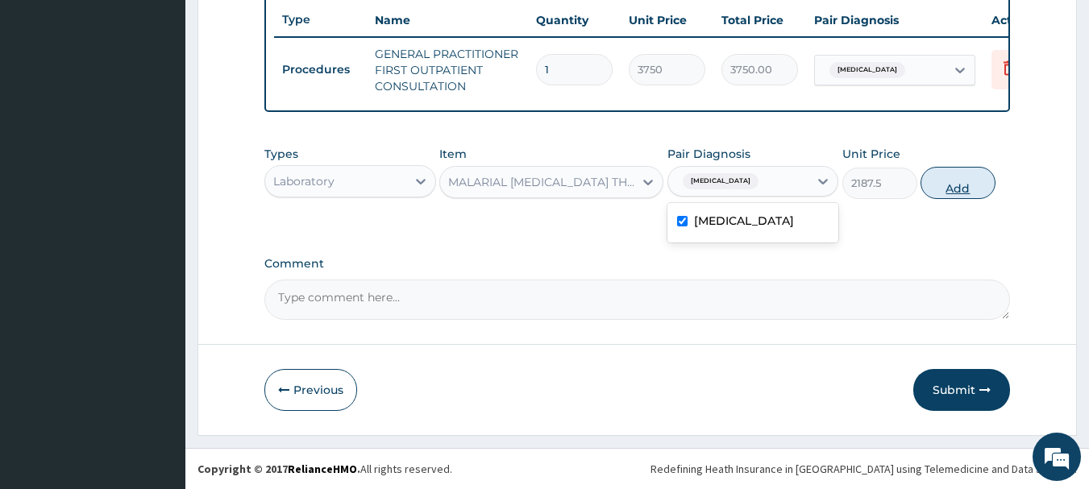
click at [991, 193] on button "Add" at bounding box center [957, 183] width 75 height 32
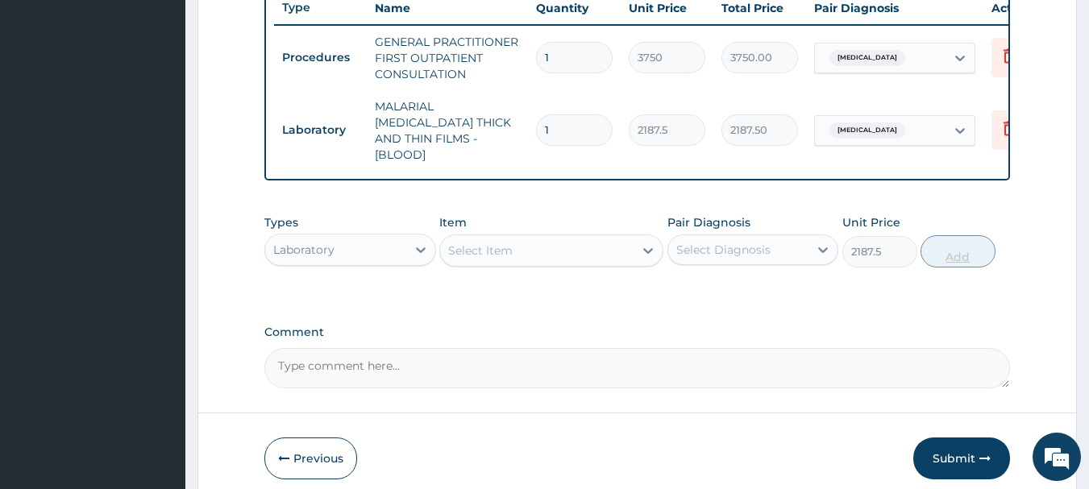
type input "0"
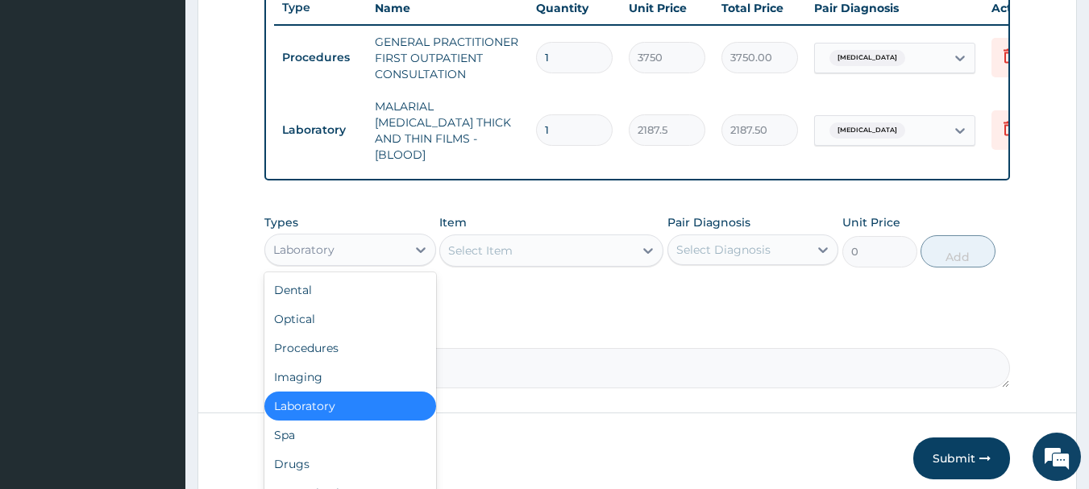
click at [328, 455] on div "Drugs" at bounding box center [350, 464] width 172 height 29
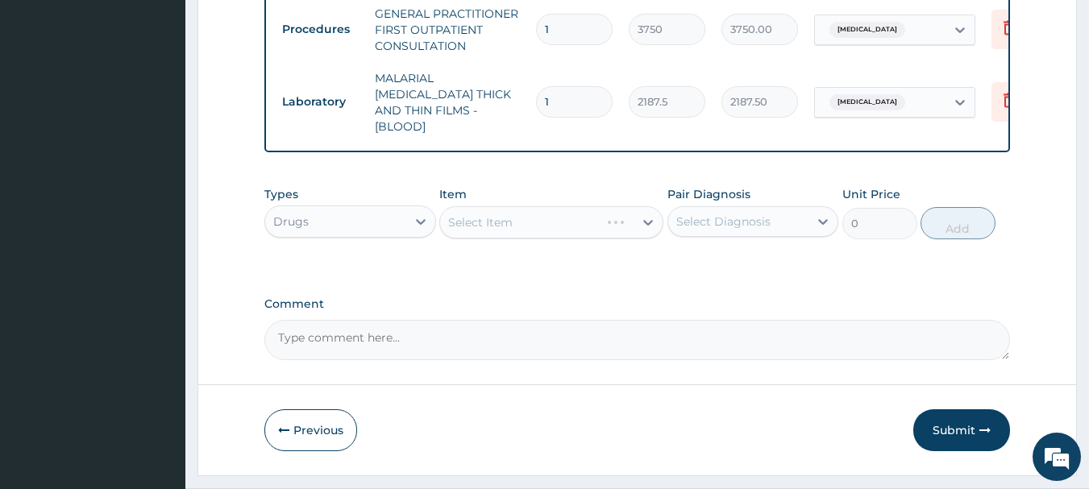
scroll to position [682, 0]
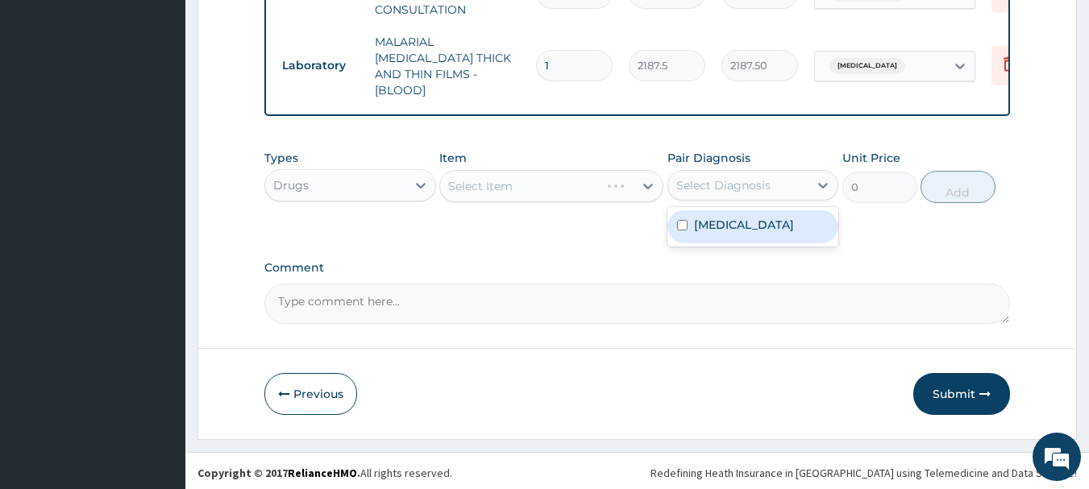
click at [762, 234] on div "[MEDICAL_DATA]" at bounding box center [753, 226] width 172 height 33
checkbox input "true"
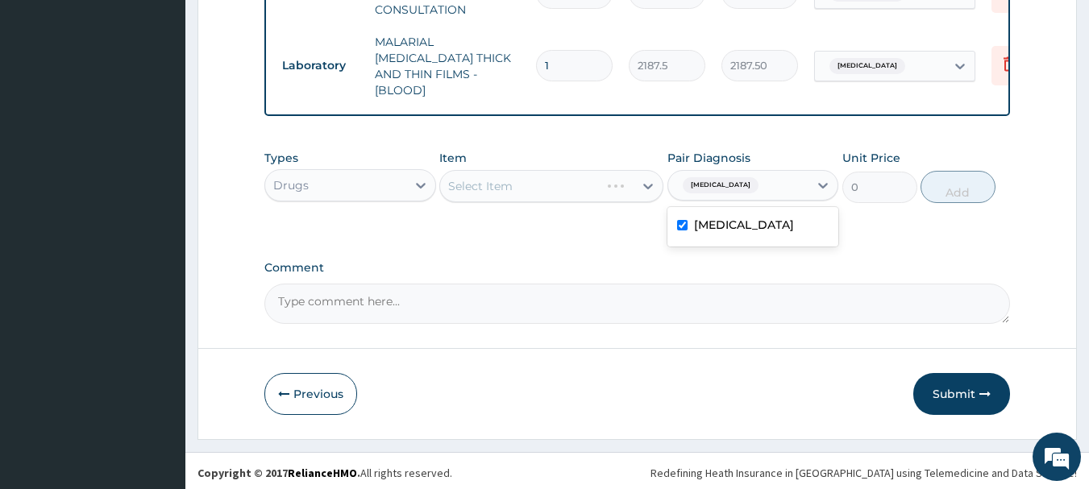
click at [541, 187] on div "Select Item" at bounding box center [551, 186] width 224 height 32
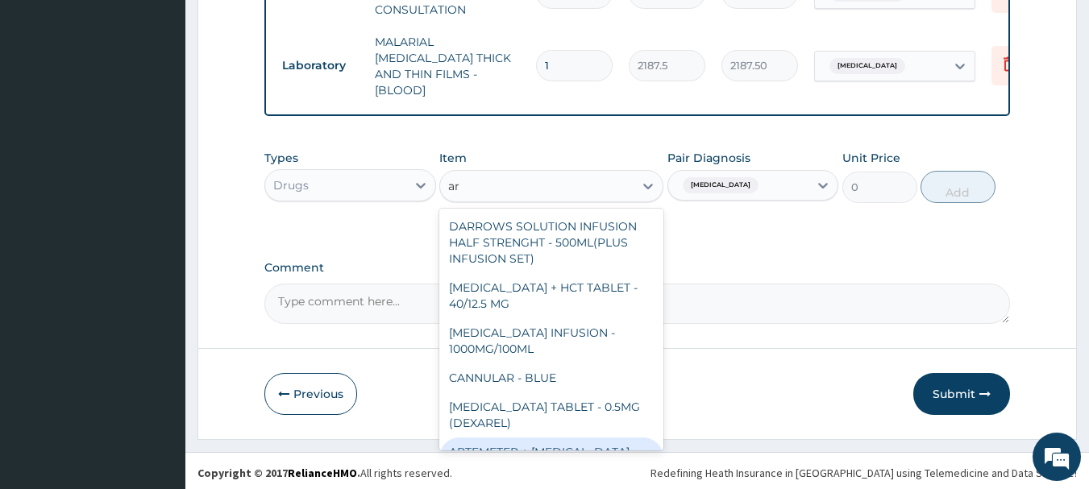
type input "a"
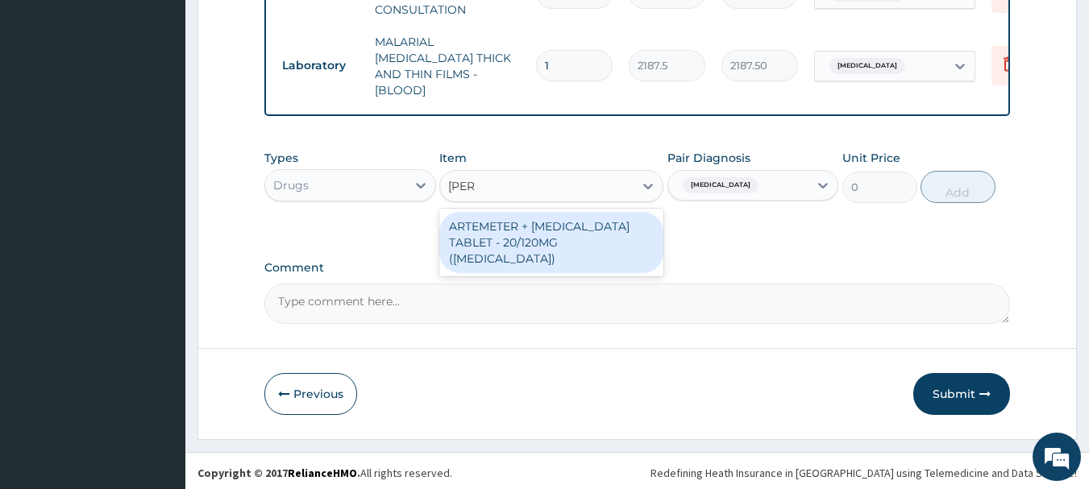
type input "coart"
click at [607, 226] on div "ARTEMETER + LUMEFANTRINE TABLET - 20/120MG (COARTEM)" at bounding box center [551, 242] width 224 height 61
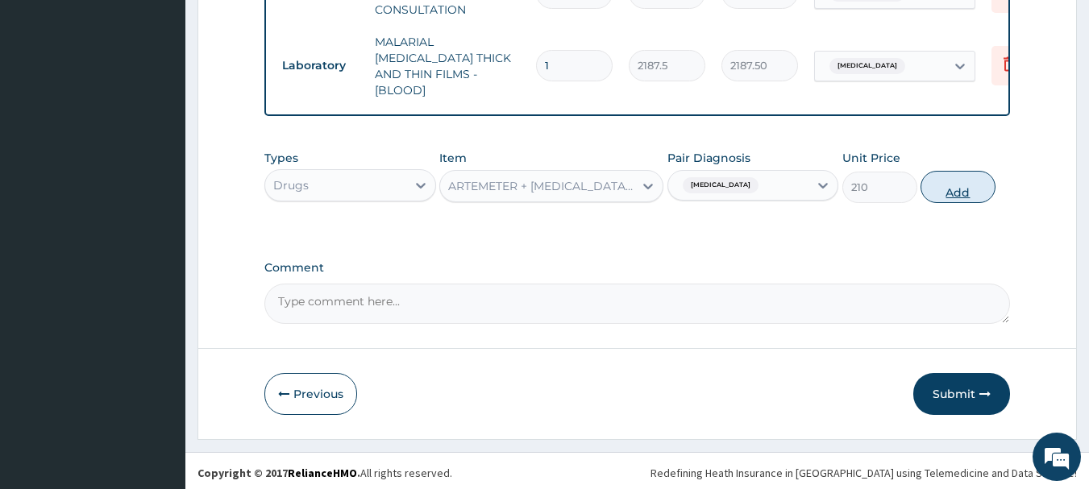
click at [954, 182] on button "Add" at bounding box center [957, 187] width 75 height 32
type input "0"
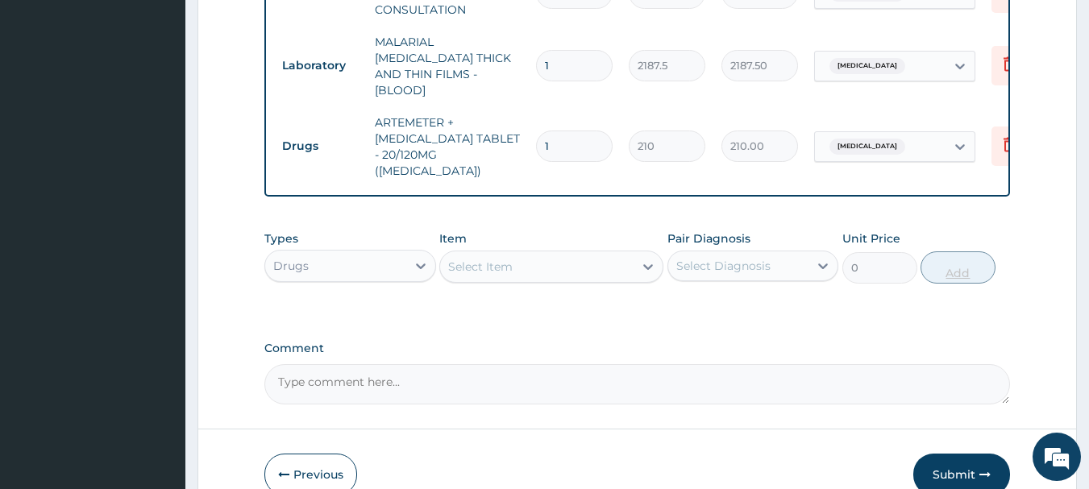
type input "0.00"
type input "2"
type input "420.00"
type input "24"
type input "5040.00"
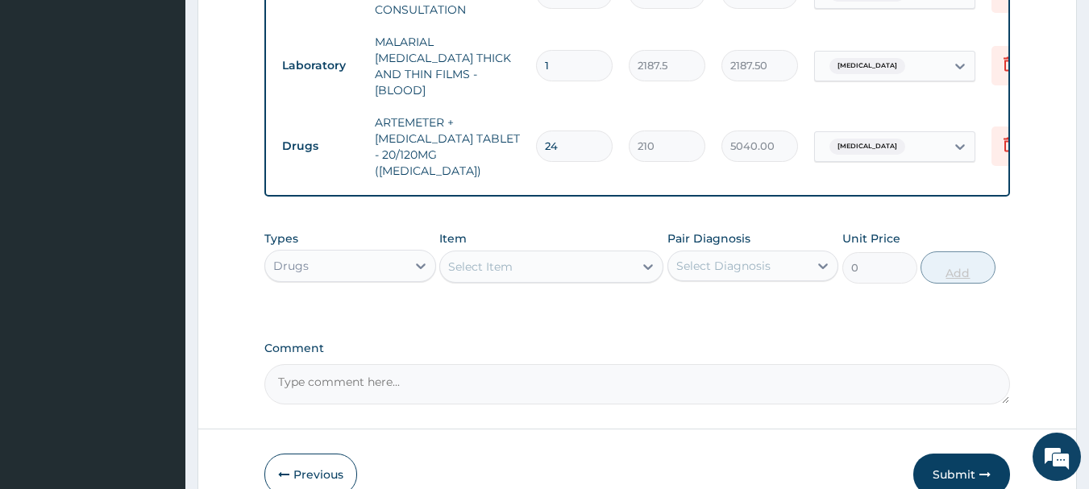
type input "24"
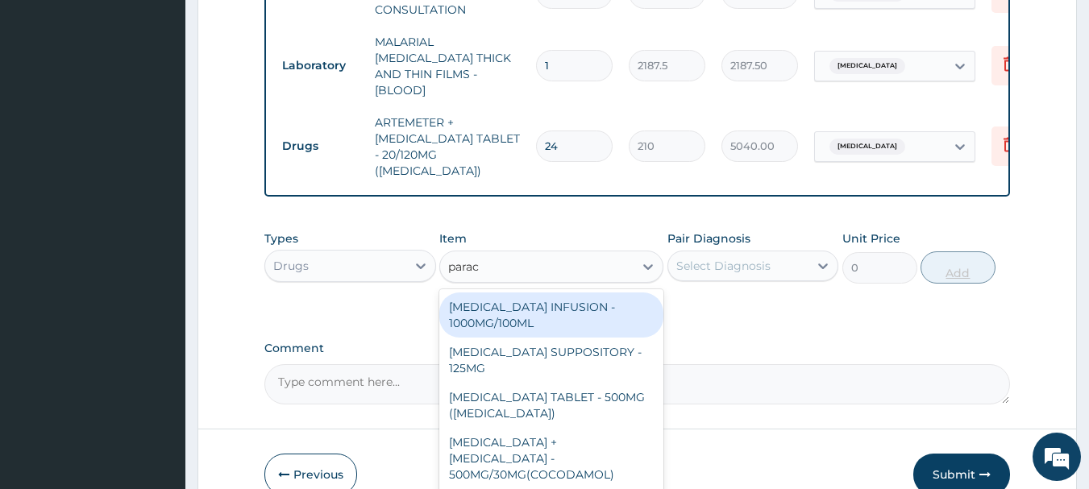
type input "parace"
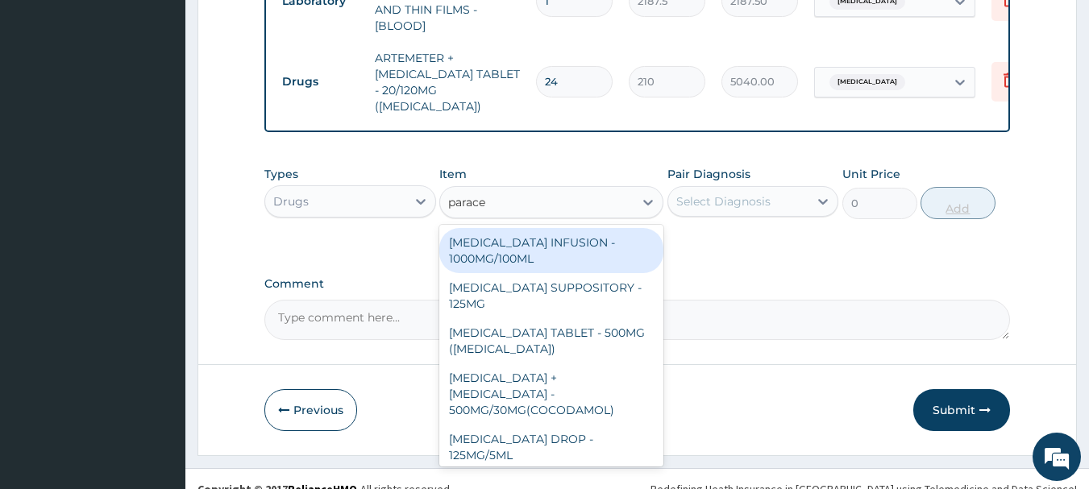
scroll to position [171, 0]
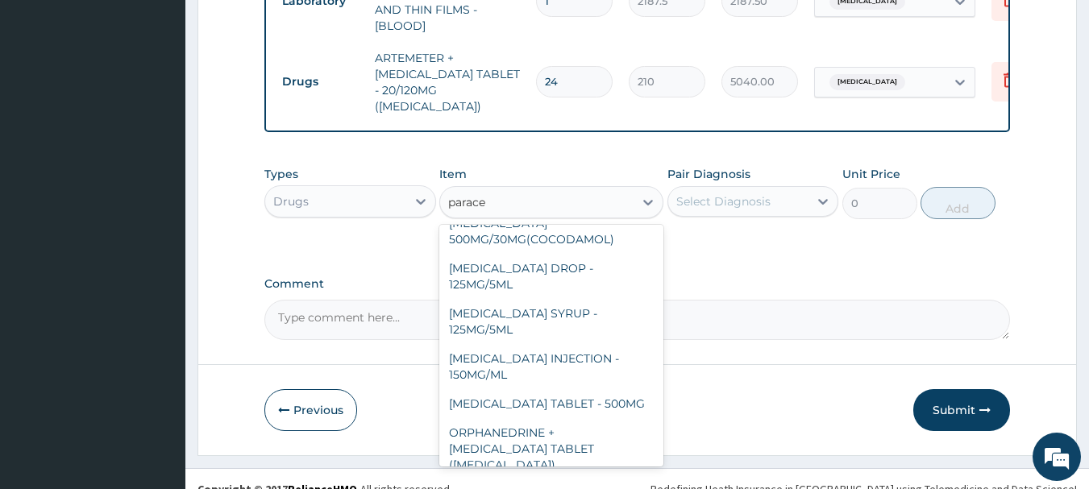
click at [597, 389] on div "PARACETAMOL TABLET - 500MG" at bounding box center [551, 403] width 224 height 29
type input "33.599999999999994"
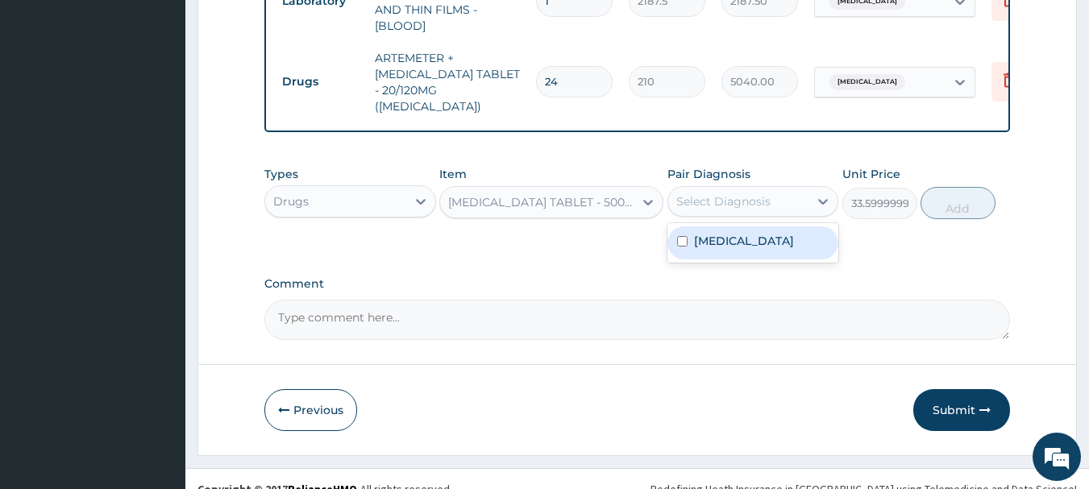
click at [766, 231] on div "[MEDICAL_DATA]" at bounding box center [753, 242] width 172 height 33
checkbox input "true"
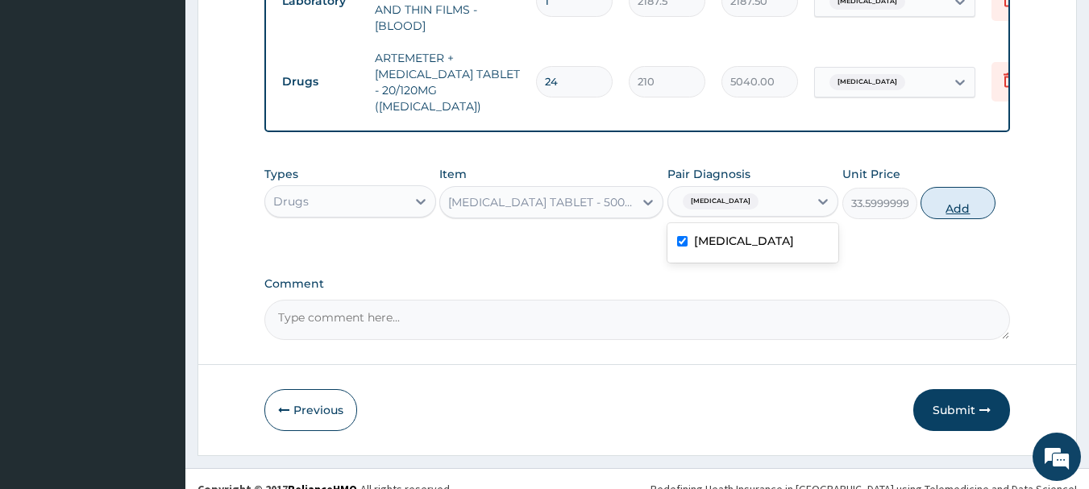
click at [962, 187] on button "Add" at bounding box center [957, 203] width 75 height 32
type input "0"
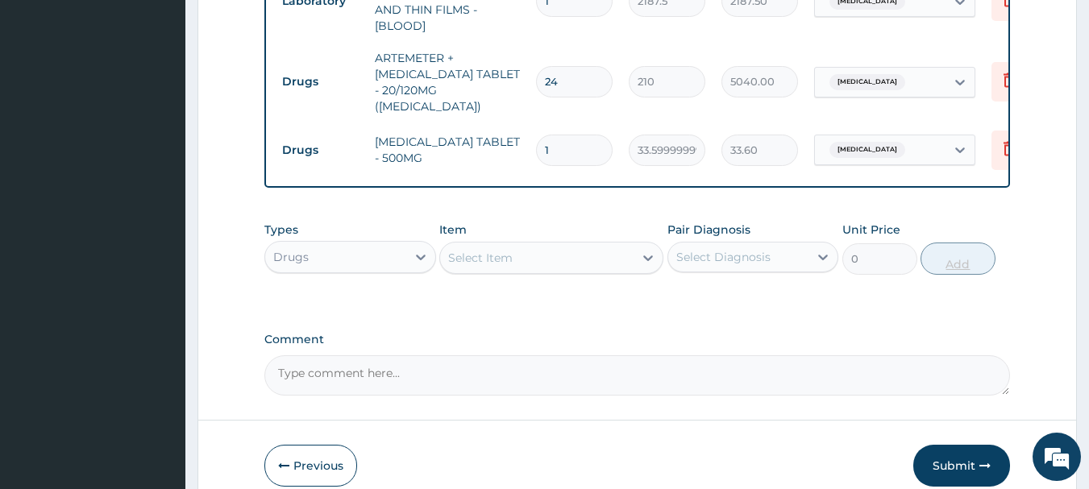
type input "18"
type input "604.80"
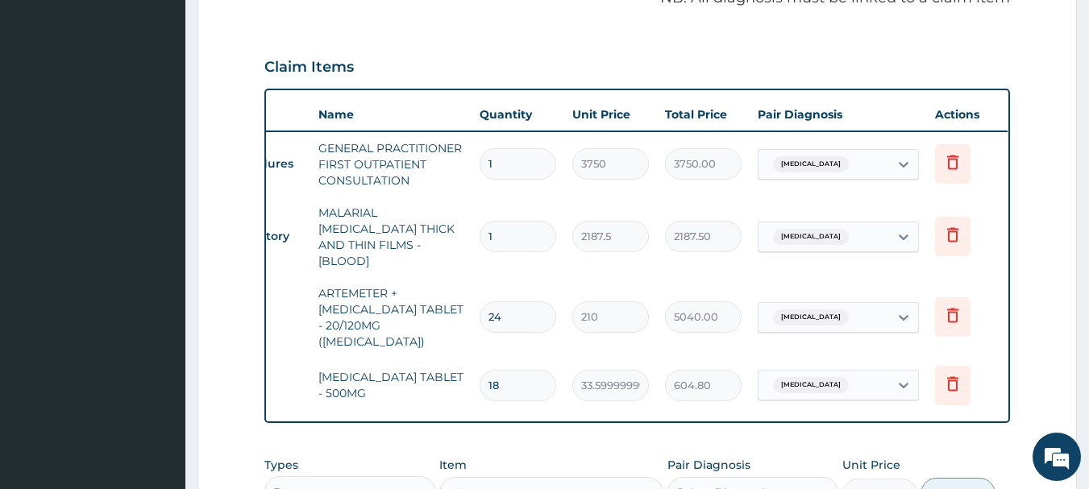
scroll to position [0, 63]
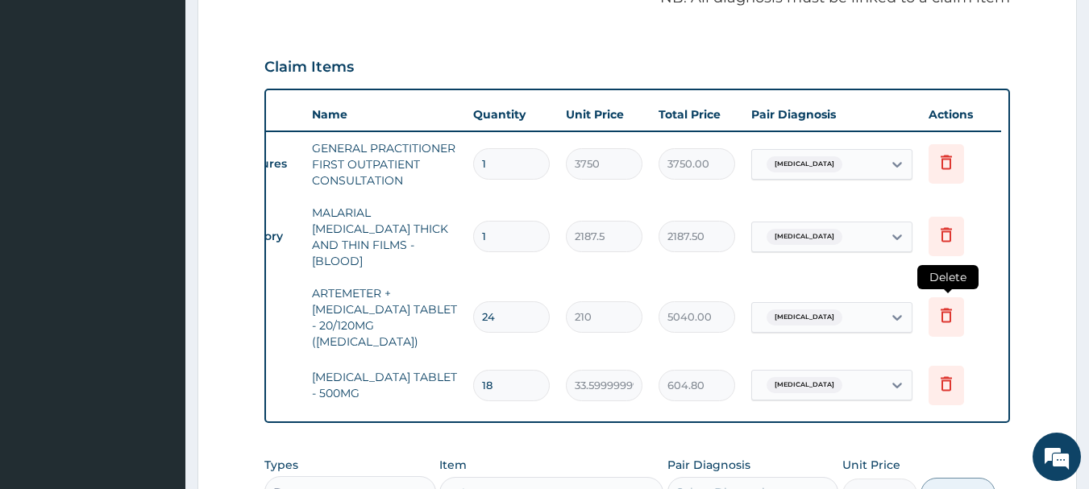
type input "18"
click at [953, 305] on icon at bounding box center [946, 314] width 19 height 19
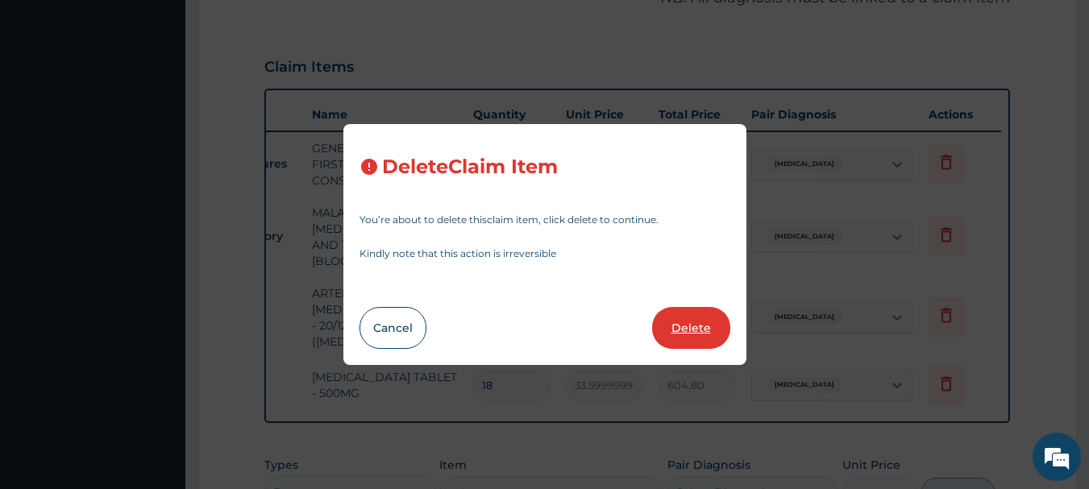
click at [709, 329] on button "Delete" at bounding box center [691, 328] width 78 height 42
type input "18"
type input "33.599999999999994"
type input "604.80"
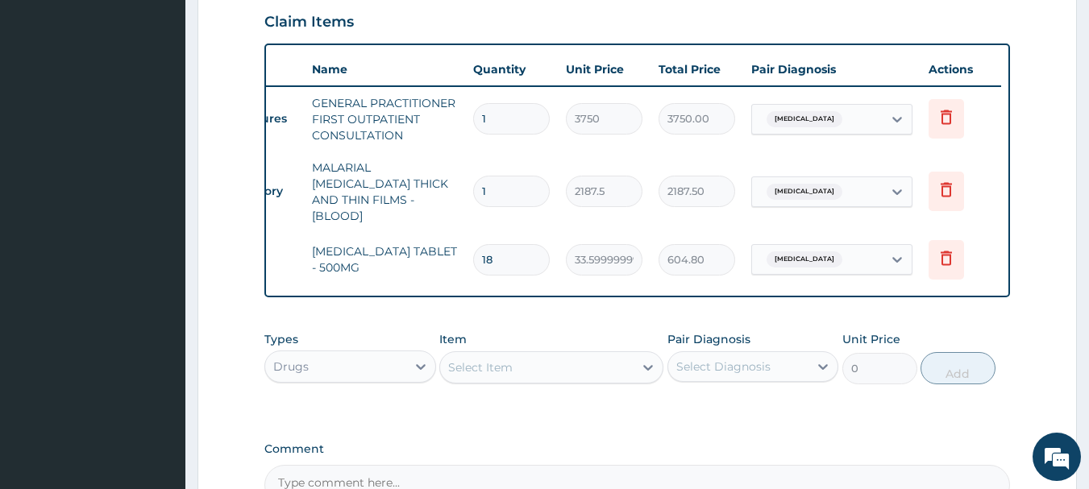
scroll to position [738, 0]
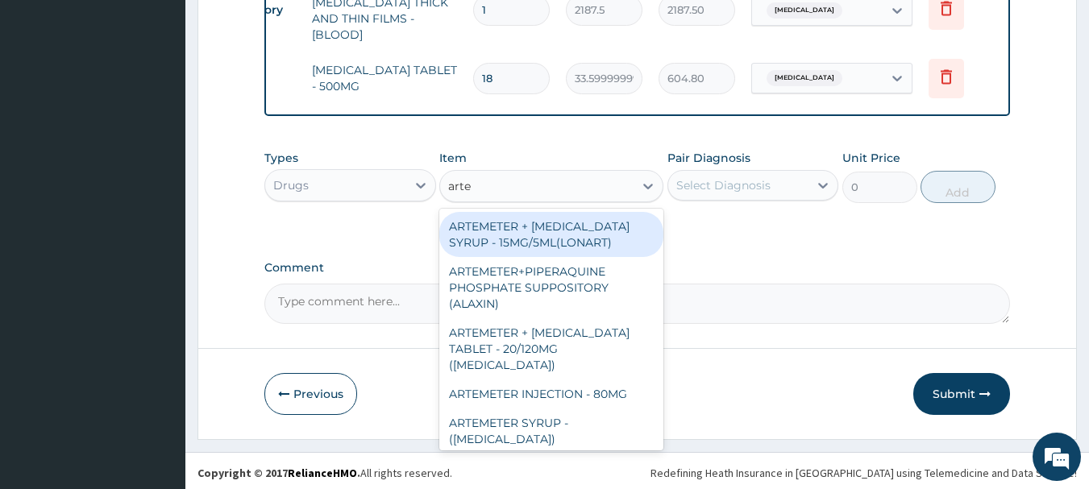
type input "artem"
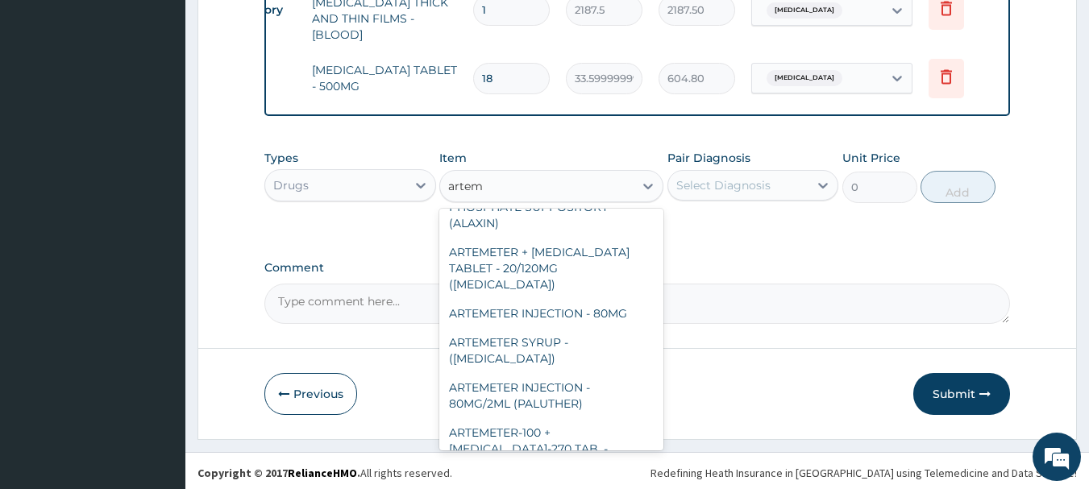
scroll to position [129, 0]
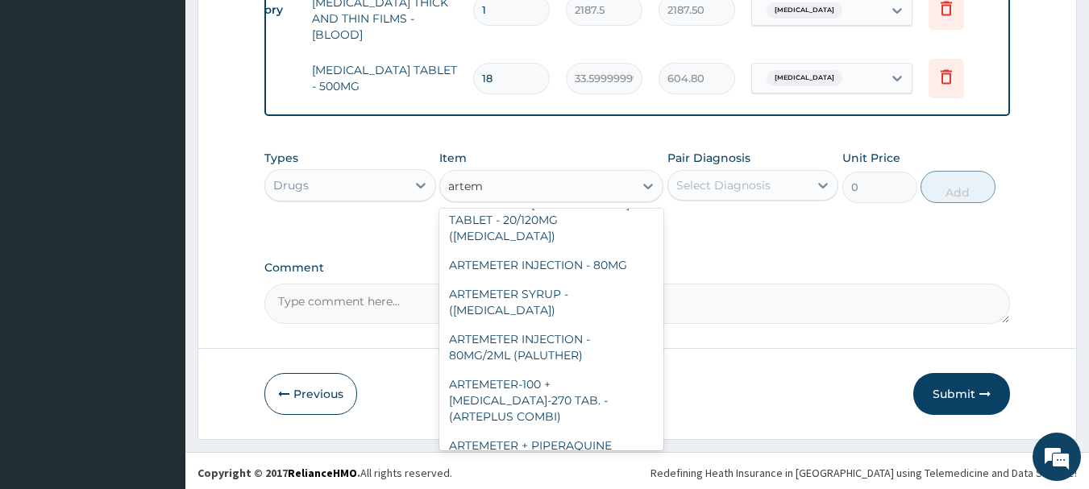
click at [603, 330] on div "ARTEMETER INJECTION - 80MG/2ML (PALUTHER)" at bounding box center [551, 347] width 224 height 45
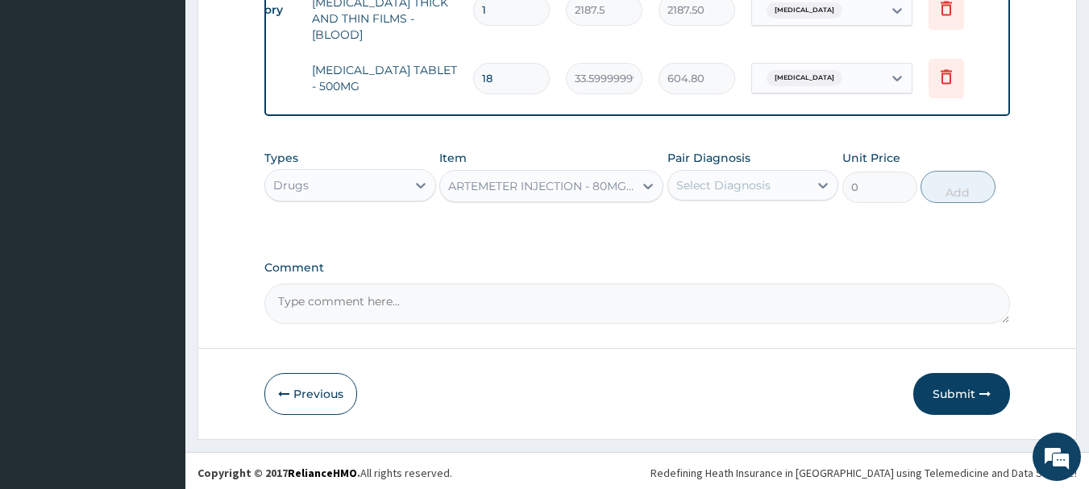
type input "700"
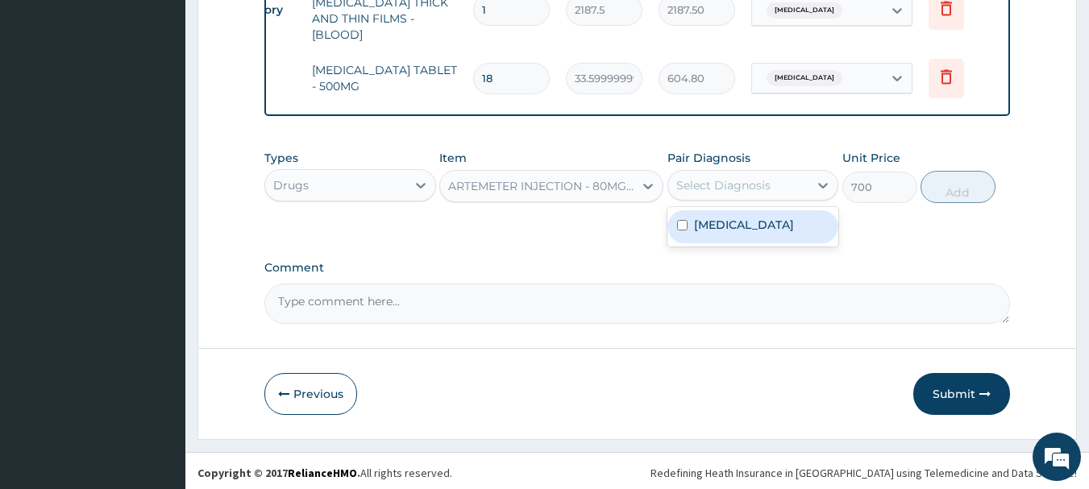
click at [778, 229] on div "Malaria, unspecified" at bounding box center [753, 226] width 172 height 33
checkbox input "true"
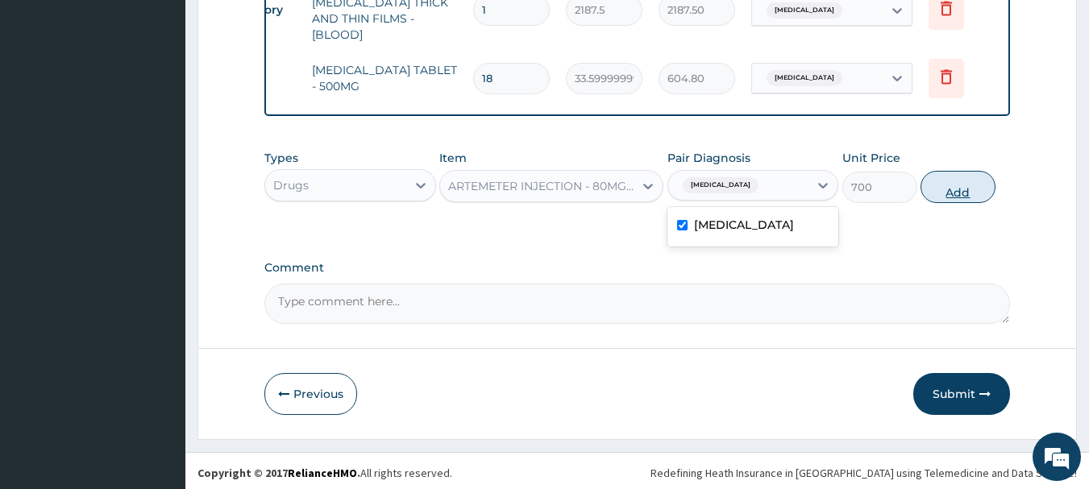
click at [975, 181] on button "Add" at bounding box center [957, 187] width 75 height 32
type input "0"
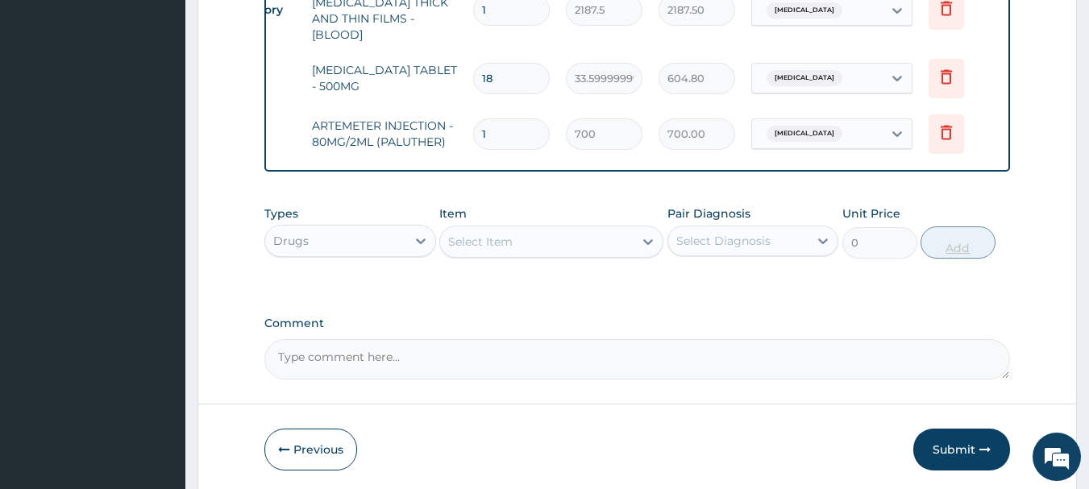
type input "0.00"
type input "6"
type input "4200.00"
type input "6"
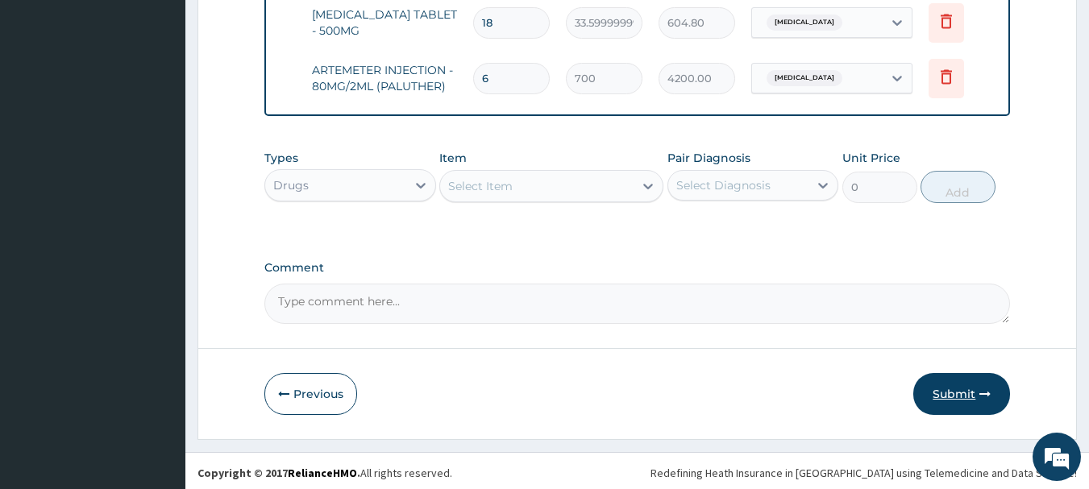
click at [972, 397] on button "Submit" at bounding box center [961, 394] width 97 height 42
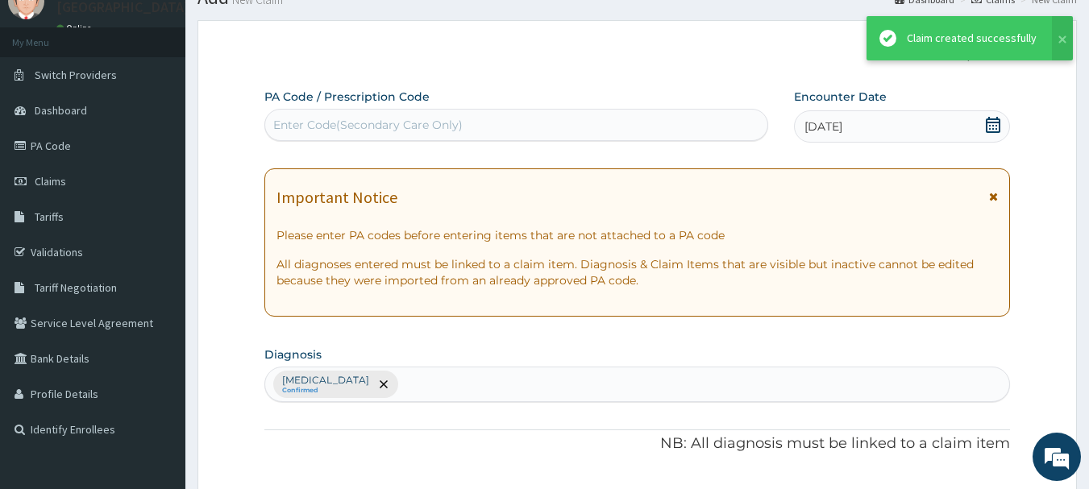
scroll to position [793, 0]
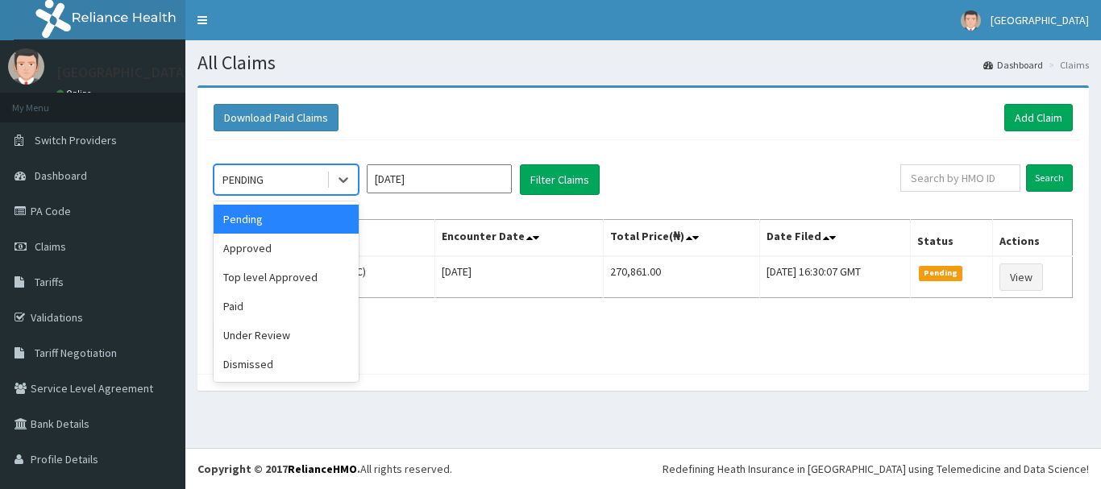
click at [294, 244] on div "Approved" at bounding box center [286, 248] width 145 height 29
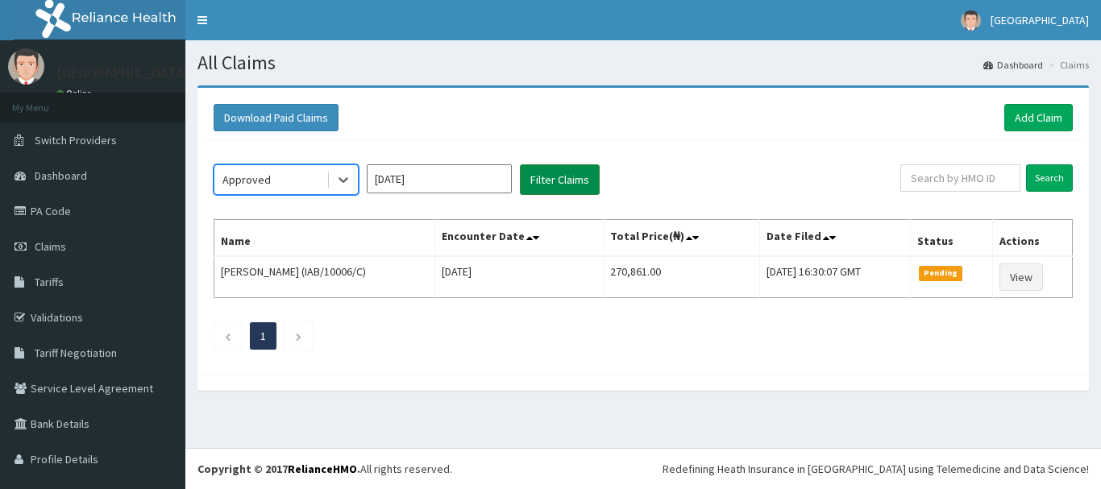
click at [576, 177] on button "Filter Claims" at bounding box center [560, 179] width 80 height 31
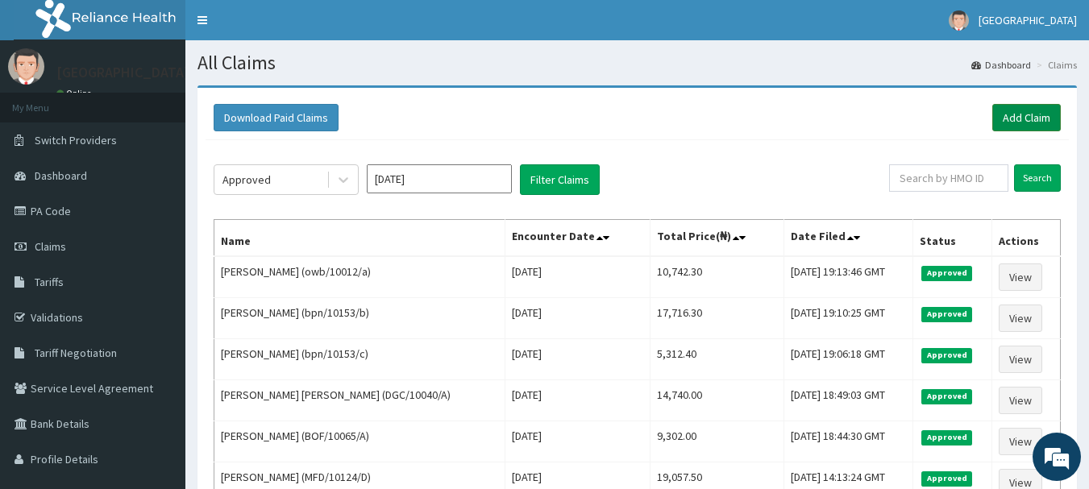
click at [1024, 116] on link "Add Claim" at bounding box center [1026, 117] width 69 height 27
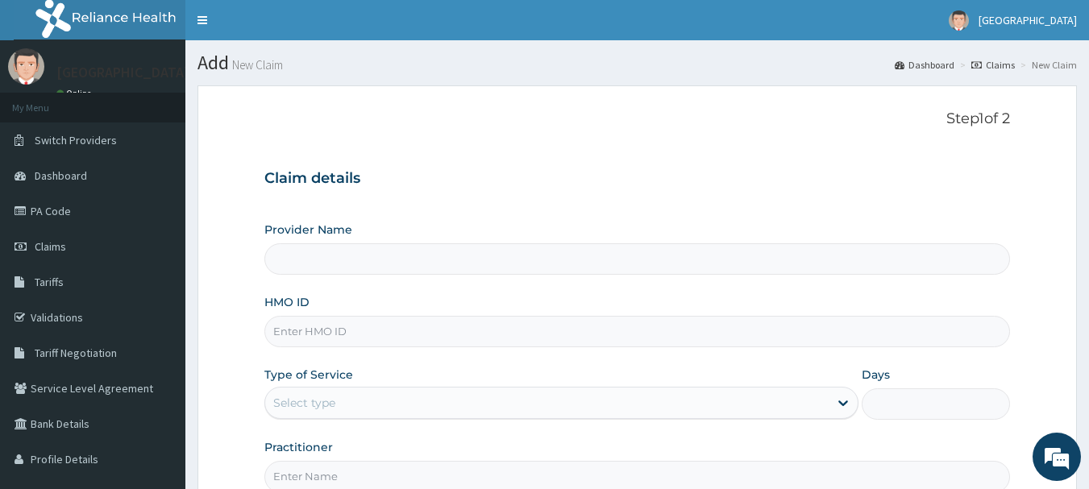
type input "[GEOGRAPHIC_DATA], [GEOGRAPHIC_DATA]"
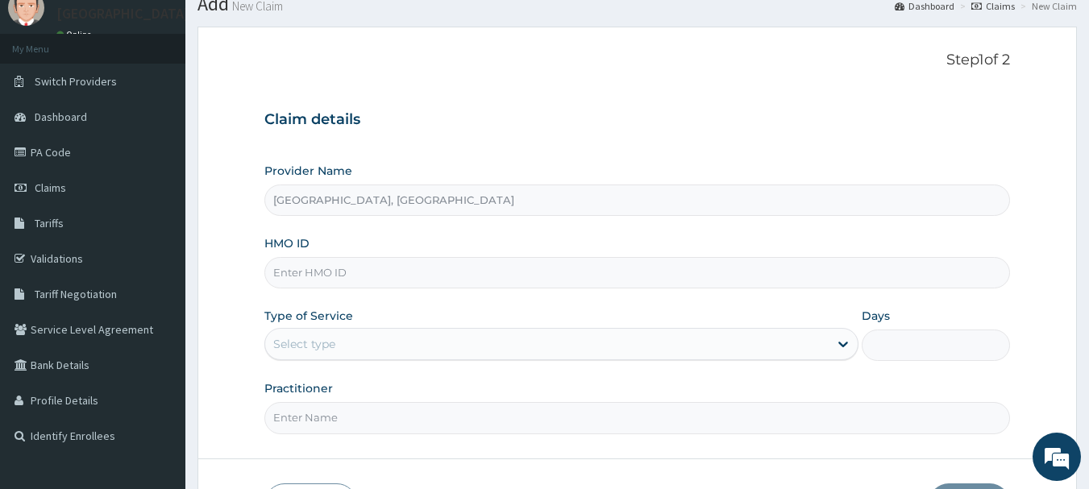
scroll to position [172, 0]
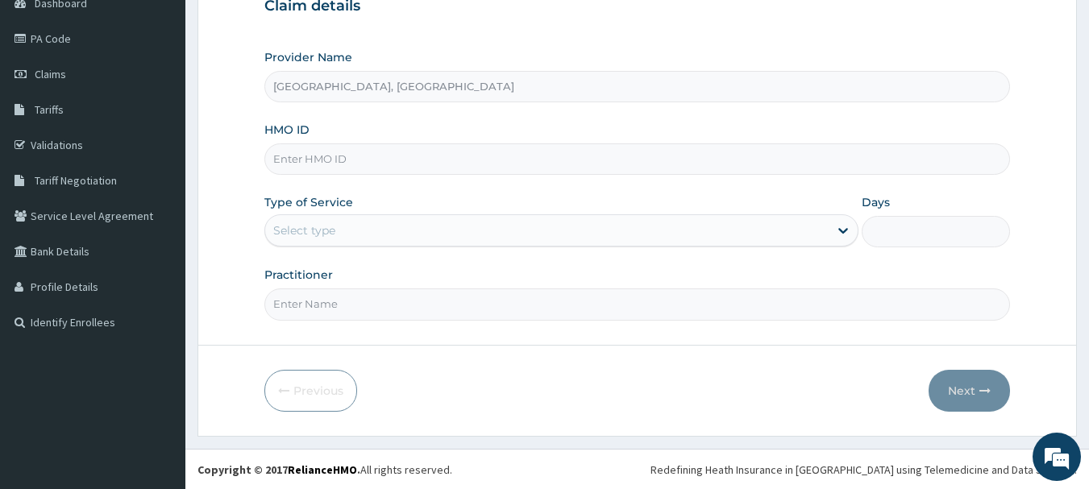
paste input "HTL/10344/C"
type input "HTL/10344/C"
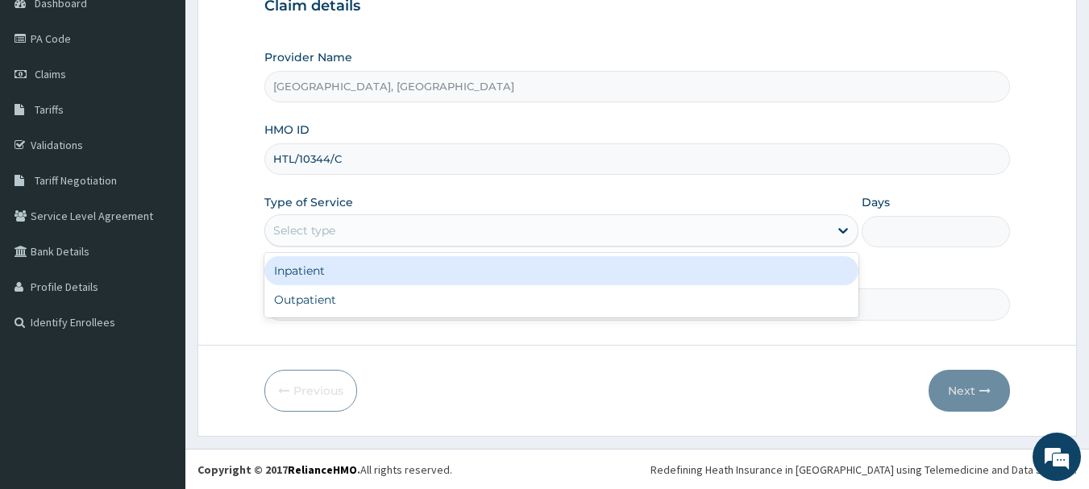
click at [342, 310] on div "Outpatient" at bounding box center [561, 299] width 594 height 29
type input "1"
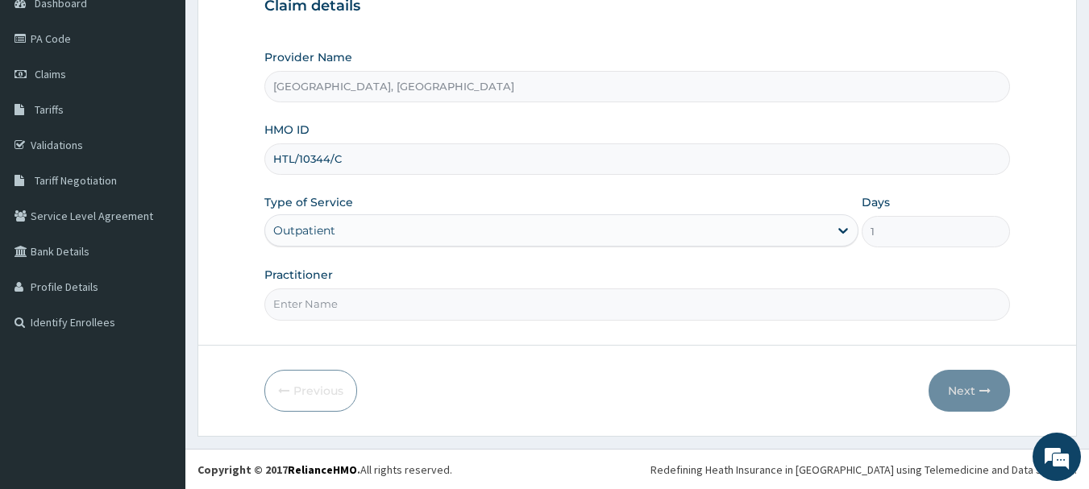
click at [372, 308] on input "Practitioner" at bounding box center [637, 304] width 746 height 31
type input "[PERSON_NAME]"
click at [972, 391] on button "Next" at bounding box center [969, 391] width 81 height 42
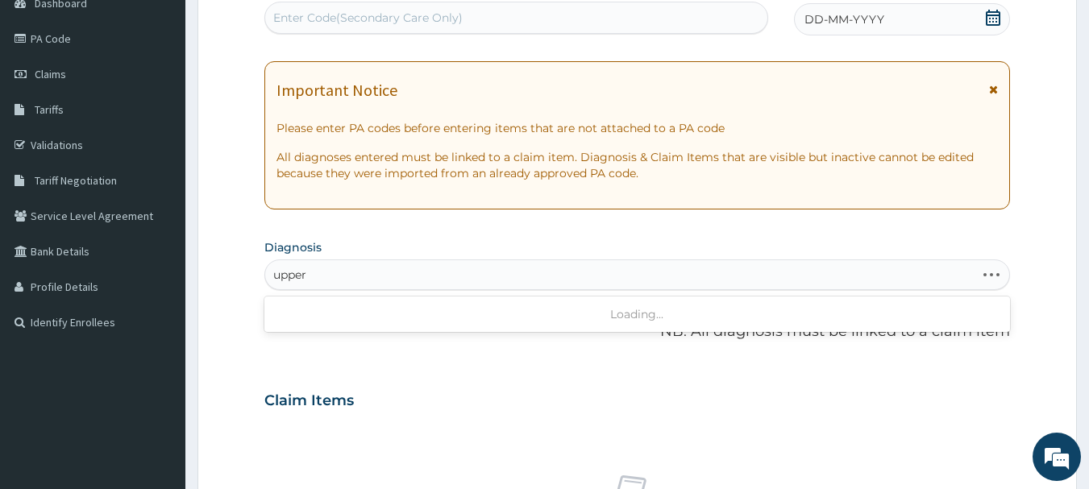
type input "upper"
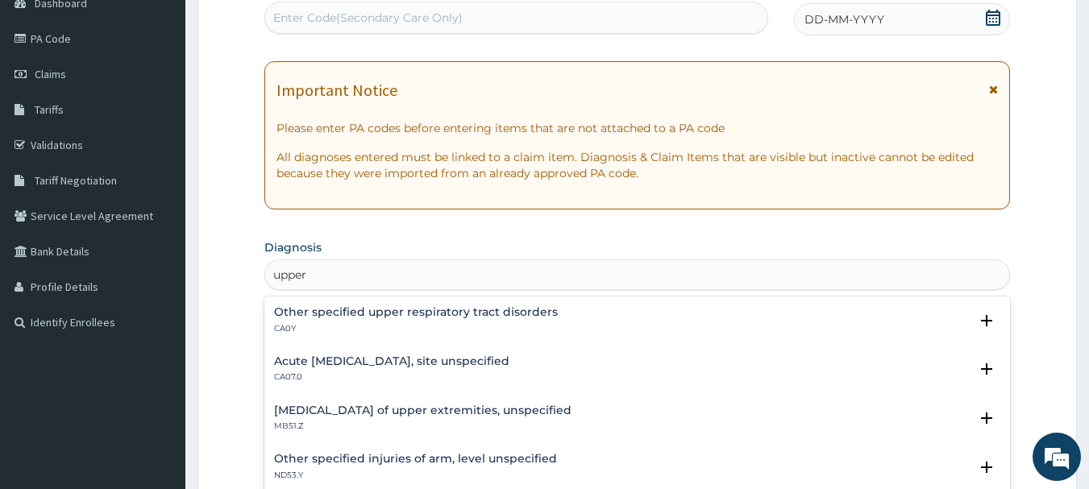
click at [416, 369] on div "Acute upper respiratory infection, site unspecified CA07.0" at bounding box center [391, 369] width 235 height 28
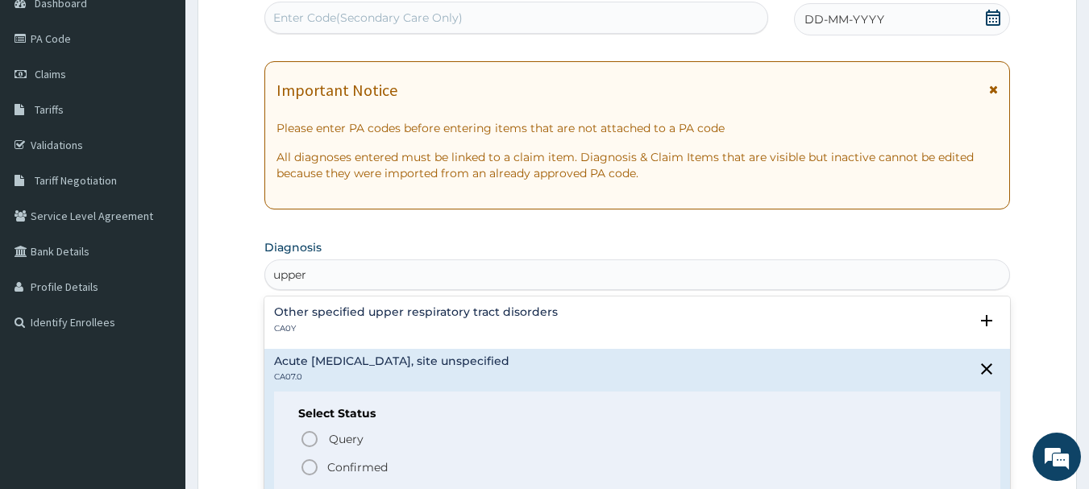
click at [389, 465] on span "Confirmed" at bounding box center [638, 467] width 677 height 19
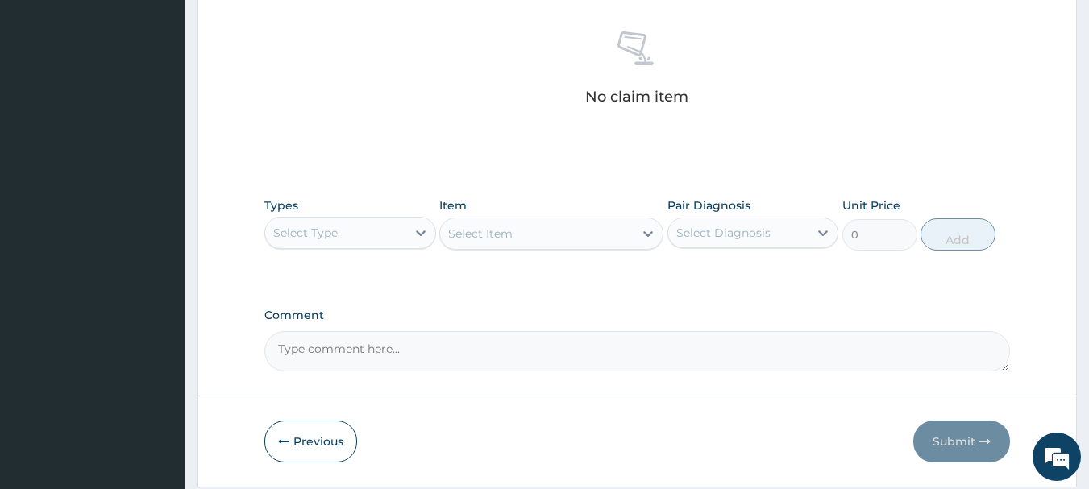
scroll to position [673, 0]
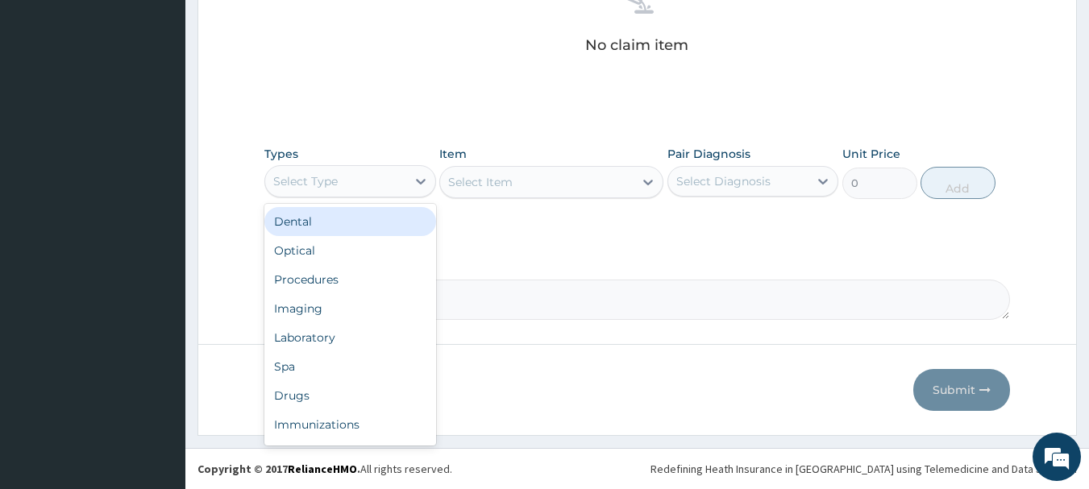
click at [378, 289] on div "Procedures" at bounding box center [350, 279] width 172 height 29
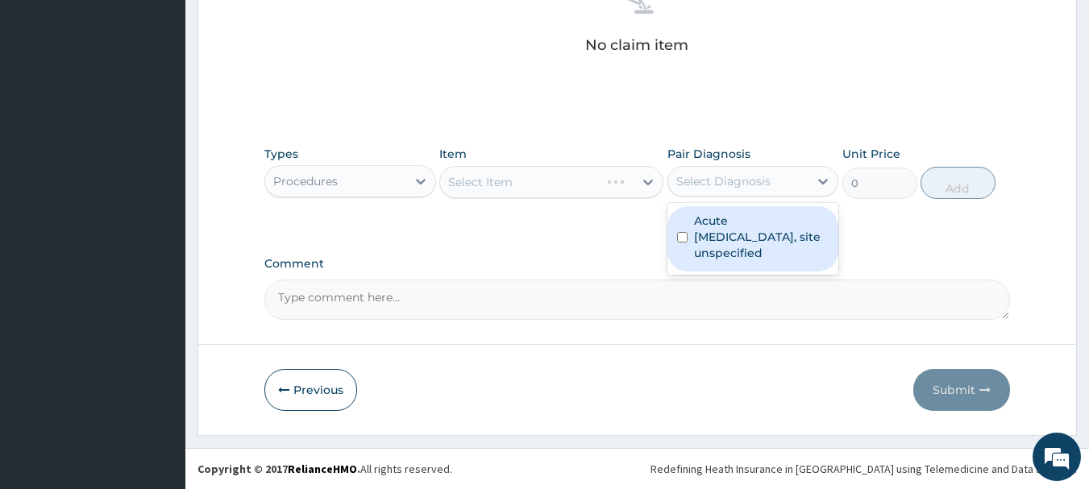
click at [746, 252] on label "Acute upper respiratory infection, site unspecified" at bounding box center [761, 237] width 135 height 48
checkbox input "true"
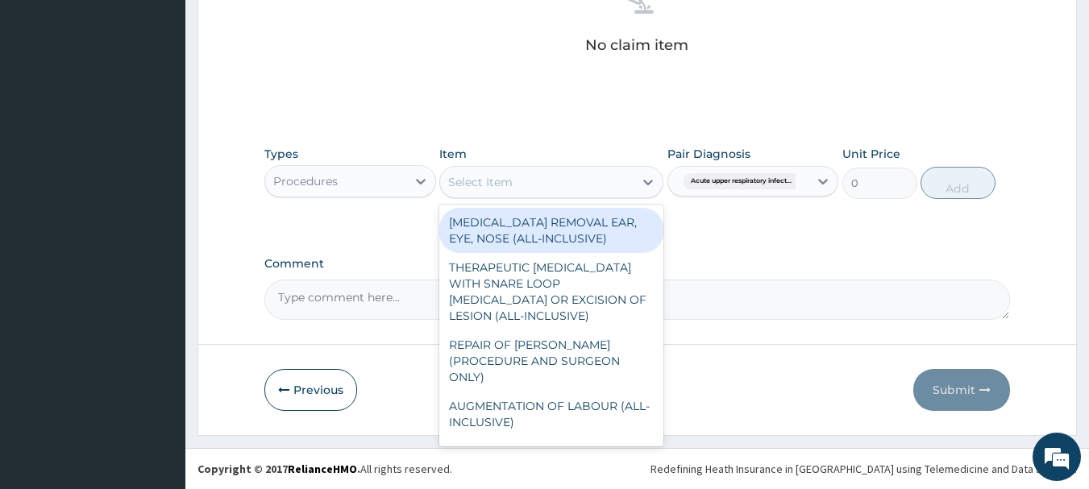
type input "u"
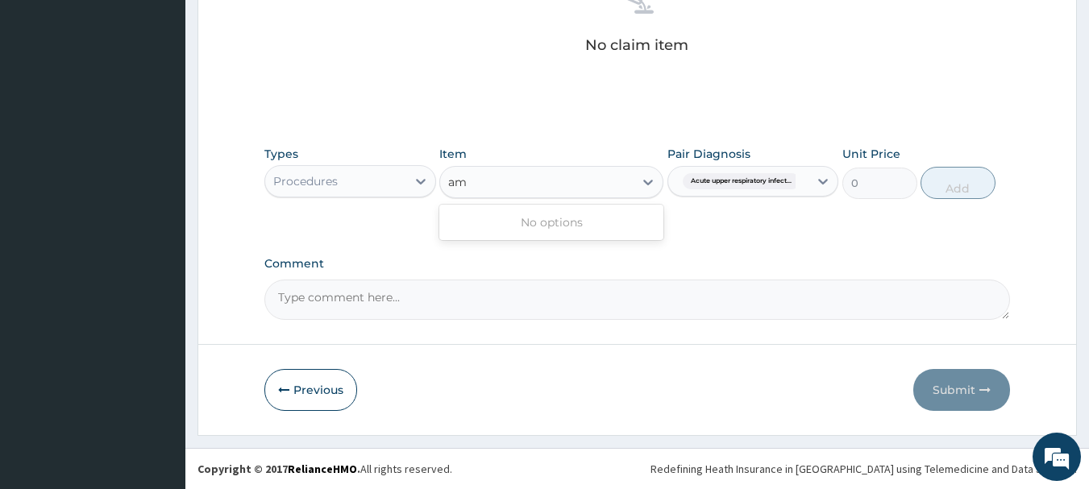
type input "a"
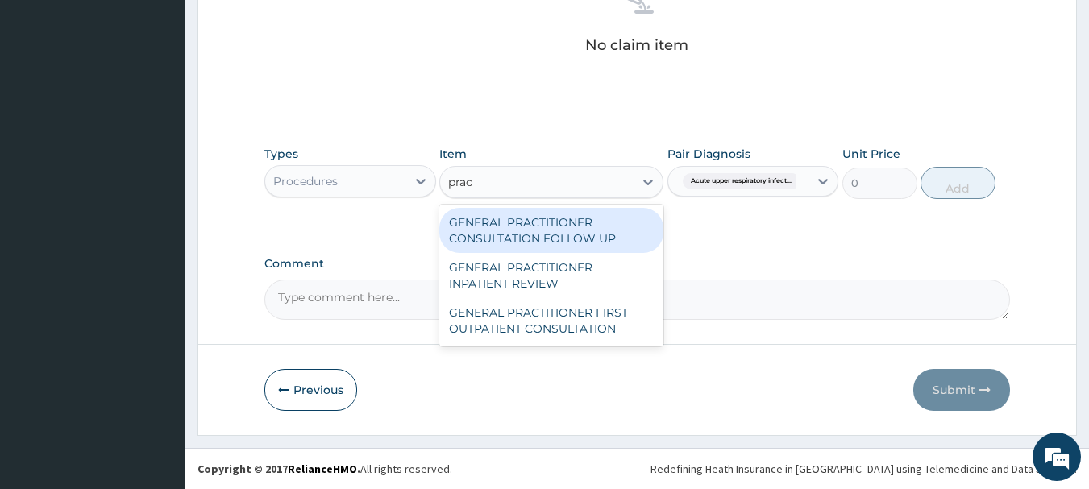
type input "pract"
click at [608, 317] on div "GENERAL PRACTITIONER FIRST OUTPATIENT CONSULTATION" at bounding box center [551, 320] width 224 height 45
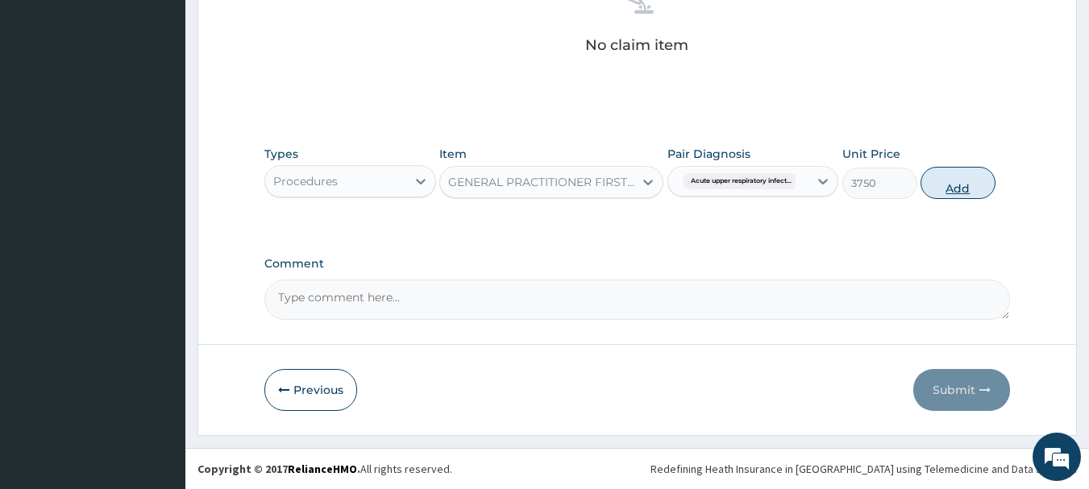
click at [962, 181] on button "Add" at bounding box center [957, 183] width 75 height 32
type input "0"
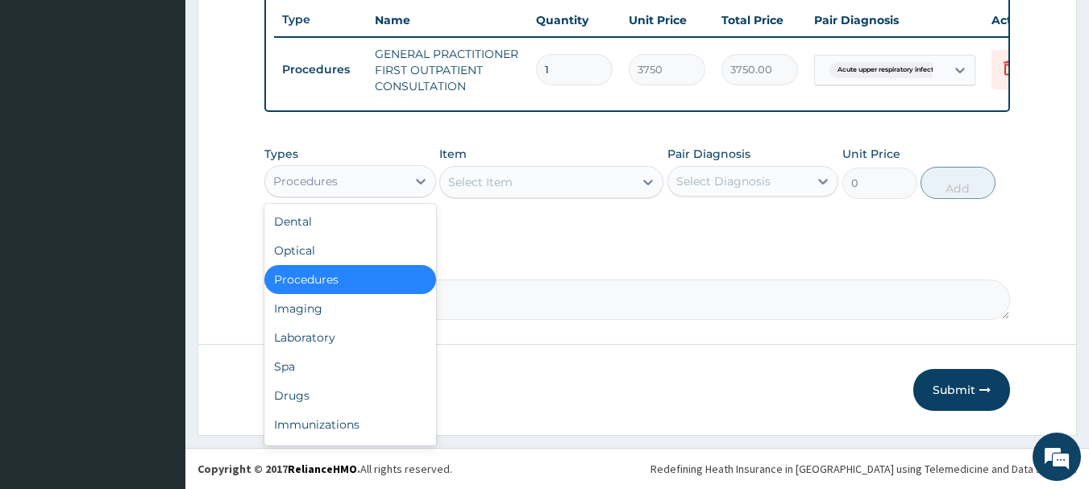
click at [346, 336] on div "Laboratory" at bounding box center [350, 337] width 172 height 29
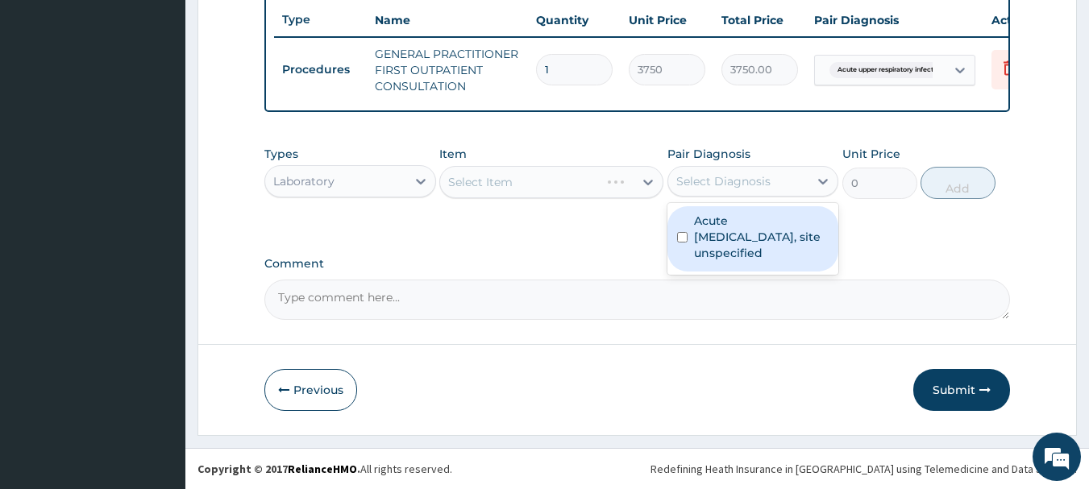
click at [750, 244] on label "Acute upper respiratory infection, site unspecified" at bounding box center [761, 237] width 135 height 48
checkbox input "true"
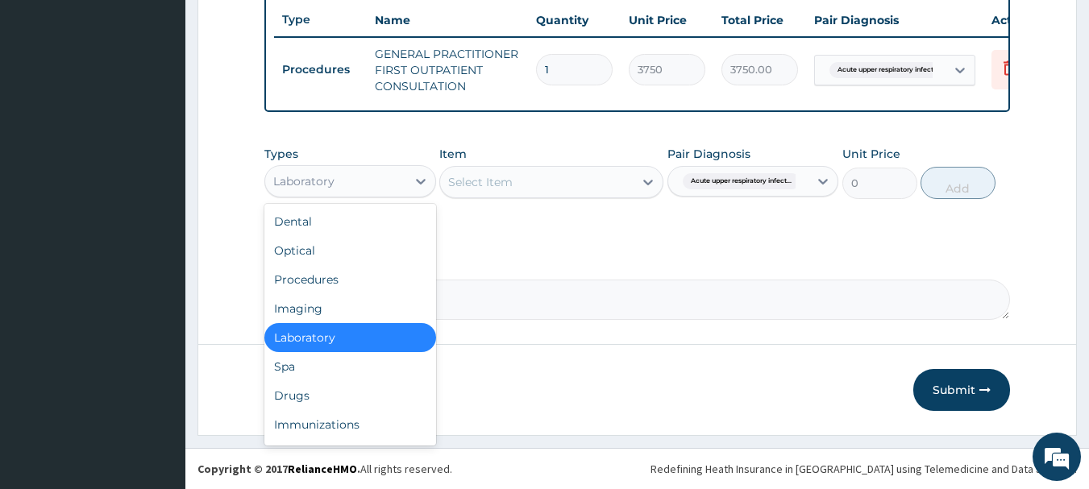
click at [335, 398] on div "Drugs" at bounding box center [350, 395] width 172 height 29
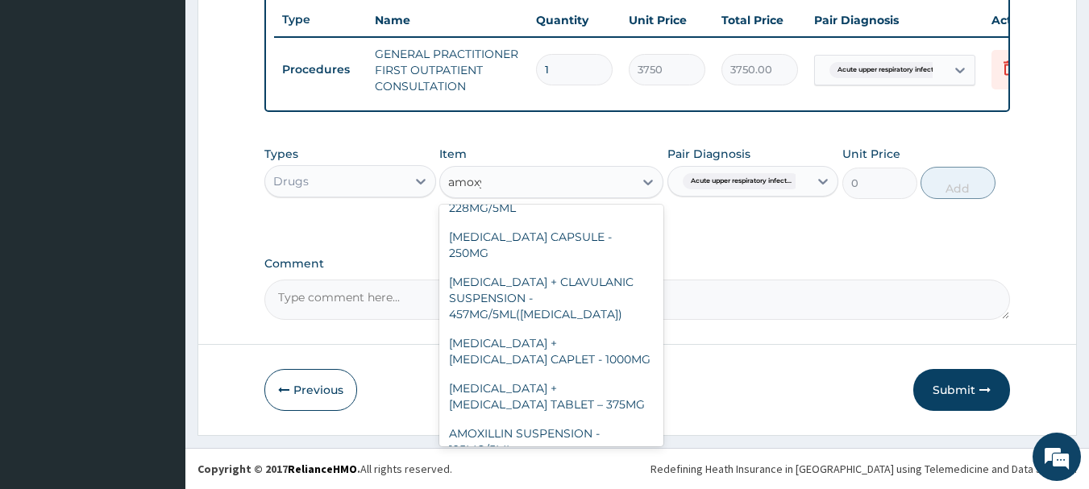
scroll to position [0, 0]
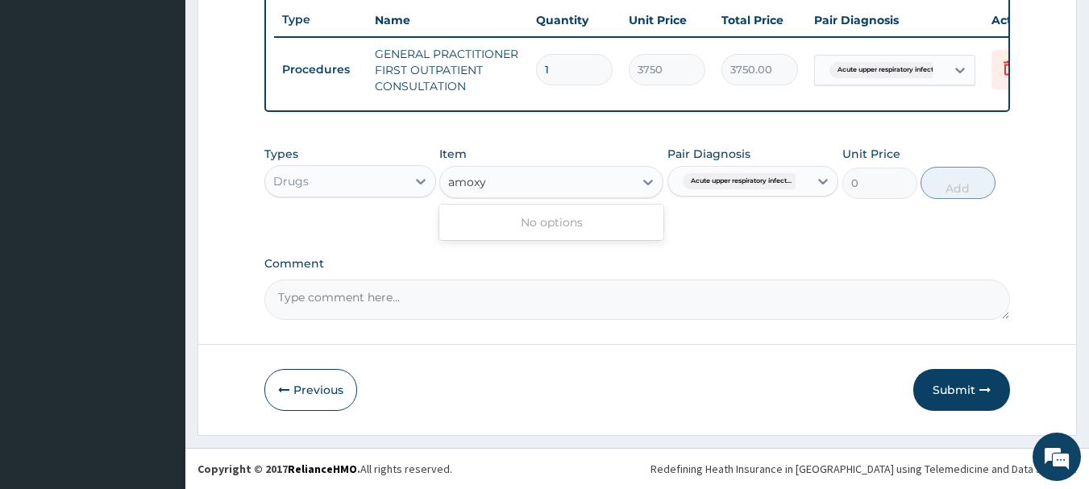
type input "amox"
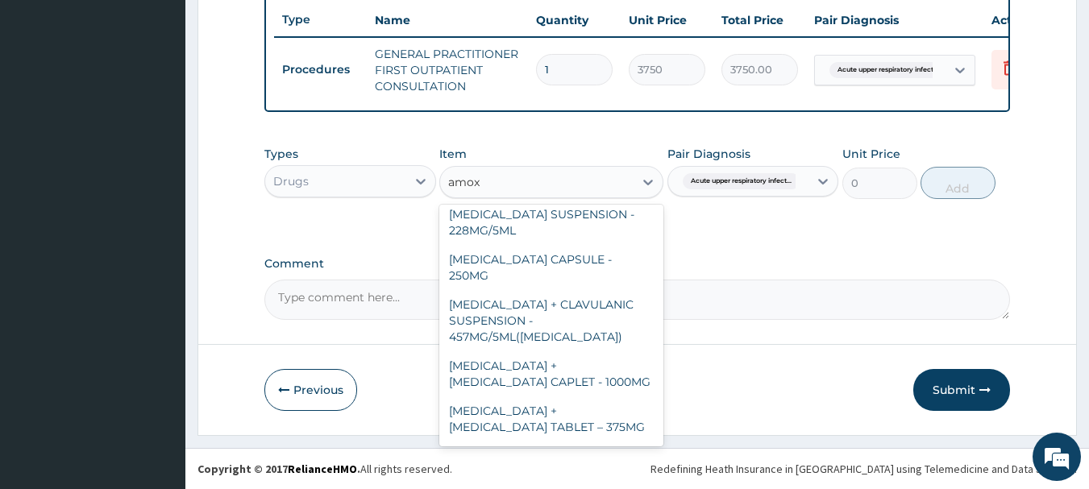
scroll to position [344, 0]
click at [562, 441] on div "AMOXILLIN SUSPENSION - 125MG/5ML" at bounding box center [551, 463] width 224 height 45
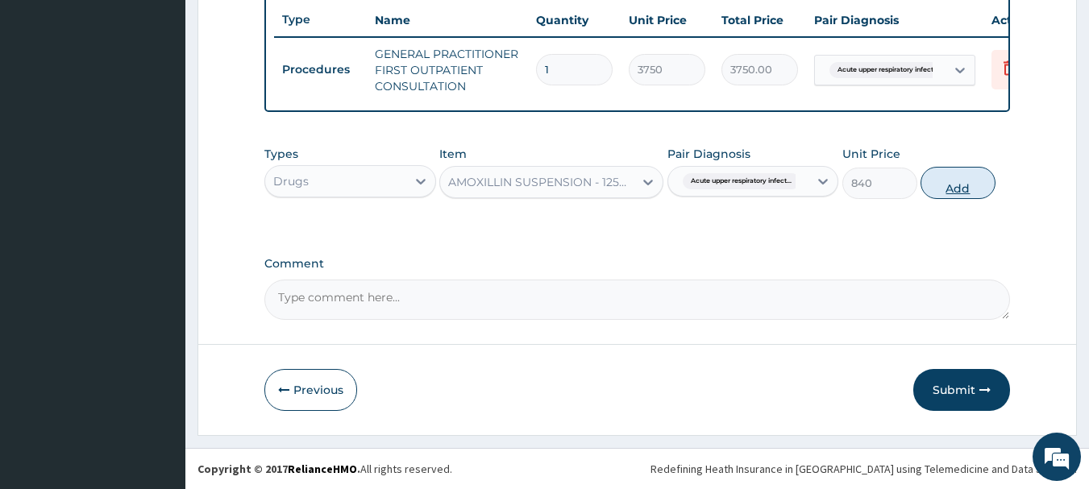
click at [980, 186] on button "Add" at bounding box center [957, 183] width 75 height 32
type input "0"
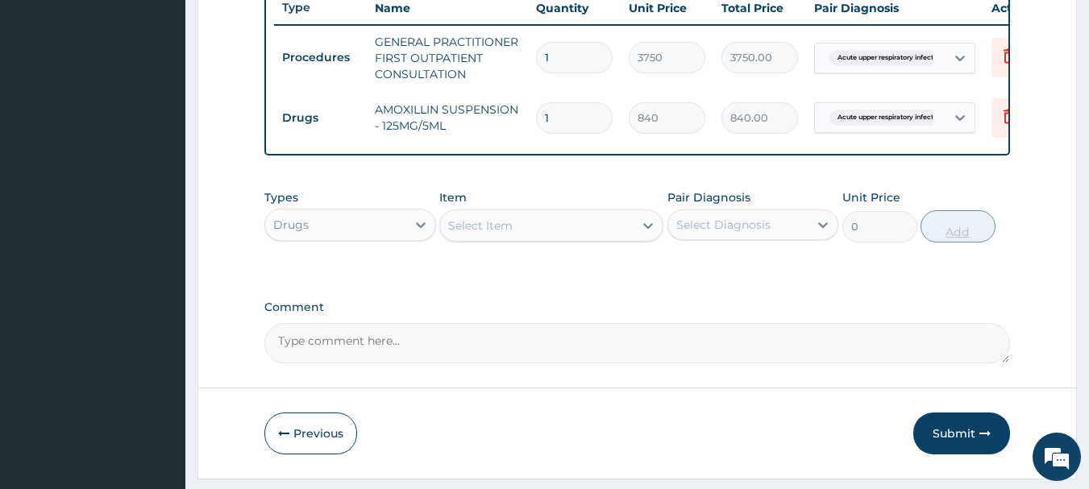
scroll to position [673, 0]
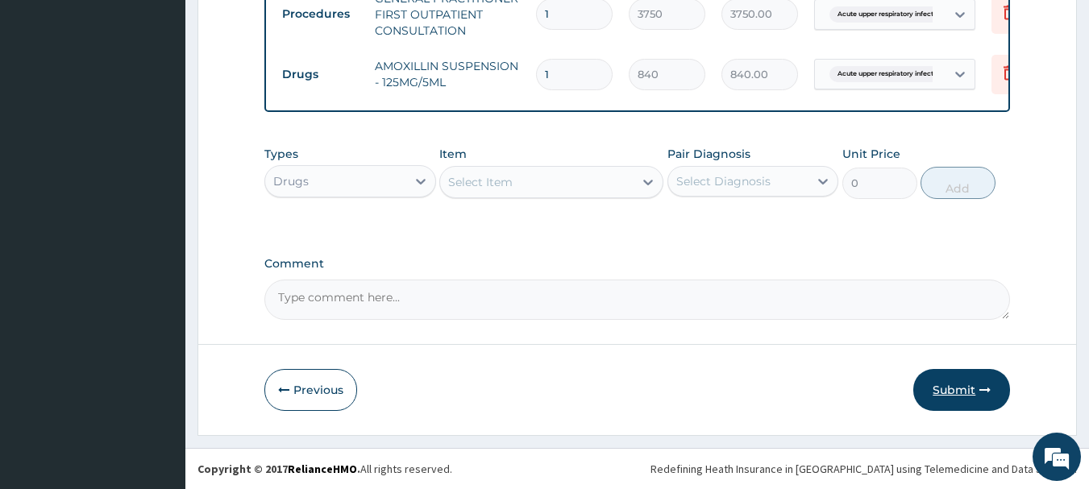
click at [970, 384] on button "Submit" at bounding box center [961, 390] width 97 height 42
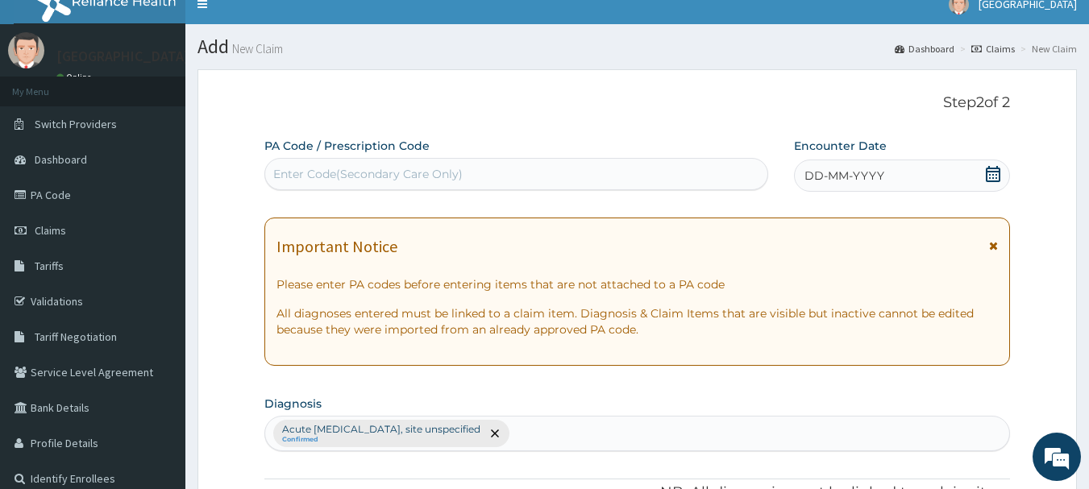
scroll to position [0, 0]
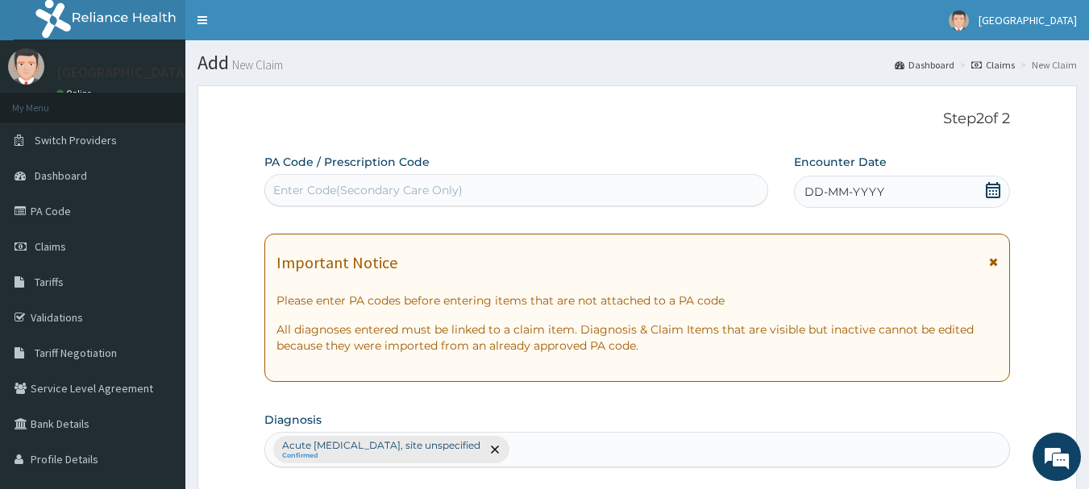
click at [996, 193] on icon at bounding box center [993, 190] width 15 height 16
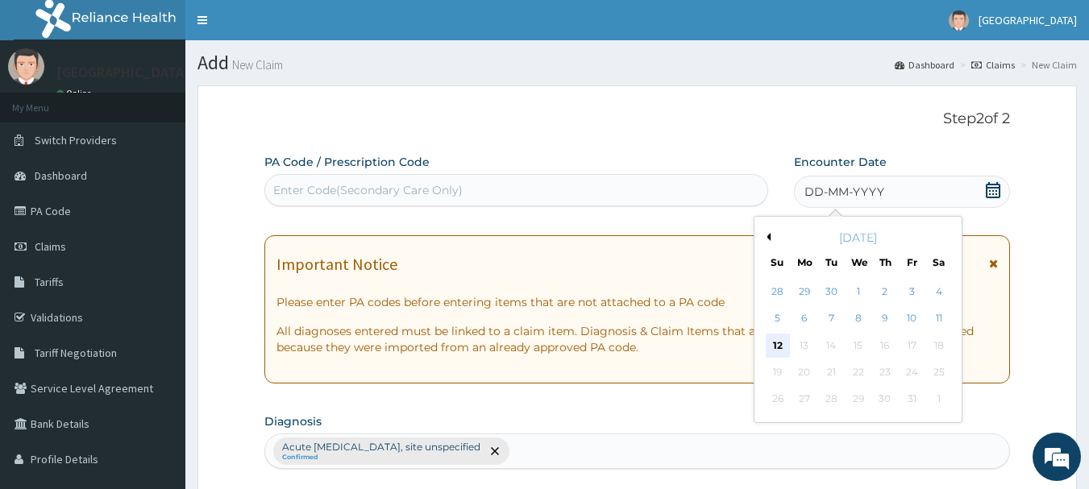
click at [777, 343] on div "12" at bounding box center [778, 346] width 24 height 24
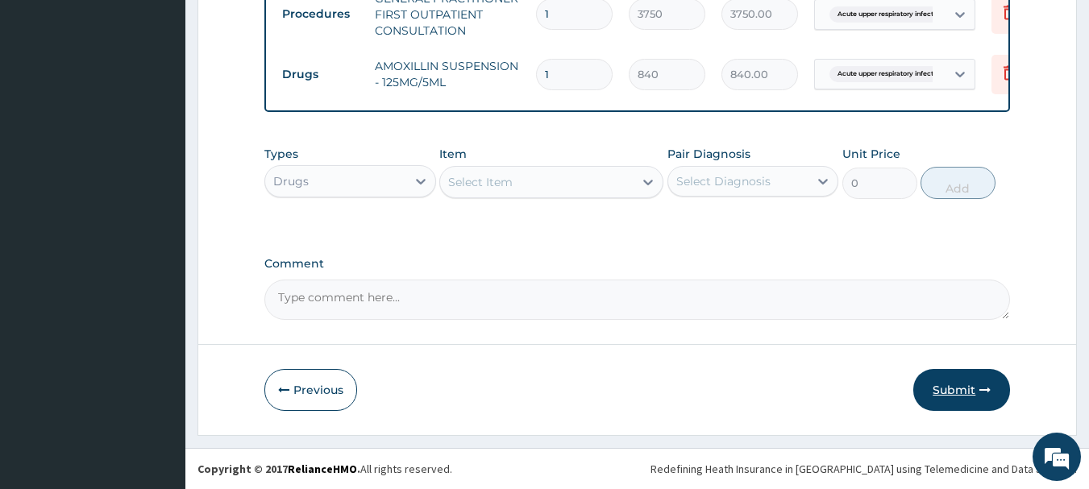
click at [978, 384] on button "Submit" at bounding box center [961, 390] width 97 height 42
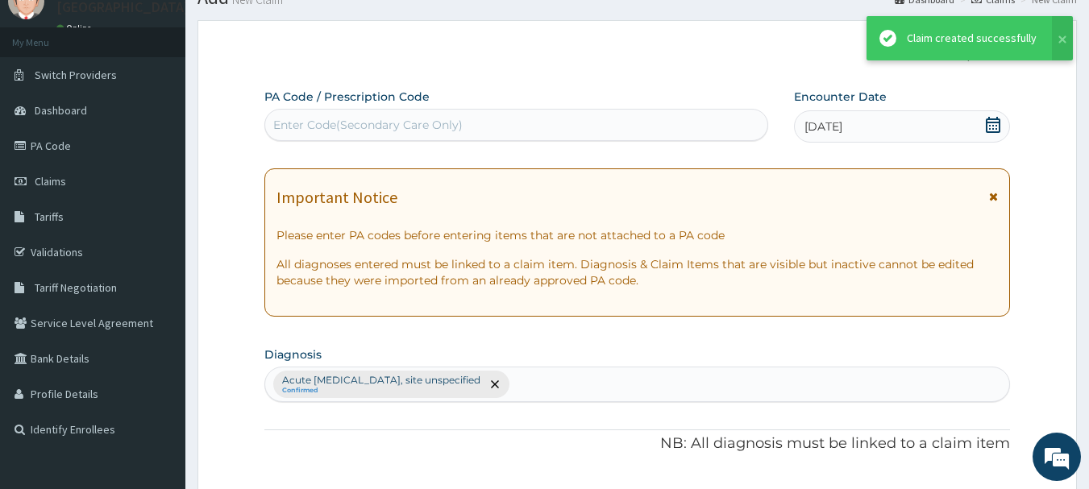
scroll to position [673, 0]
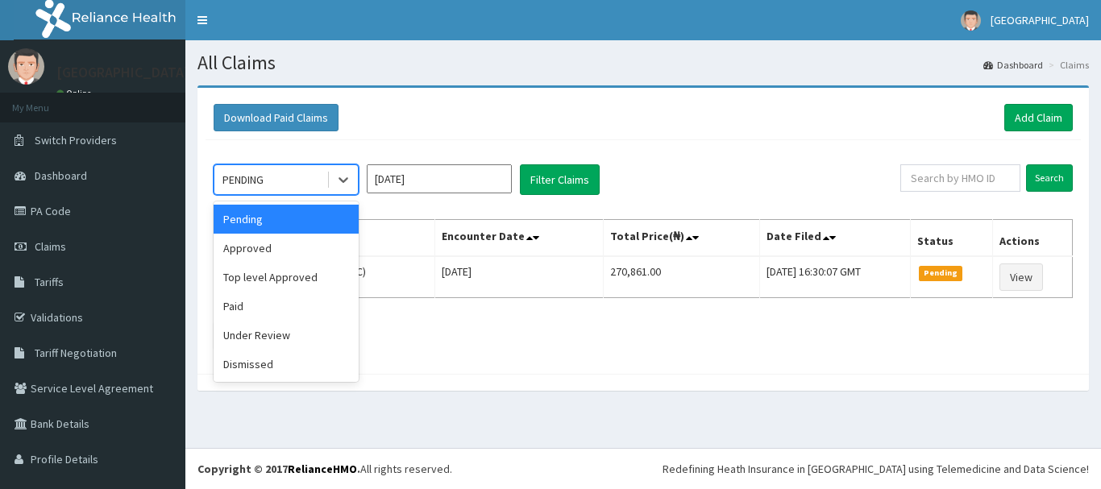
click at [322, 247] on div "Approved" at bounding box center [286, 248] width 145 height 29
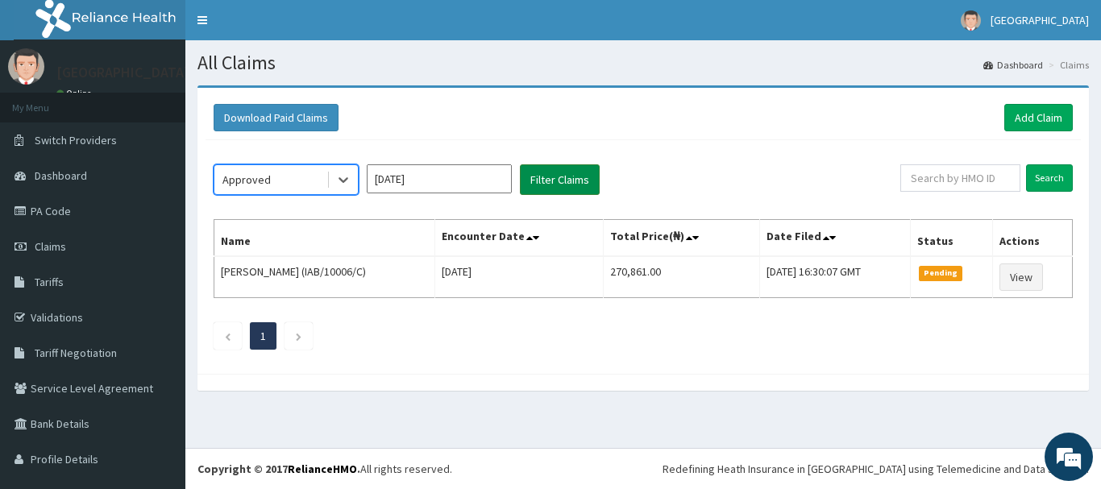
click at [587, 191] on button "Filter Claims" at bounding box center [560, 179] width 80 height 31
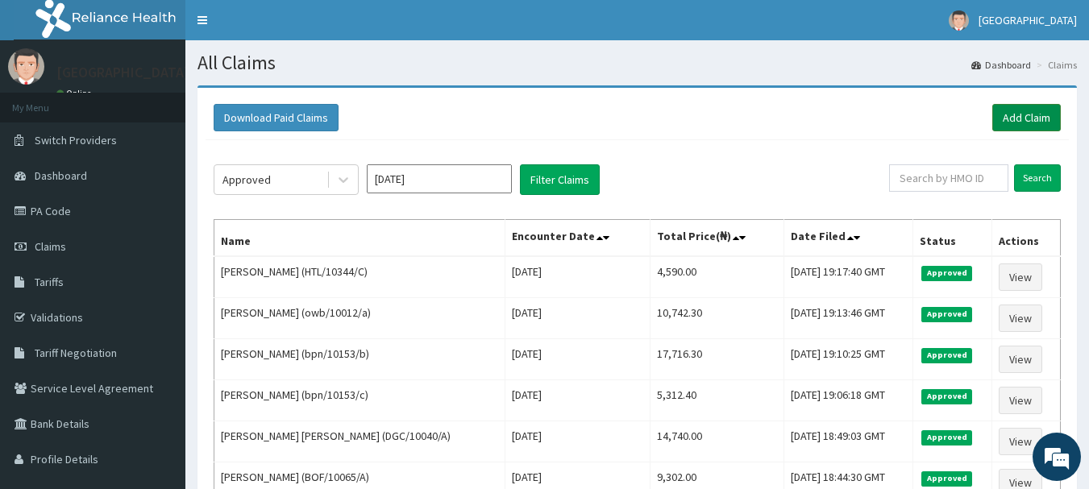
click at [1030, 120] on link "Add Claim" at bounding box center [1026, 117] width 69 height 27
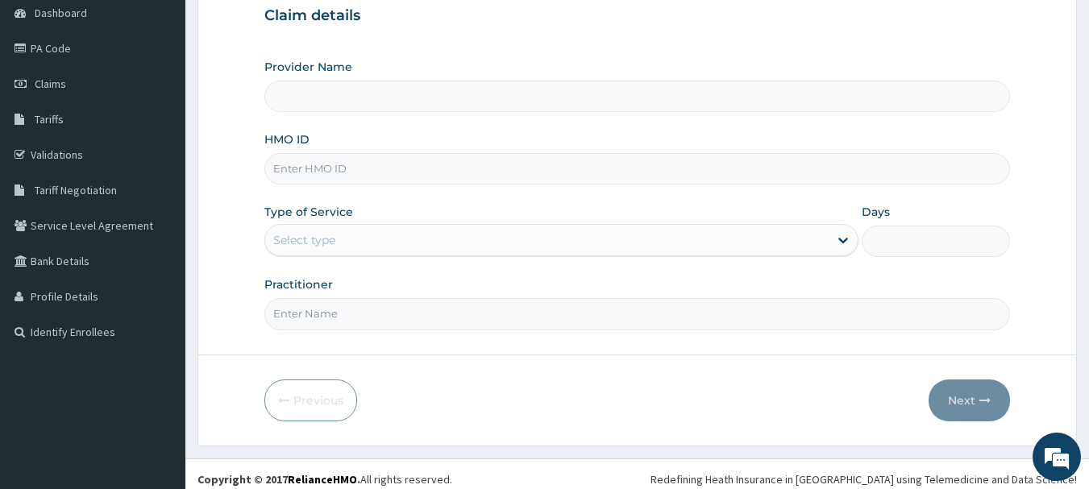
scroll to position [173, 0]
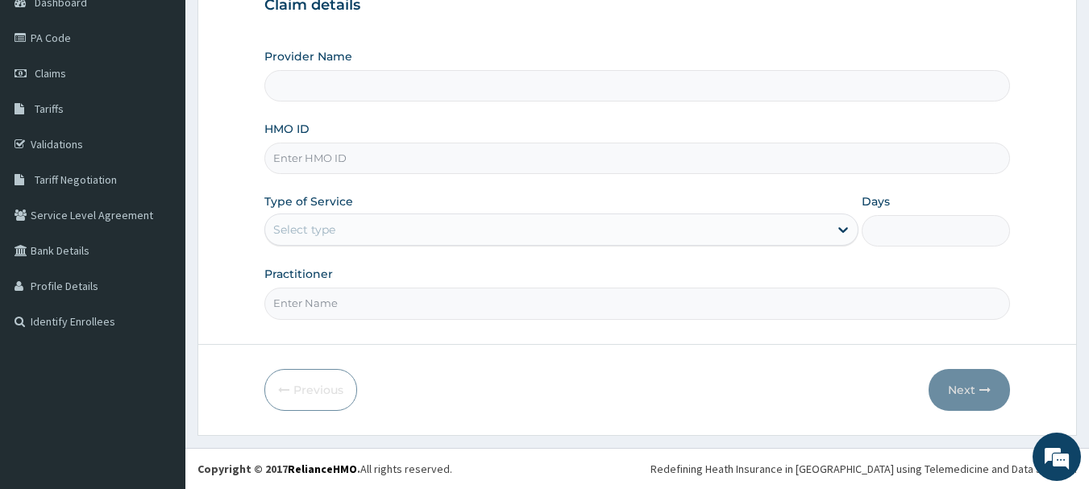
type input "[GEOGRAPHIC_DATA], [GEOGRAPHIC_DATA]"
click at [376, 161] on input "HMO ID" at bounding box center [637, 158] width 746 height 31
paste input "BOF/10065/E"
type input "BOF/10065/E"
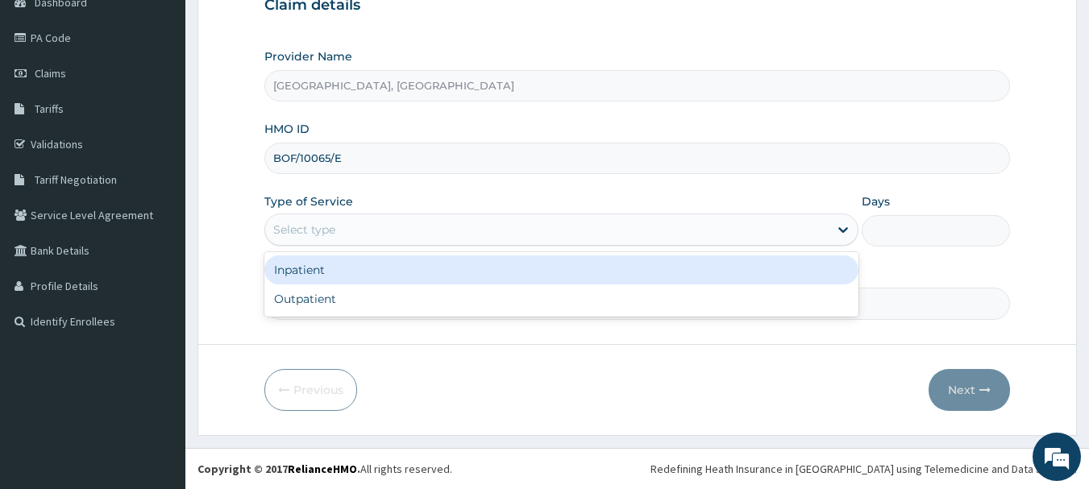
click at [339, 303] on div "Outpatient" at bounding box center [561, 299] width 594 height 29
type input "1"
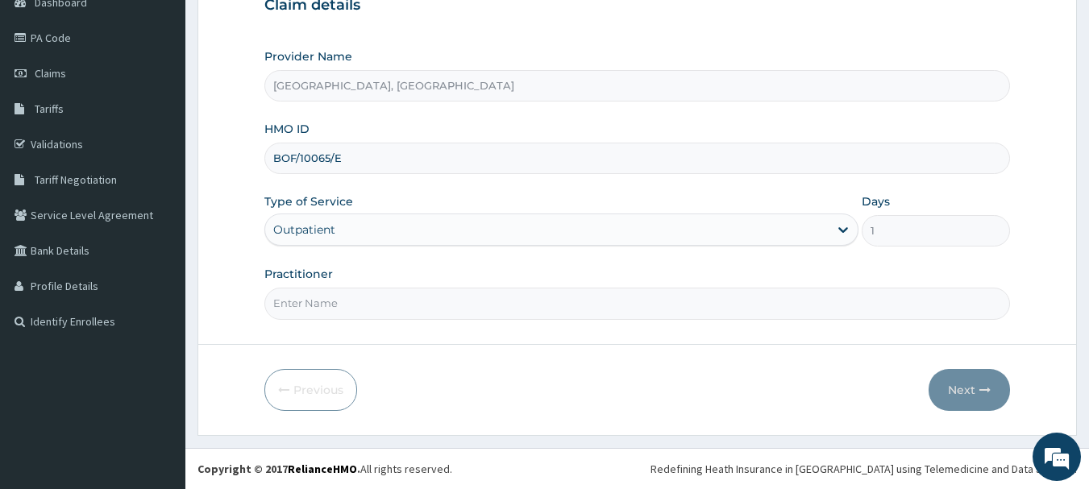
click at [403, 306] on input "Practitioner" at bounding box center [637, 303] width 746 height 31
type input "[PERSON_NAME]"
click at [977, 384] on button "Next" at bounding box center [969, 390] width 81 height 42
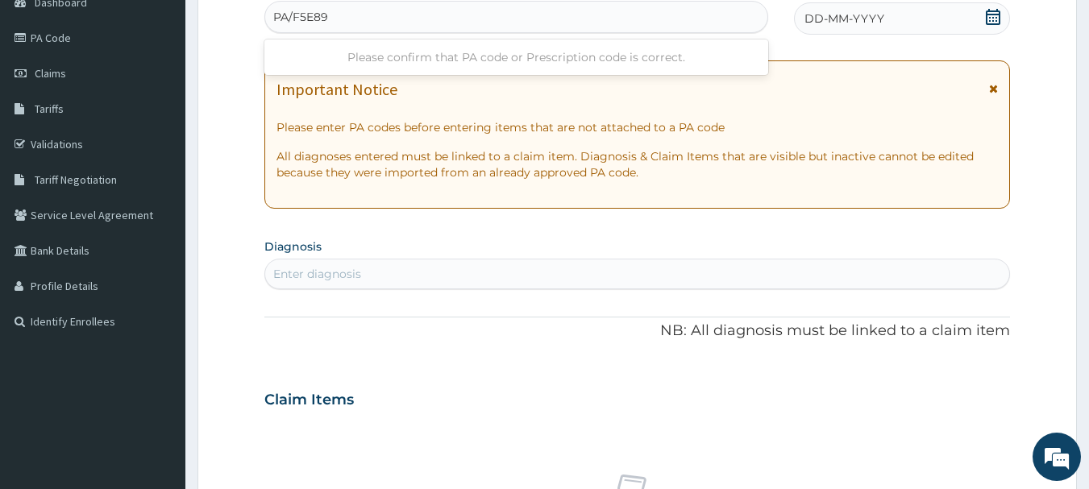
type input "PA/F5E898"
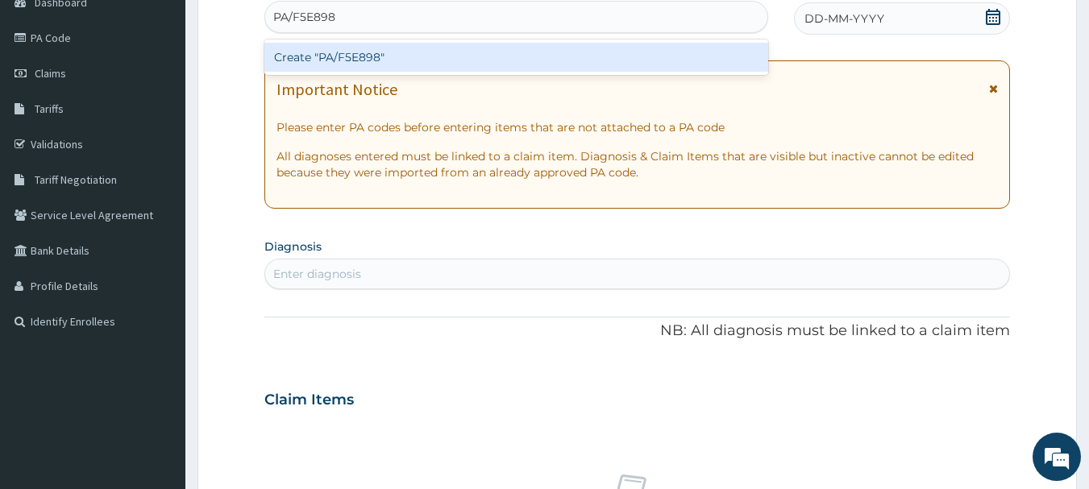
click at [441, 66] on div "Create "PA/F5E898"" at bounding box center [516, 57] width 505 height 29
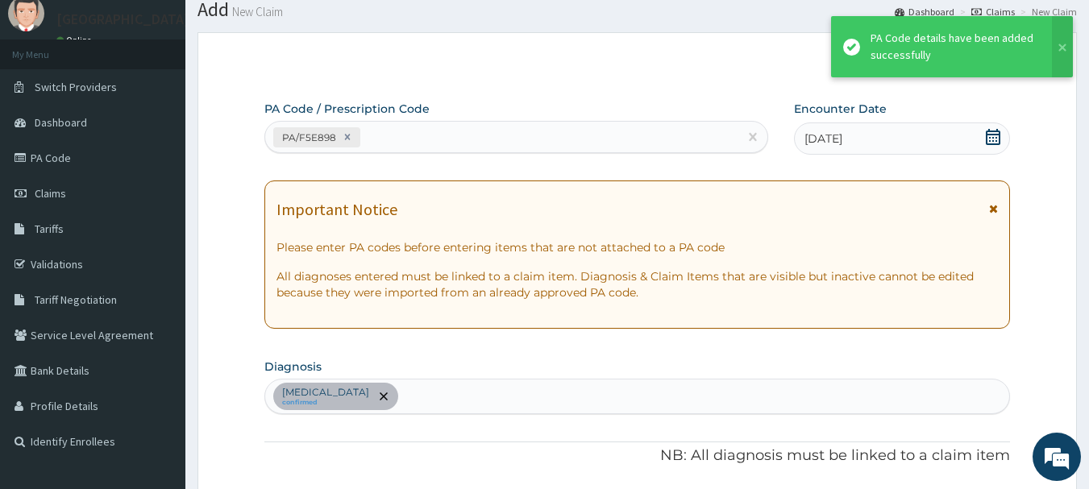
scroll to position [49, 0]
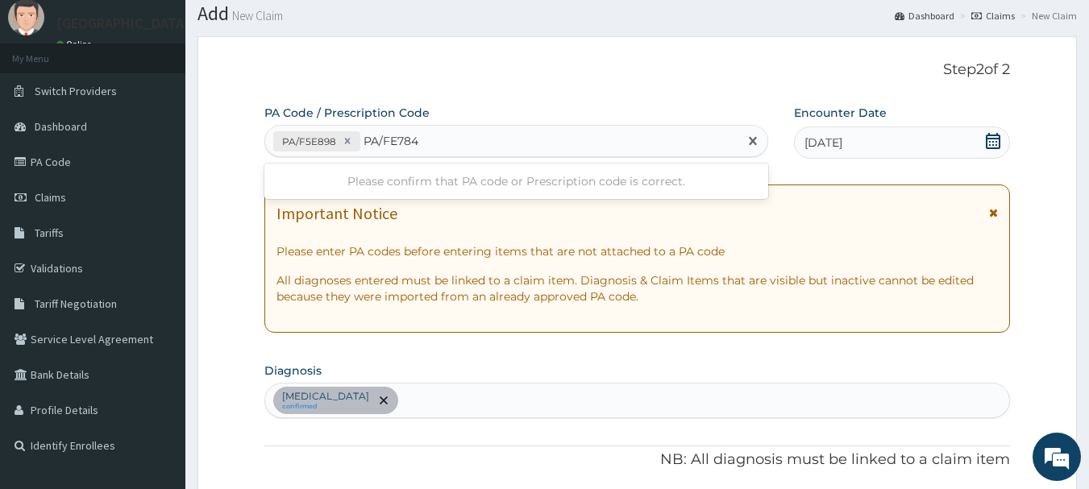
type input "PA/FE784B"
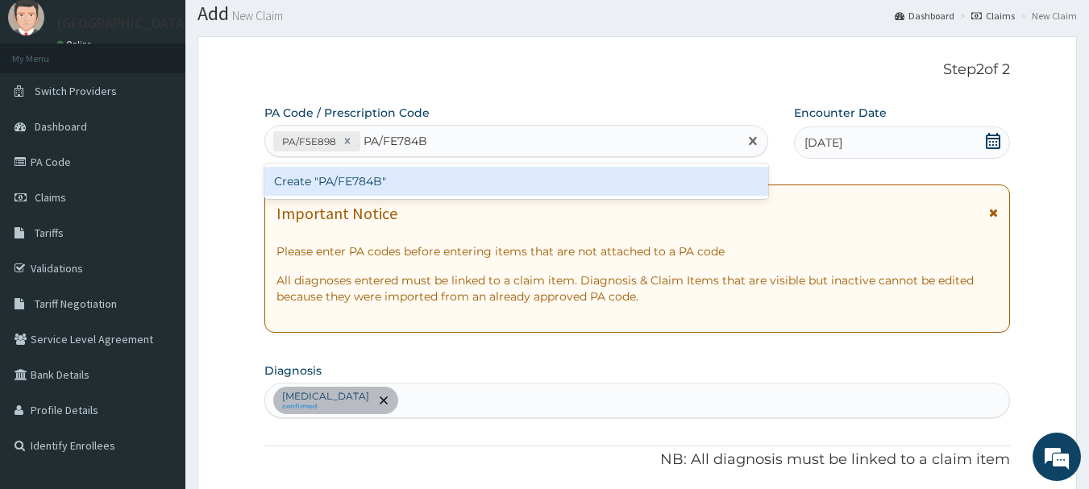
click at [454, 188] on div "Create "PA/FE784B"" at bounding box center [516, 181] width 505 height 29
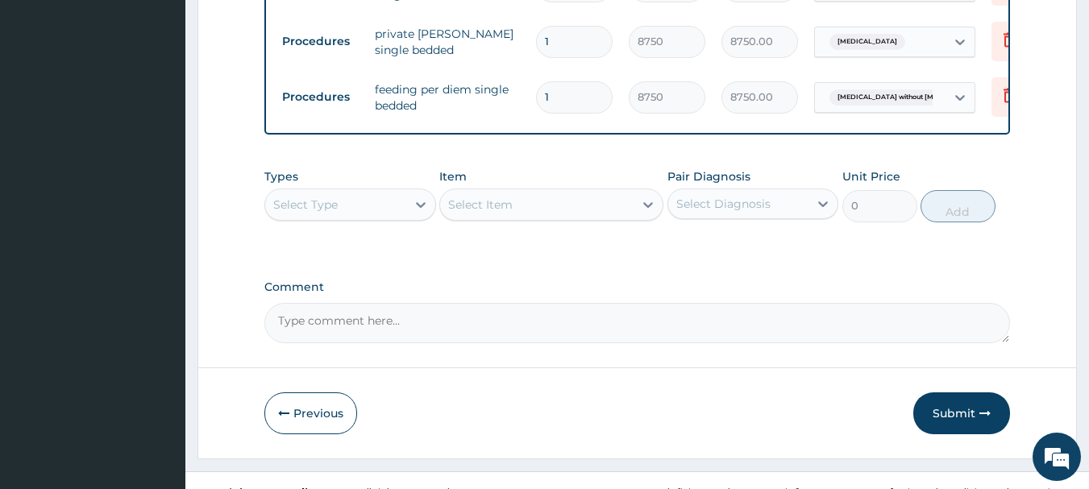
scroll to position [806, 0]
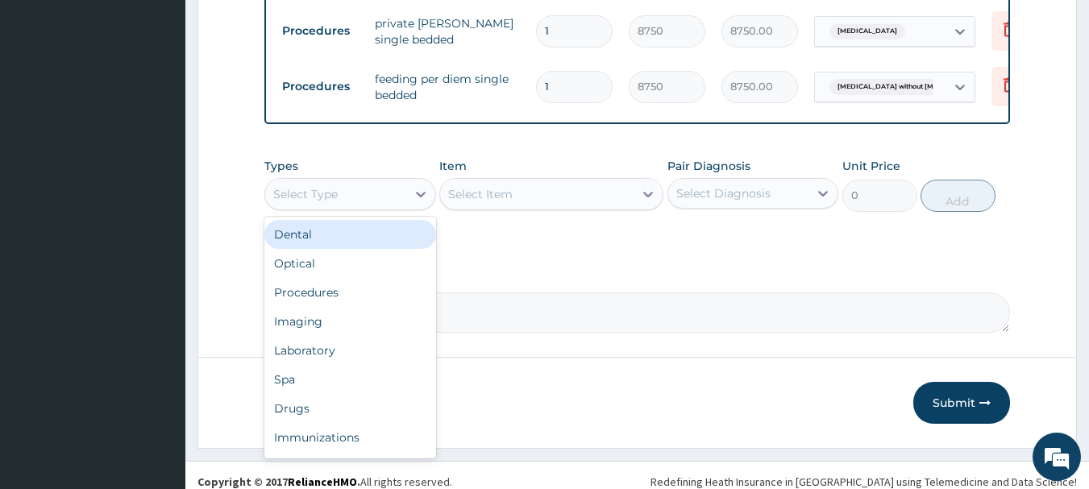
click at [368, 279] on div "Procedures" at bounding box center [350, 292] width 172 height 29
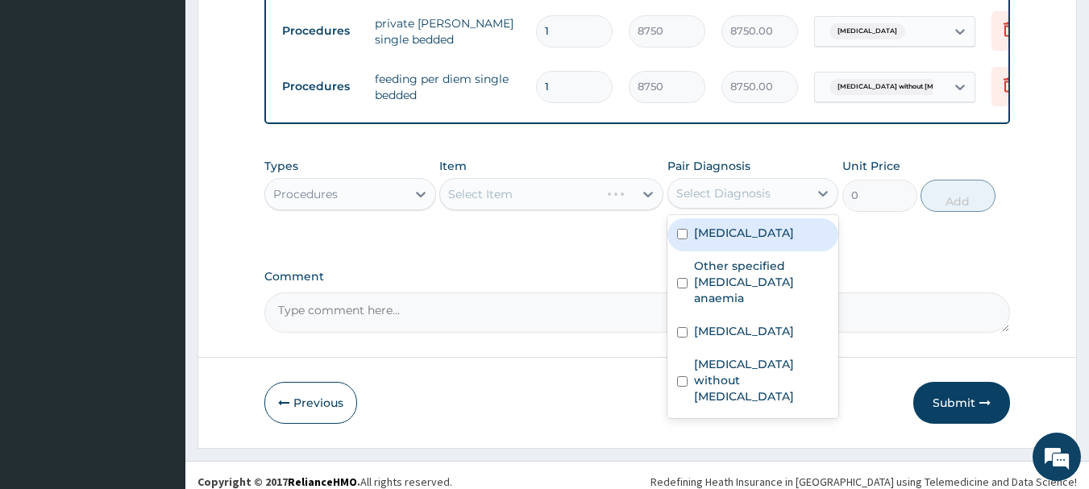
click at [763, 241] on label "[MEDICAL_DATA]" at bounding box center [744, 233] width 100 height 16
checkbox input "true"
click at [767, 312] on div "Other specified [MEDICAL_DATA] anaemia" at bounding box center [753, 283] width 172 height 65
checkbox input "true"
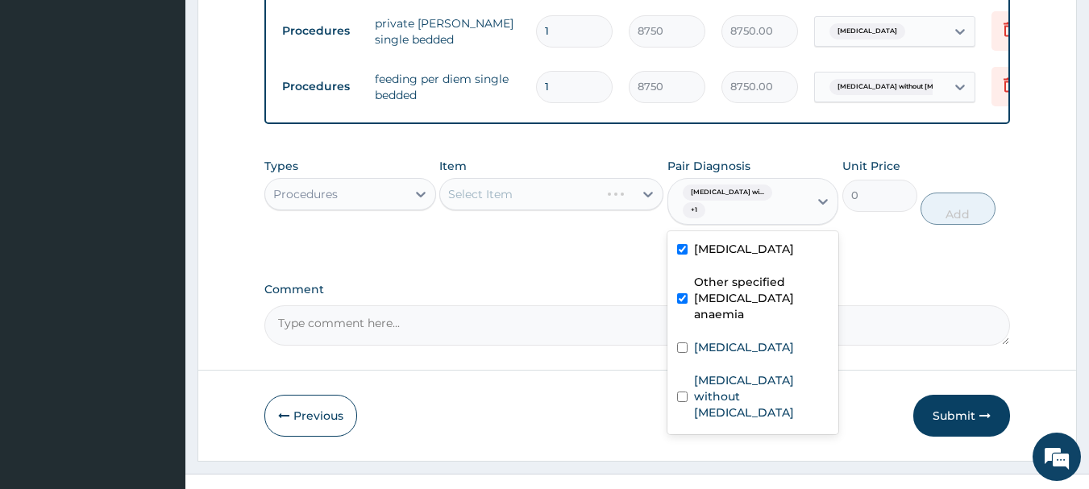
click at [771, 364] on div "[MEDICAL_DATA]" at bounding box center [753, 349] width 172 height 33
checkbox input "true"
click at [752, 397] on label "[MEDICAL_DATA] without [MEDICAL_DATA]" at bounding box center [761, 396] width 135 height 48
checkbox input "true"
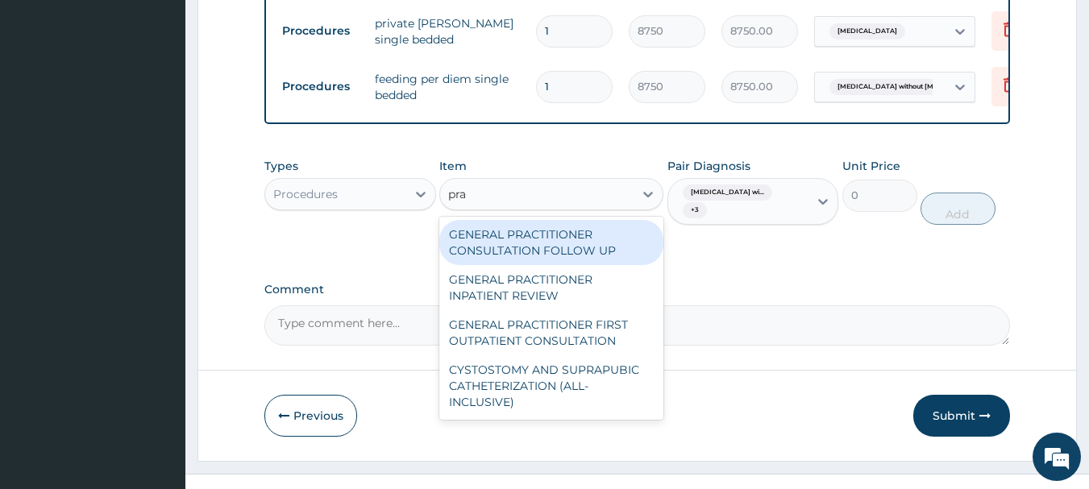
type input "prac"
click at [564, 324] on div "GENERAL PRACTITIONER FIRST OUTPATIENT CONSULTATION" at bounding box center [551, 332] width 224 height 45
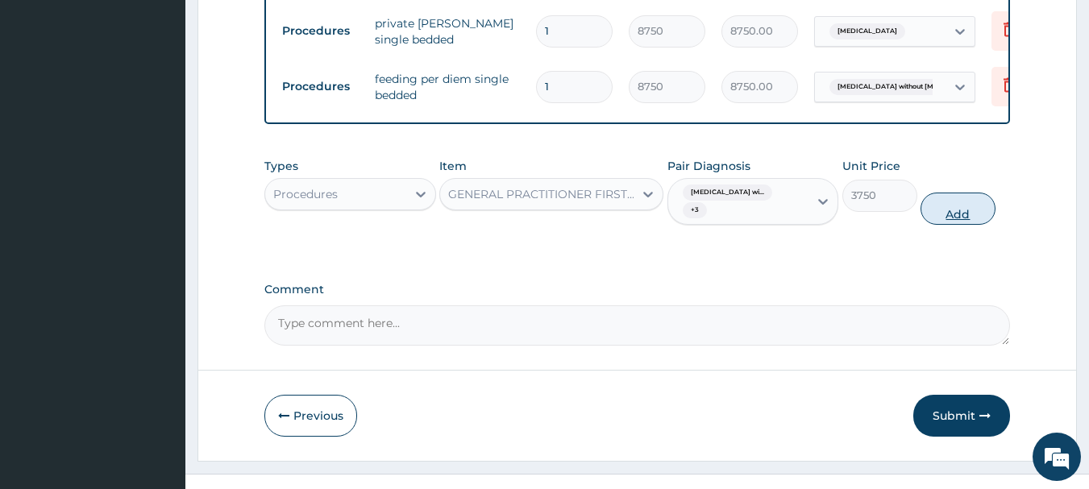
click at [946, 193] on button "Add" at bounding box center [957, 209] width 75 height 32
type input "0"
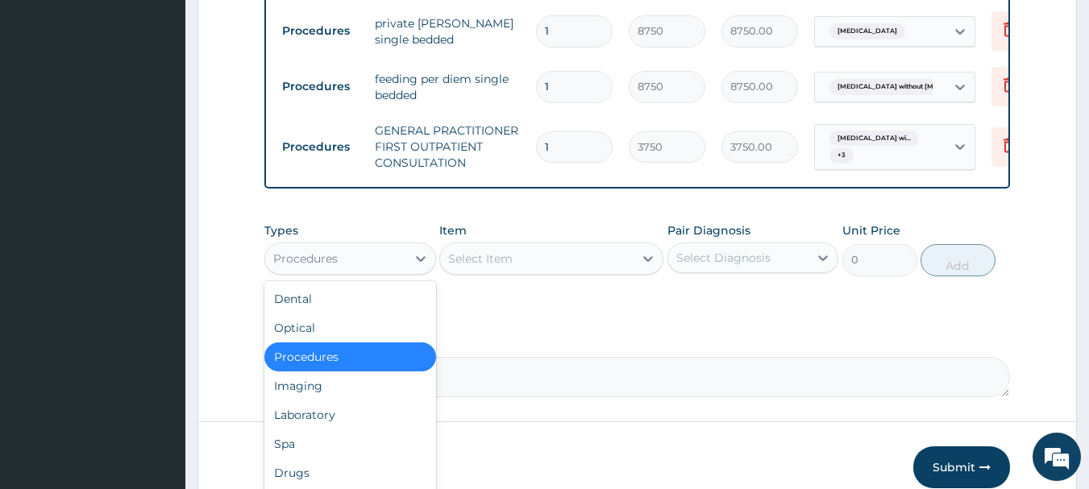
click at [340, 401] on div "Laboratory" at bounding box center [350, 415] width 172 height 29
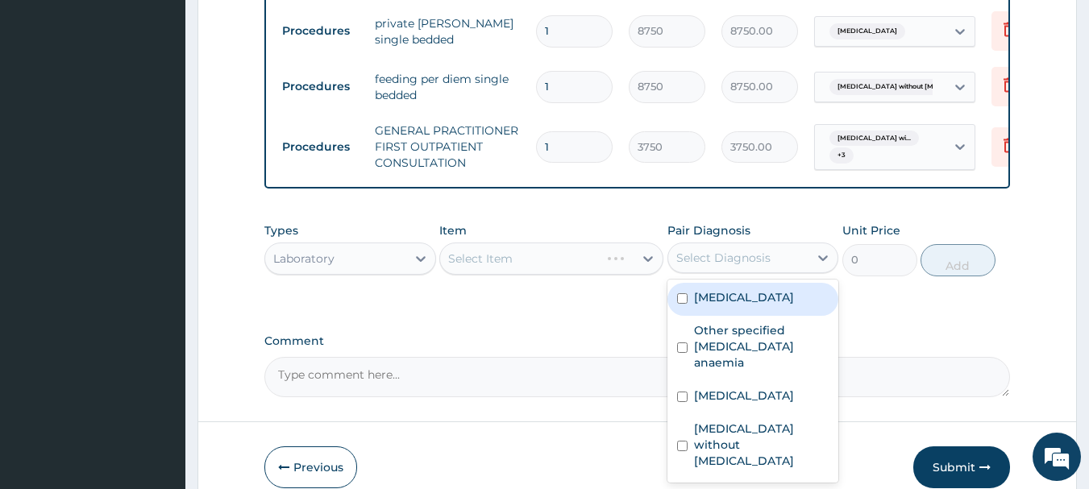
click at [772, 305] on label "[MEDICAL_DATA]" at bounding box center [744, 297] width 100 height 16
checkbox input "true"
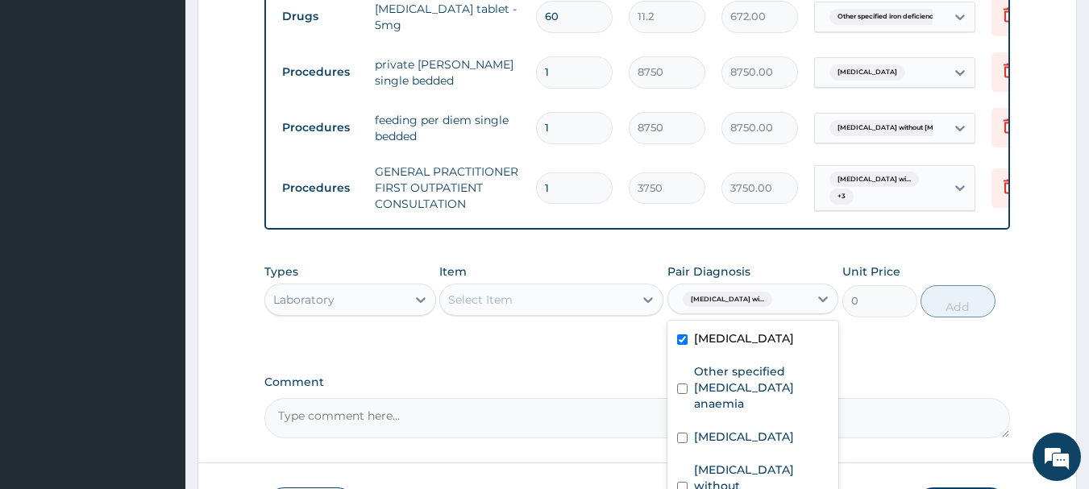
scroll to position [871, 0]
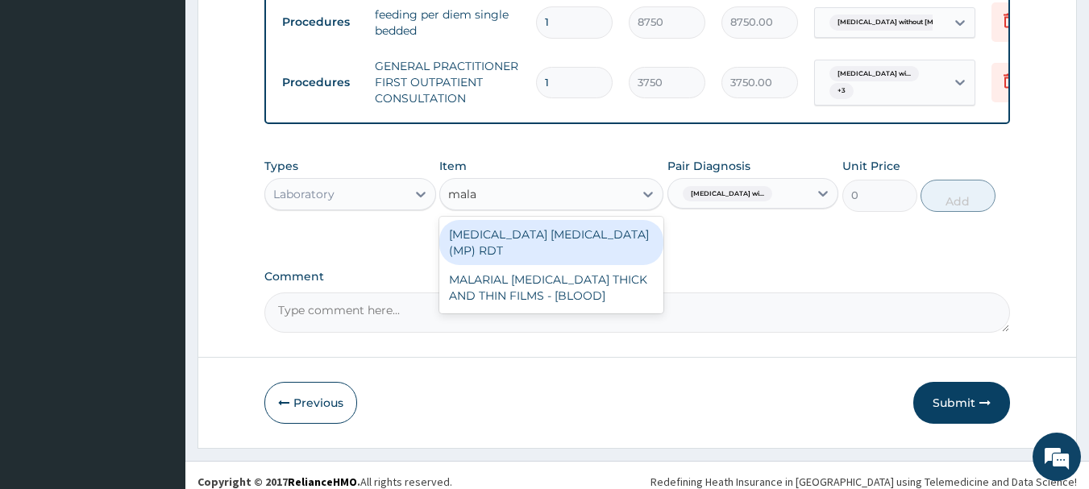
type input "malar"
click at [593, 265] on div "MALARIAL [MEDICAL_DATA] THICK AND THIN FILMS - [BLOOD]" at bounding box center [551, 287] width 224 height 45
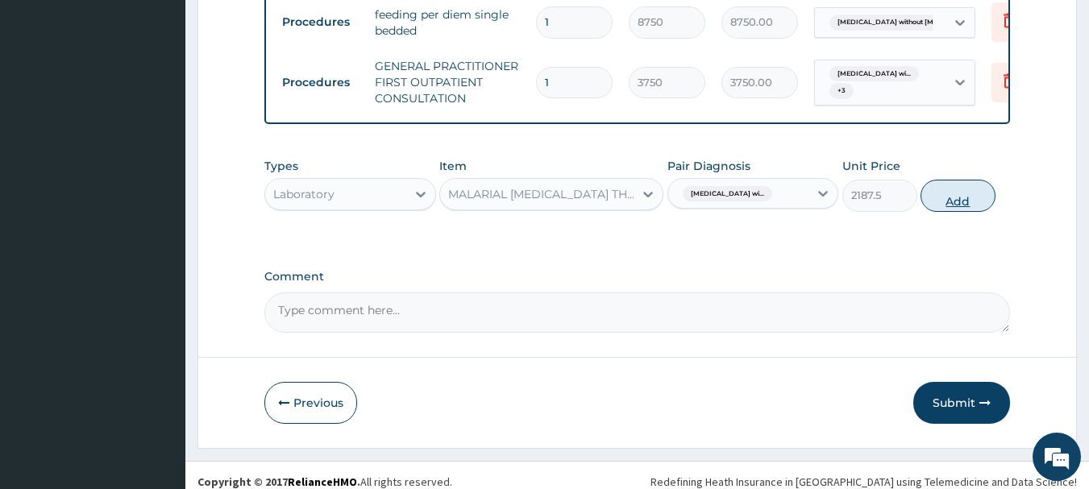
click at [962, 189] on button "Add" at bounding box center [957, 196] width 75 height 32
type input "0"
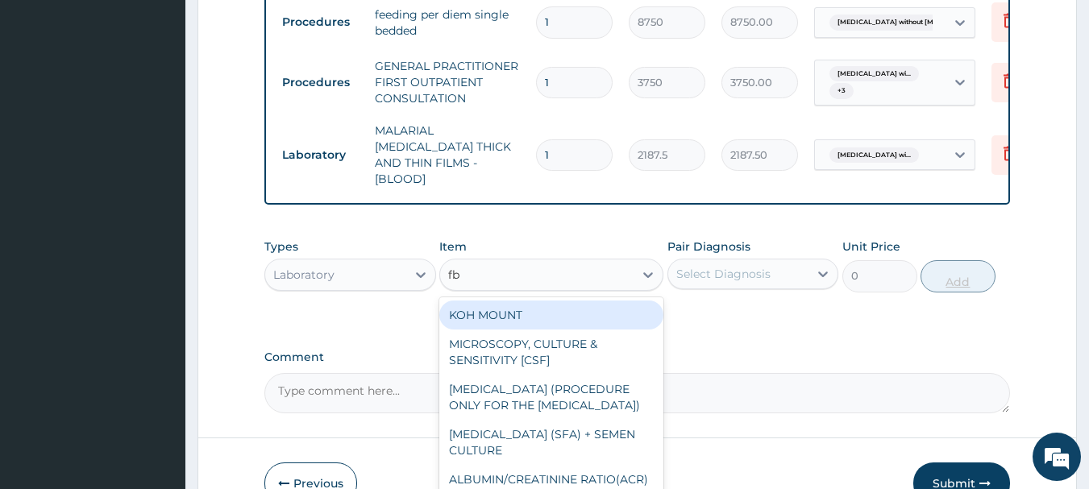
type input "fbc"
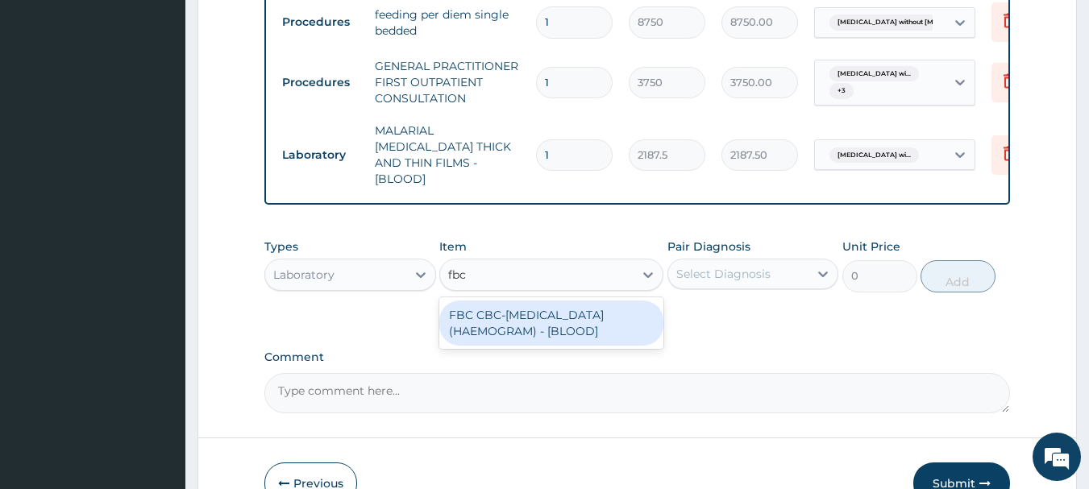
click at [591, 301] on div "FBC CBC-[MEDICAL_DATA] (HAEMOGRAM) - [BLOOD]" at bounding box center [551, 323] width 224 height 45
type input "5000"
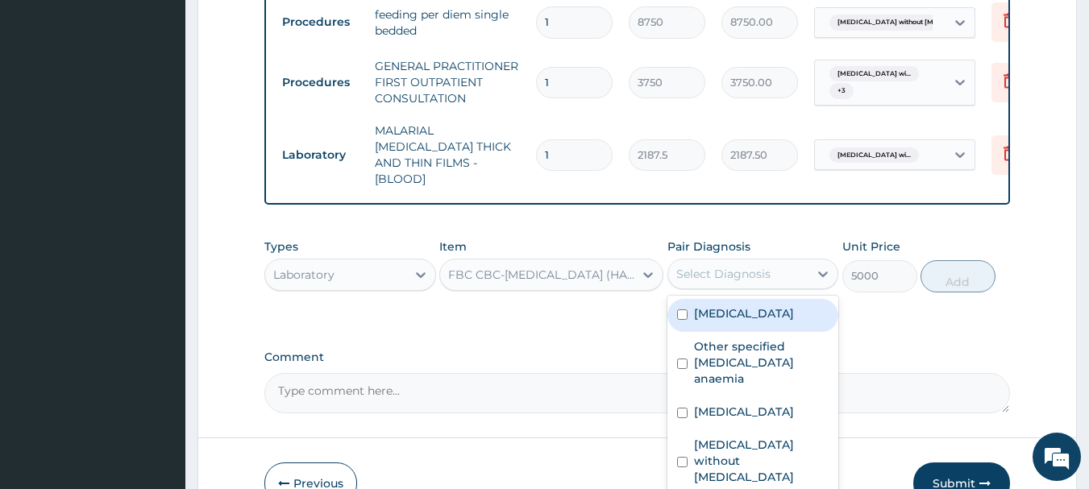
click at [789, 441] on label "[MEDICAL_DATA] without [MEDICAL_DATA]" at bounding box center [761, 461] width 135 height 48
checkbox input "true"
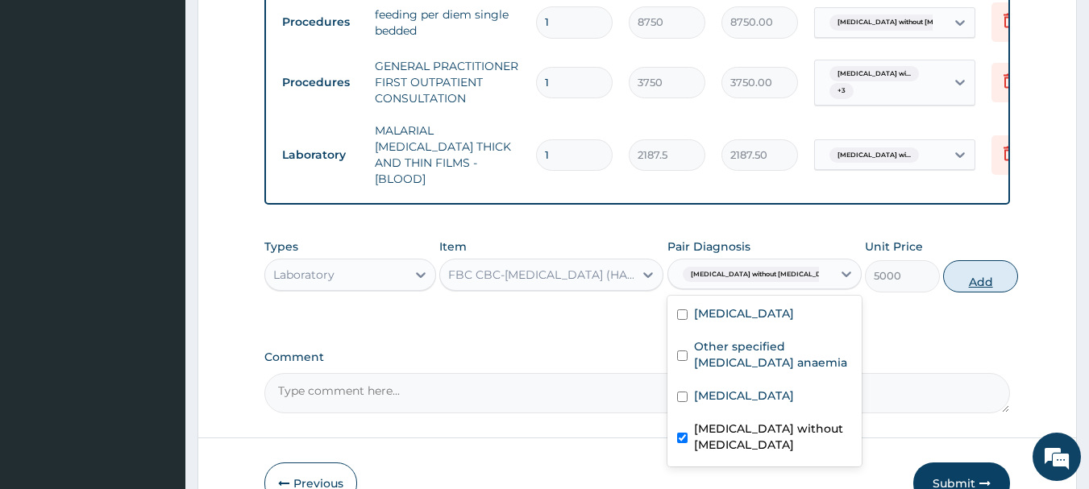
click at [983, 260] on button "Add" at bounding box center [980, 276] width 75 height 32
type input "0"
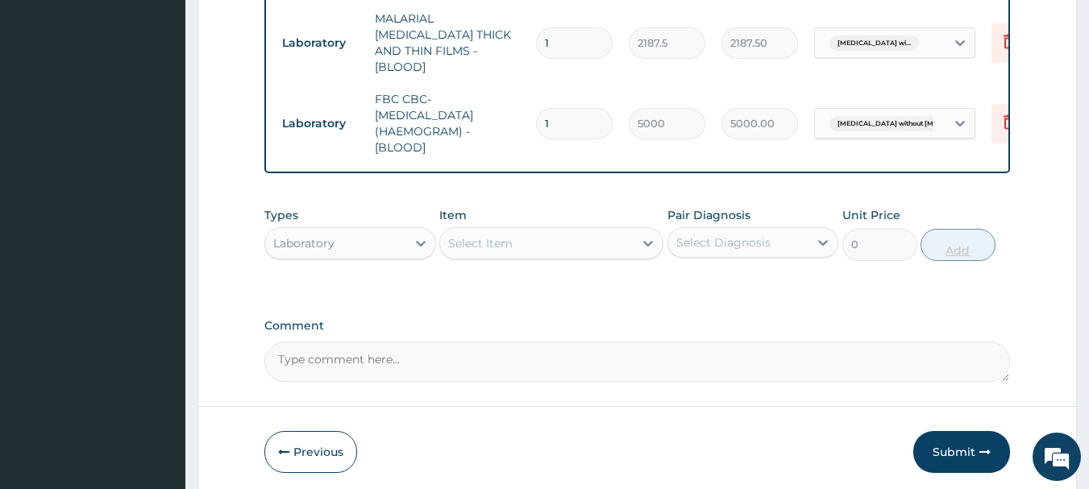
scroll to position [1016, 0]
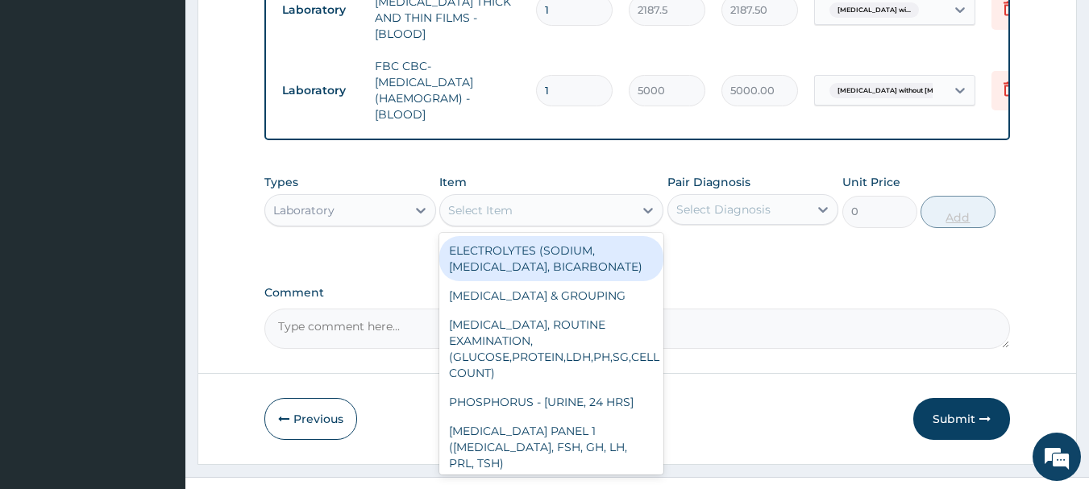
type input "t"
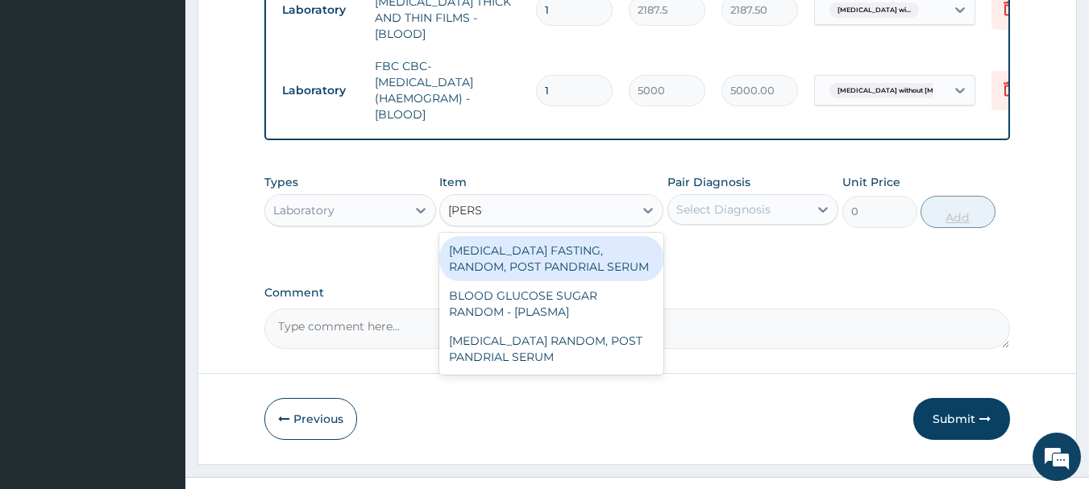
type input "random"
click at [592, 282] on div "BLOOD GLUCOSE SUGAR RANDOM - [PLASMA]" at bounding box center [551, 303] width 224 height 45
type input "1875"
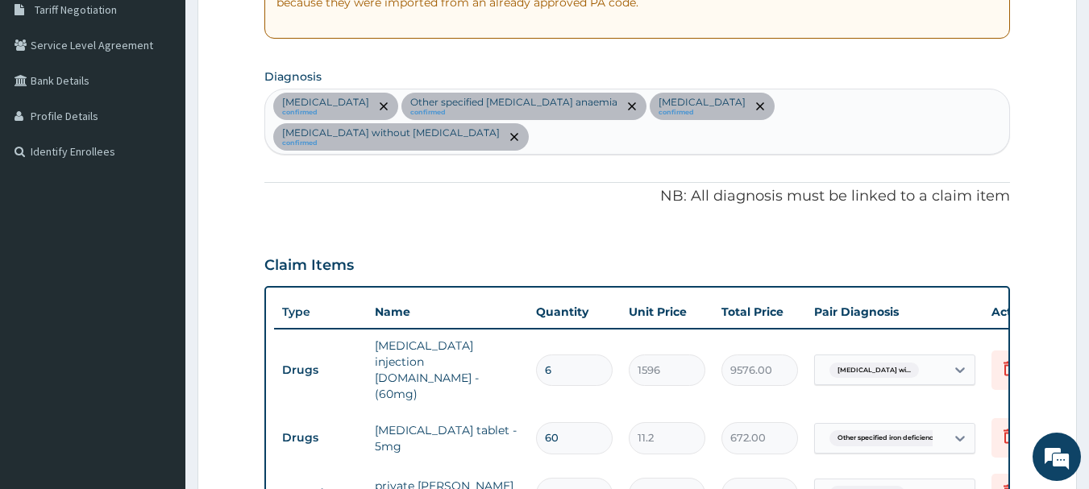
scroll to position [320, 0]
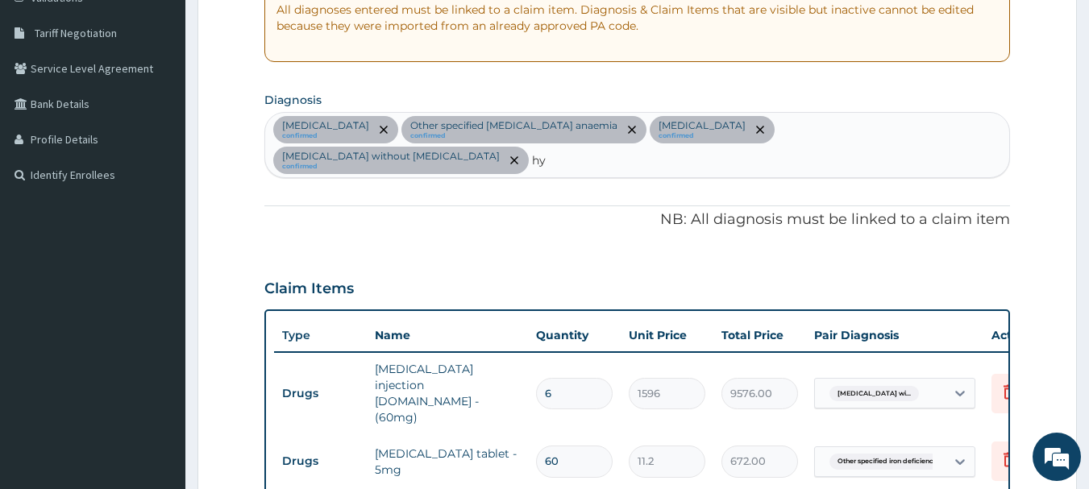
type input "h"
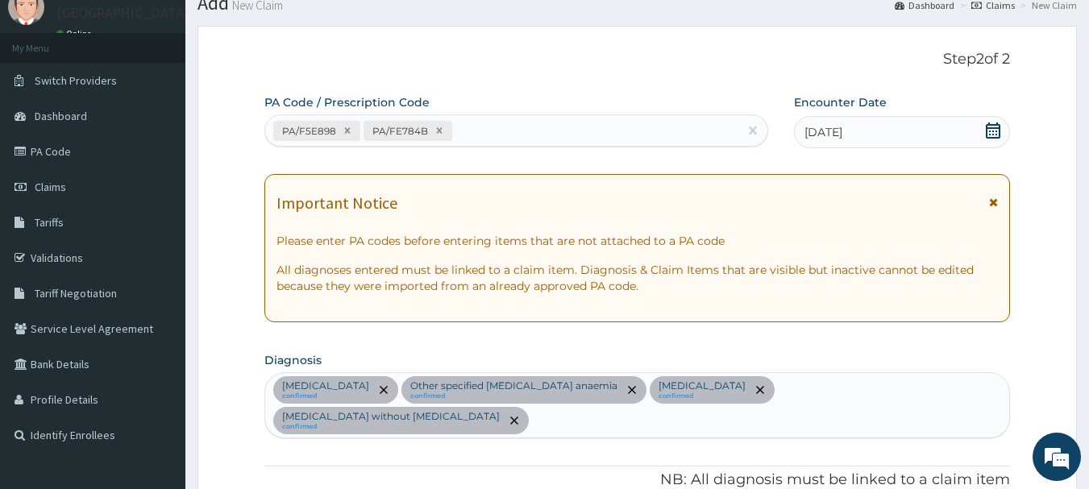
scroll to position [0, 0]
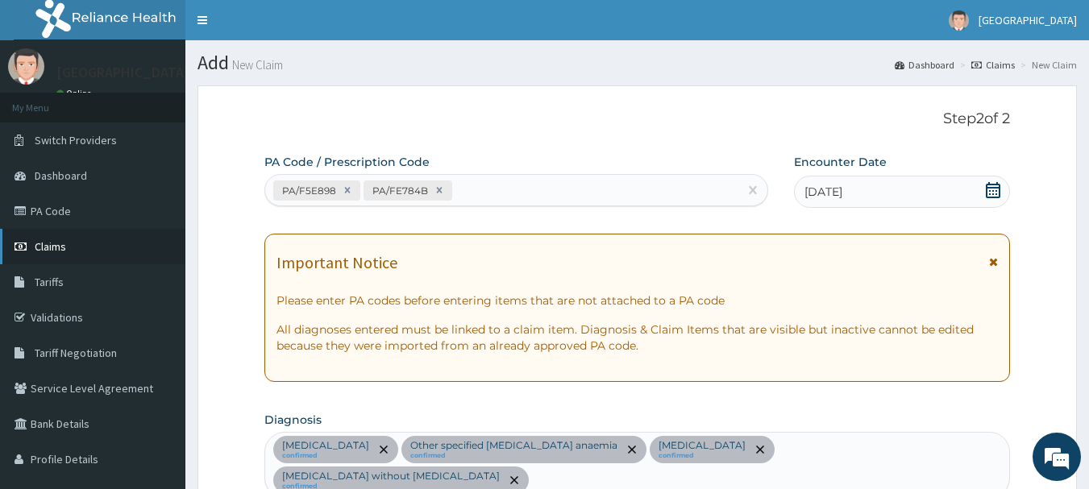
click at [89, 240] on link "Claims" at bounding box center [92, 246] width 185 height 35
